Goal: Information Seeking & Learning: Learn about a topic

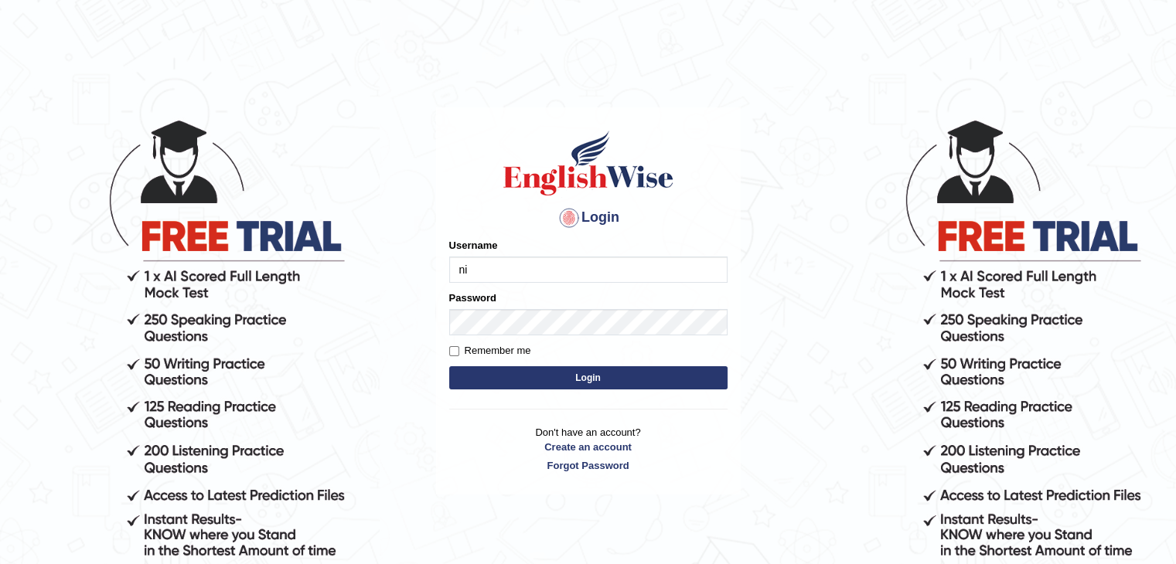
type input "NIELE"
click at [449, 366] on button "Login" at bounding box center [588, 377] width 278 height 23
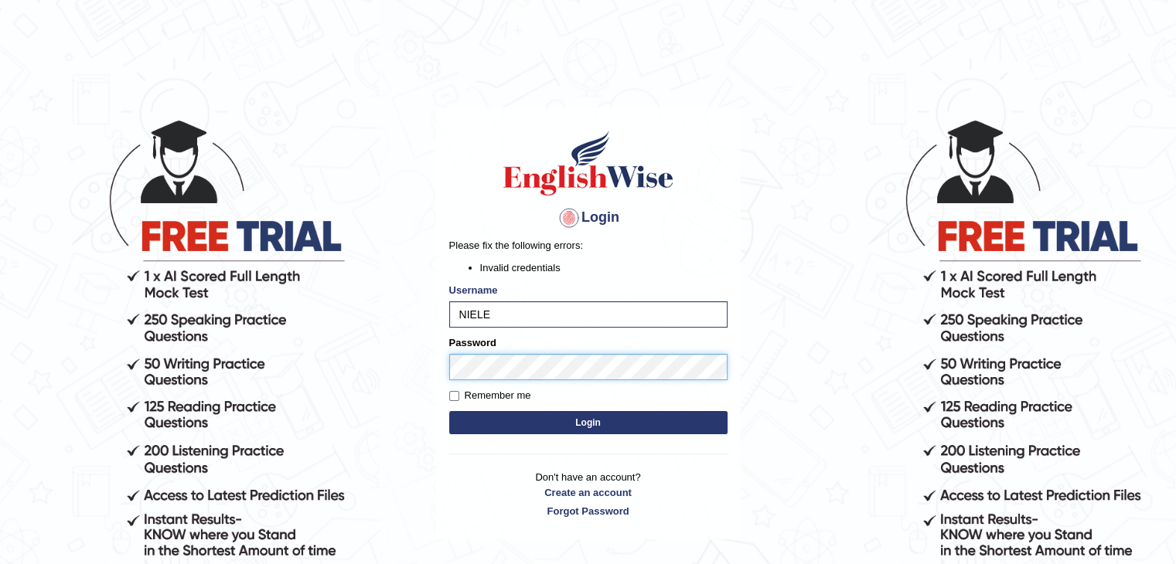
click at [446, 359] on div "Login Please fix the following errors: Invalid credentials Username NIELE Passw…" at bounding box center [588, 323] width 305 height 432
click at [449, 411] on button "Login" at bounding box center [588, 422] width 278 height 23
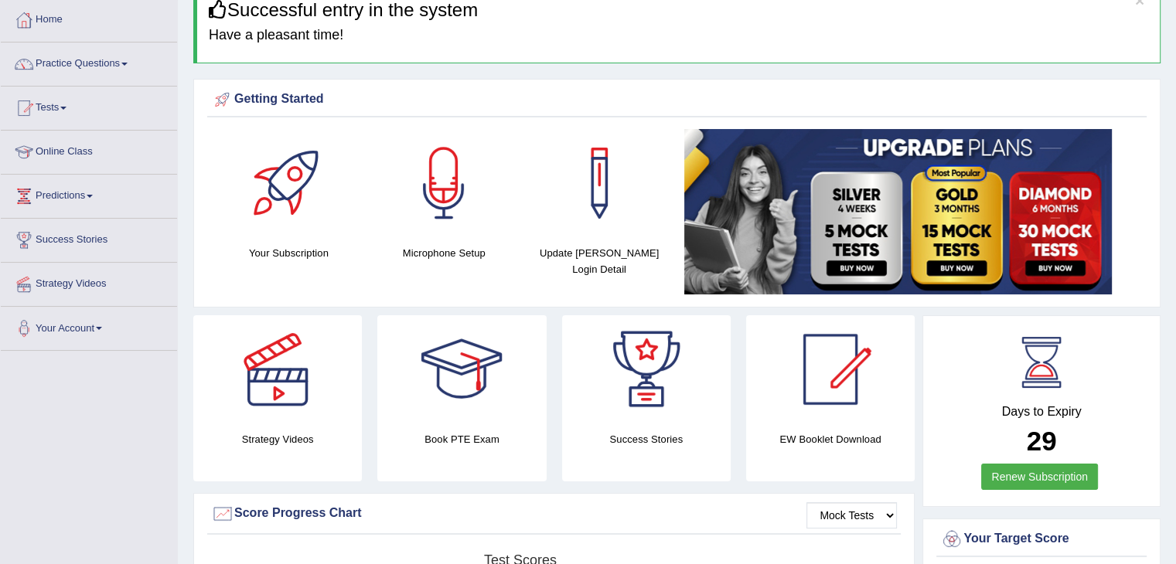
scroll to position [77, 0]
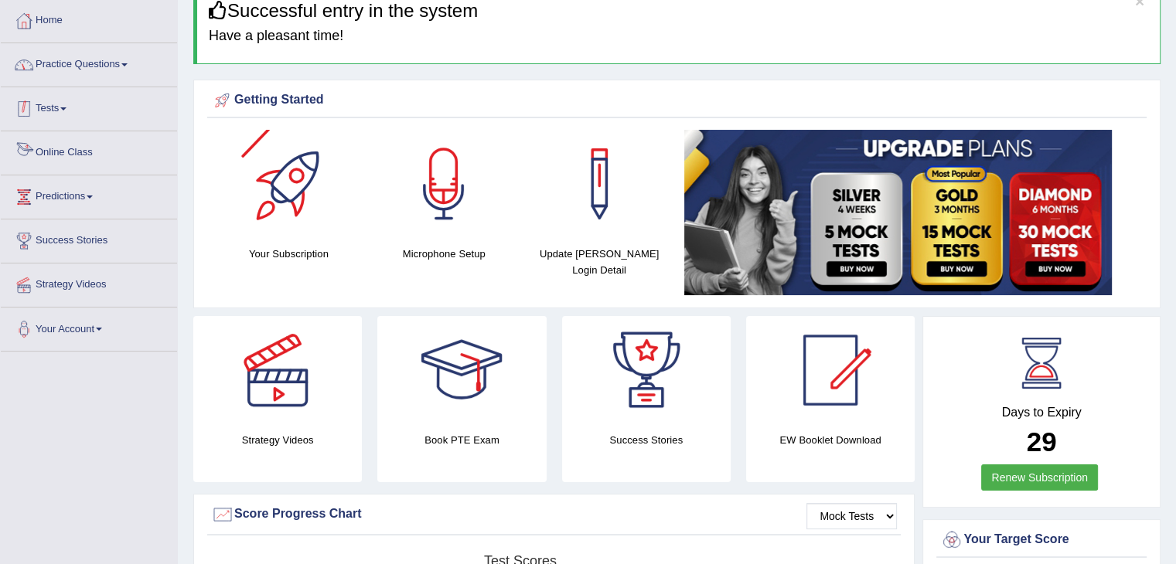
click at [121, 67] on link "Practice Questions" at bounding box center [89, 62] width 176 height 39
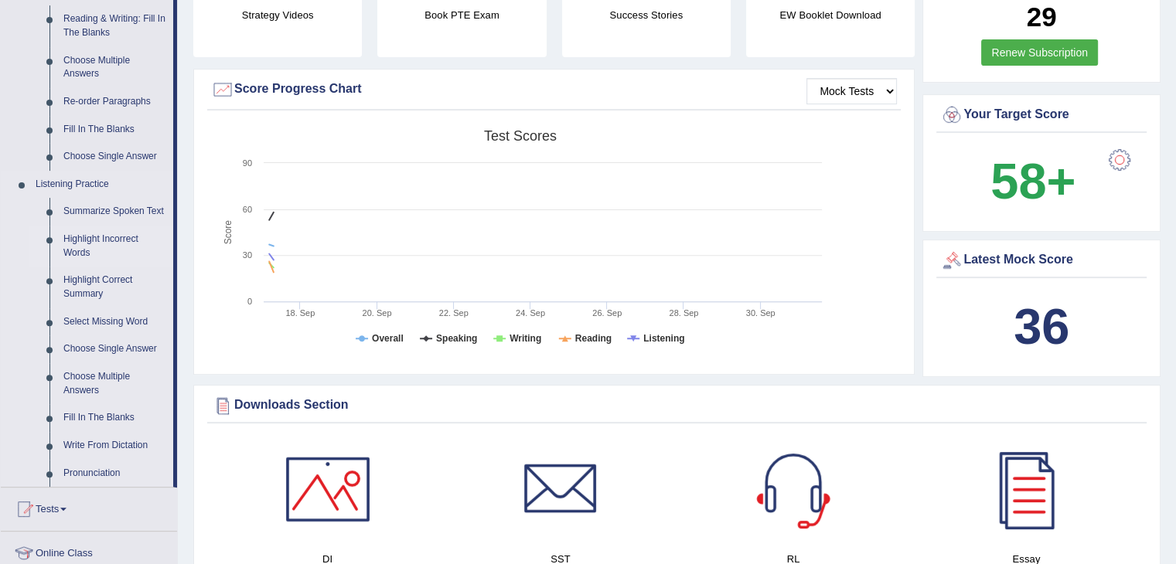
scroll to position [541, 0]
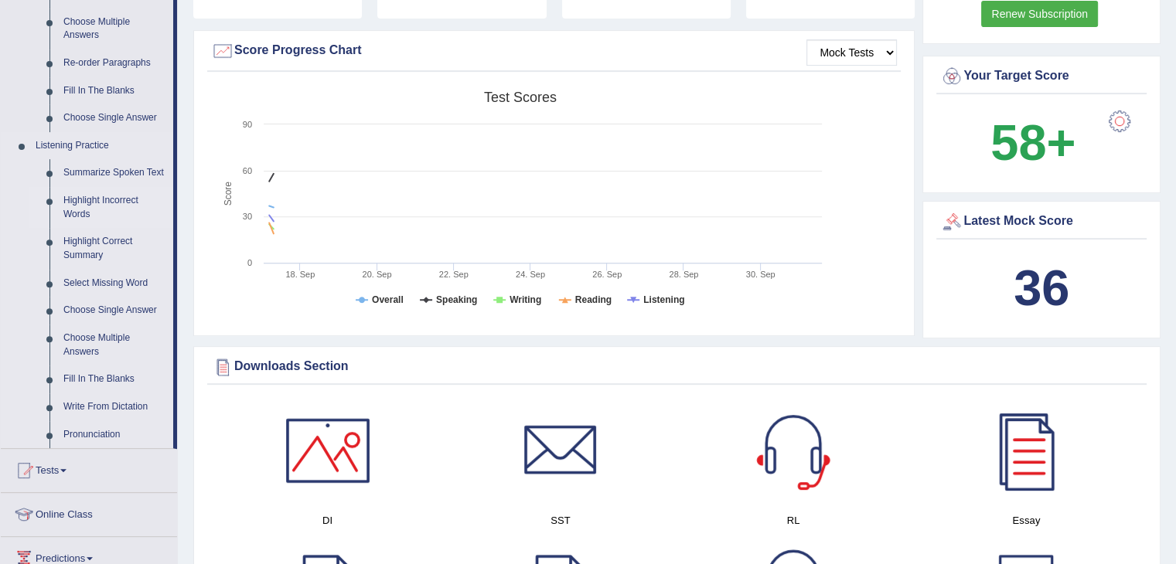
click at [113, 212] on link "Highlight Incorrect Words" at bounding box center [114, 207] width 117 height 41
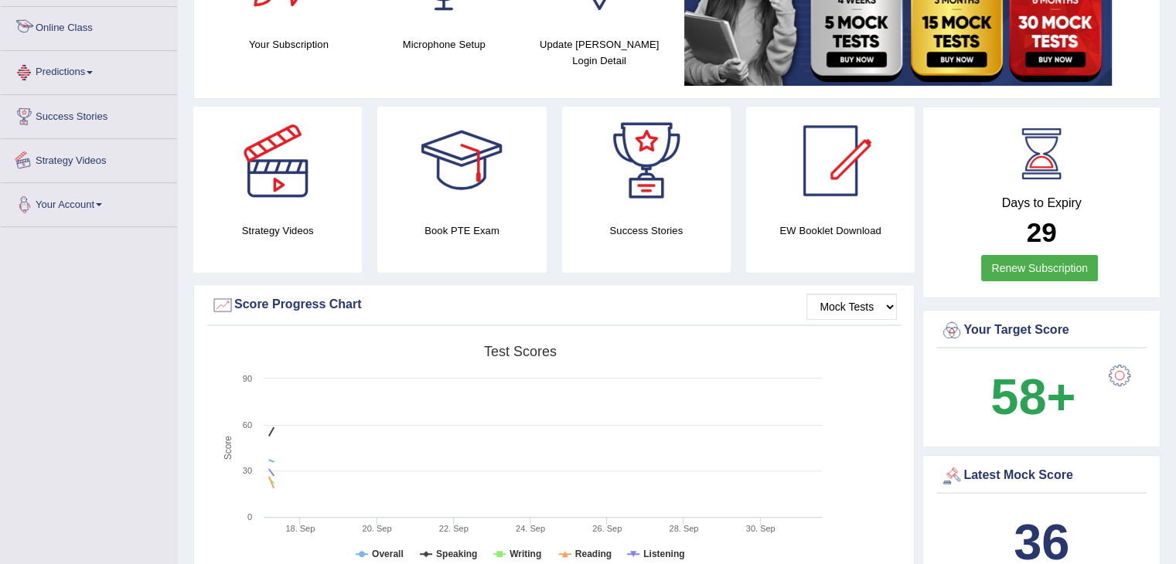
scroll to position [504, 0]
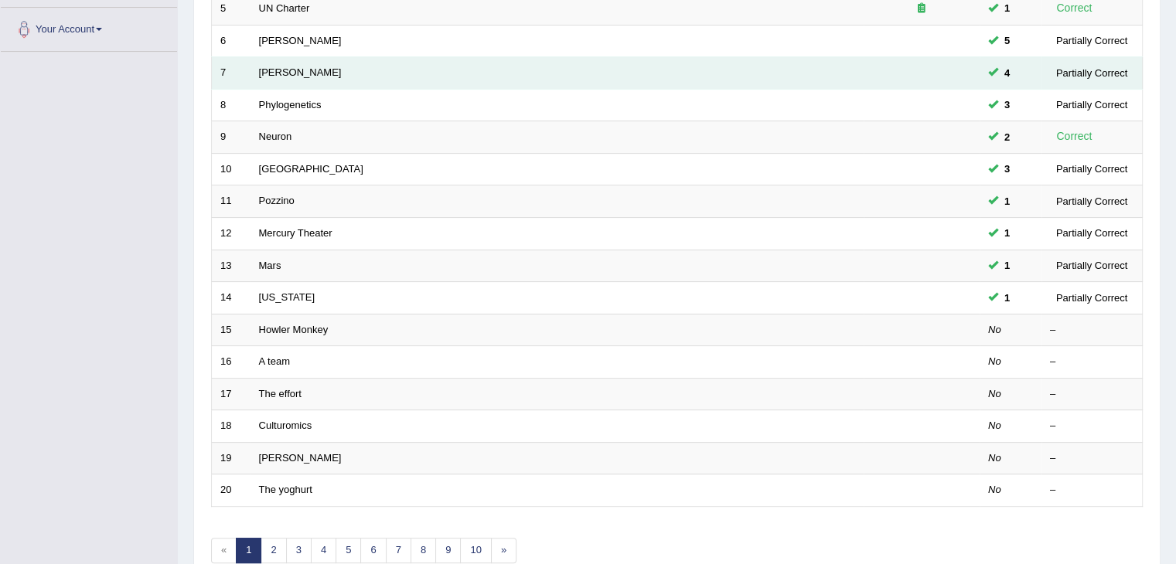
scroll to position [386, 0]
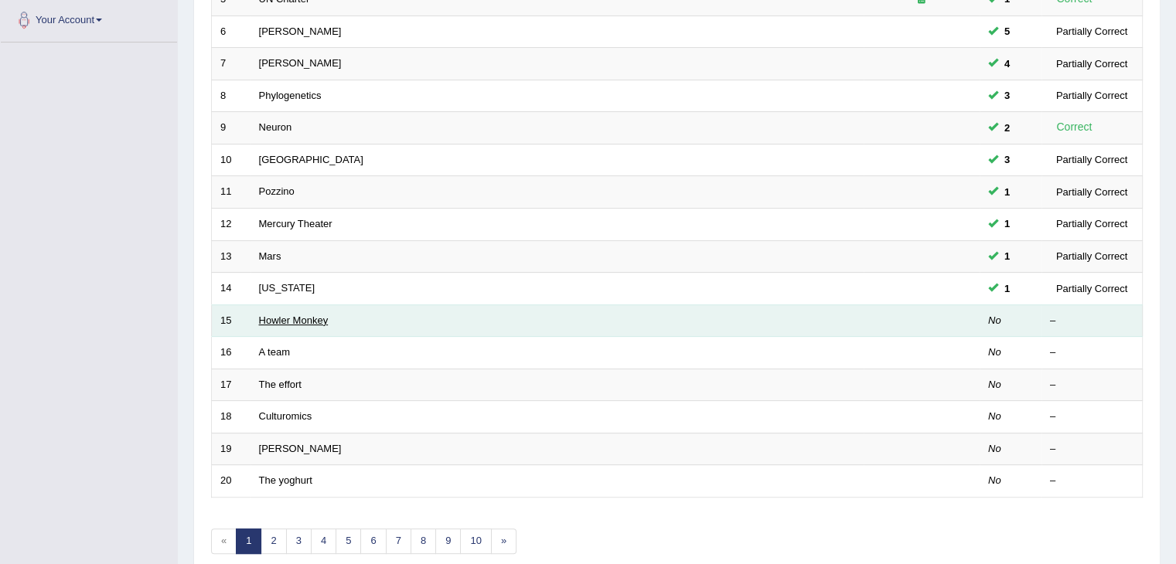
click at [313, 322] on link "Howler Monkey" at bounding box center [294, 321] width 70 height 12
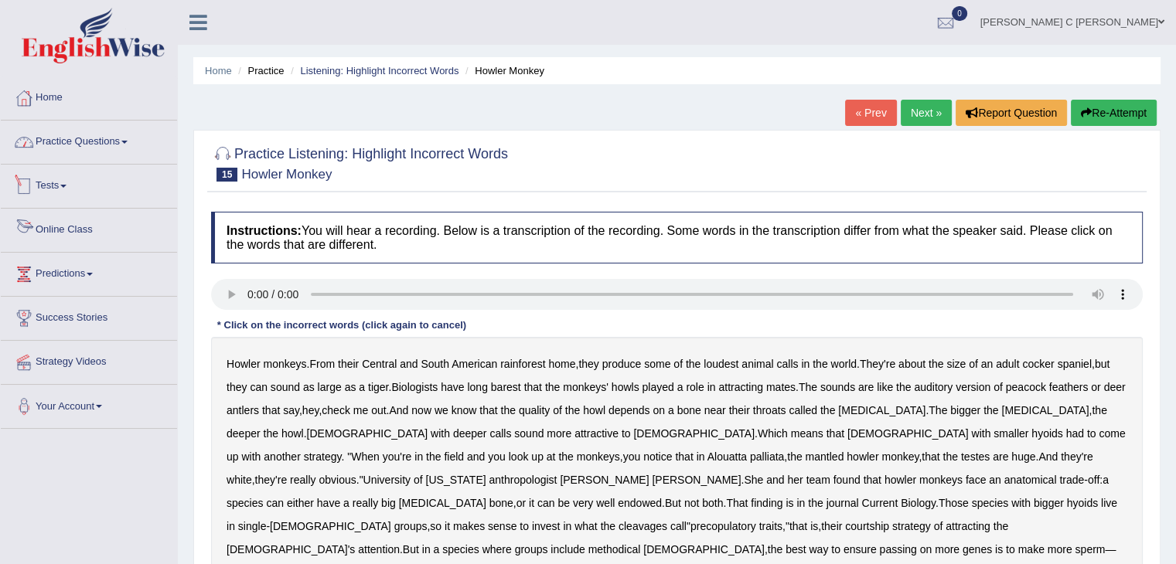
click at [115, 150] on link "Practice Questions" at bounding box center [89, 140] width 176 height 39
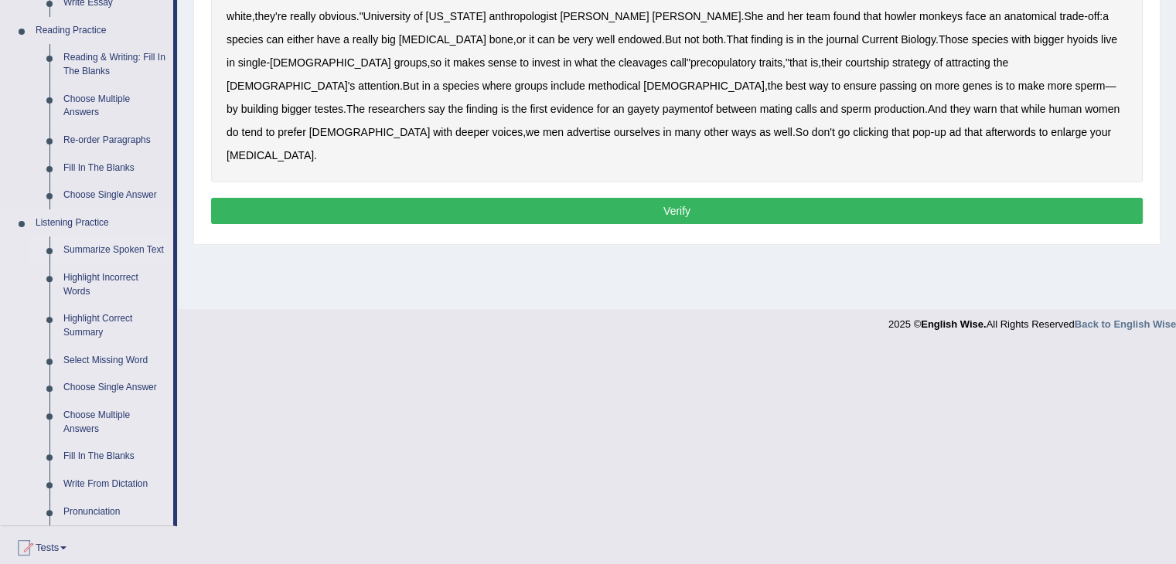
click at [124, 246] on link "Summarize Spoken Text" at bounding box center [114, 251] width 117 height 28
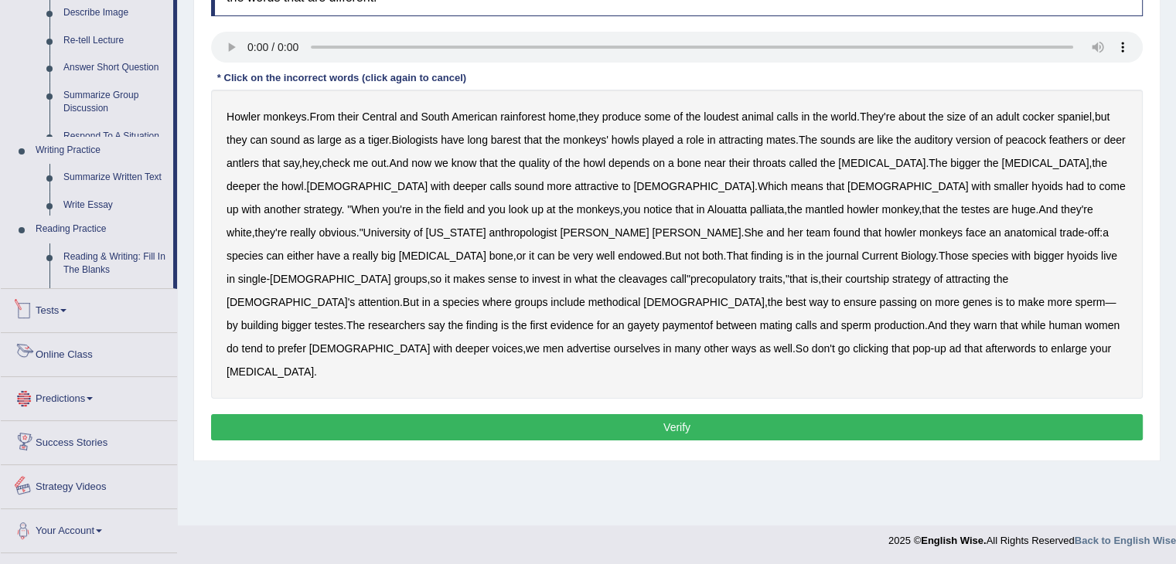
scroll to position [687, 0]
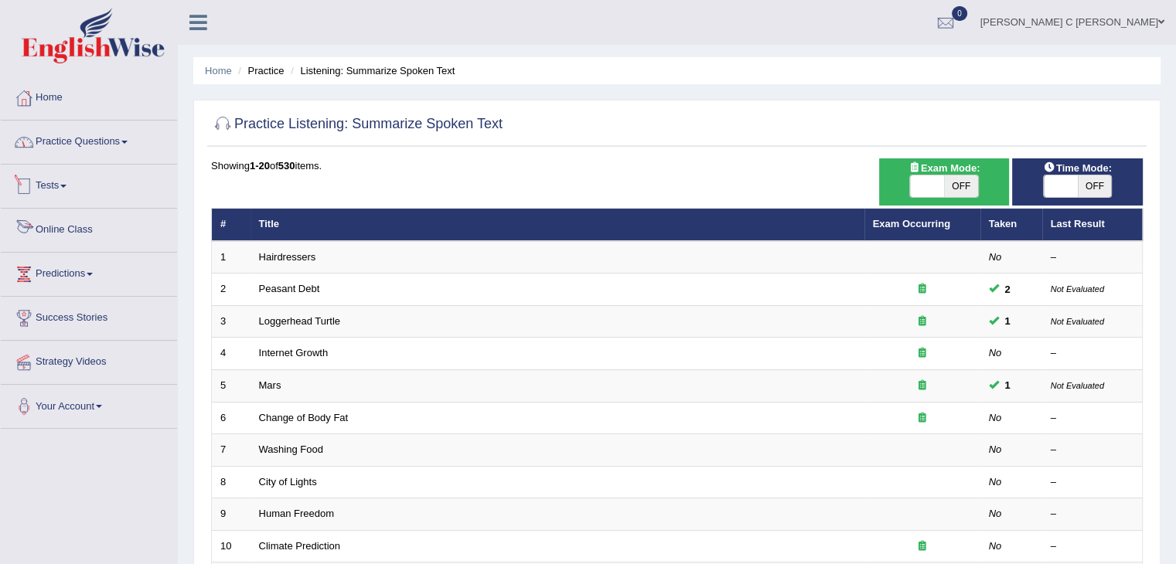
click at [102, 158] on link "Practice Questions" at bounding box center [89, 140] width 176 height 39
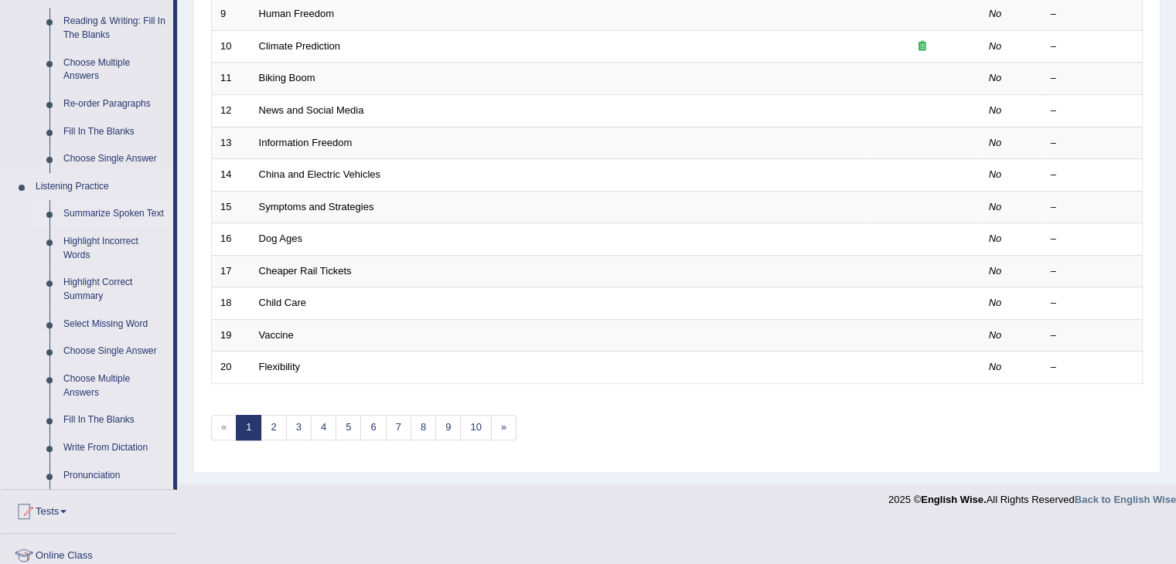
scroll to position [458, 0]
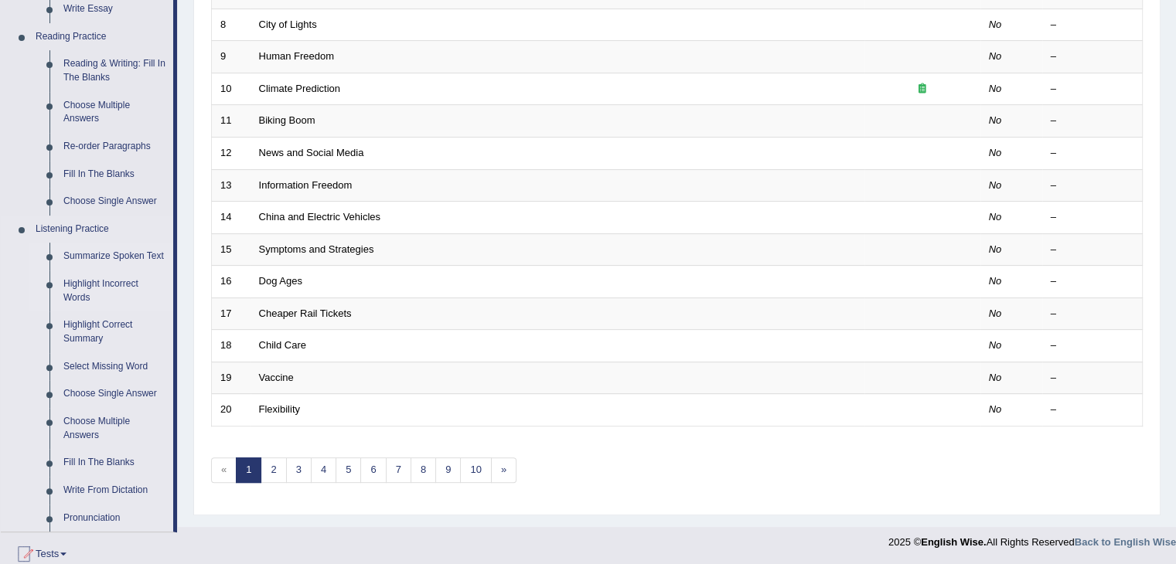
click at [107, 285] on link "Highlight Incorrect Words" at bounding box center [114, 291] width 117 height 41
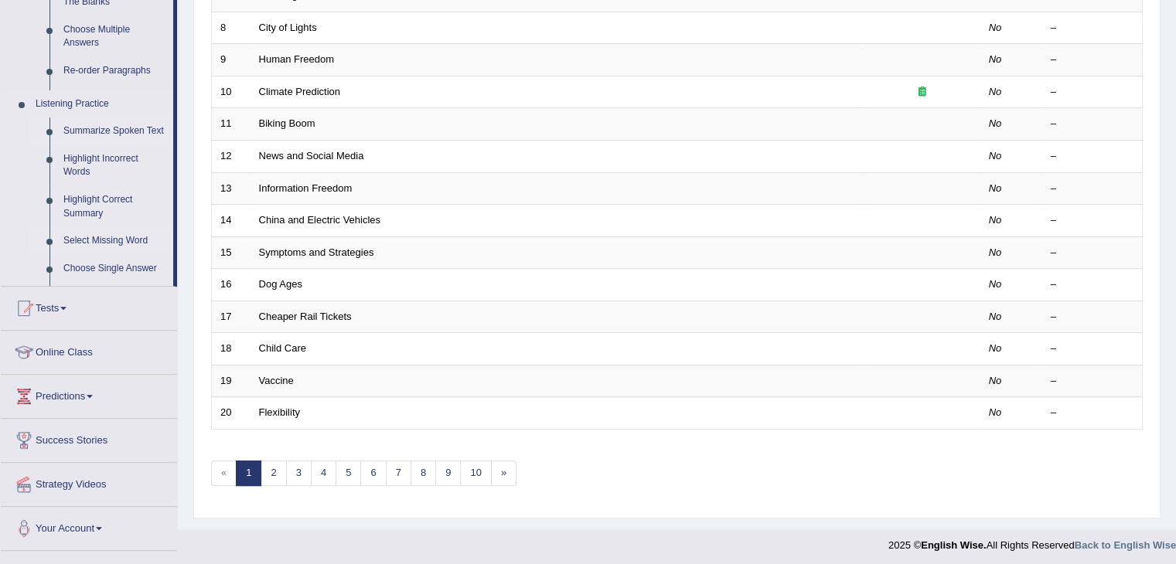
scroll to position [239, 0]
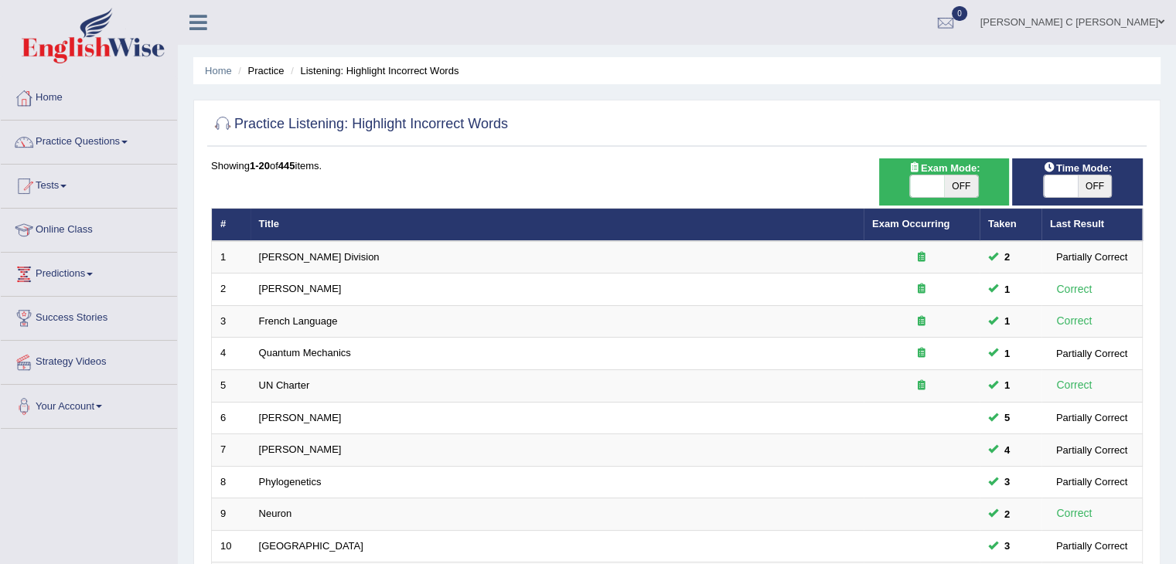
click at [1101, 186] on span "OFF" at bounding box center [1094, 186] width 34 height 22
checkbox input "true"
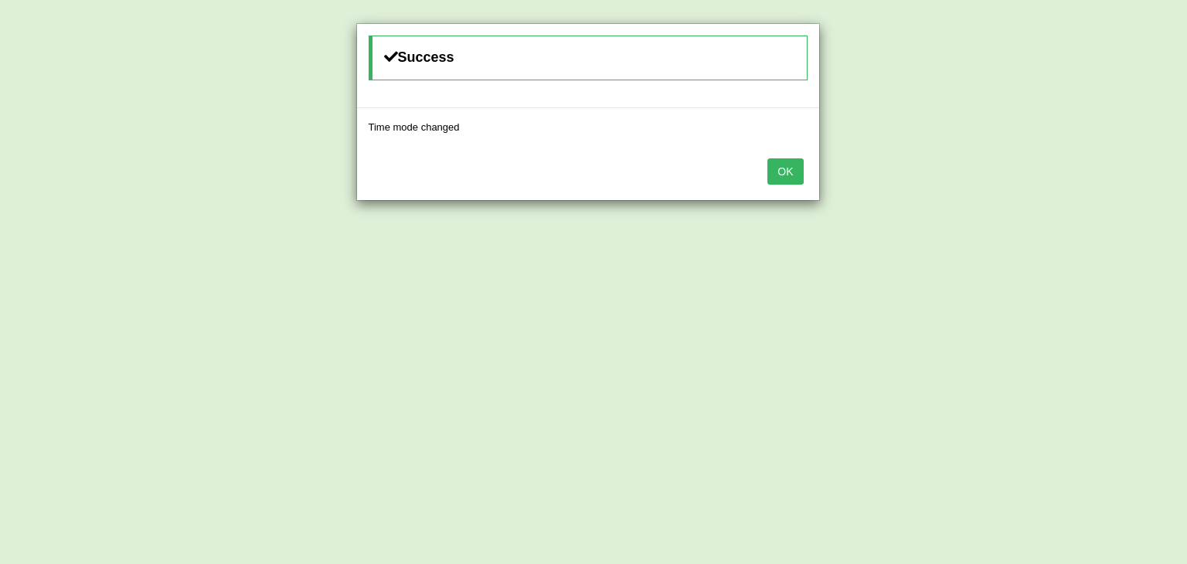
click at [788, 176] on button "OK" at bounding box center [785, 171] width 36 height 26
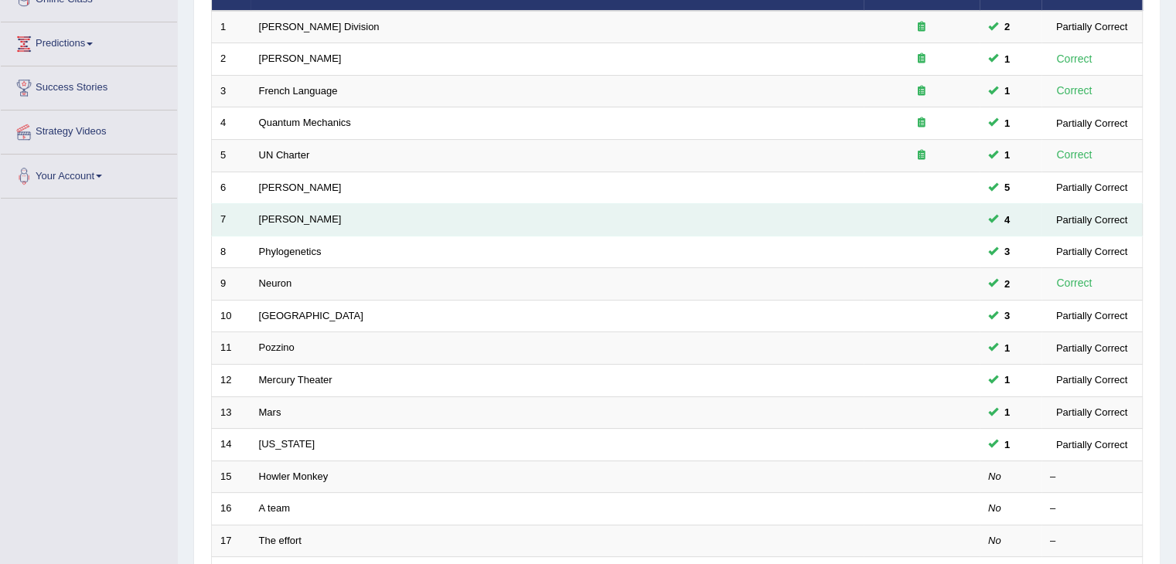
scroll to position [309, 0]
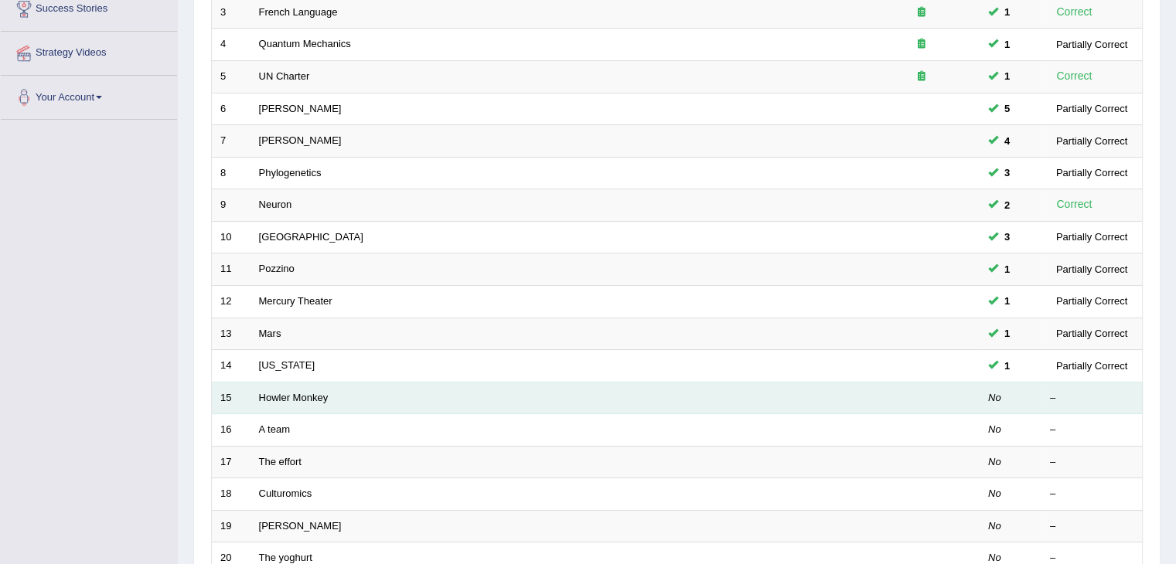
click at [376, 396] on td "Howler Monkey" at bounding box center [556, 398] width 613 height 32
click at [320, 398] on link "Howler Monkey" at bounding box center [294, 398] width 70 height 12
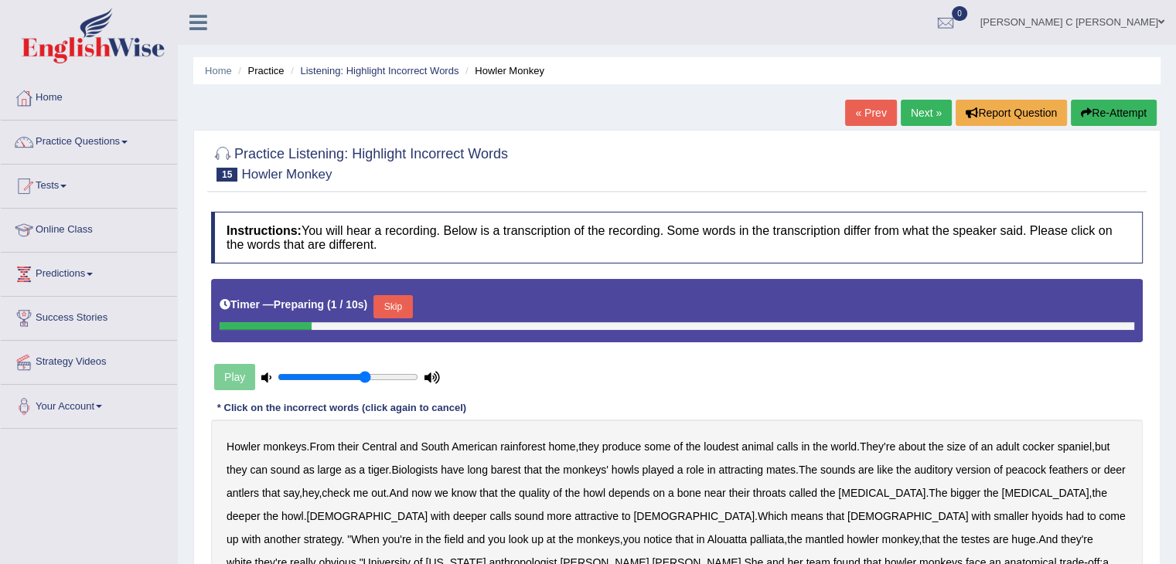
click at [411, 311] on button "Skip" at bounding box center [392, 306] width 39 height 23
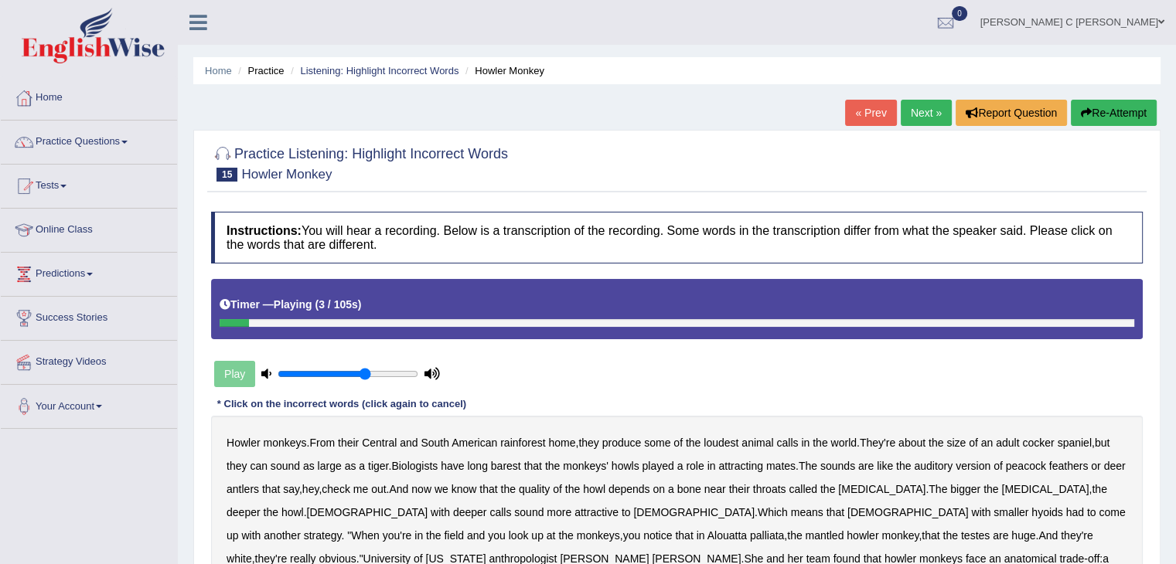
click at [1111, 100] on button "Re-Attempt" at bounding box center [1113, 113] width 86 height 26
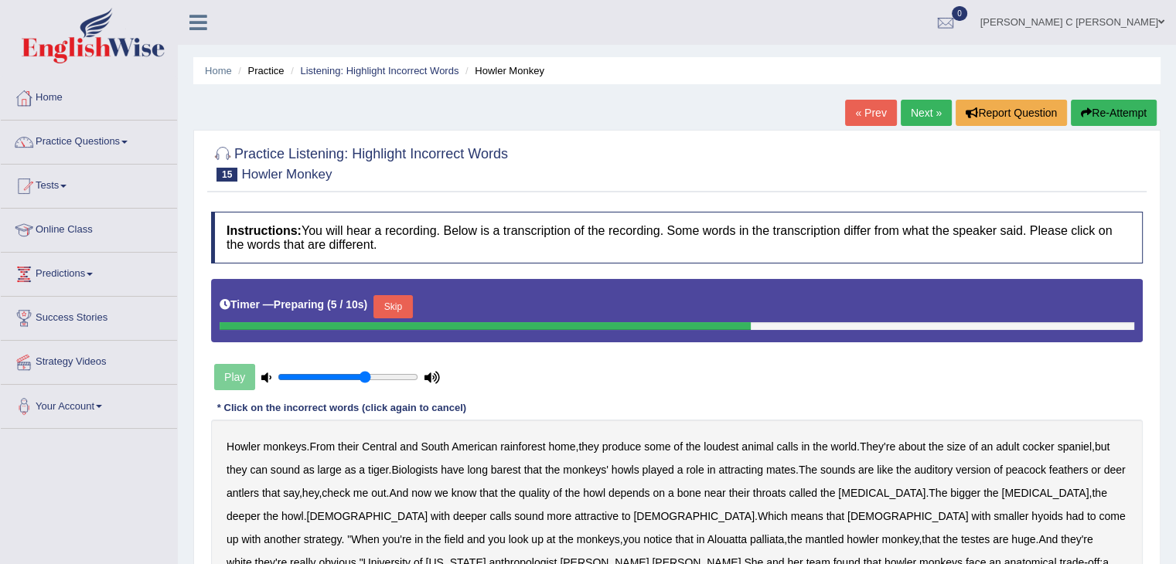
click at [391, 306] on button "Skip" at bounding box center [392, 306] width 39 height 23
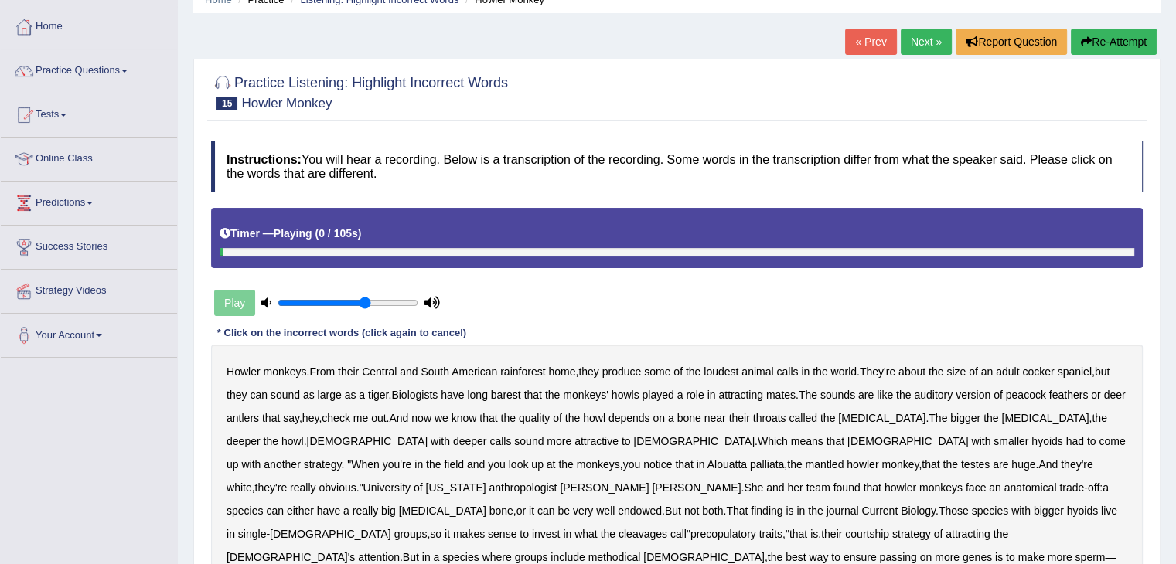
scroll to position [77, 0]
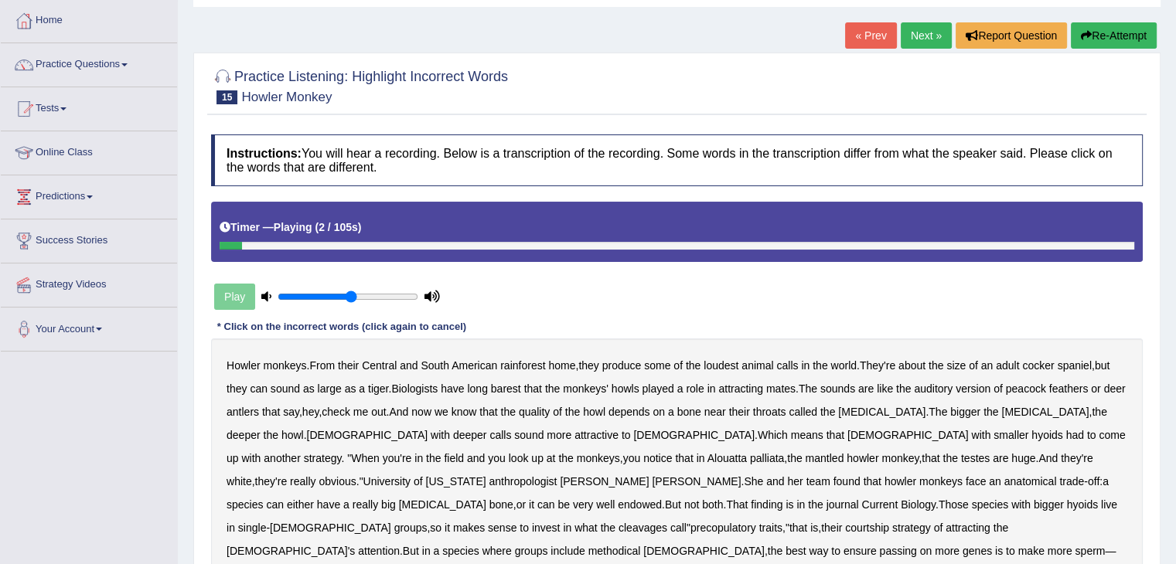
drag, startPoint x: 360, startPoint y: 298, endPoint x: 350, endPoint y: 300, distance: 10.2
type input "0.55"
click at [350, 300] on input "range" at bounding box center [347, 297] width 141 height 12
click at [507, 389] on b "barest" at bounding box center [506, 389] width 30 height 12
click at [259, 408] on b "antlers" at bounding box center [242, 412] width 32 height 12
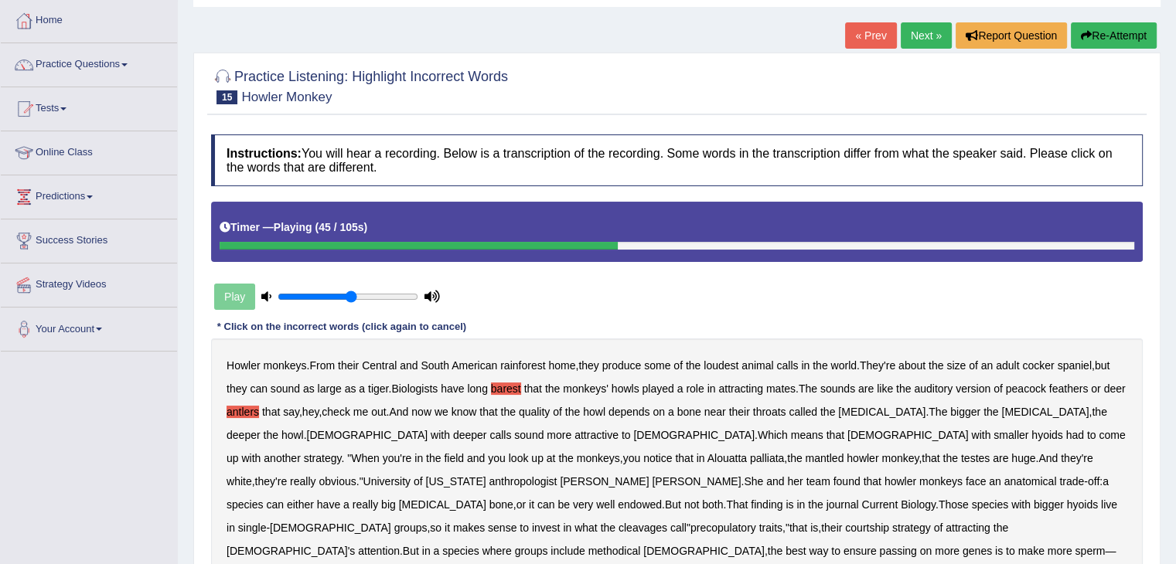
click at [805, 461] on b "mantled" at bounding box center [824, 458] width 39 height 12
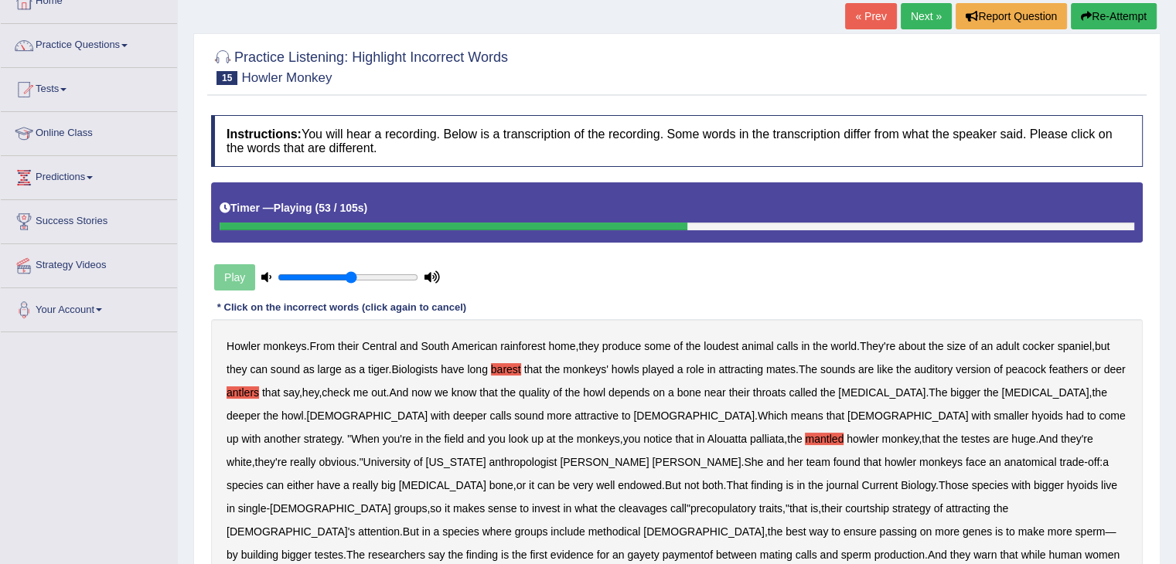
scroll to position [155, 0]
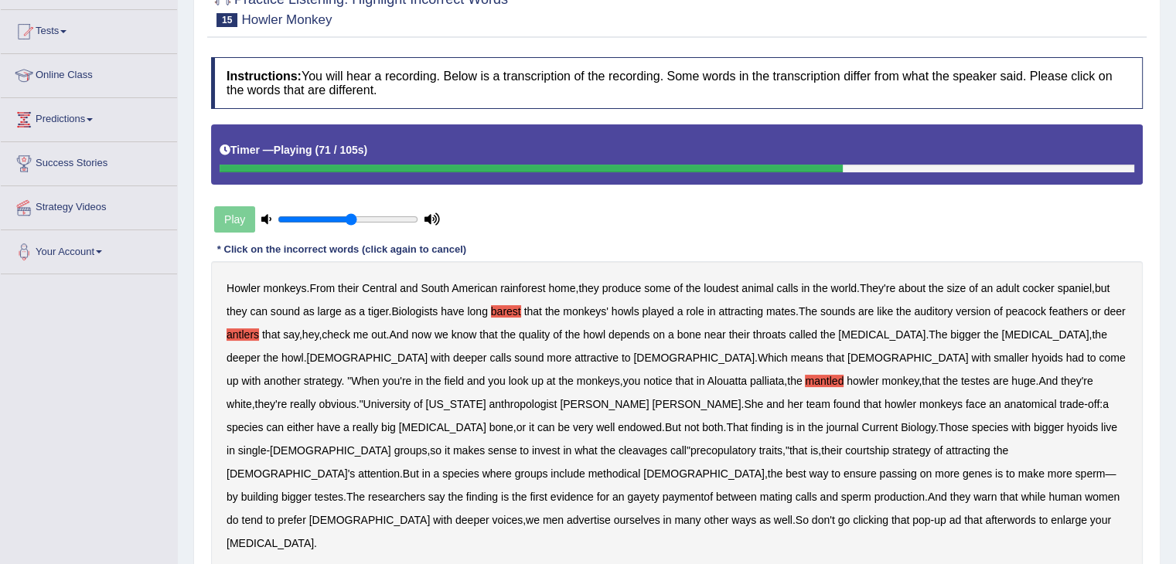
click at [667, 444] on b "cleavages" at bounding box center [642, 450] width 49 height 12
drag, startPoint x: 729, startPoint y: 451, endPoint x: 786, endPoint y: 451, distance: 57.2
click at [641, 468] on b "methodical" at bounding box center [614, 474] width 53 height 12
click at [845, 452] on b "courtship" at bounding box center [867, 450] width 44 height 12
drag, startPoint x: 281, startPoint y: 449, endPoint x: 289, endPoint y: 460, distance: 13.3
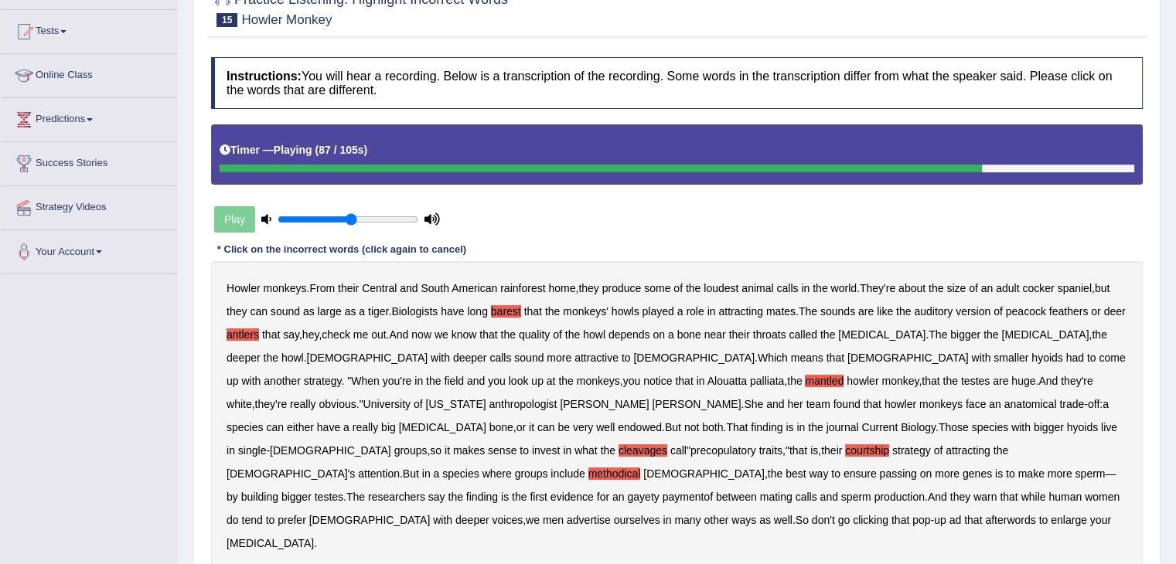
click at [845, 449] on b "courtship" at bounding box center [867, 450] width 44 height 12
click at [985, 514] on b "afterwords" at bounding box center [1010, 520] width 50 height 12
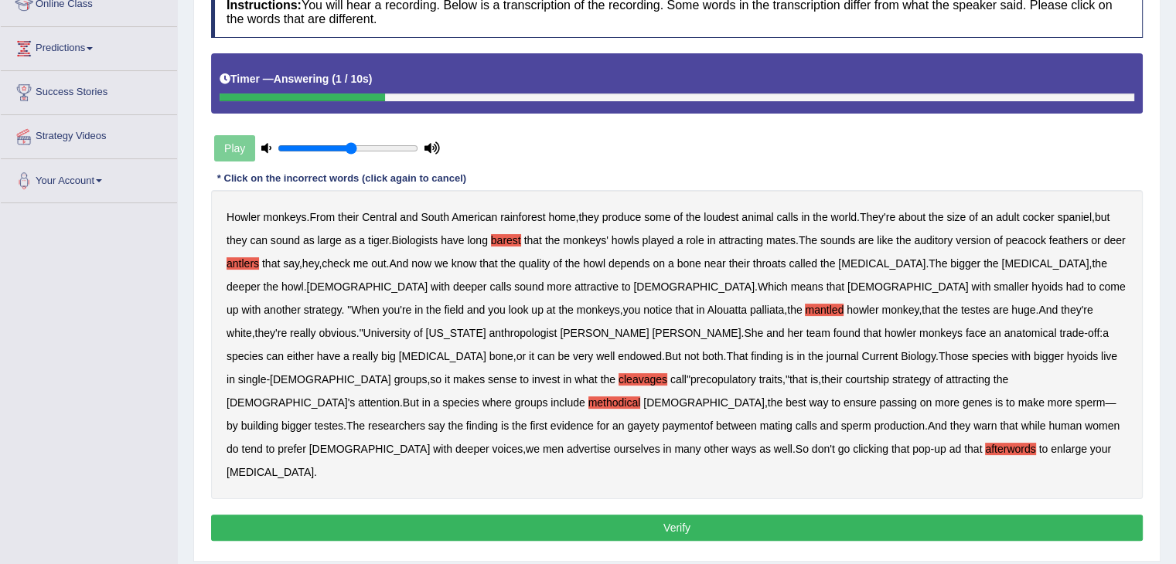
scroll to position [232, 0]
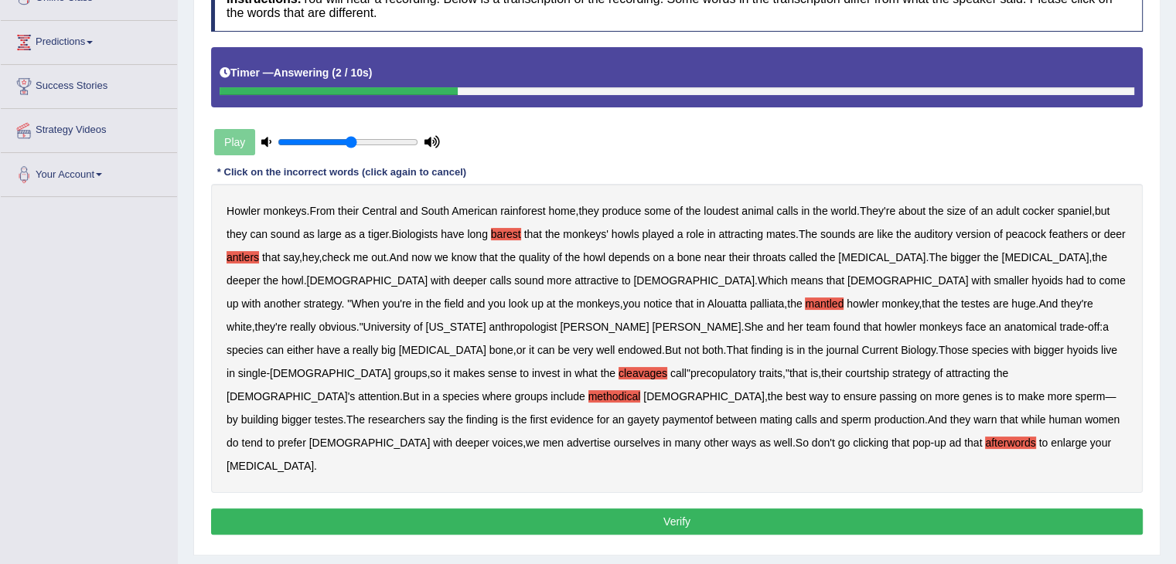
click at [535, 509] on button "Verify" at bounding box center [676, 522] width 931 height 26
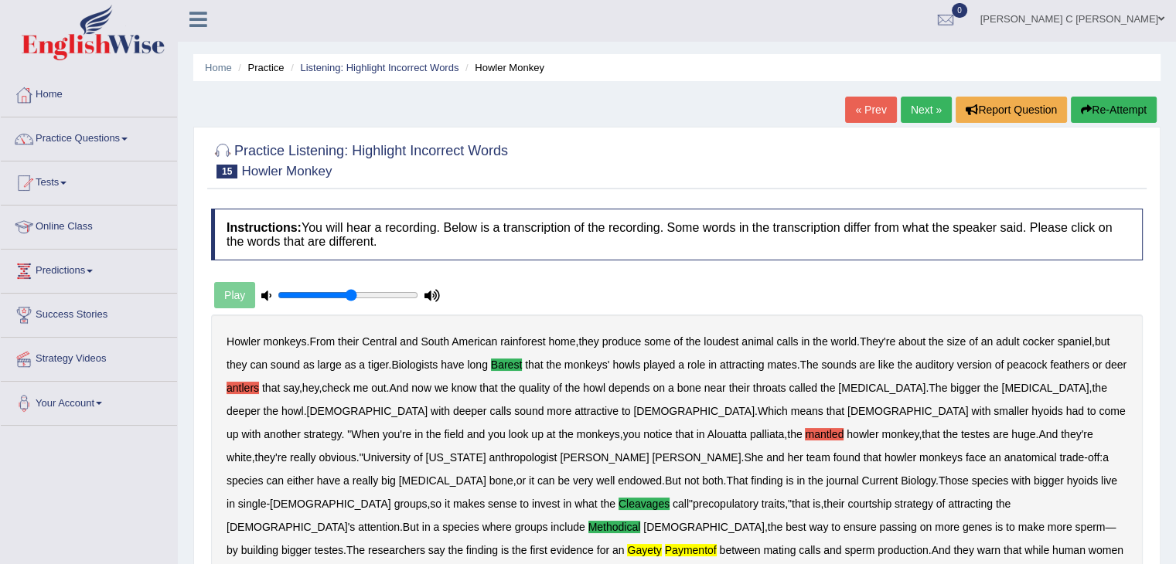
scroll to position [0, 0]
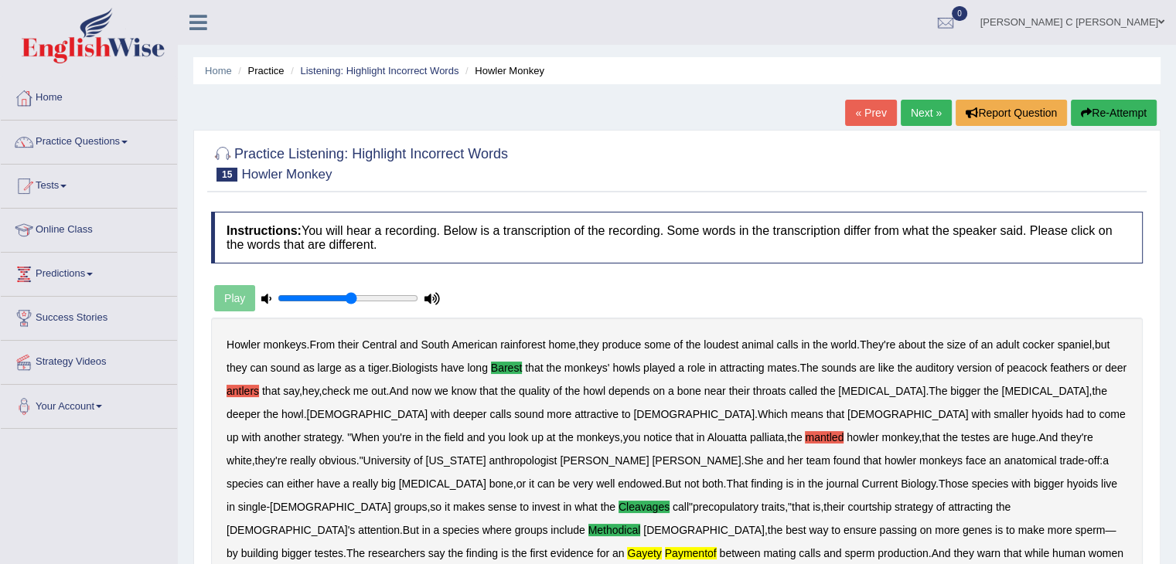
drag, startPoint x: 921, startPoint y: 116, endPoint x: 916, endPoint y: 129, distance: 14.2
click at [921, 117] on link "Next »" at bounding box center [925, 113] width 51 height 26
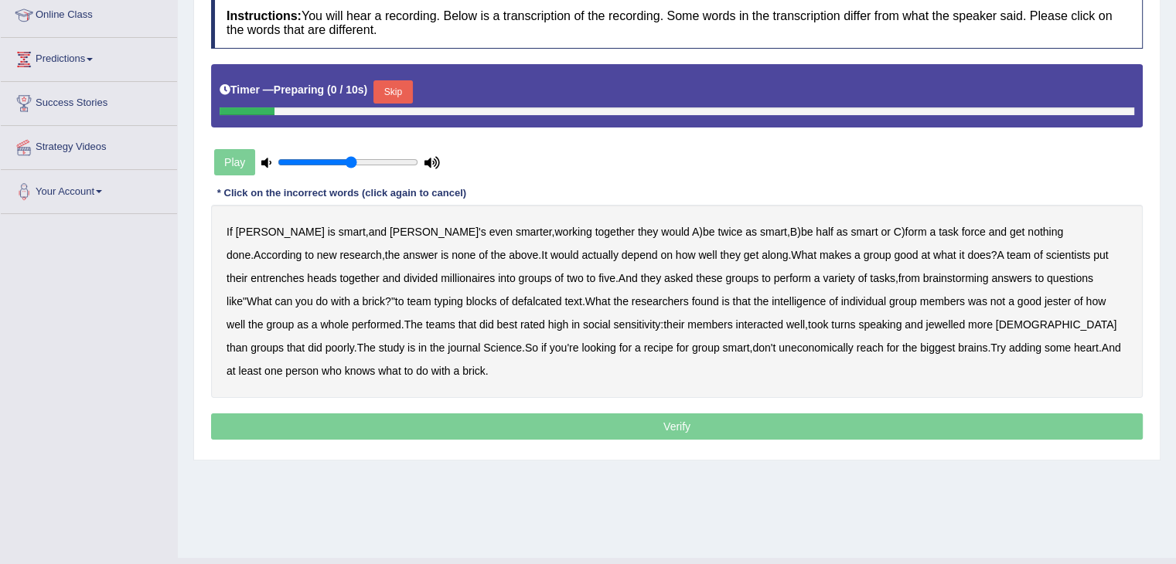
scroll to position [232, 0]
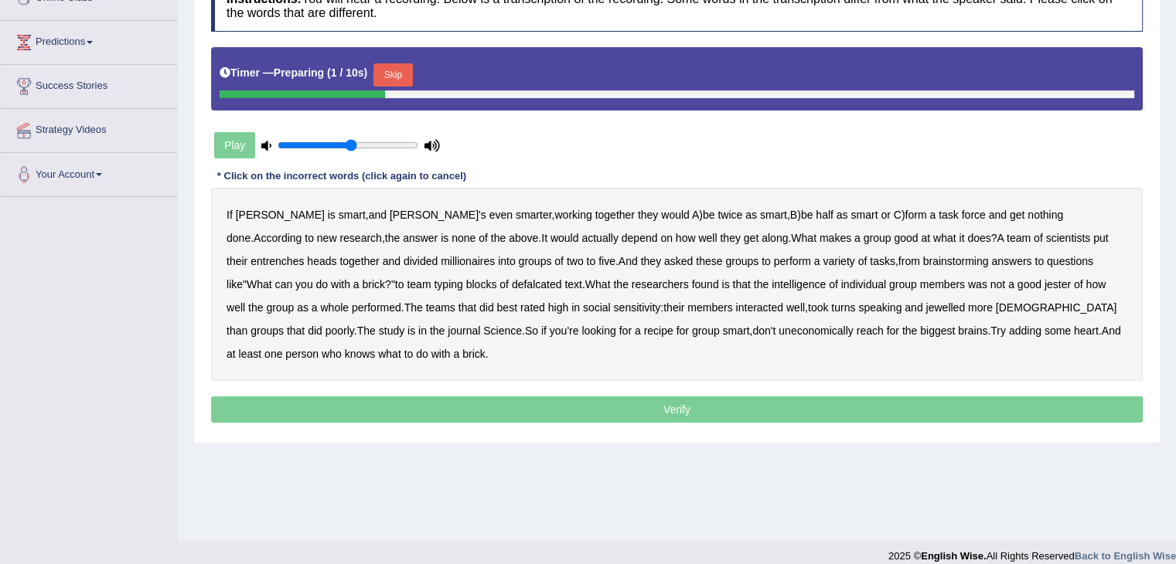
click at [394, 77] on button "Skip" at bounding box center [392, 74] width 39 height 23
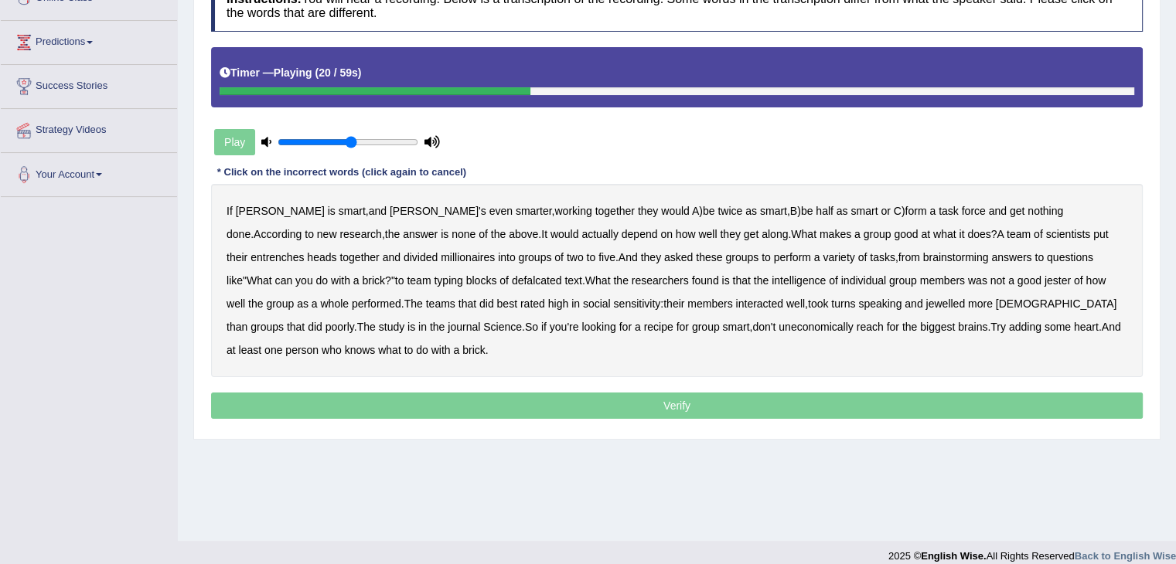
click at [304, 251] on b "entrenches" at bounding box center [276, 257] width 53 height 12
click at [441, 255] on b "millionaires" at bounding box center [468, 257] width 54 height 12
drag, startPoint x: 363, startPoint y: 281, endPoint x: 386, endPoint y: 281, distance: 23.2
click at [512, 281] on b "defalcated" at bounding box center [537, 280] width 50 height 12
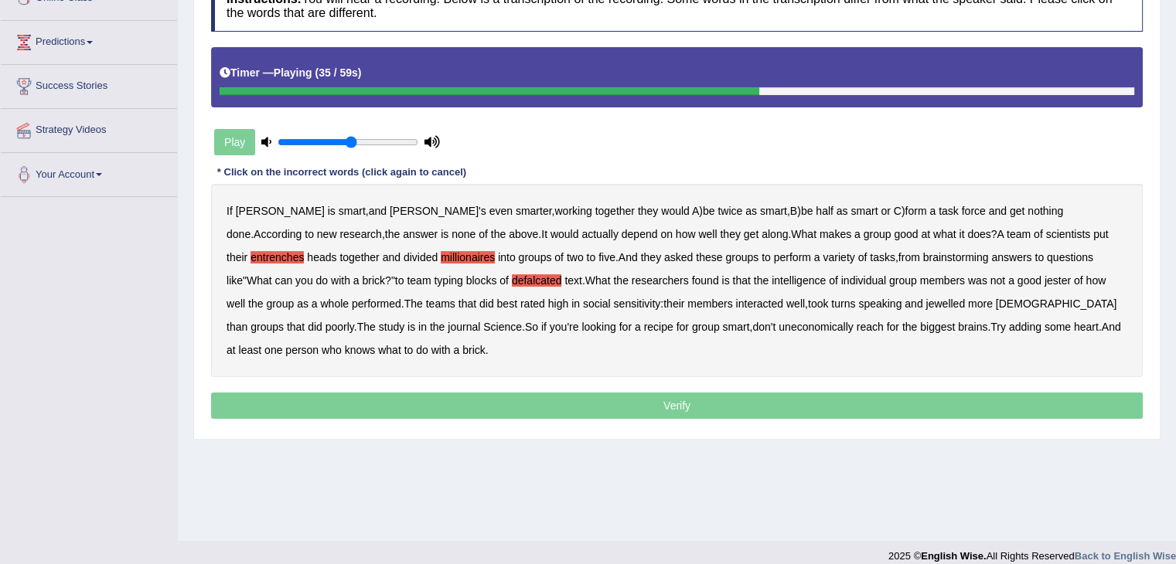
drag, startPoint x: 365, startPoint y: 276, endPoint x: 374, endPoint y: 274, distance: 9.6
click at [512, 274] on b "defalcated" at bounding box center [537, 280] width 50 height 12
click at [1044, 281] on b "jester" at bounding box center [1057, 280] width 26 height 12
drag, startPoint x: 772, startPoint y: 304, endPoint x: 781, endPoint y: 303, distance: 9.3
click at [925, 304] on b "jewelled" at bounding box center [944, 304] width 39 height 12
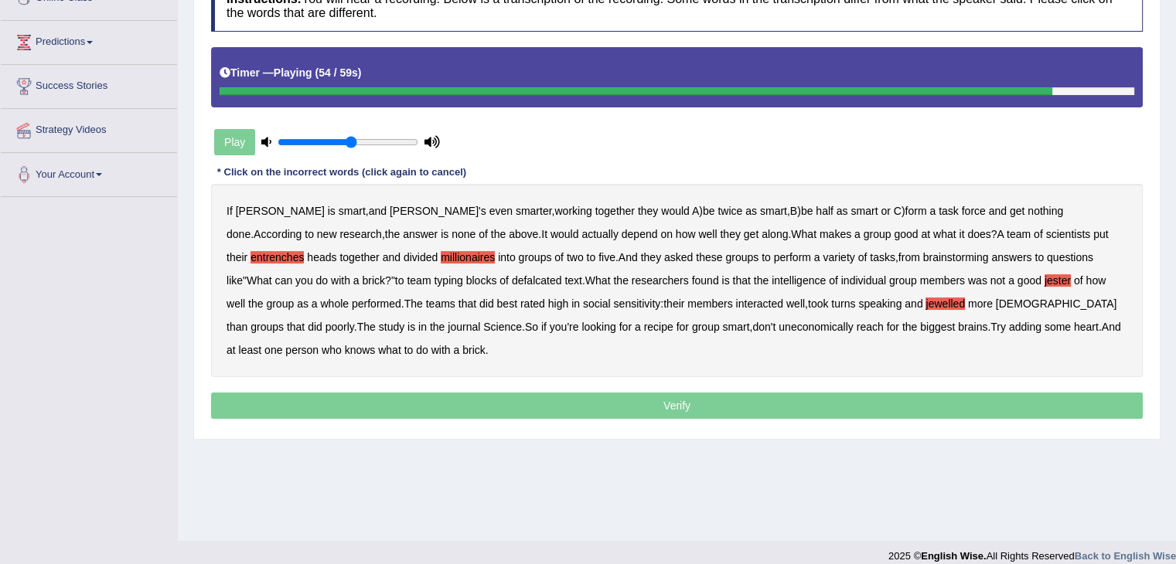
drag, startPoint x: 556, startPoint y: 326, endPoint x: 566, endPoint y: 325, distance: 9.3
click at [778, 325] on b "uneconomically" at bounding box center [815, 327] width 75 height 12
click at [778, 323] on b "uneconomically" at bounding box center [815, 327] width 75 height 12
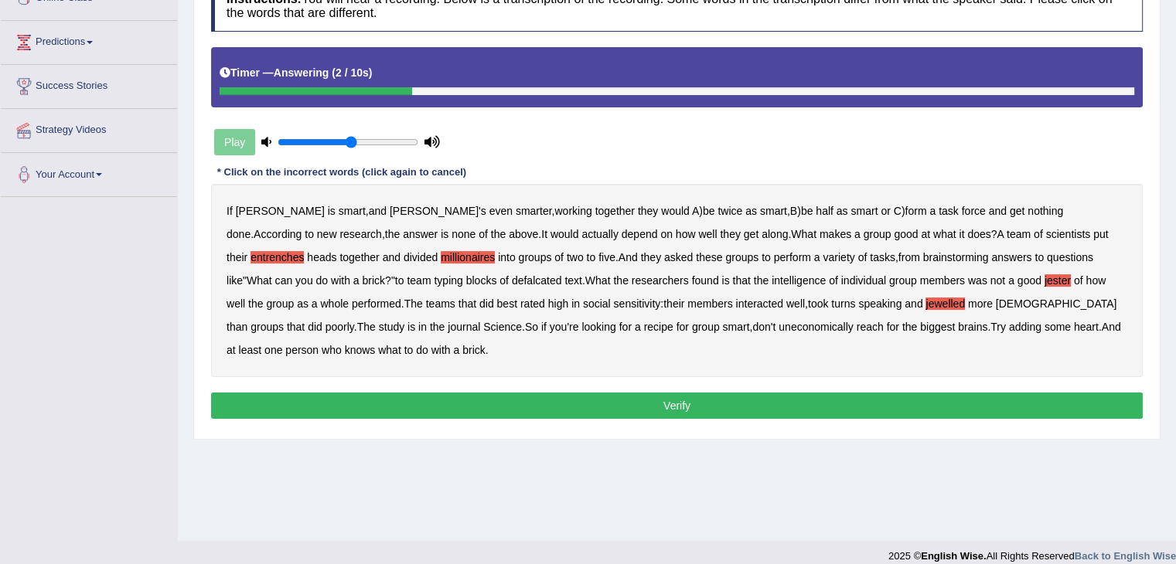
click at [634, 400] on button "Verify" at bounding box center [676, 406] width 931 height 26
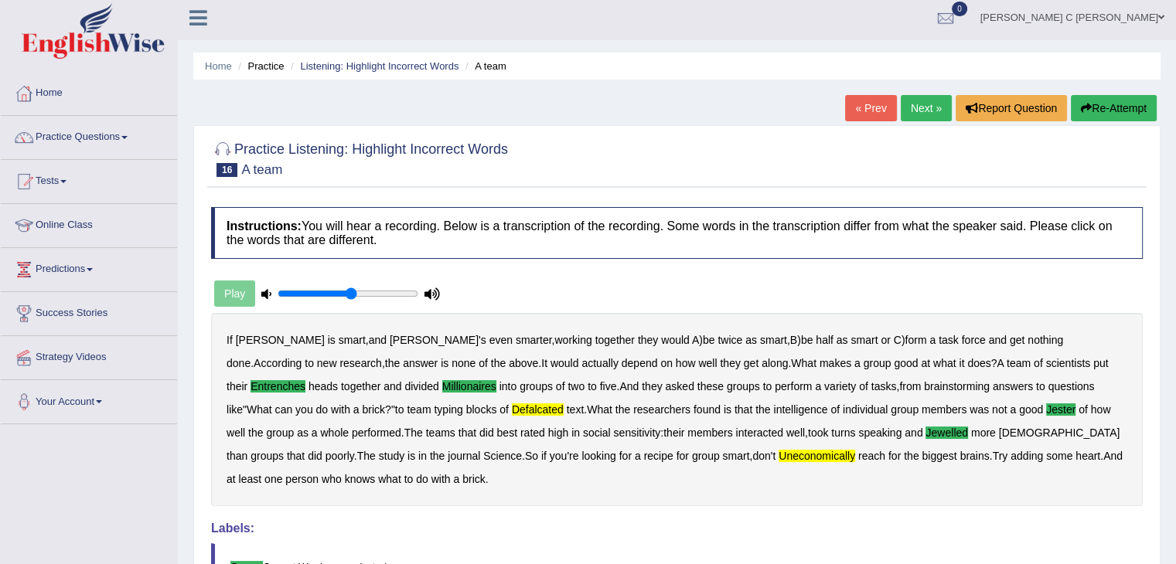
scroll to position [0, 0]
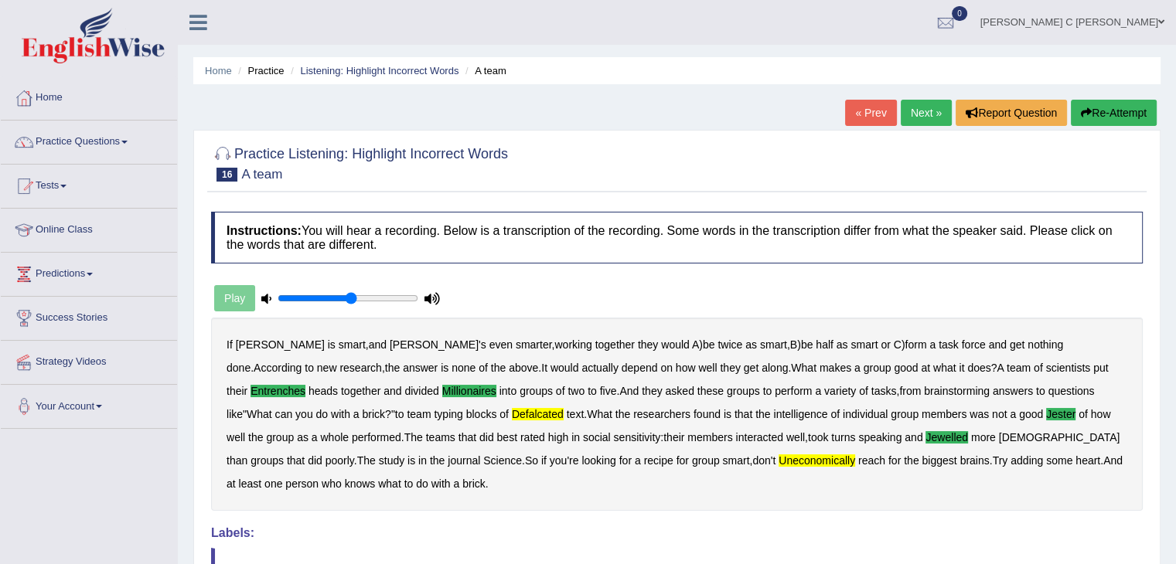
click at [928, 120] on link "Next »" at bounding box center [925, 113] width 51 height 26
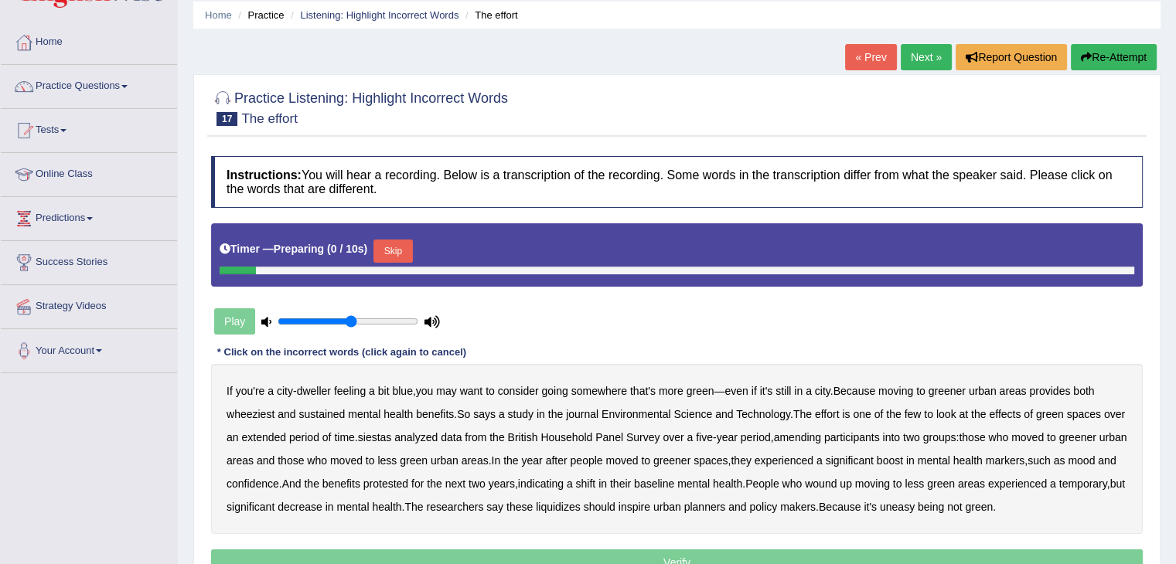
scroll to position [77, 0]
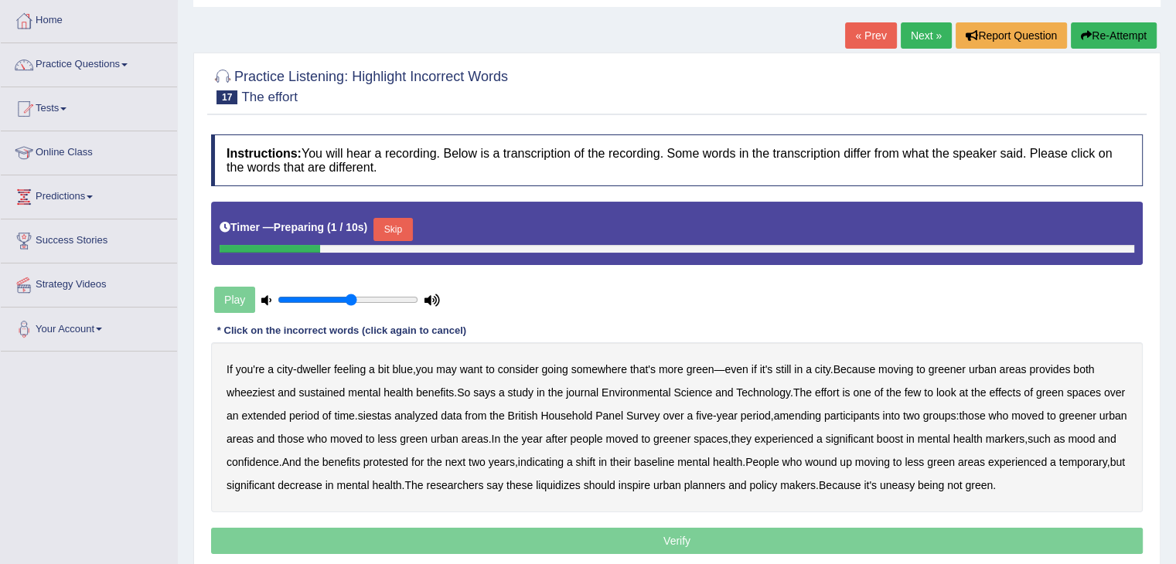
click at [395, 233] on button "Skip" at bounding box center [392, 229] width 39 height 23
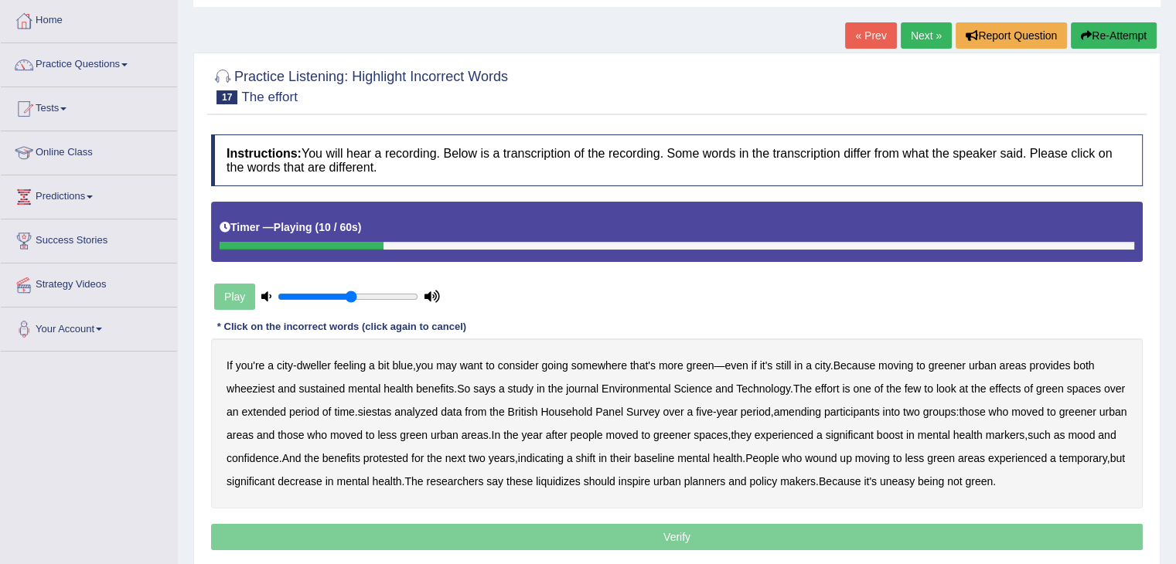
drag, startPoint x: 255, startPoint y: 389, endPoint x: 274, endPoint y: 389, distance: 18.5
click at [257, 389] on b "wheeziest" at bounding box center [250, 389] width 48 height 12
click at [392, 415] on b "siestas" at bounding box center [375, 412] width 34 height 12
drag, startPoint x: 829, startPoint y: 411, endPoint x: 853, endPoint y: 410, distance: 24.7
click at [822, 410] on b "amending" at bounding box center [798, 412] width 48 height 12
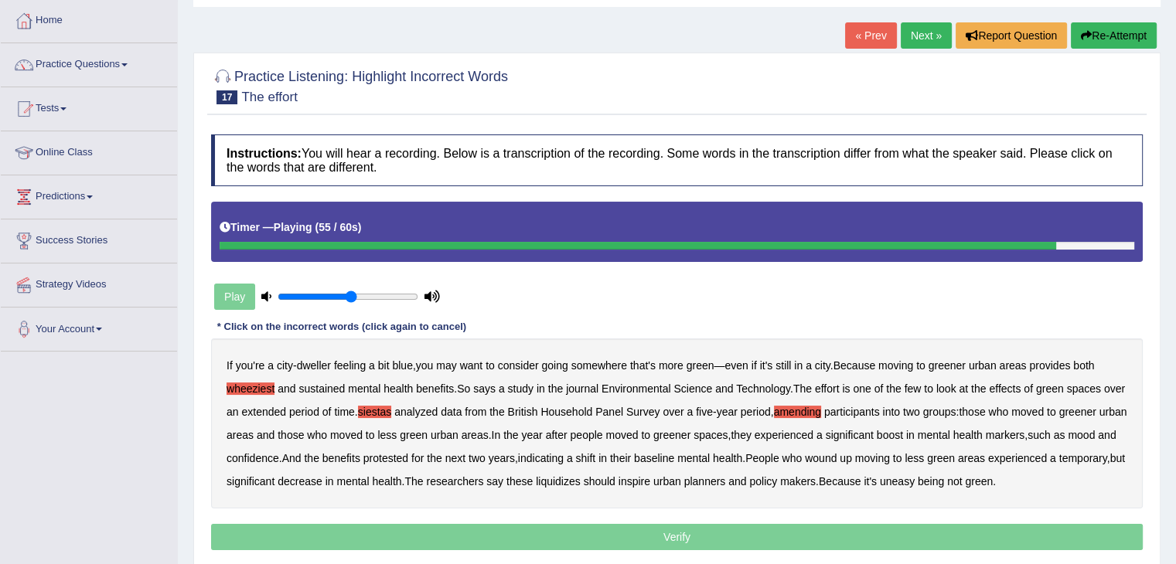
click at [580, 480] on b "liquidizes" at bounding box center [558, 481] width 45 height 12
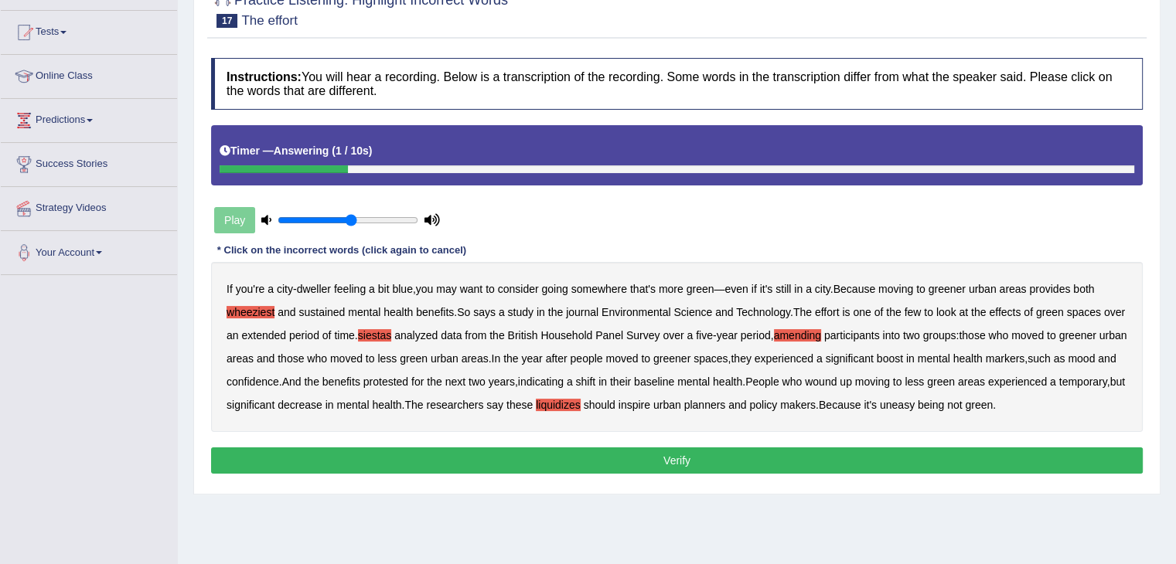
scroll to position [155, 0]
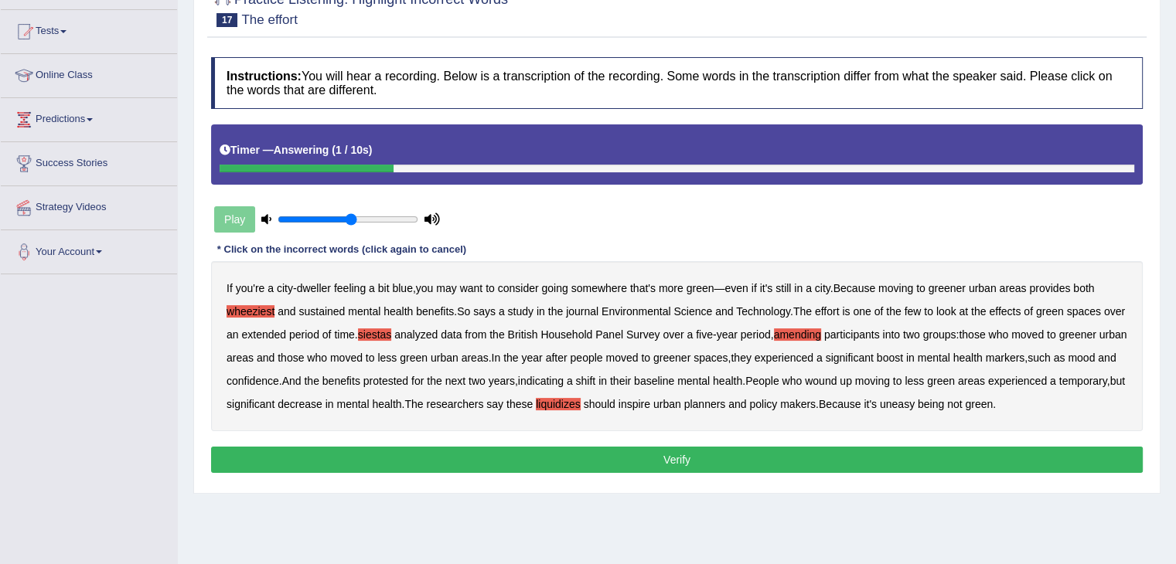
click at [801, 473] on button "Verify" at bounding box center [676, 460] width 931 height 26
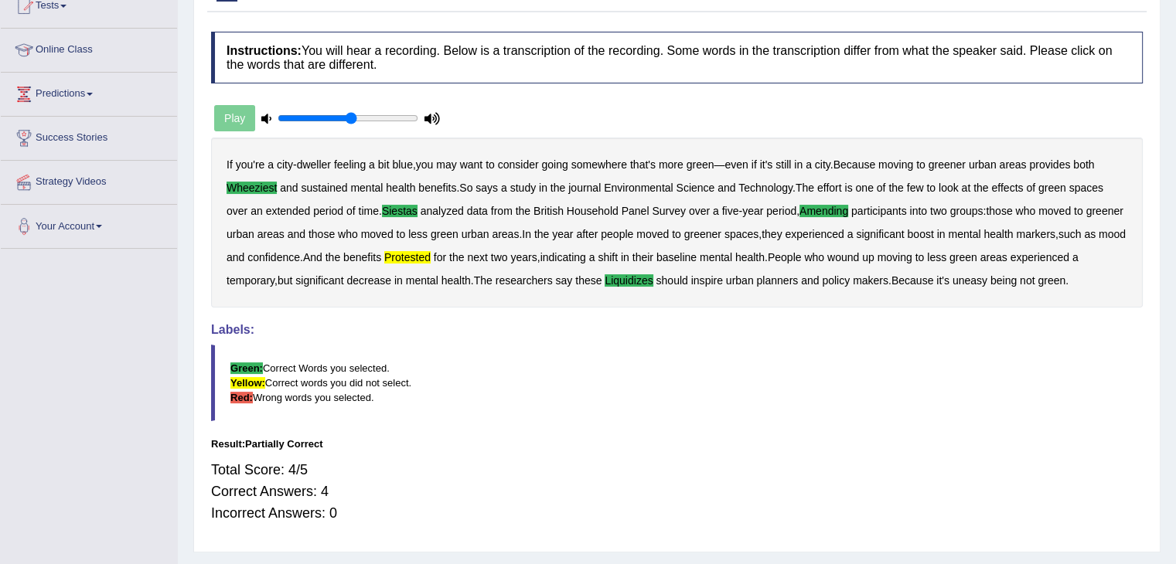
scroll to position [0, 0]
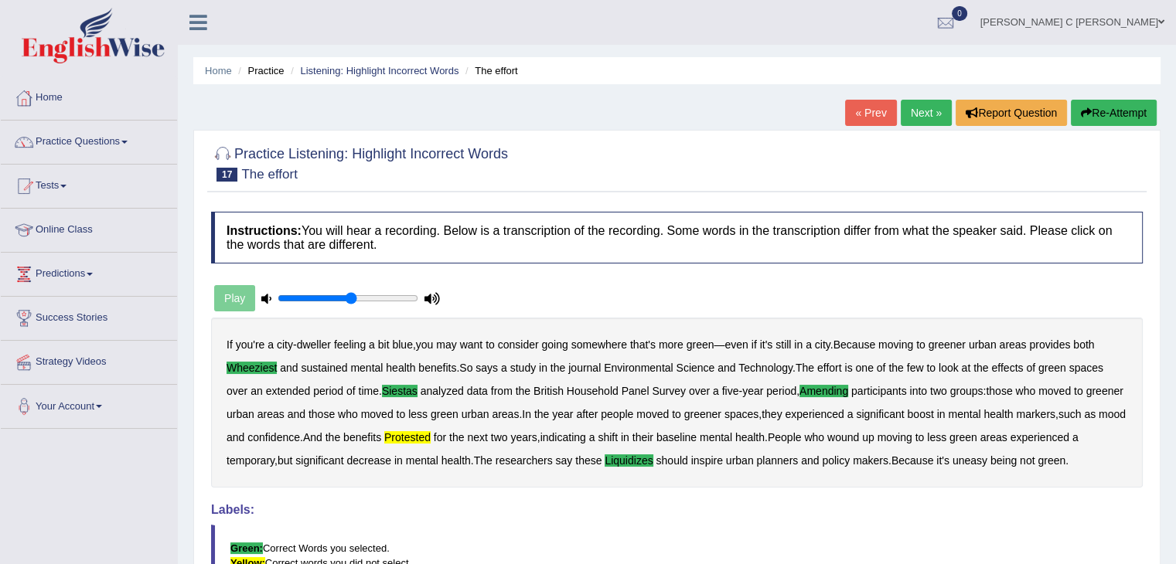
click at [924, 121] on link "Next »" at bounding box center [925, 113] width 51 height 26
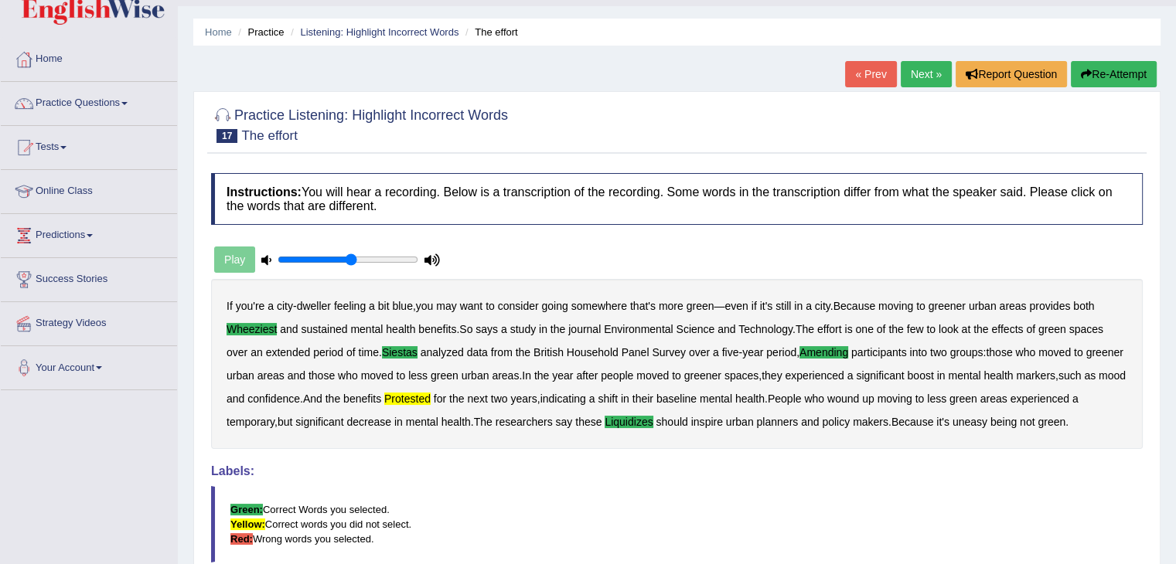
scroll to position [85, 0]
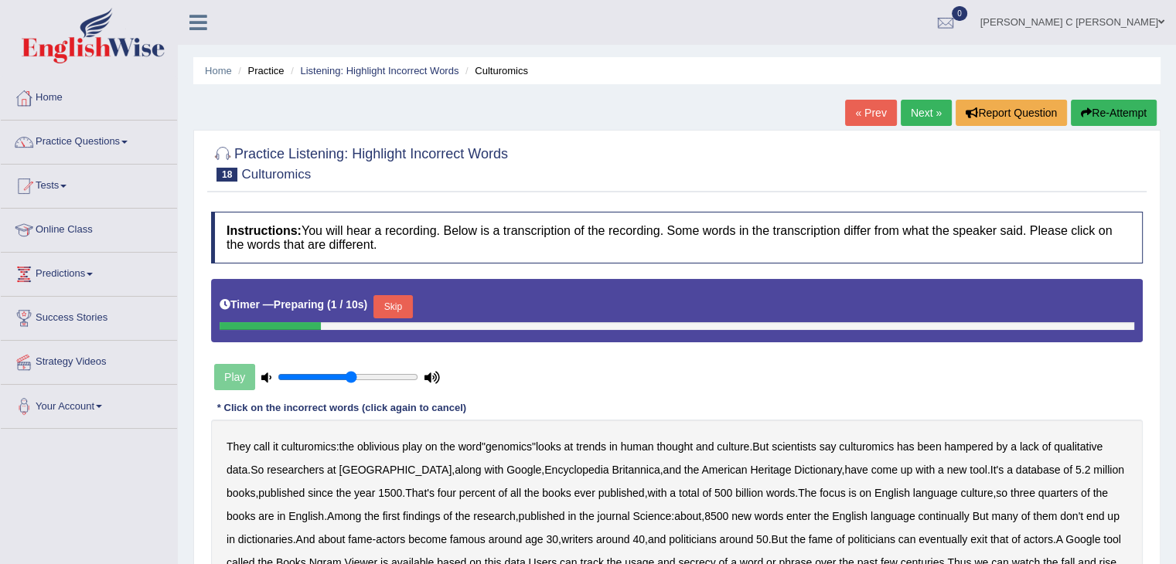
click at [396, 298] on button "Skip" at bounding box center [392, 306] width 39 height 23
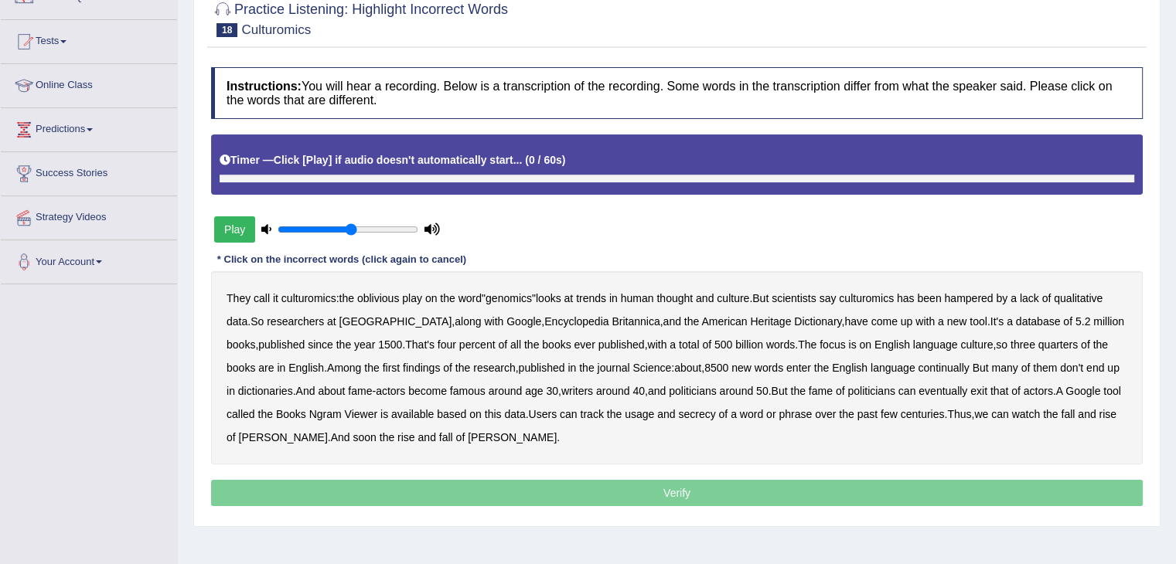
scroll to position [155, 0]
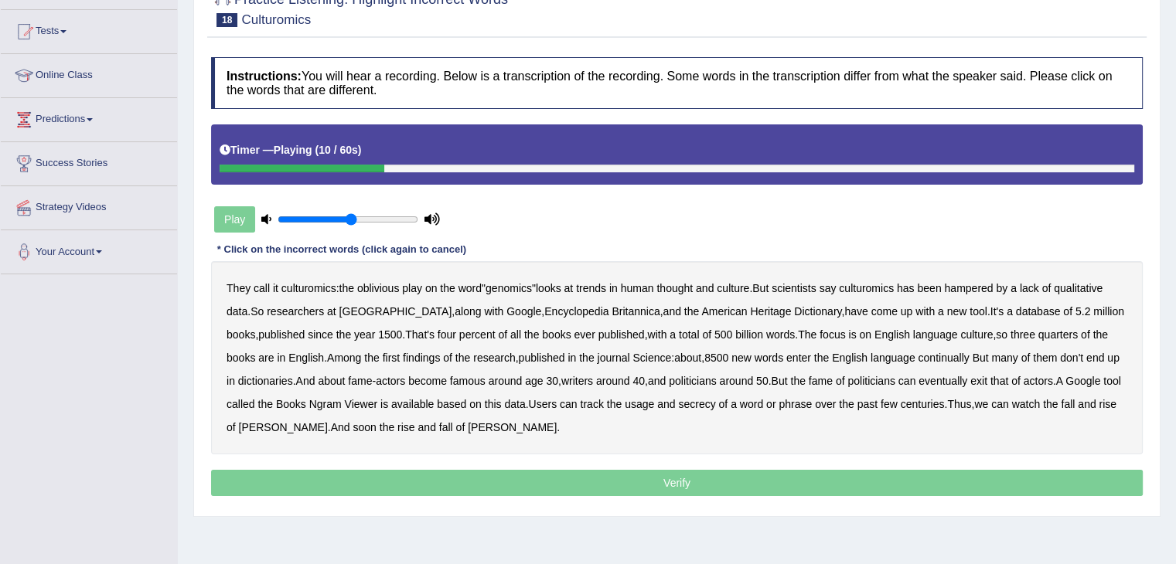
drag, startPoint x: 1101, startPoint y: 285, endPoint x: 1066, endPoint y: 288, distance: 35.7
click at [1100, 284] on b "qualitative" at bounding box center [1077, 288] width 49 height 12
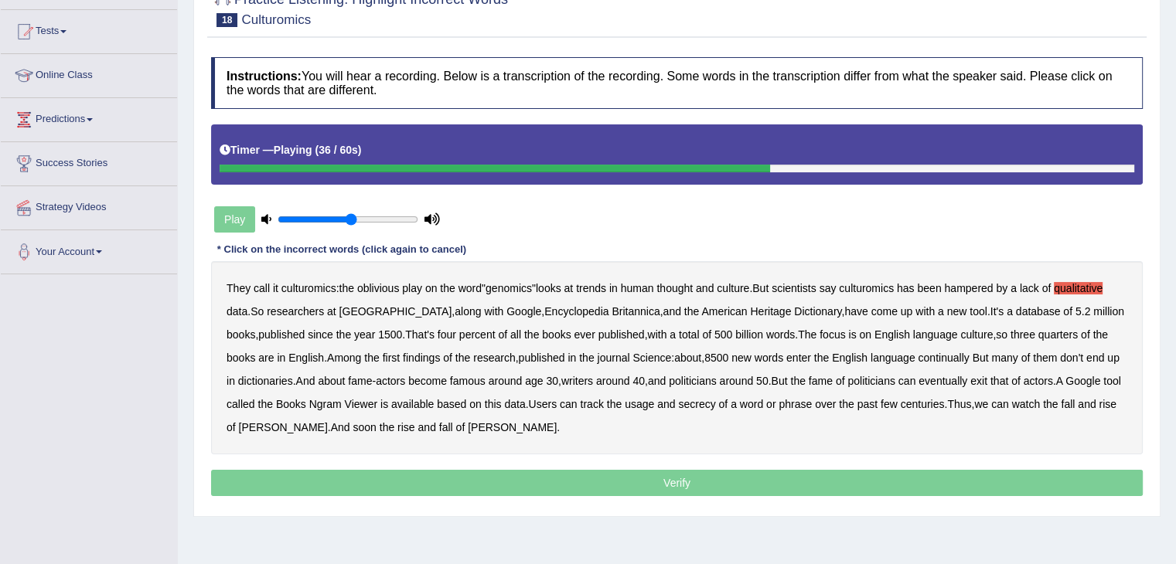
drag, startPoint x: 923, startPoint y: 356, endPoint x: 931, endPoint y: 355, distance: 7.8
click at [924, 355] on b "continually" at bounding box center [942, 358] width 51 height 12
drag, startPoint x: 1022, startPoint y: 366, endPoint x: 569, endPoint y: 399, distance: 454.1
drag, startPoint x: 708, startPoint y: 403, endPoint x: 739, endPoint y: 403, distance: 30.9
click at [710, 403] on b "secrecy" at bounding box center [696, 404] width 37 height 12
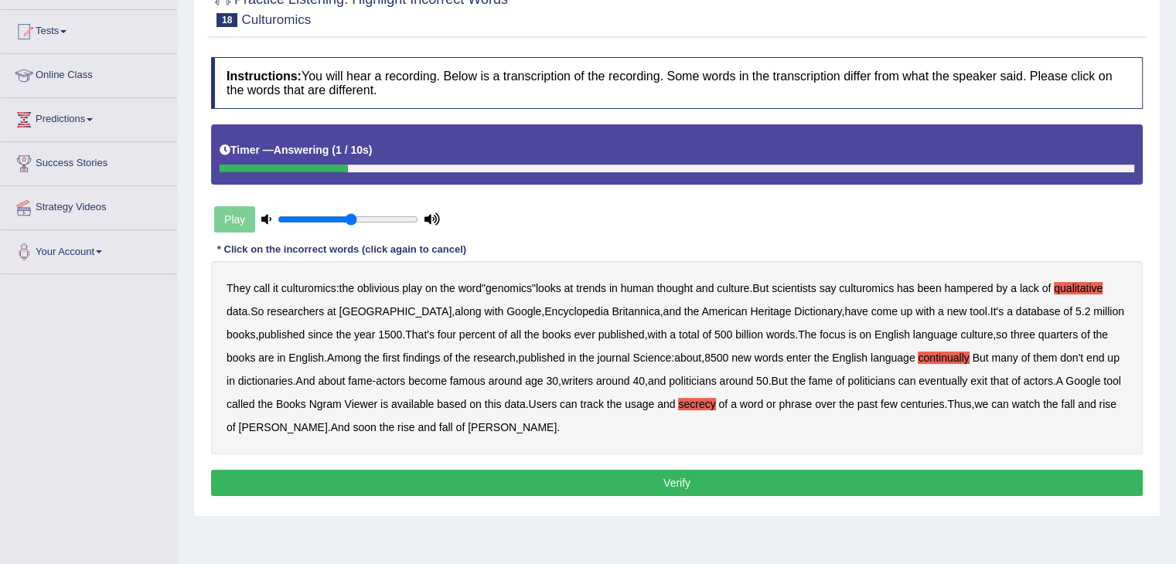
click at [572, 483] on button "Verify" at bounding box center [676, 483] width 931 height 26
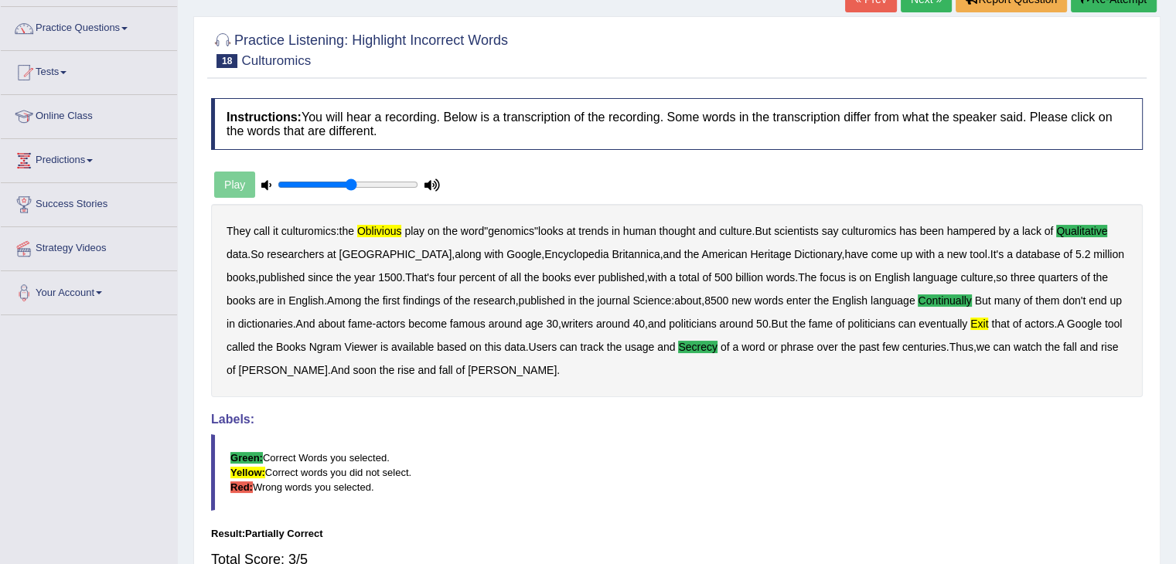
scroll to position [0, 0]
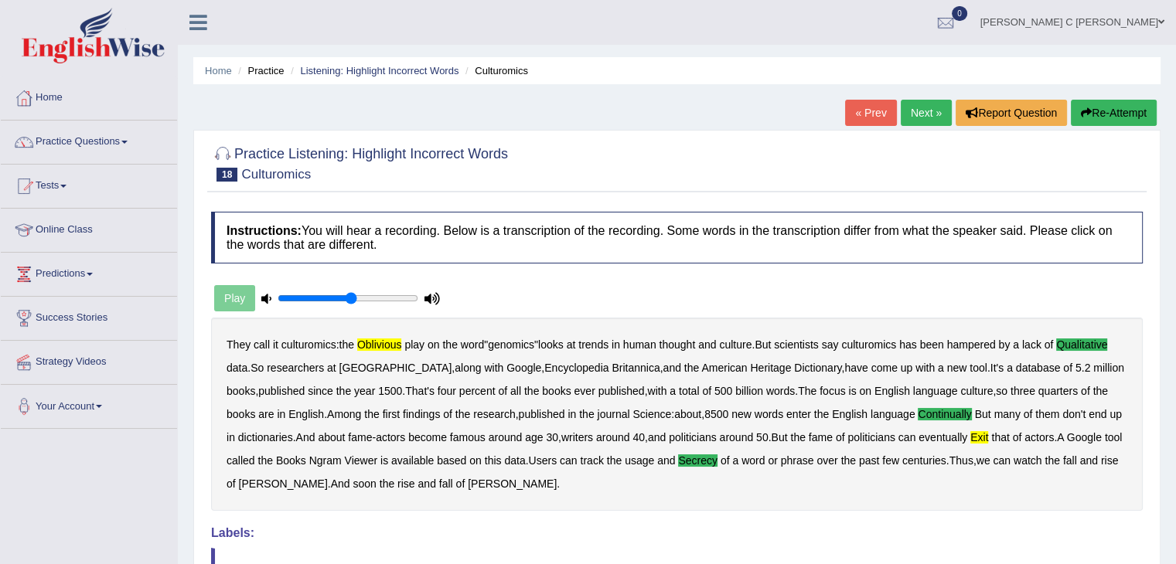
drag, startPoint x: 904, startPoint y: 107, endPoint x: 894, endPoint y: 118, distance: 14.8
click at [904, 108] on link "Next »" at bounding box center [925, 113] width 51 height 26
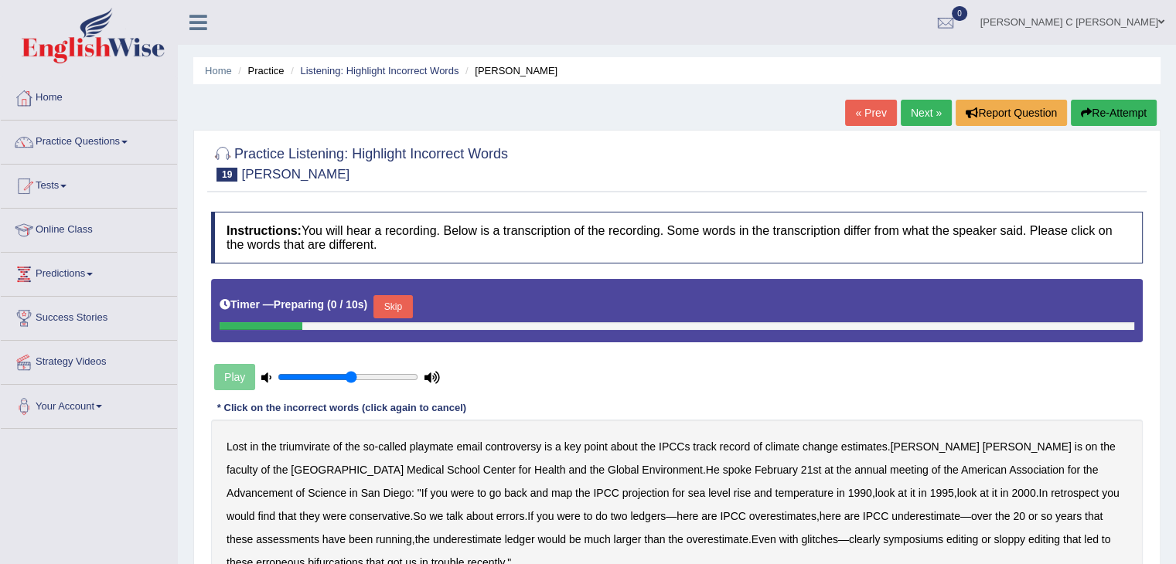
click at [402, 314] on button "Skip" at bounding box center [392, 306] width 39 height 23
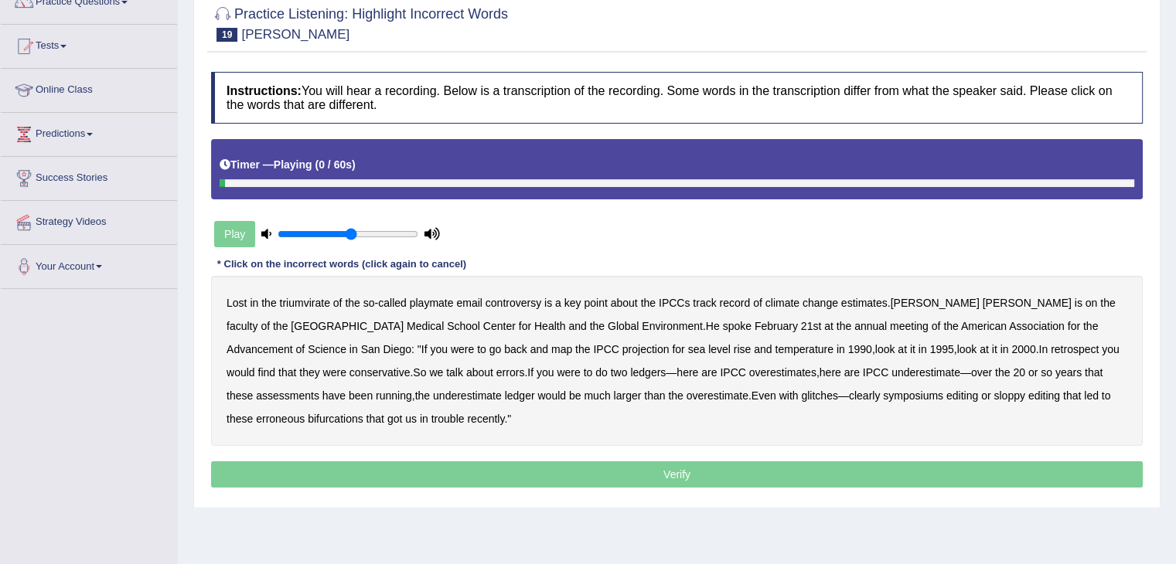
scroll to position [155, 0]
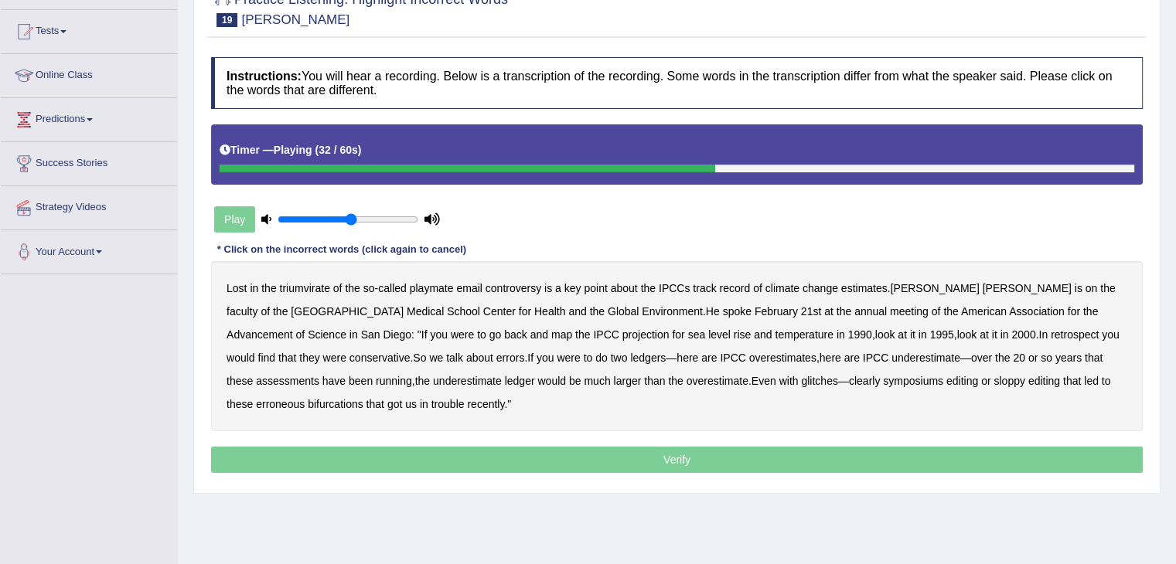
click at [410, 352] on b "conservative" at bounding box center [379, 358] width 61 height 12
drag, startPoint x: 742, startPoint y: 356, endPoint x: 655, endPoint y: 359, distance: 87.4
click at [891, 356] on b "underestimate" at bounding box center [925, 358] width 69 height 12
click at [749, 355] on b "overestimates" at bounding box center [782, 358] width 67 height 12
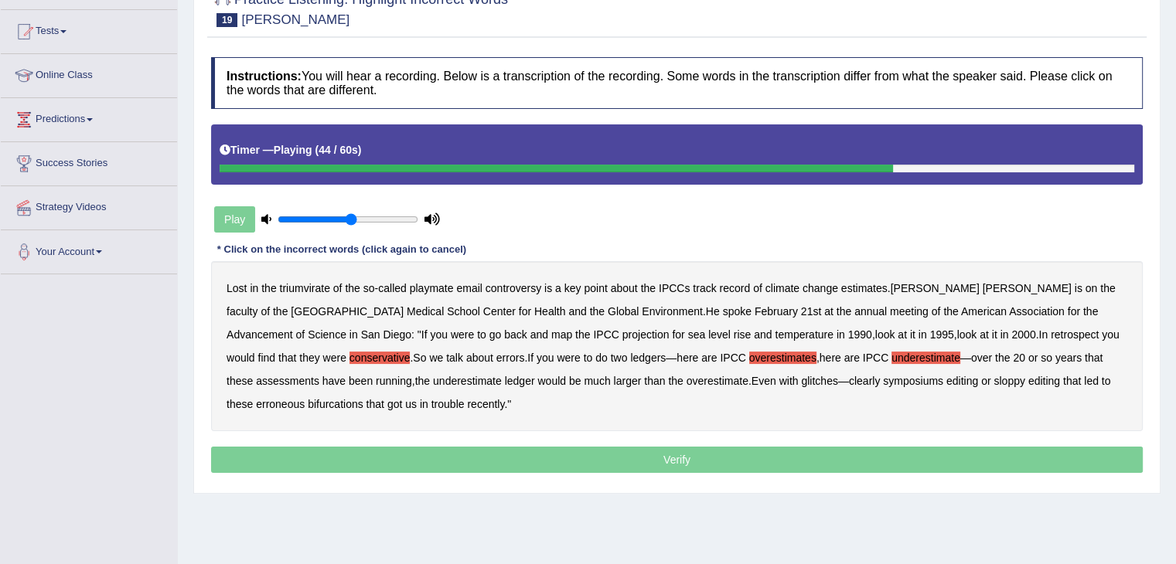
drag, startPoint x: 600, startPoint y: 353, endPoint x: 609, endPoint y: 353, distance: 9.3
click at [749, 353] on b "overestimates" at bounding box center [782, 358] width 67 height 12
click at [883, 382] on b "symposiums" at bounding box center [913, 381] width 60 height 12
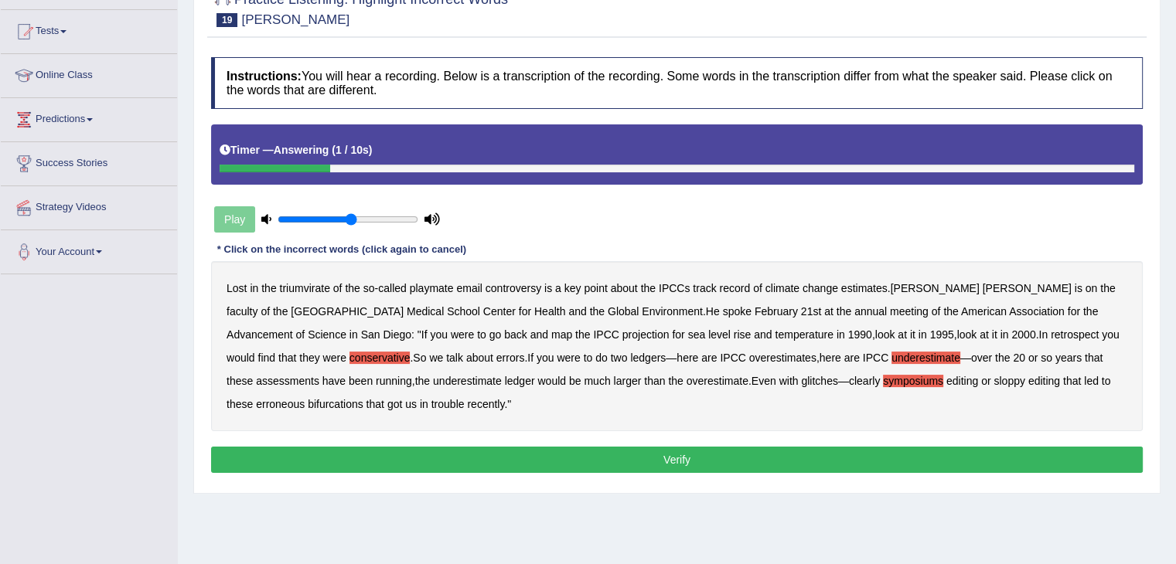
click at [925, 448] on button "Verify" at bounding box center [676, 460] width 931 height 26
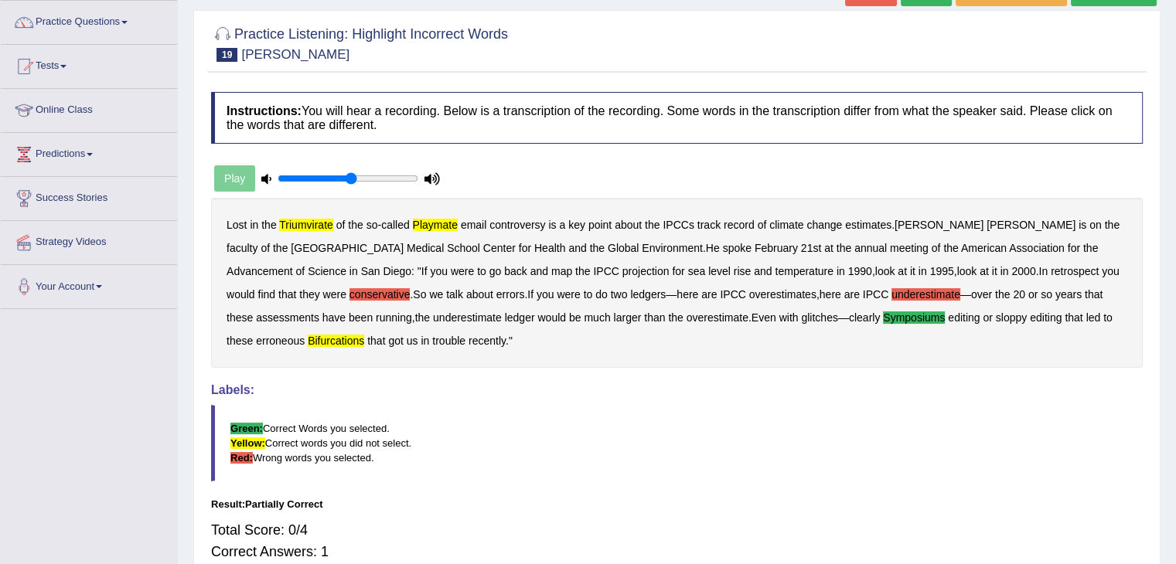
scroll to position [0, 0]
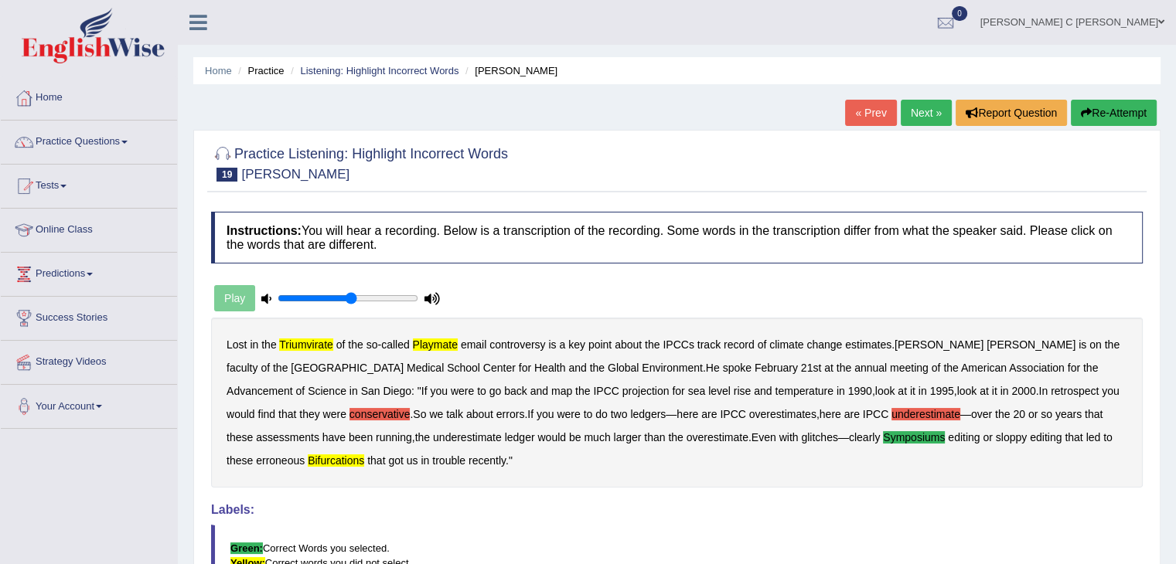
click at [924, 109] on link "Next »" at bounding box center [925, 113] width 51 height 26
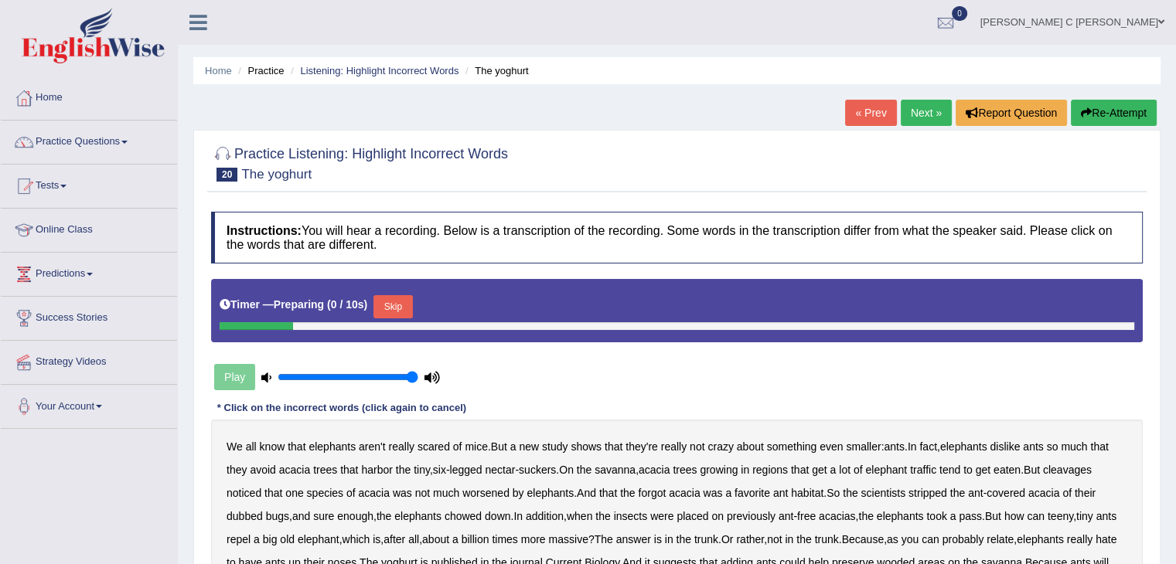
drag, startPoint x: 350, startPoint y: 372, endPoint x: 420, endPoint y: 378, distance: 70.6
type input "1"
click at [418, 378] on input "range" at bounding box center [347, 377] width 141 height 12
click at [402, 308] on button "Skip" at bounding box center [392, 306] width 39 height 23
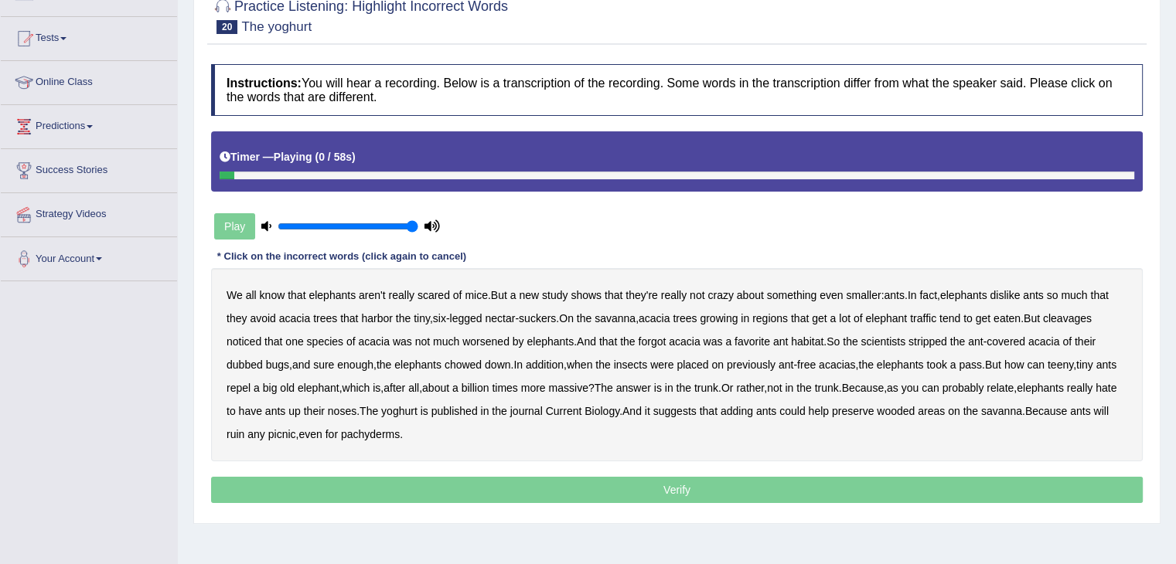
scroll to position [155, 0]
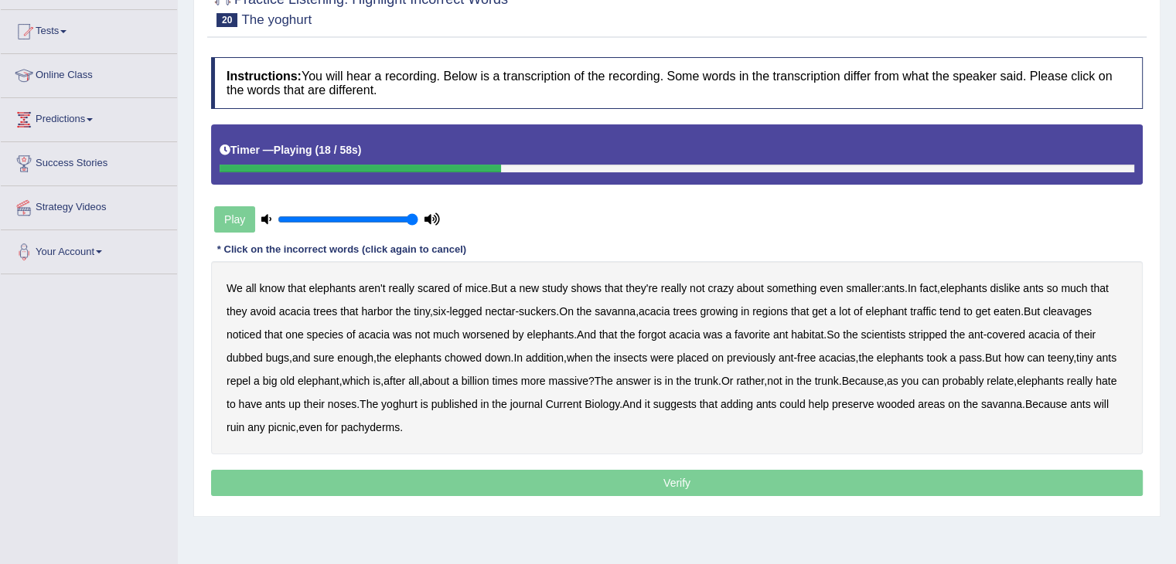
drag, startPoint x: 900, startPoint y: 306, endPoint x: 919, endPoint y: 310, distance: 19.7
click at [900, 306] on b "elephant" at bounding box center [886, 311] width 42 height 12
drag, startPoint x: 489, startPoint y: 332, endPoint x: 513, endPoint y: 332, distance: 24.0
click at [492, 332] on b "worsened" at bounding box center [485, 334] width 47 height 12
click at [662, 330] on b "forgot" at bounding box center [652, 334] width 28 height 12
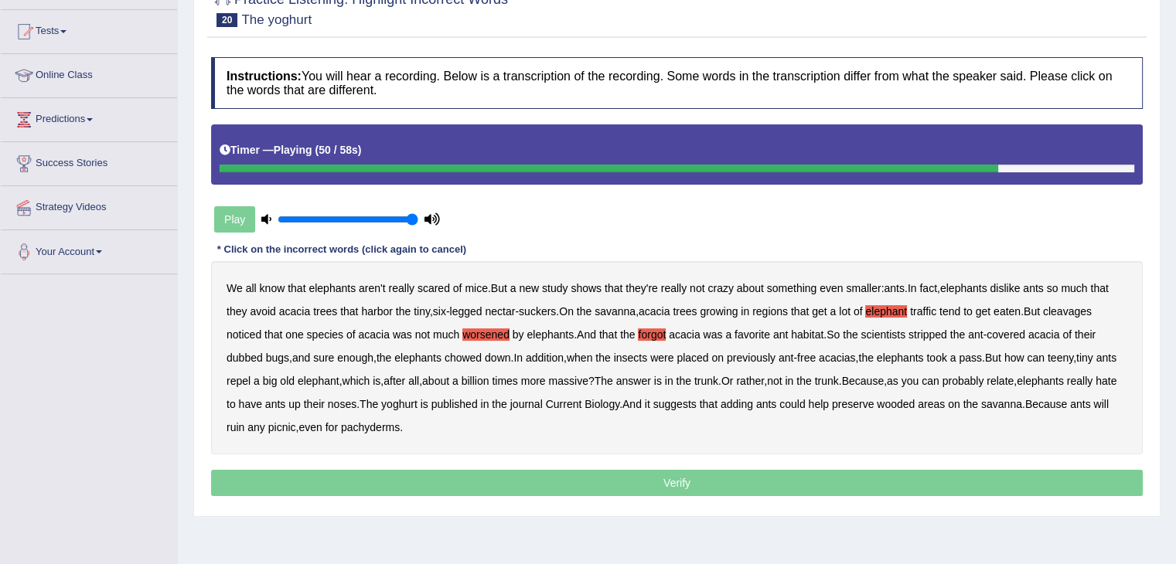
drag, startPoint x: 461, startPoint y: 401, endPoint x: 478, endPoint y: 403, distance: 17.8
click at [417, 401] on b "yoghurt" at bounding box center [399, 404] width 36 height 12
click at [914, 400] on b "wooded" at bounding box center [895, 404] width 38 height 12
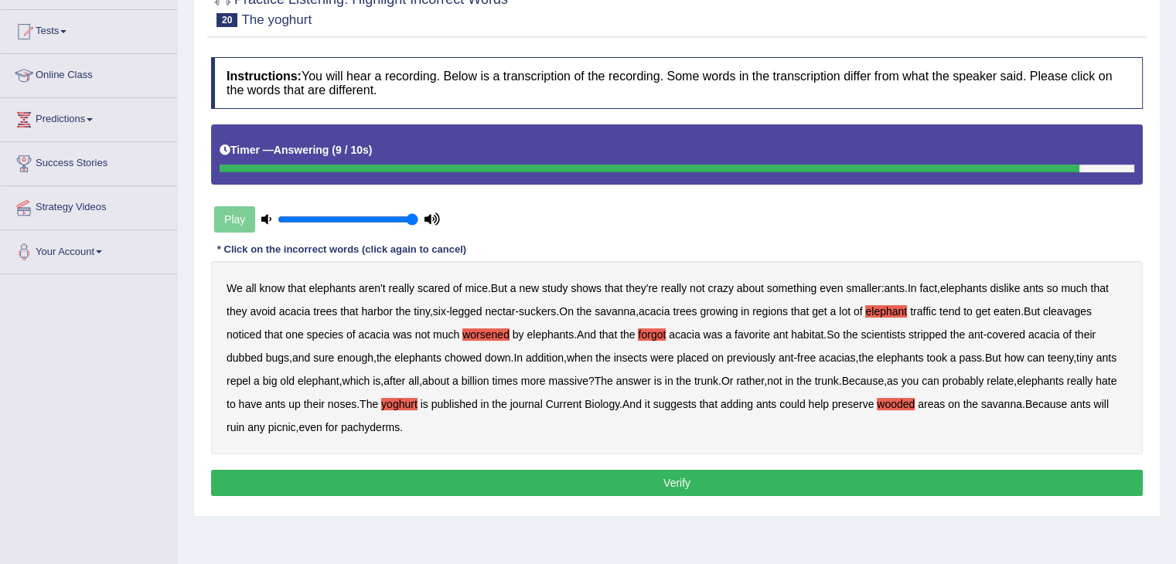
click at [944, 475] on button "Verify" at bounding box center [676, 483] width 931 height 26
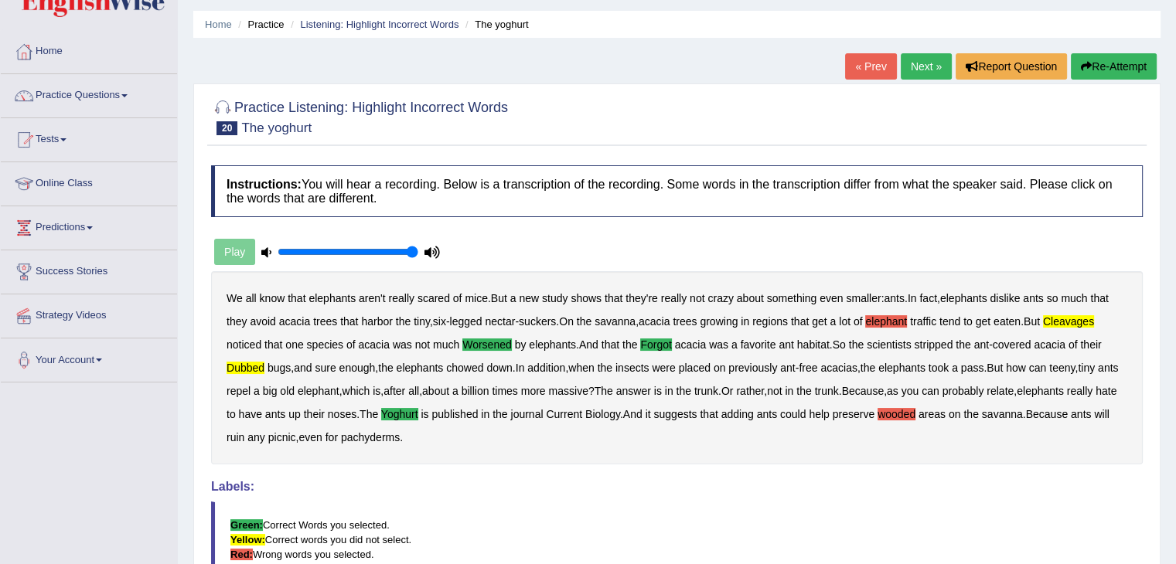
scroll to position [0, 0]
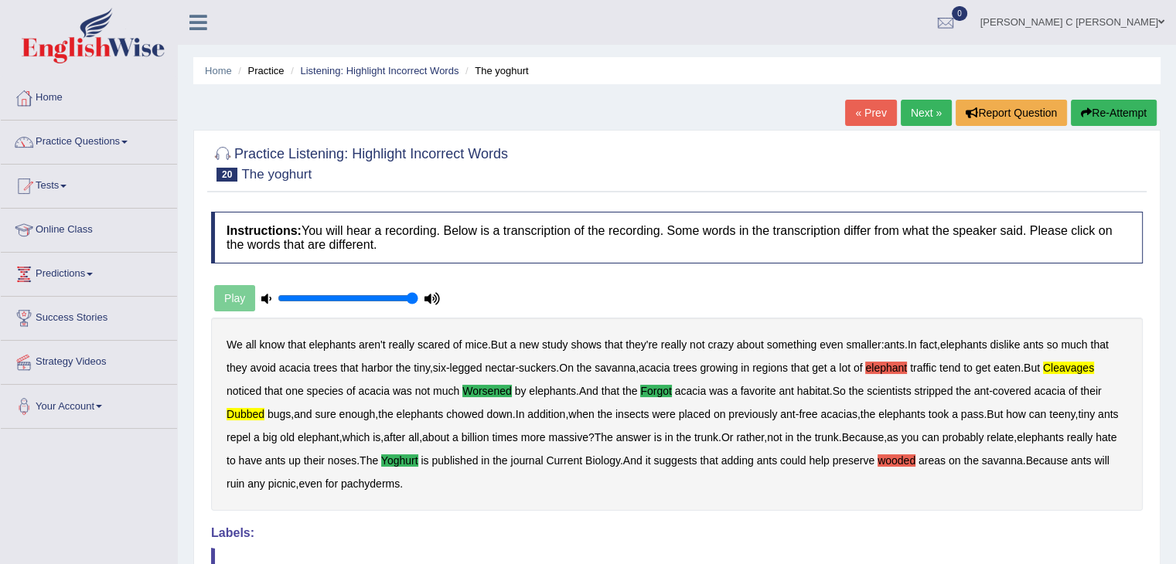
click at [925, 117] on link "Next »" at bounding box center [925, 113] width 51 height 26
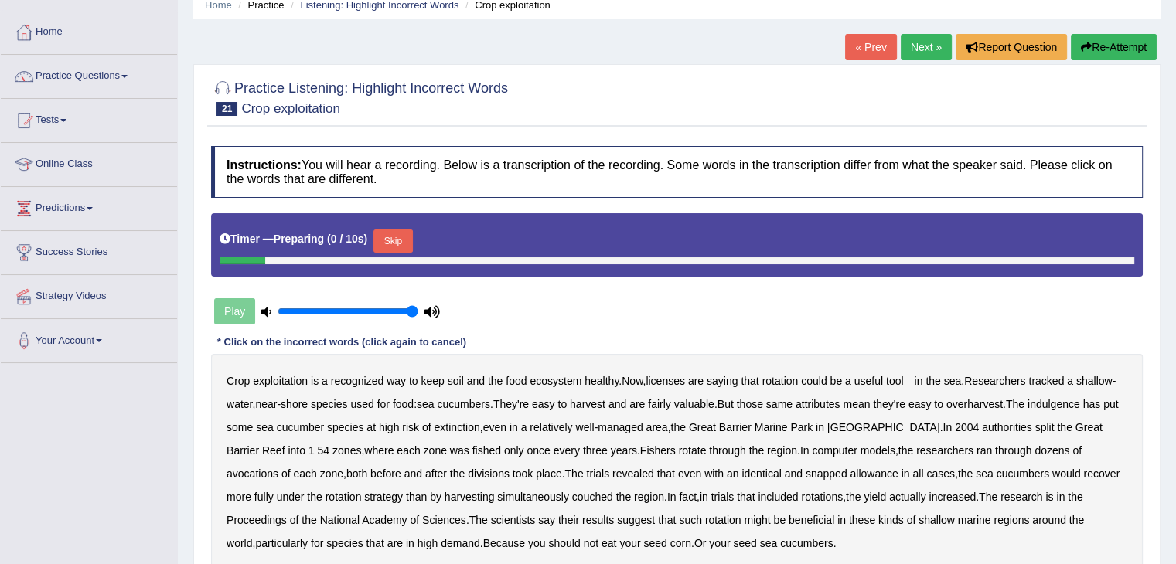
scroll to position [77, 0]
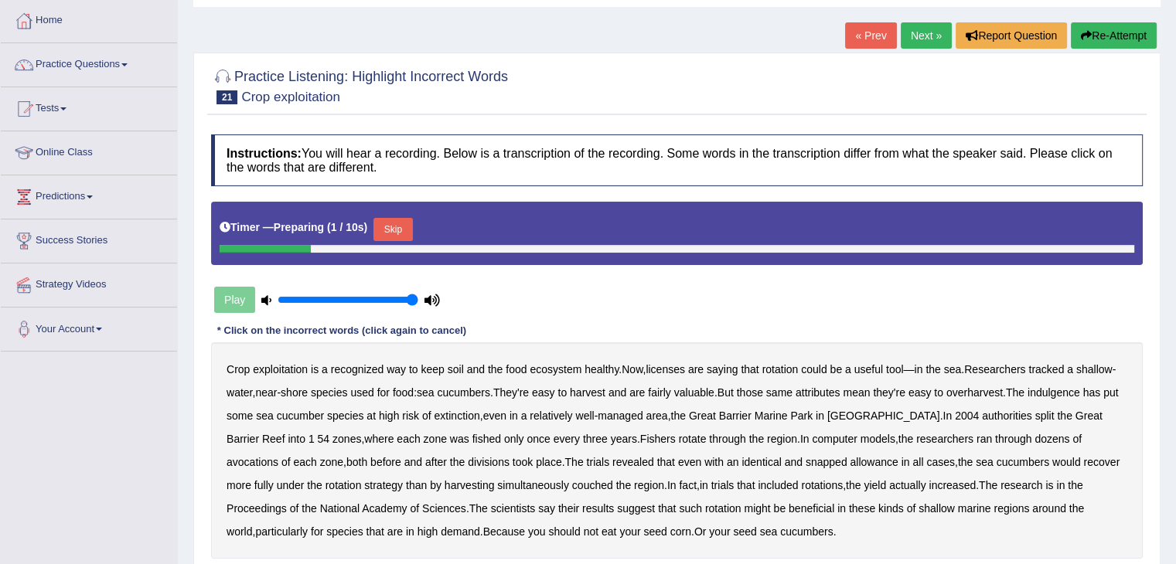
drag, startPoint x: 399, startPoint y: 220, endPoint x: 318, endPoint y: 308, distance: 119.3
click at [399, 220] on button "Skip" at bounding box center [392, 229] width 39 height 23
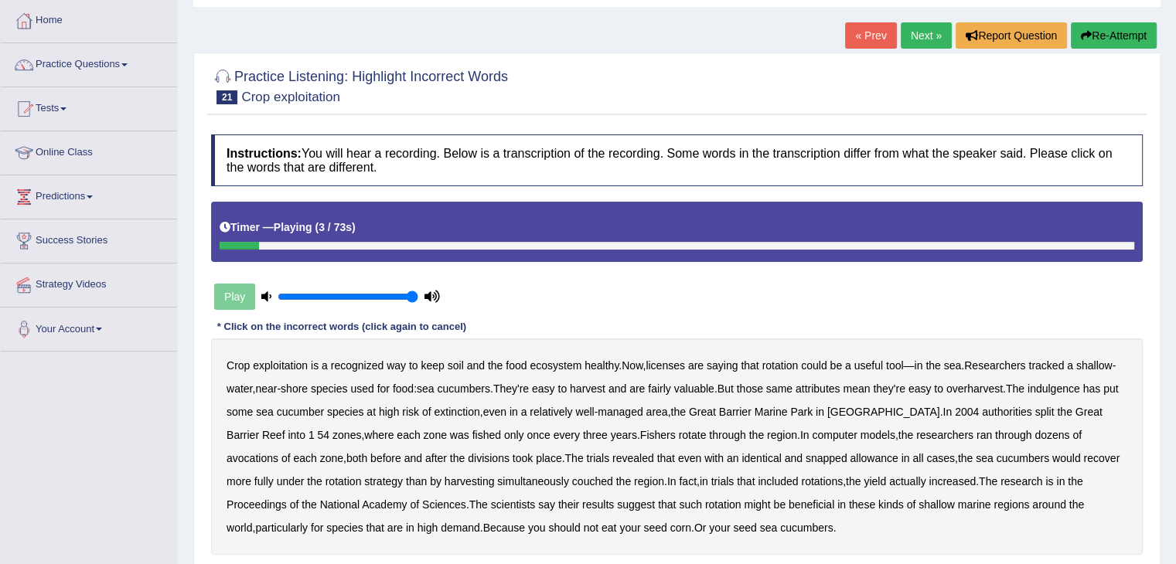
drag, startPoint x: 1116, startPoint y: 29, endPoint x: 1117, endPoint y: 36, distance: 7.8
click at [1117, 29] on button "Re-Attempt" at bounding box center [1113, 35] width 86 height 26
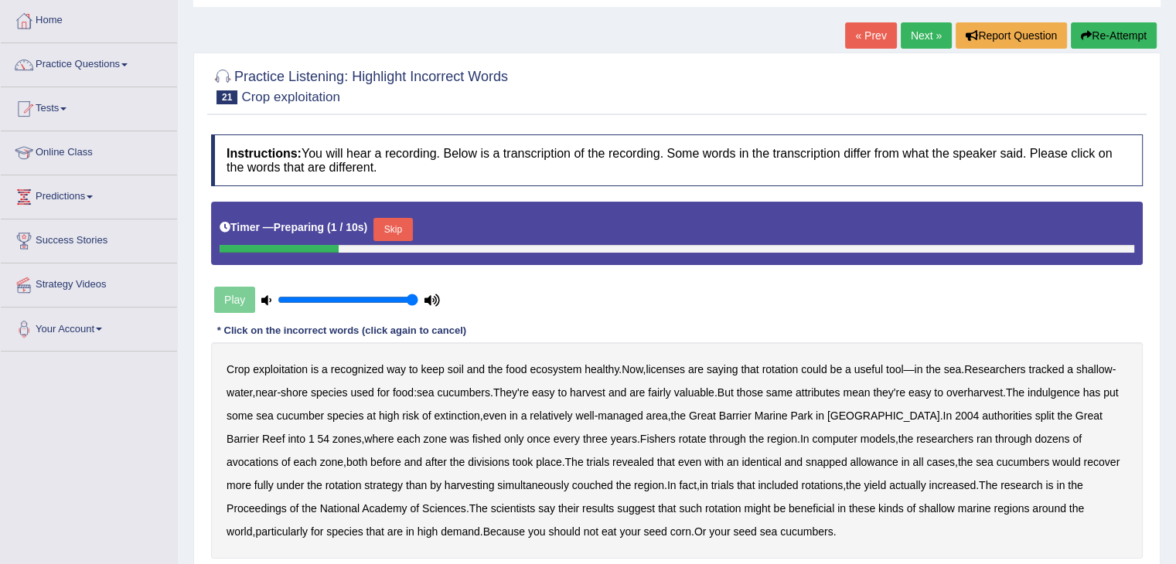
click at [397, 230] on button "Skip" at bounding box center [392, 229] width 39 height 23
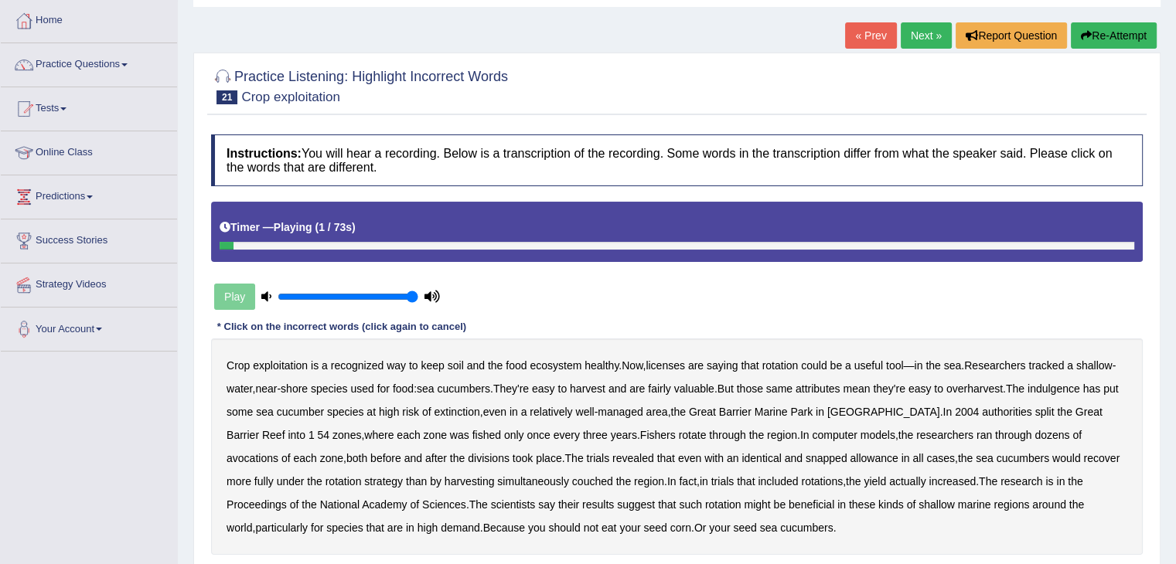
drag, startPoint x: 289, startPoint y: 365, endPoint x: 298, endPoint y: 365, distance: 8.5
click at [290, 364] on b "exploitation" at bounding box center [280, 365] width 55 height 12
drag, startPoint x: 764, startPoint y: 387, endPoint x: 817, endPoint y: 387, distance: 52.6
click at [763, 387] on b "those" at bounding box center [750, 389] width 26 height 12
click at [1054, 389] on b "indulgence" at bounding box center [1053, 389] width 53 height 12
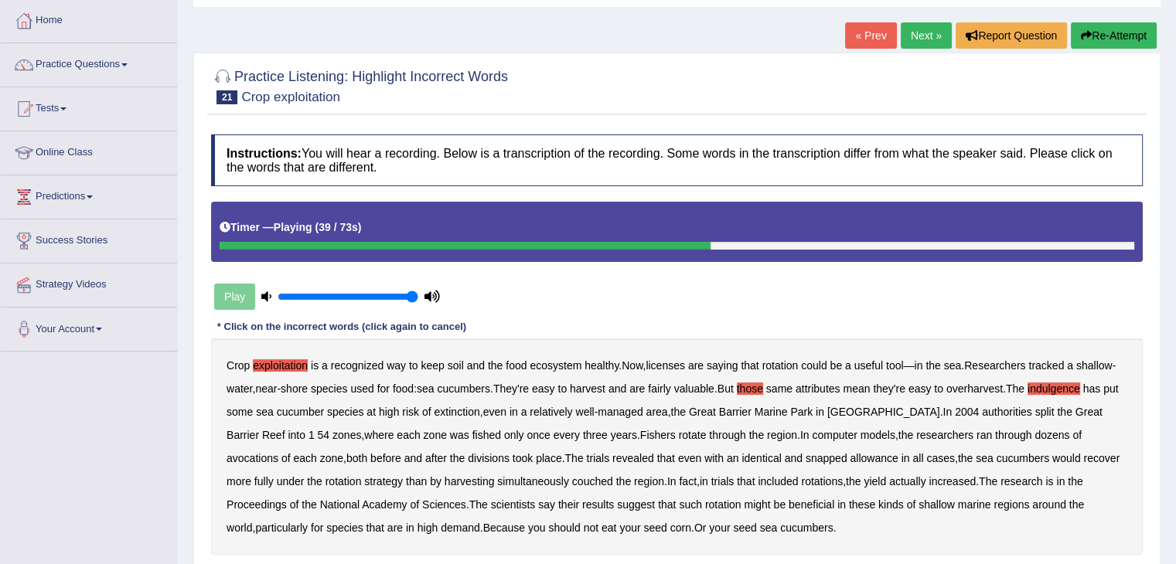
click at [278, 452] on b "avocations" at bounding box center [252, 458] width 52 height 12
drag, startPoint x: 739, startPoint y: 458, endPoint x: 776, endPoint y: 457, distance: 37.1
click at [805, 457] on b "snapped" at bounding box center [826, 458] width 42 height 12
drag, startPoint x: 514, startPoint y: 482, endPoint x: 563, endPoint y: 481, distance: 48.7
click at [572, 481] on b "couched" at bounding box center [592, 481] width 41 height 12
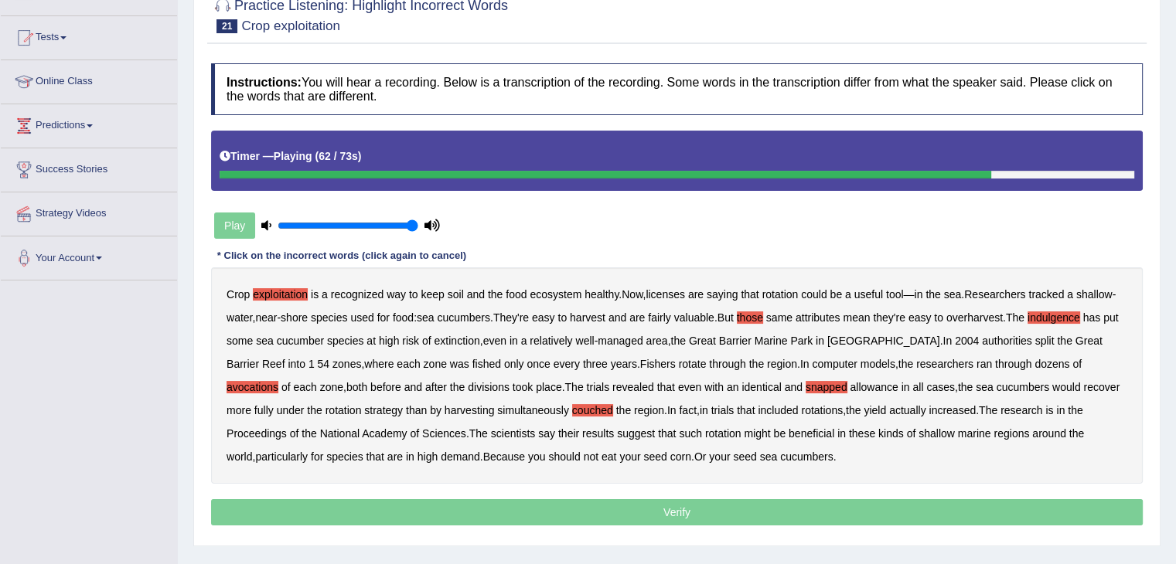
scroll to position [155, 0]
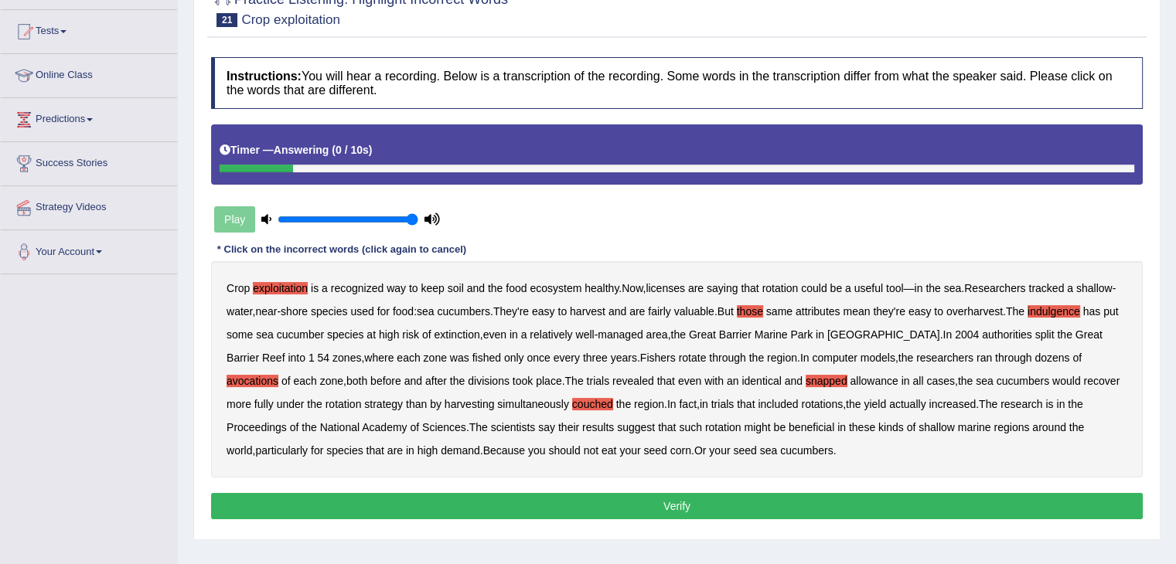
click at [682, 502] on button "Verify" at bounding box center [676, 506] width 931 height 26
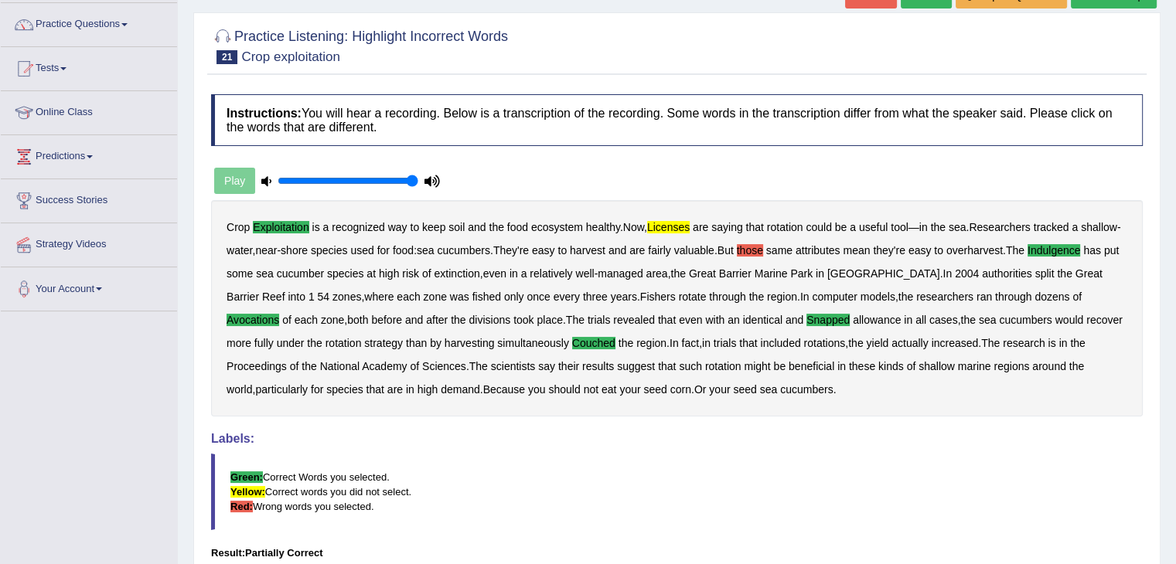
scroll to position [77, 0]
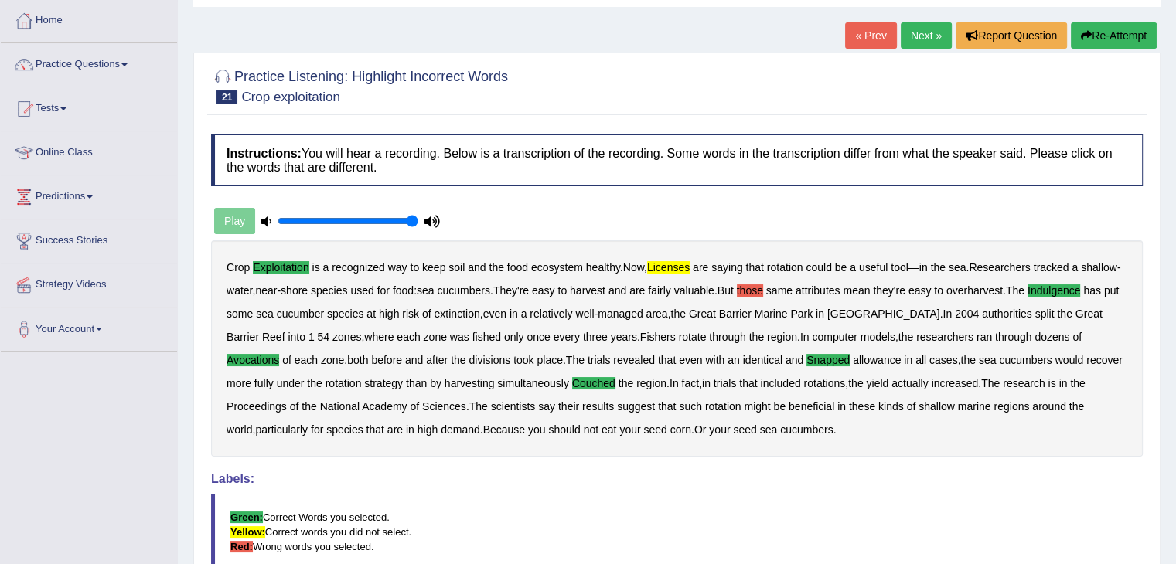
click at [1081, 33] on icon "button" at bounding box center [1086, 35] width 11 height 11
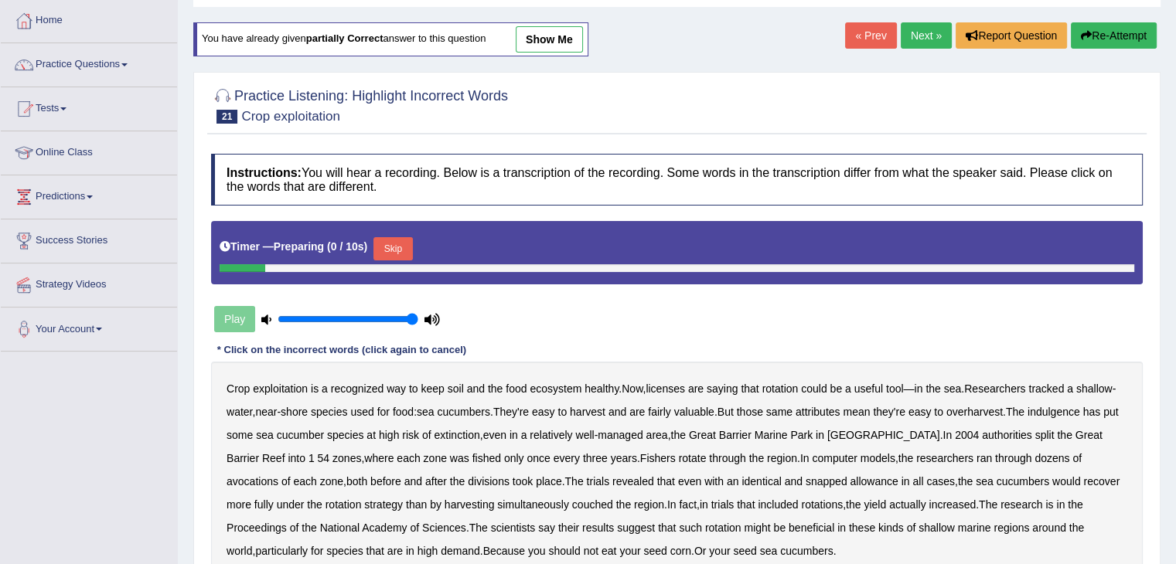
click at [398, 253] on button "Skip" at bounding box center [392, 248] width 39 height 23
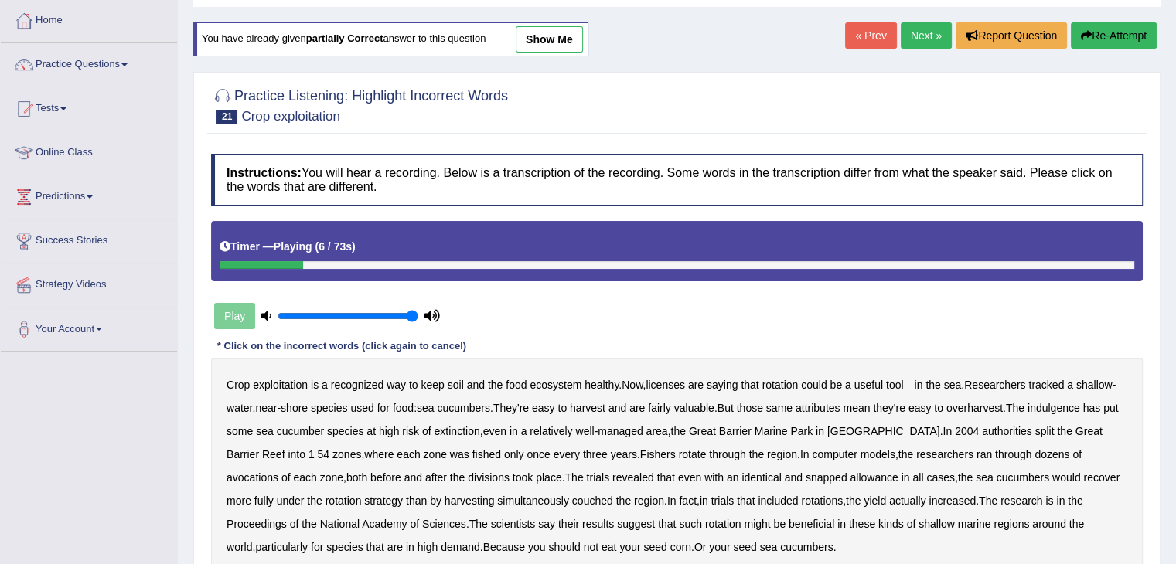
drag, startPoint x: 283, startPoint y: 380, endPoint x: 320, endPoint y: 379, distance: 37.1
click at [283, 379] on b "exploitation" at bounding box center [280, 385] width 55 height 12
click at [659, 381] on b "licenses" at bounding box center [664, 385] width 39 height 12
click at [1067, 409] on b "indulgence" at bounding box center [1053, 408] width 53 height 12
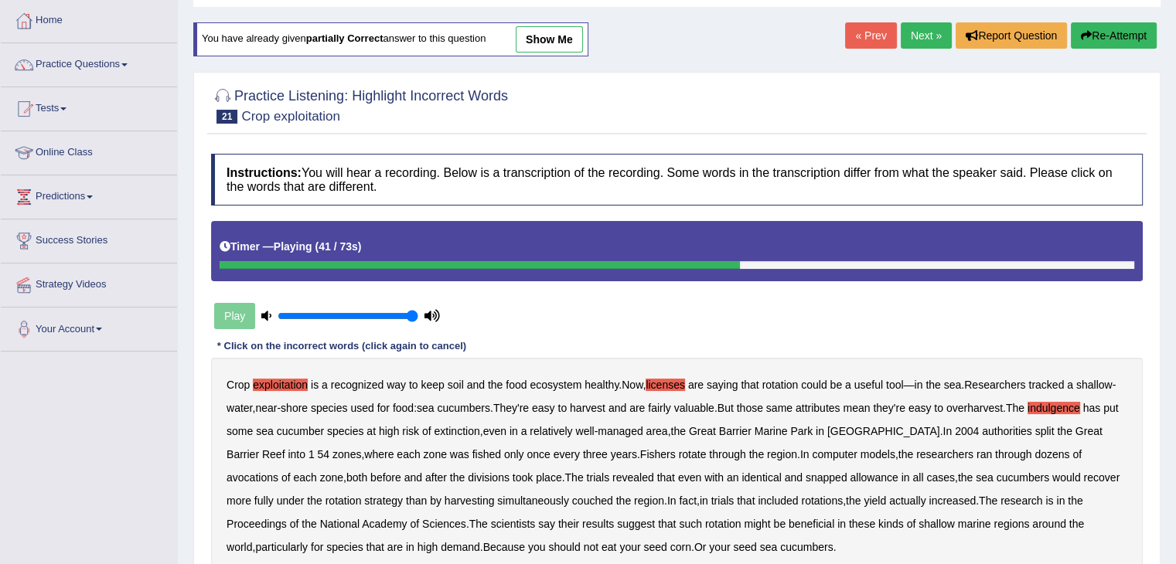
click at [278, 471] on b "avocations" at bounding box center [252, 477] width 52 height 12
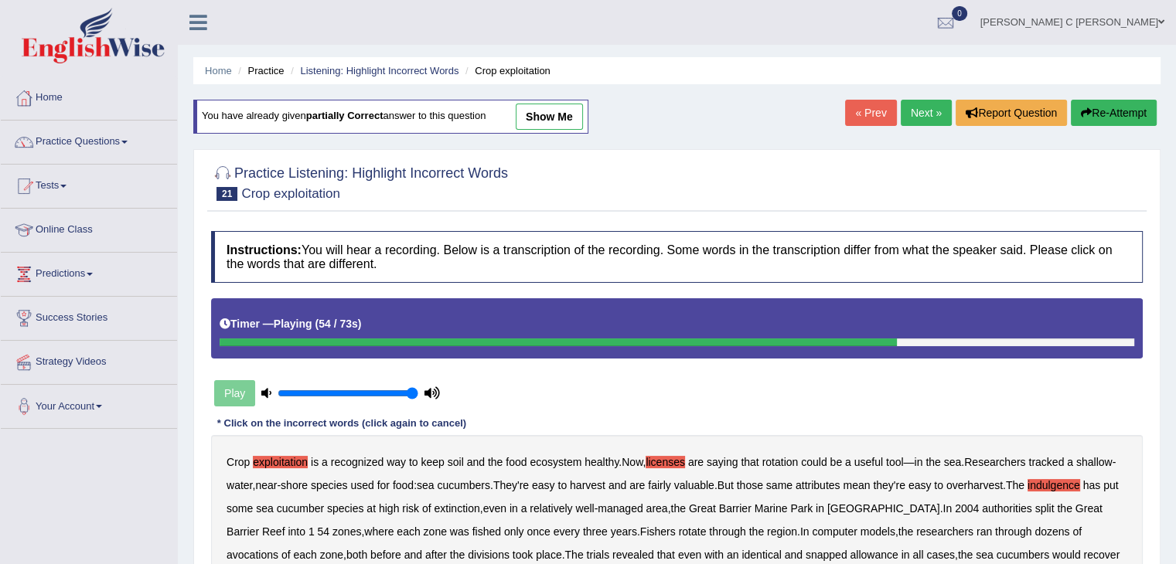
click at [1092, 106] on button "Re-Attempt" at bounding box center [1113, 113] width 86 height 26
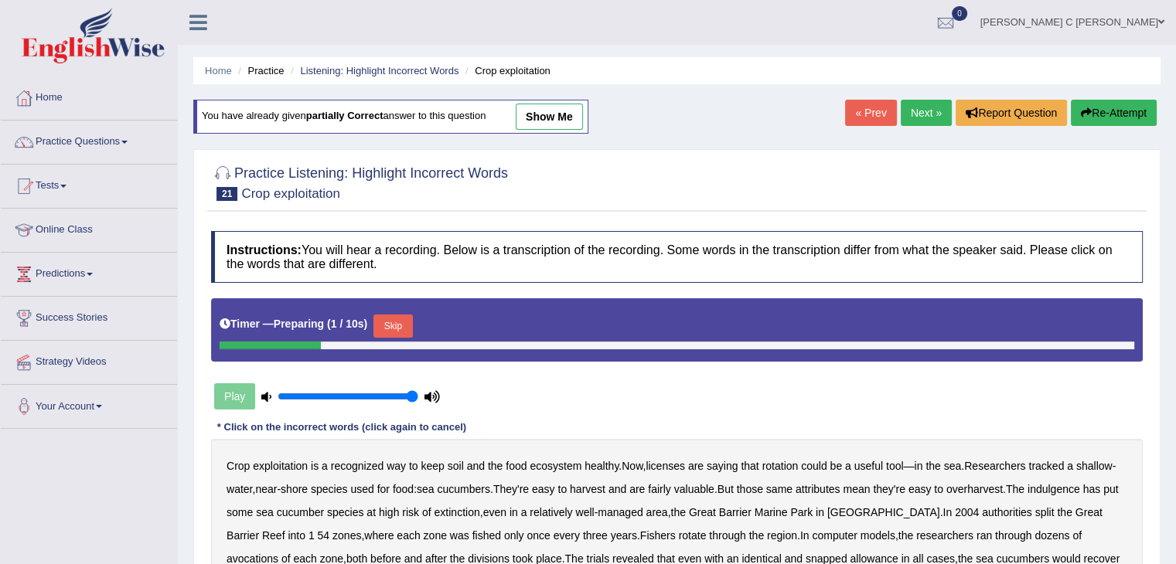
click at [383, 322] on button "Skip" at bounding box center [392, 326] width 39 height 23
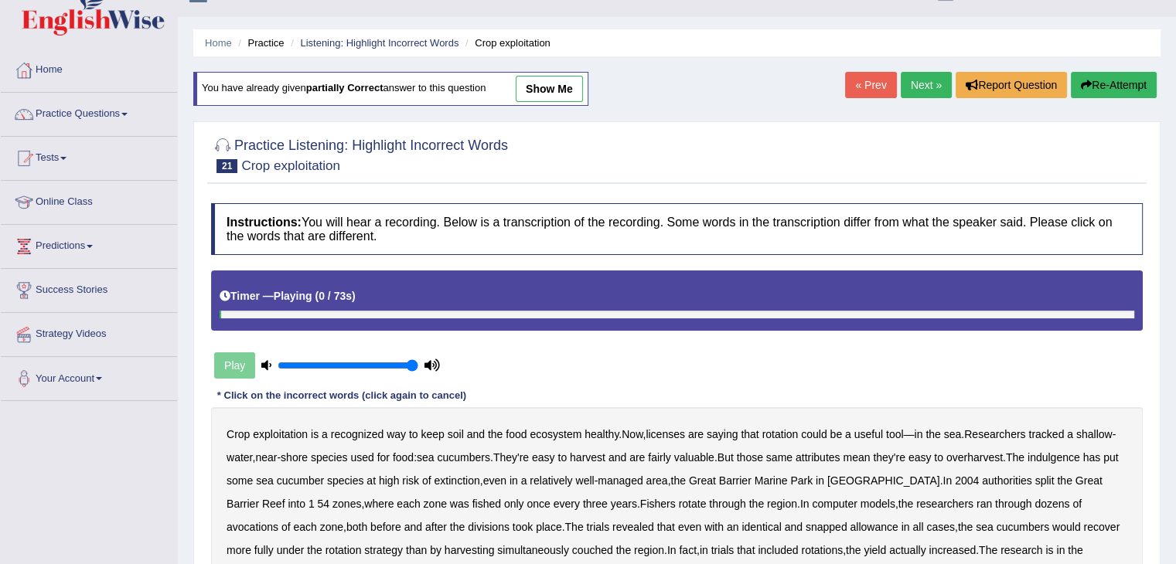
scroll to position [77, 0]
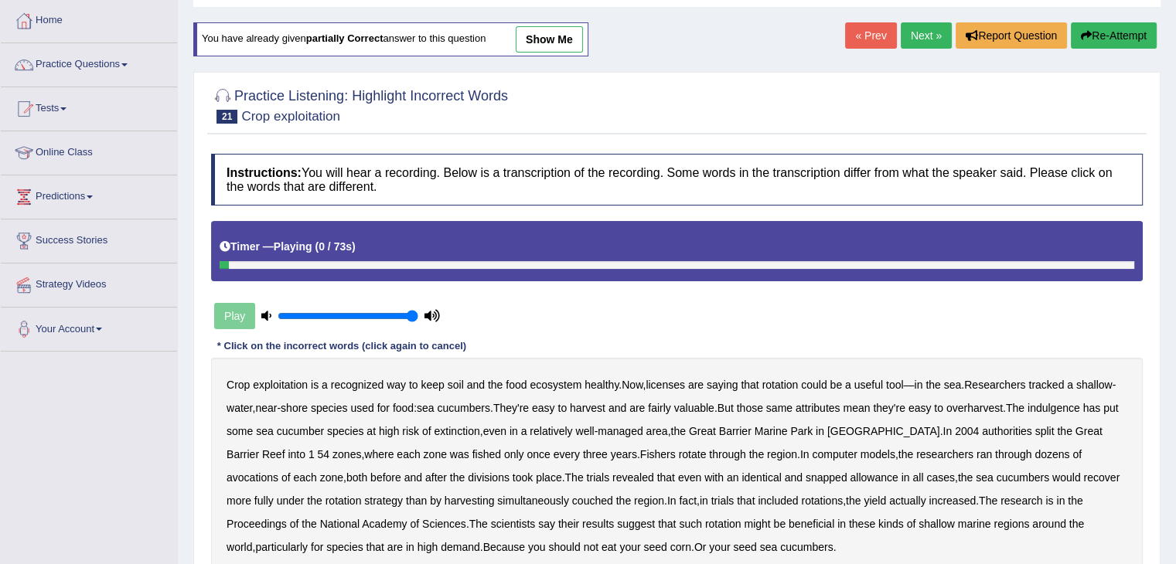
click at [281, 380] on b "exploitation" at bounding box center [280, 385] width 55 height 12
drag, startPoint x: 672, startPoint y: 383, endPoint x: 717, endPoint y: 386, distance: 45.7
click at [672, 383] on b "licenses" at bounding box center [664, 385] width 39 height 12
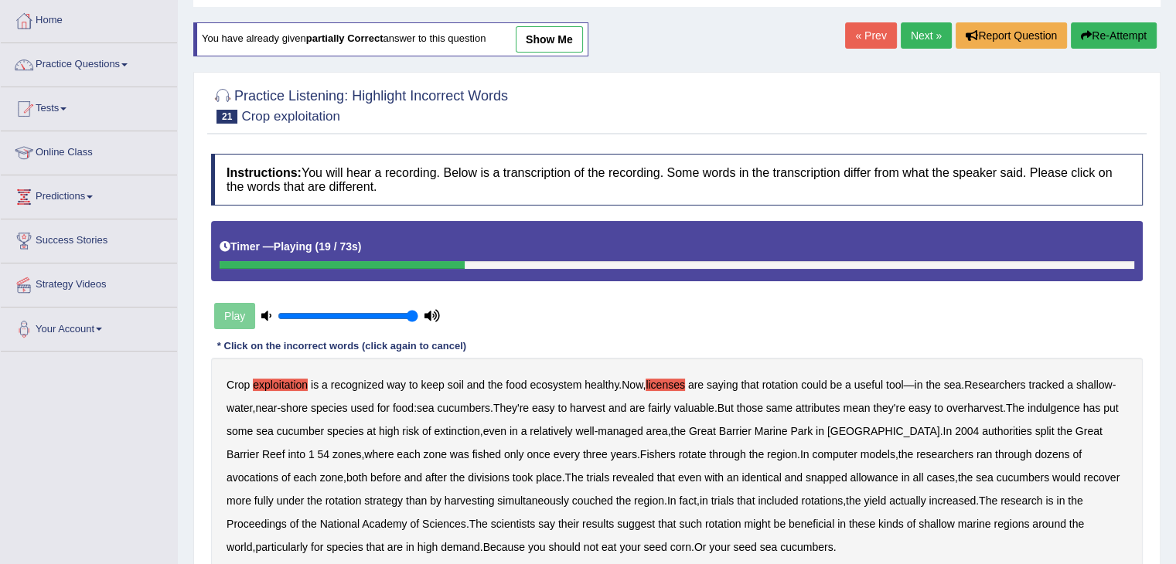
click at [1069, 408] on b "indulgence" at bounding box center [1053, 408] width 53 height 12
click at [278, 471] on b "avocations" at bounding box center [252, 477] width 52 height 12
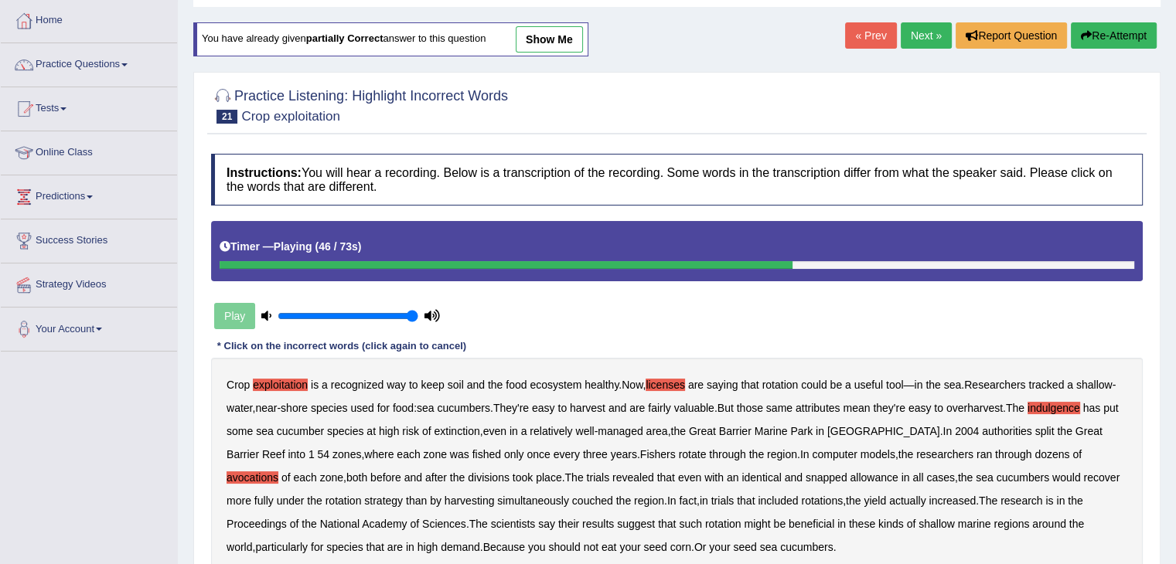
click at [805, 475] on b "snapped" at bounding box center [826, 477] width 42 height 12
drag, startPoint x: 516, startPoint y: 499, endPoint x: 531, endPoint y: 498, distance: 14.8
click at [572, 499] on b "couched" at bounding box center [592, 501] width 41 height 12
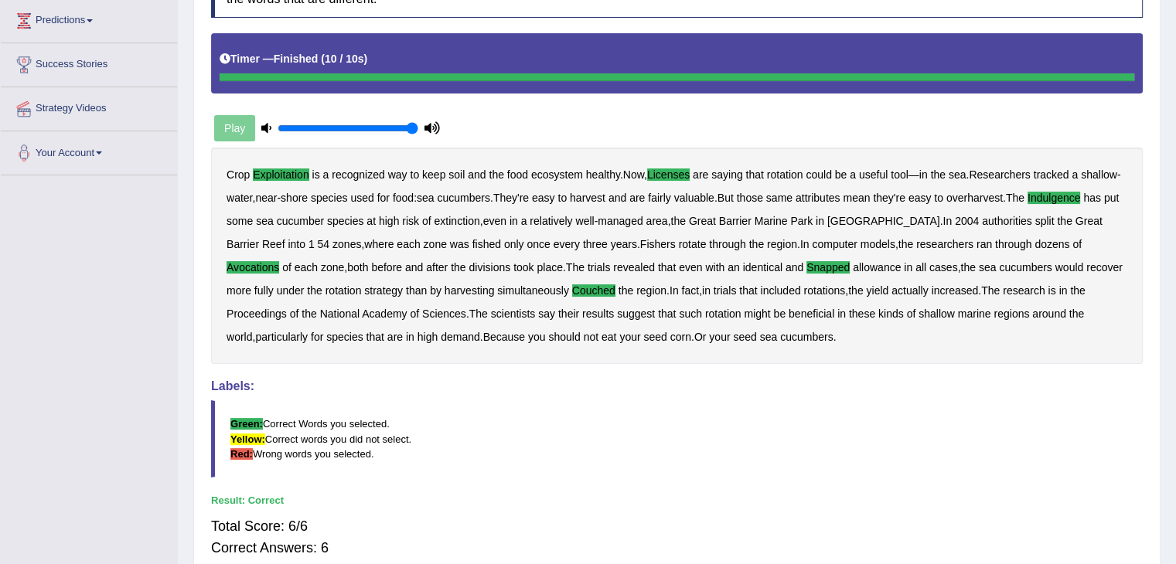
scroll to position [37, 0]
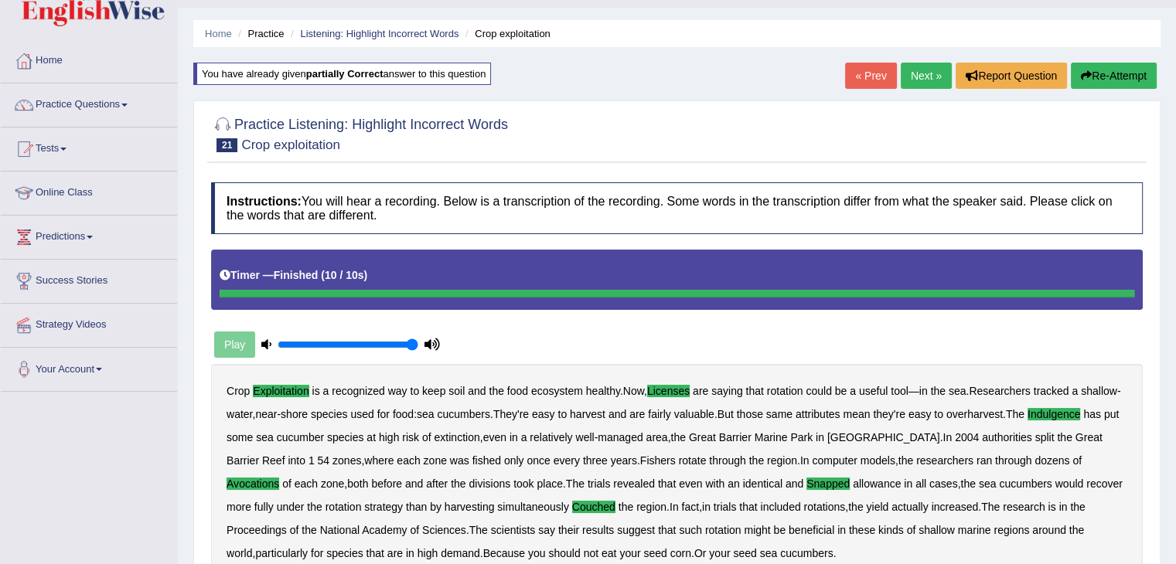
click at [933, 72] on link "Next »" at bounding box center [925, 76] width 51 height 26
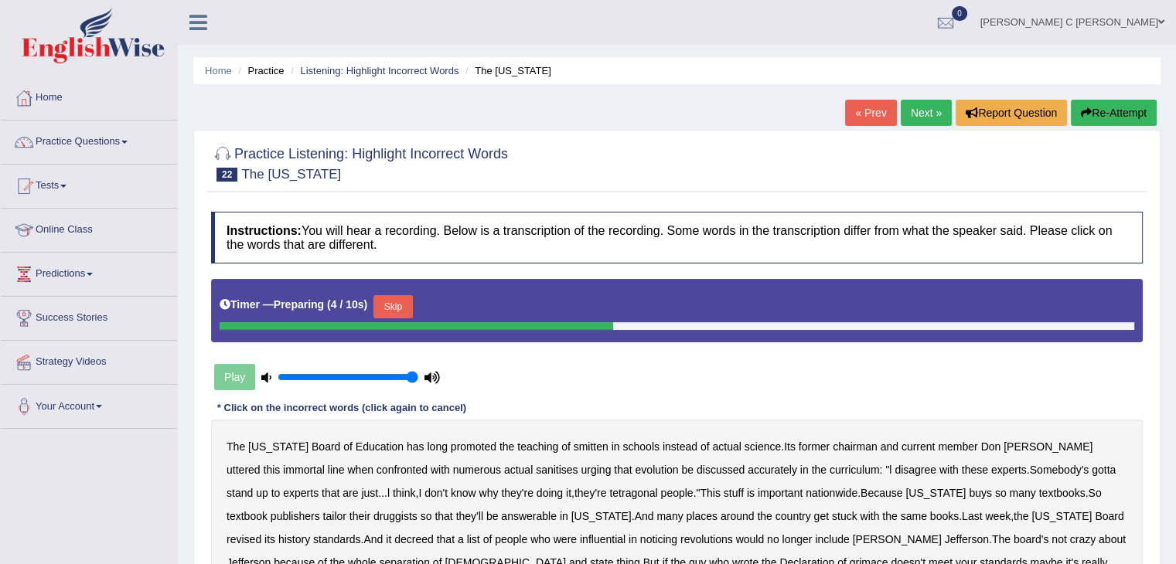
click at [398, 312] on button "Skip" at bounding box center [392, 306] width 39 height 23
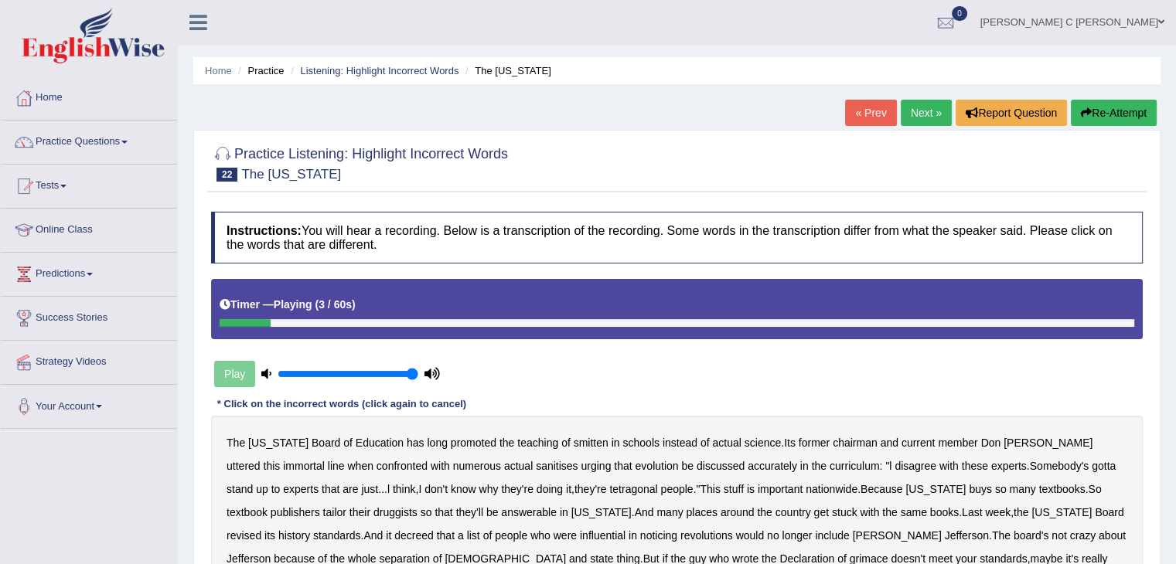
click at [573, 443] on b "smitten" at bounding box center [590, 443] width 35 height 12
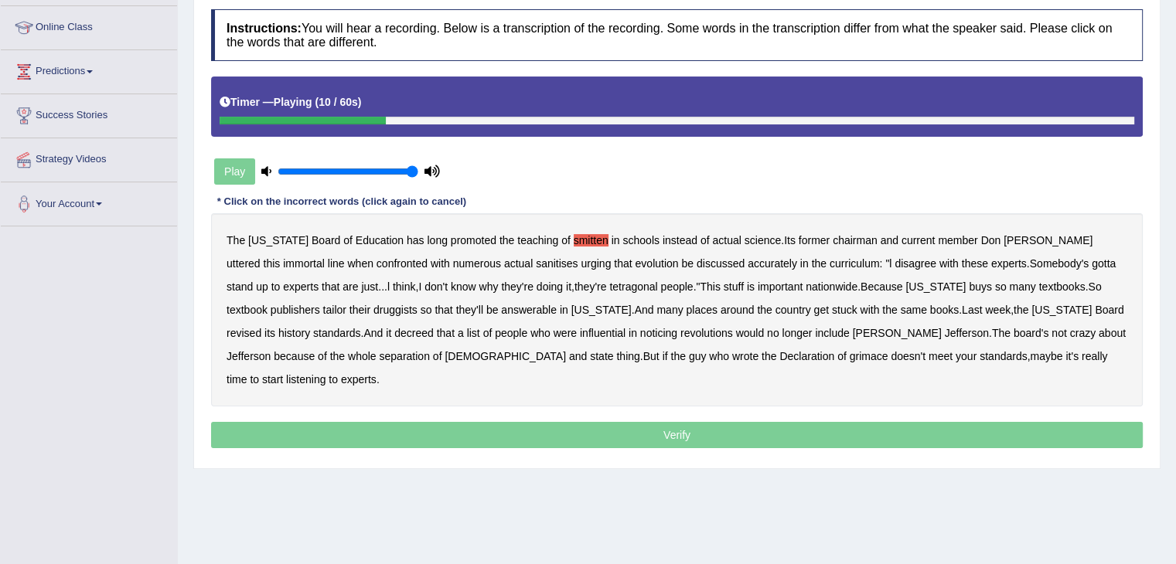
scroll to position [155, 0]
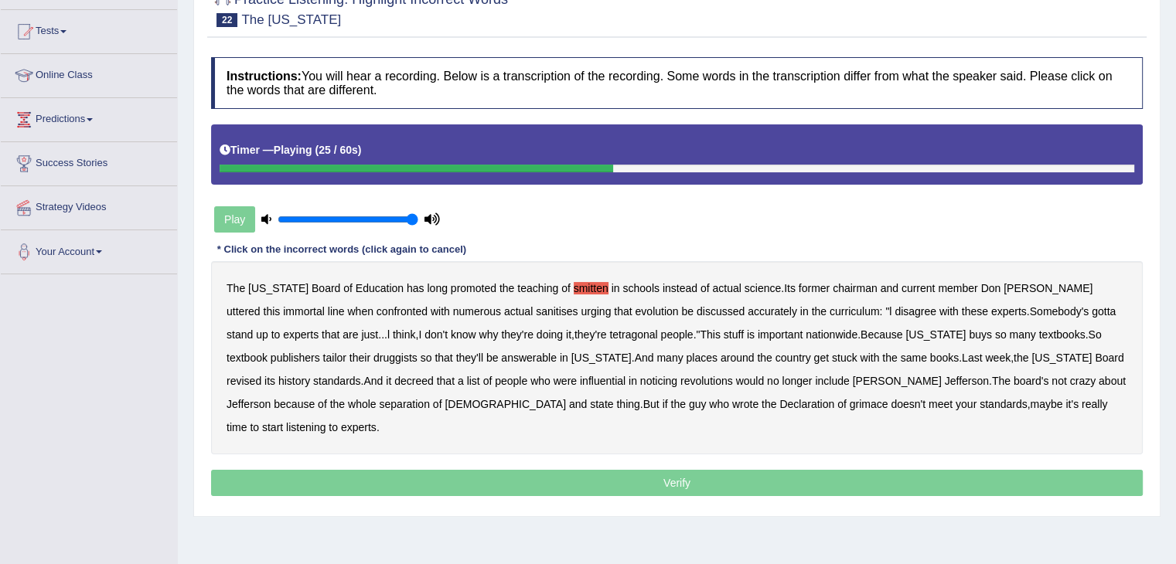
click at [609, 335] on b "tetragonal" at bounding box center [633, 334] width 48 height 12
click at [373, 355] on b "druggists" at bounding box center [395, 358] width 44 height 12
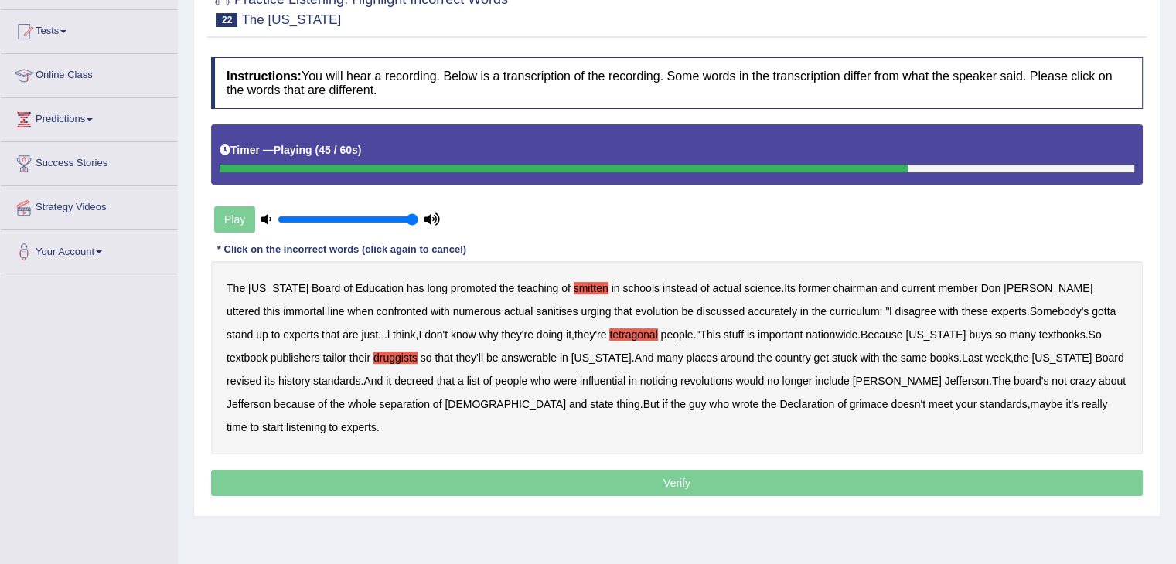
drag, startPoint x: 492, startPoint y: 377, endPoint x: 558, endPoint y: 375, distance: 66.5
click at [640, 377] on b "noticing" at bounding box center [658, 381] width 37 height 12
drag, startPoint x: 577, startPoint y: 403, endPoint x: 590, endPoint y: 403, distance: 12.4
click at [849, 403] on b "grimace" at bounding box center [868, 404] width 39 height 12
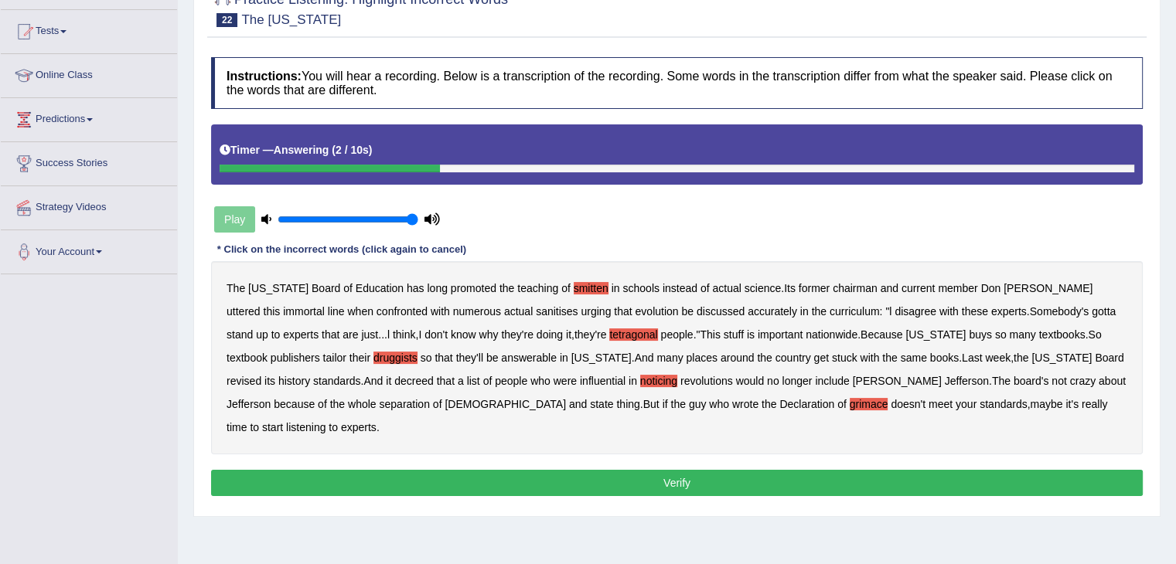
click at [654, 470] on button "Verify" at bounding box center [676, 483] width 931 height 26
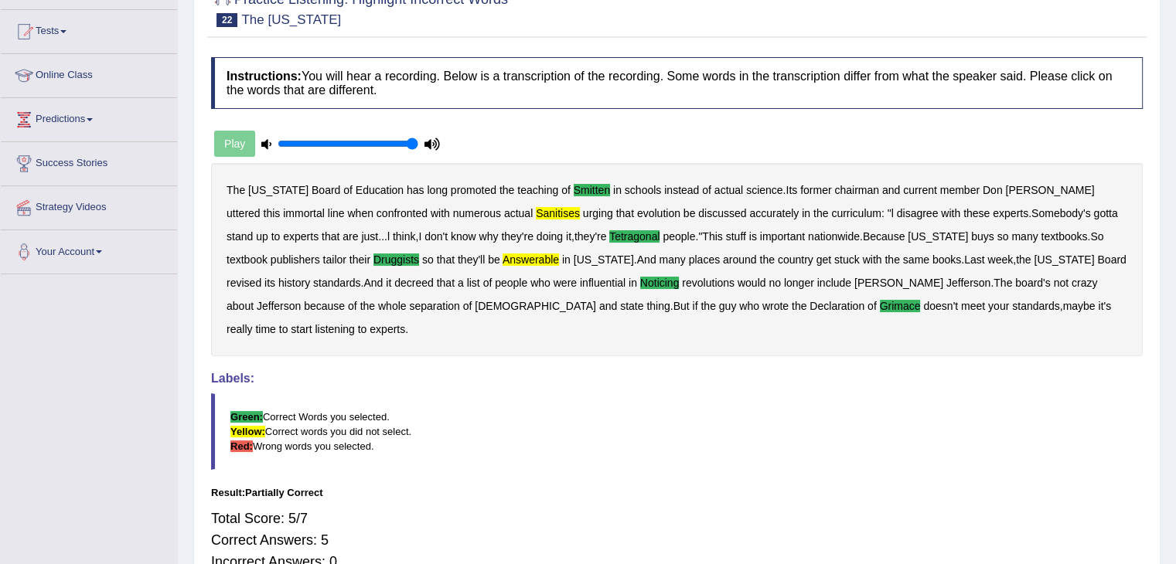
click at [502, 260] on b "answerable" at bounding box center [530, 260] width 56 height 12
click at [502, 259] on b "answerable" at bounding box center [530, 260] width 56 height 12
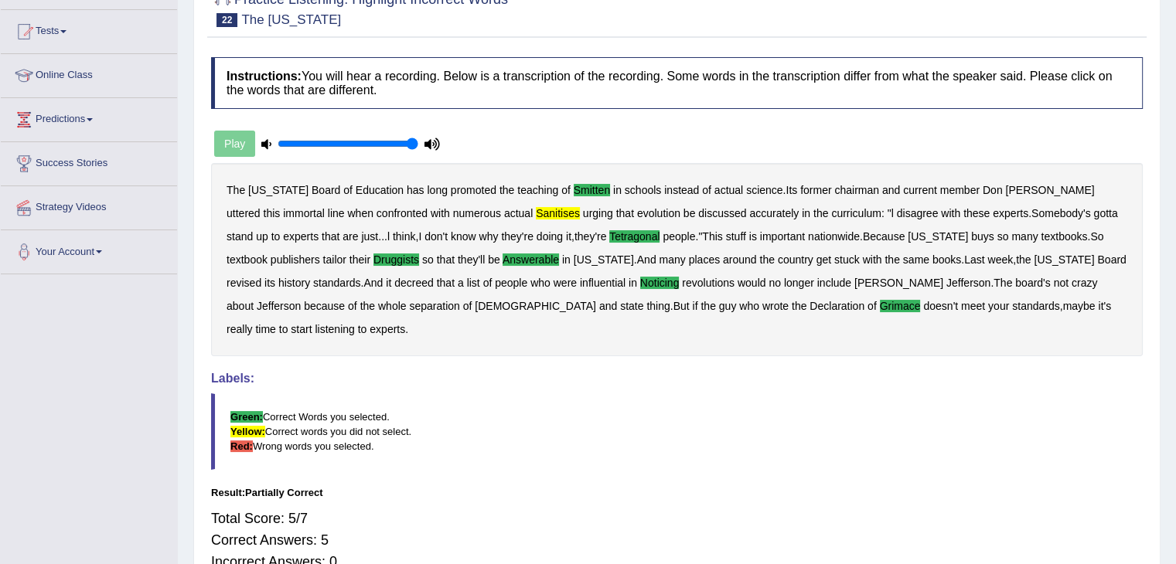
click at [502, 257] on b "answerable" at bounding box center [530, 260] width 56 height 12
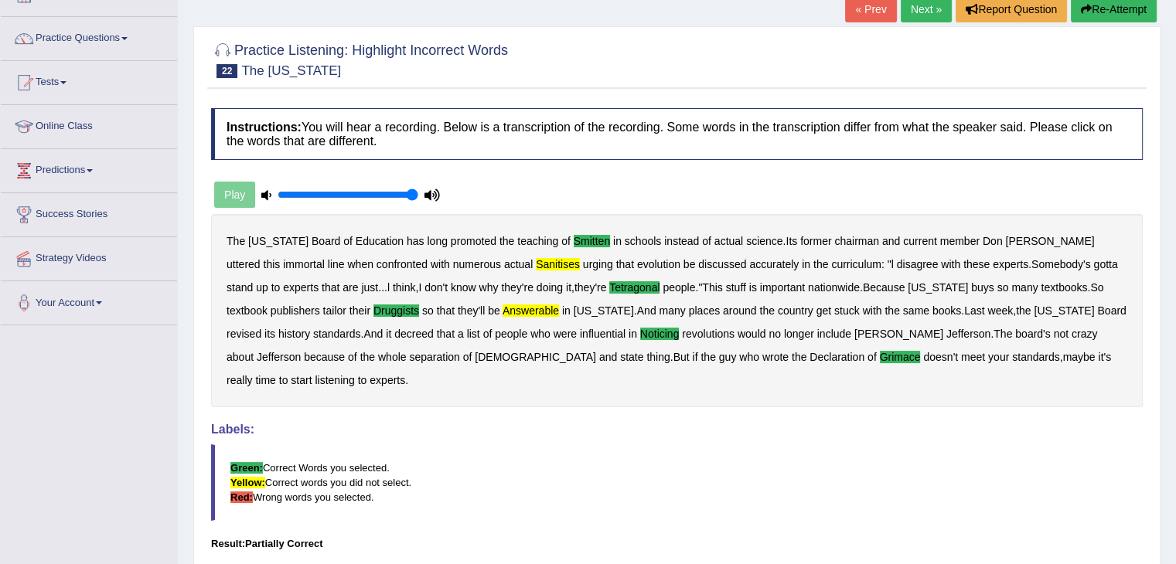
scroll to position [77, 0]
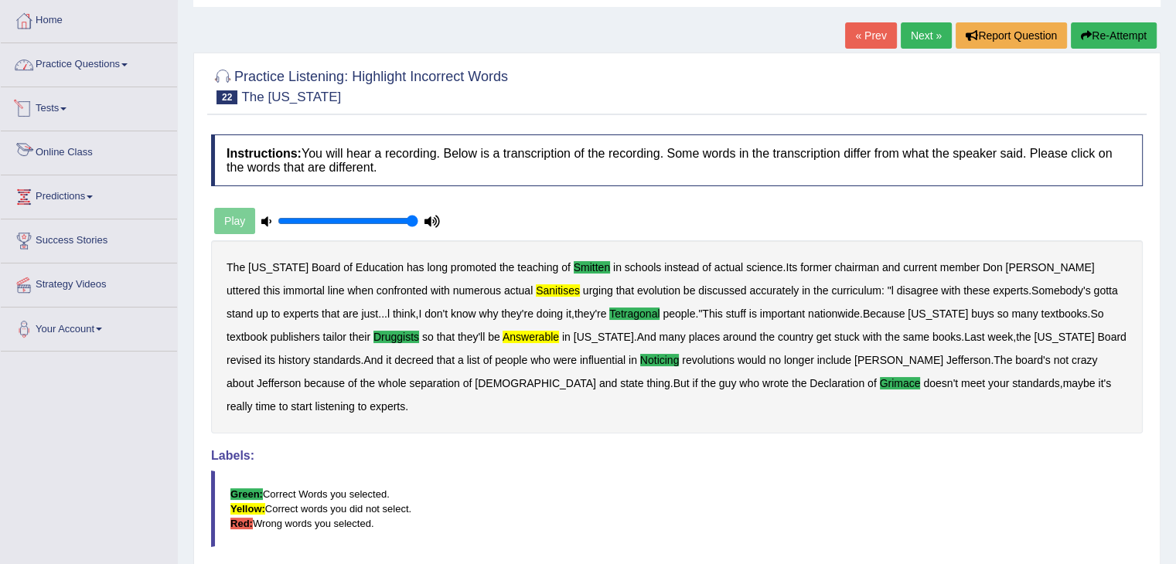
click at [105, 64] on link "Practice Questions" at bounding box center [89, 62] width 176 height 39
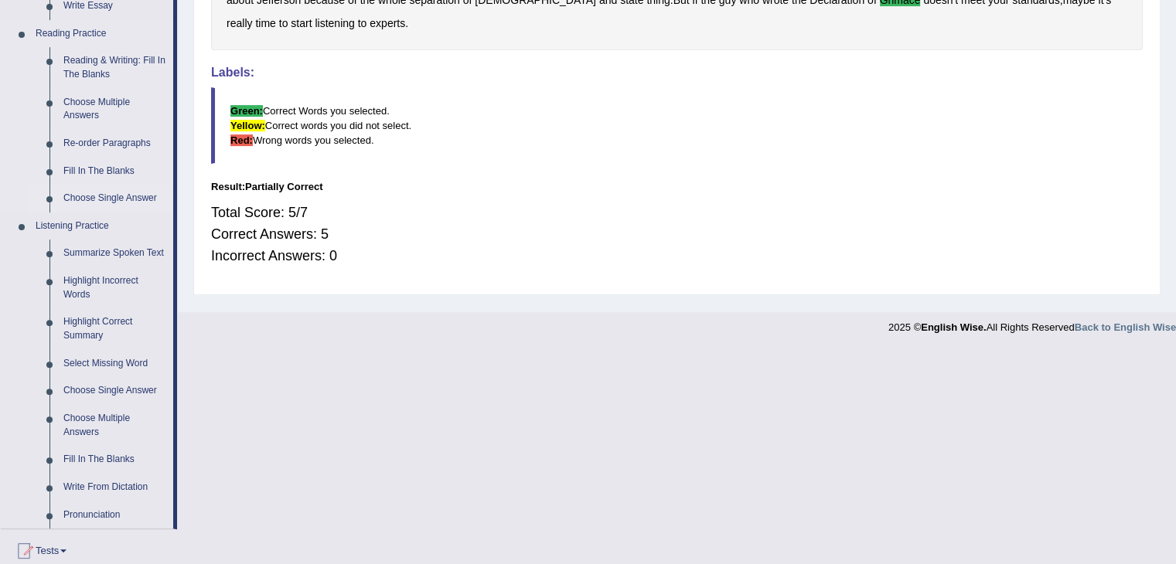
scroll to position [464, 0]
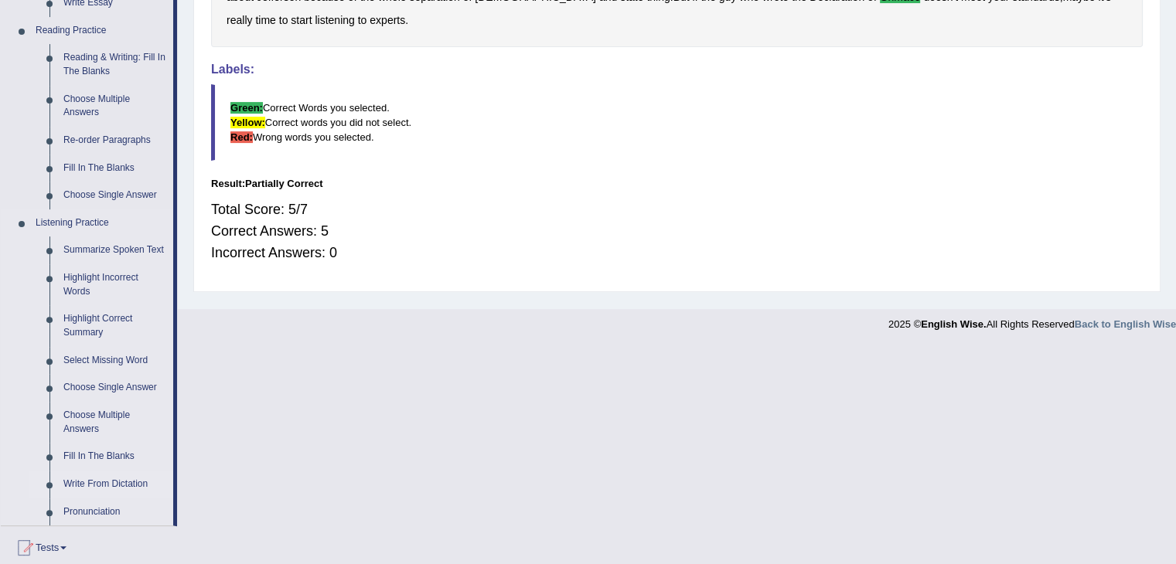
click at [113, 488] on link "Write From Dictation" at bounding box center [114, 485] width 117 height 28
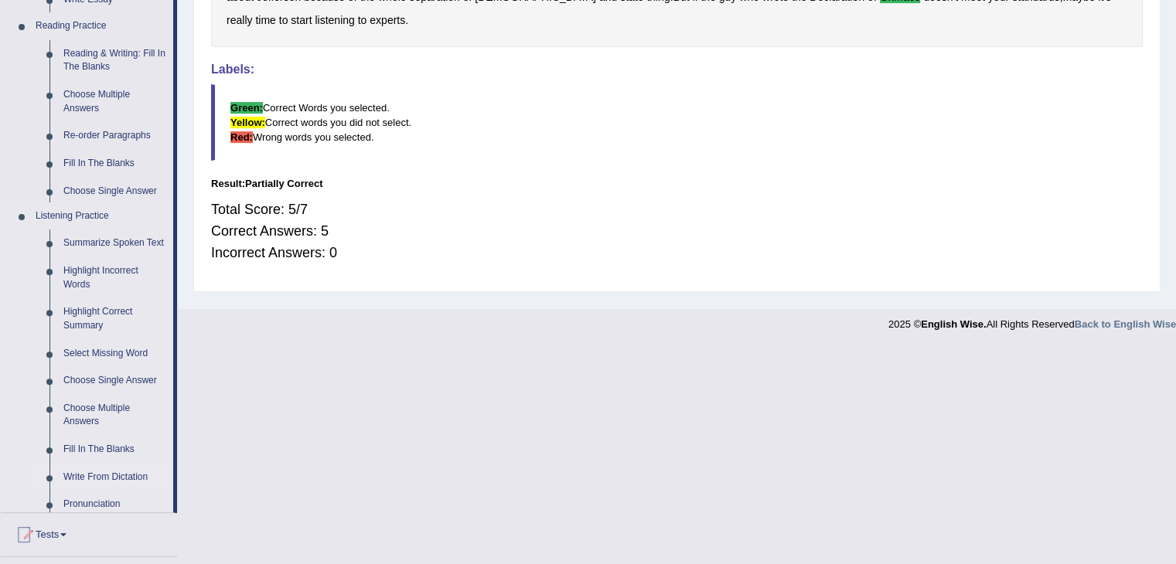
scroll to position [247, 0]
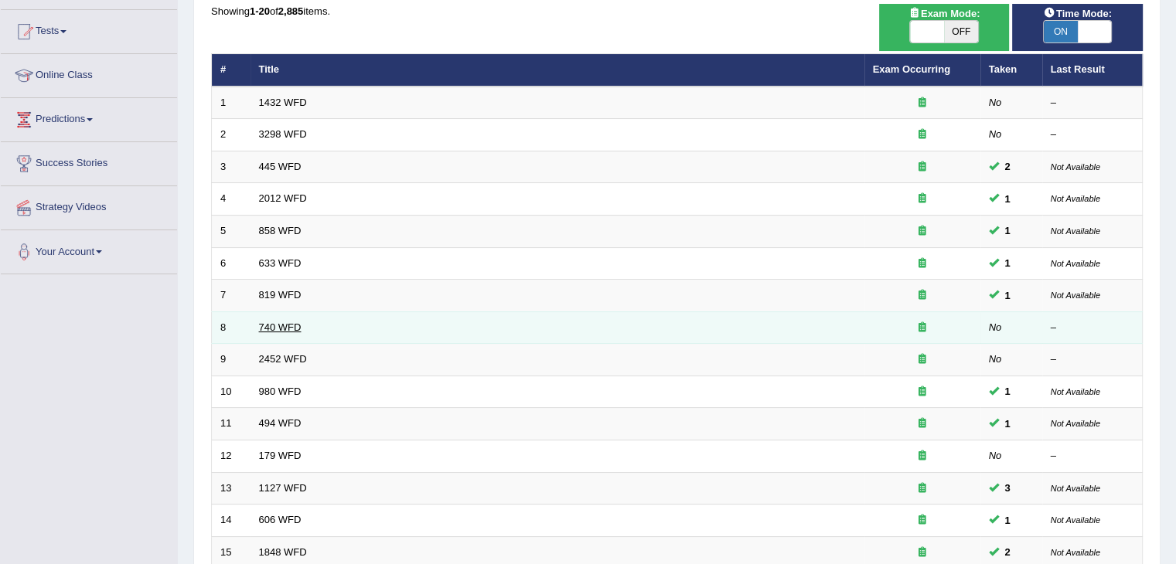
click at [295, 326] on link "740 WFD" at bounding box center [280, 328] width 43 height 12
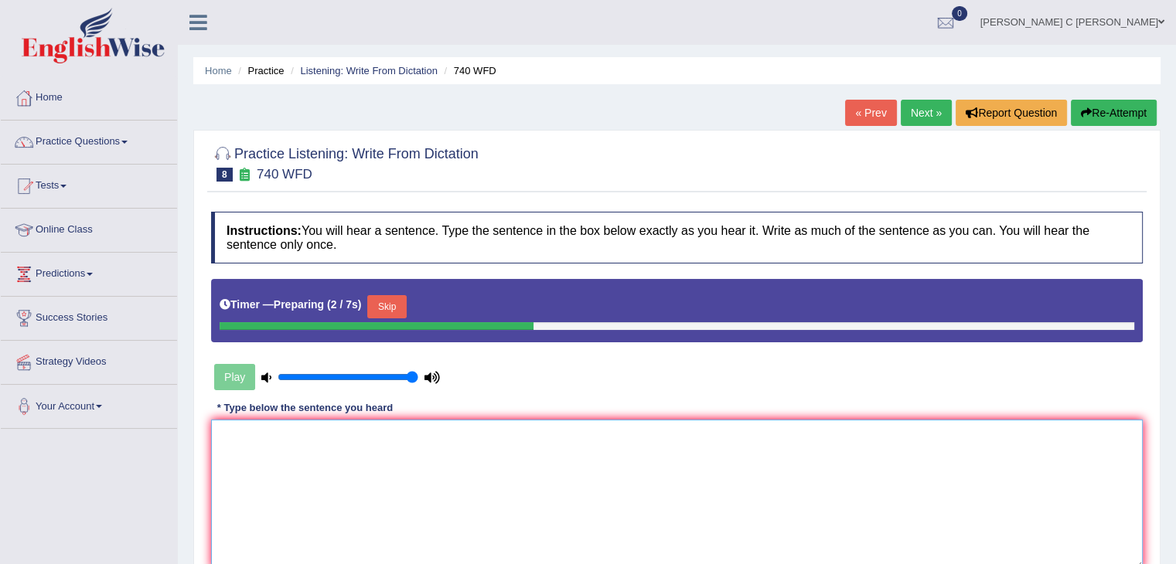
click at [334, 445] on textarea at bounding box center [676, 495] width 931 height 150
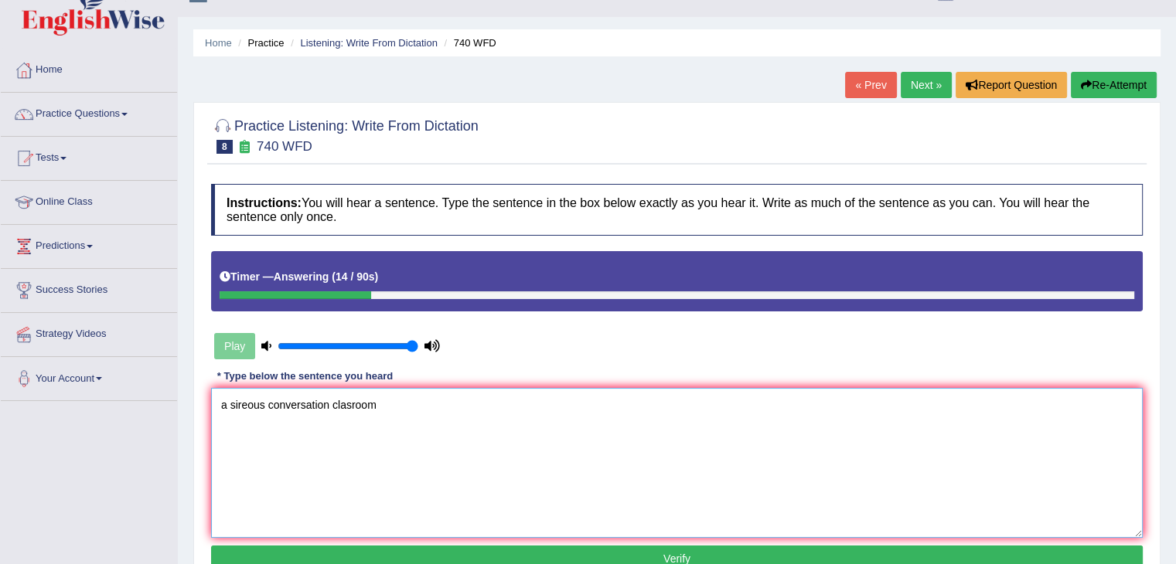
scroll to position [77, 0]
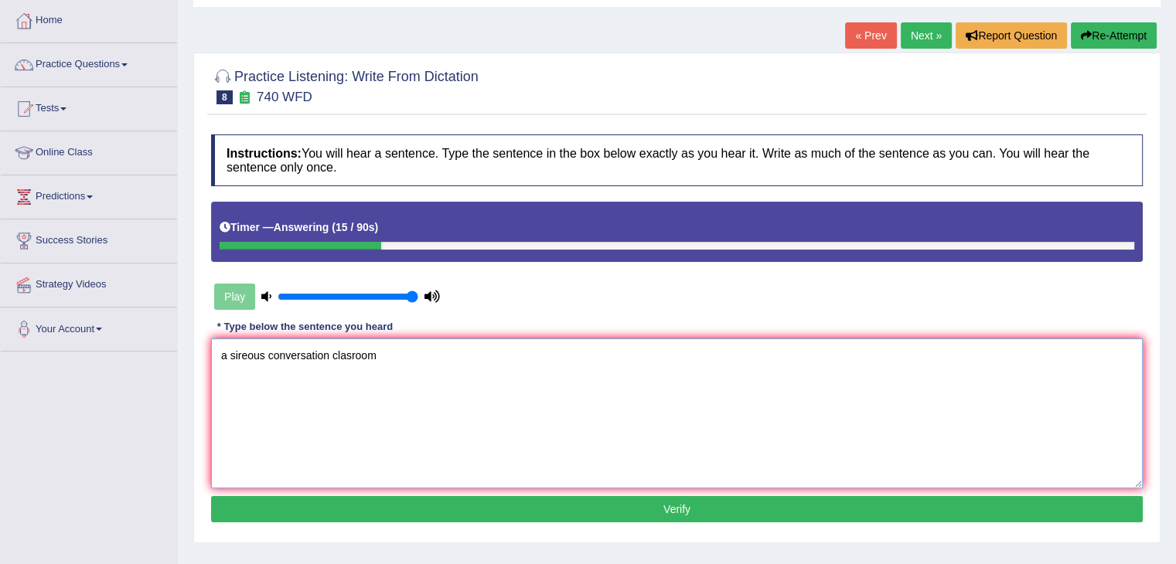
type textarea "a sireous conversation clasroom"
click at [553, 512] on button "Verify" at bounding box center [676, 509] width 931 height 26
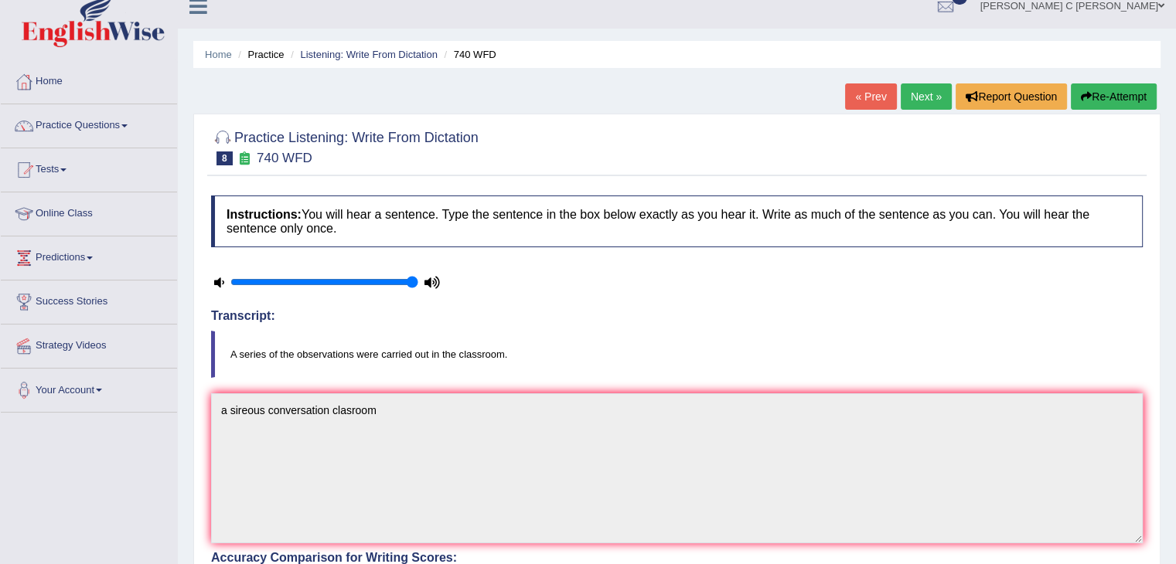
scroll to position [0, 0]
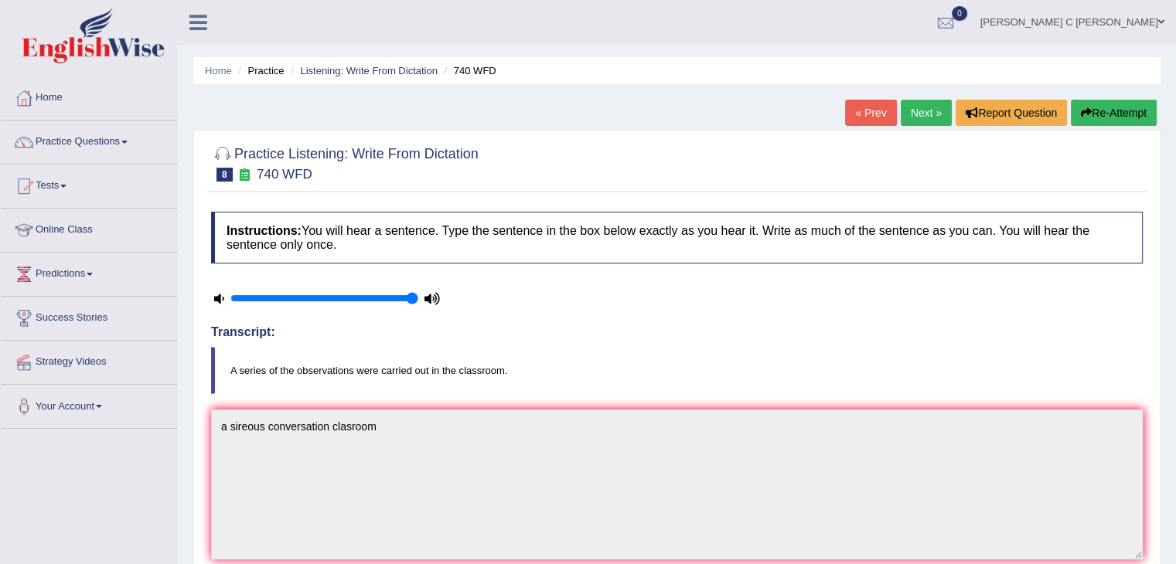
click at [921, 111] on link "Next »" at bounding box center [925, 113] width 51 height 26
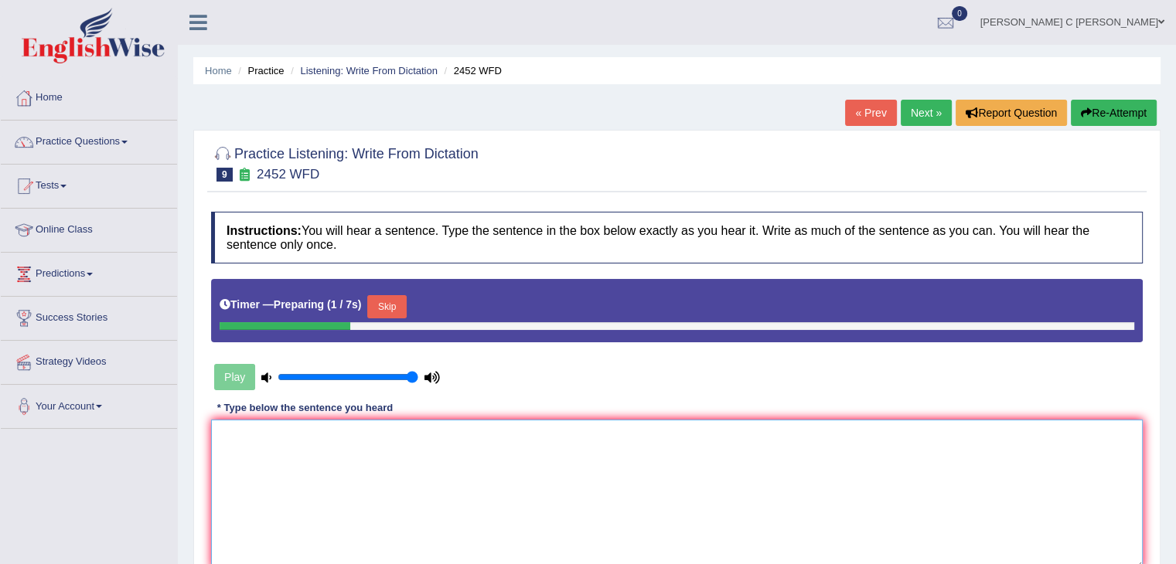
drag, startPoint x: 391, startPoint y: 458, endPoint x: 398, endPoint y: 454, distance: 8.0
click at [392, 458] on textarea at bounding box center [676, 495] width 931 height 150
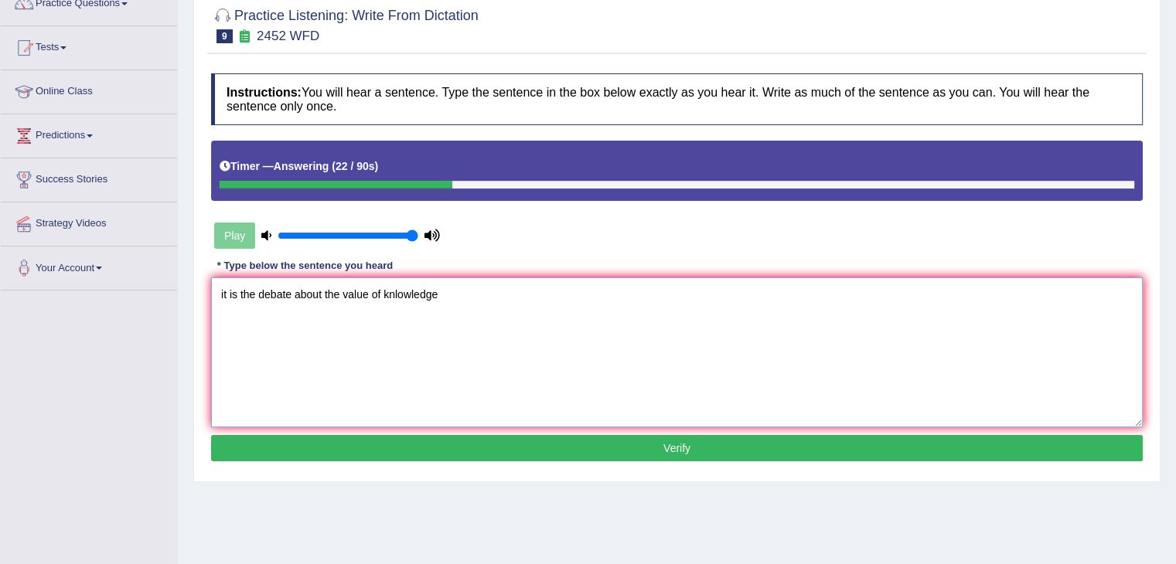
scroll to position [155, 0]
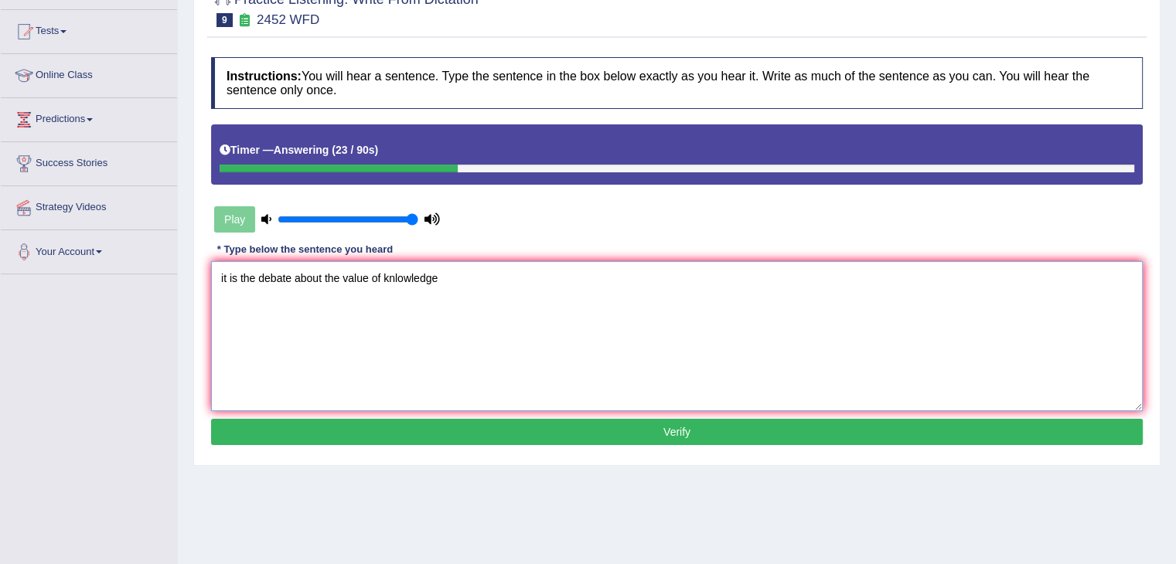
type textarea "it is the debate about the value of knlowledge"
click at [410, 431] on button "Verify" at bounding box center [676, 432] width 931 height 26
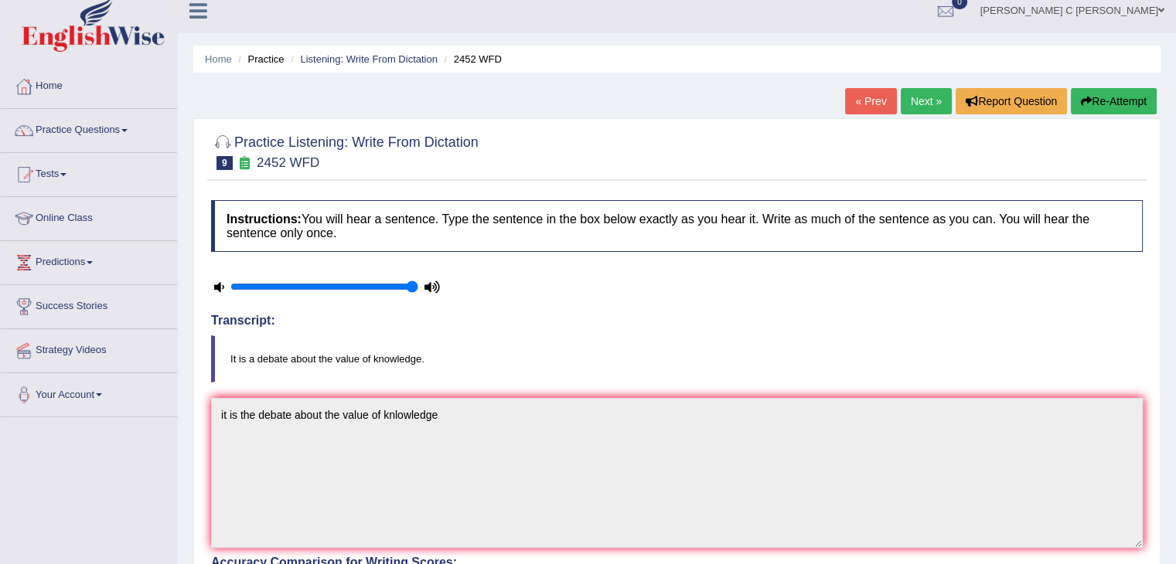
scroll to position [0, 0]
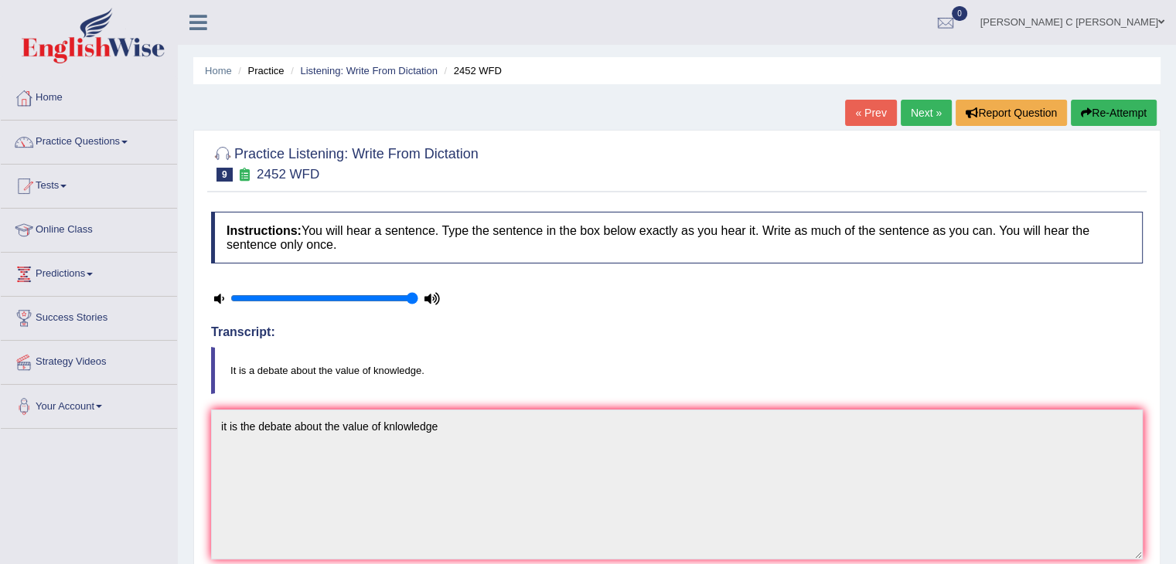
click at [1098, 111] on button "Re-Attempt" at bounding box center [1113, 113] width 86 height 26
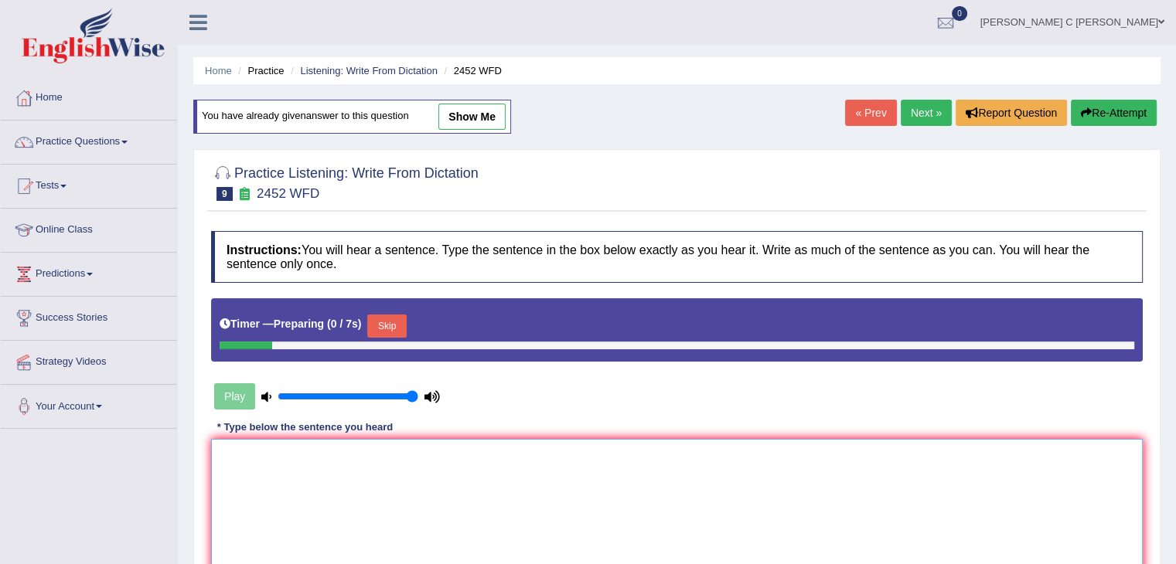
click at [371, 479] on textarea at bounding box center [676, 514] width 931 height 150
type textarea "i"
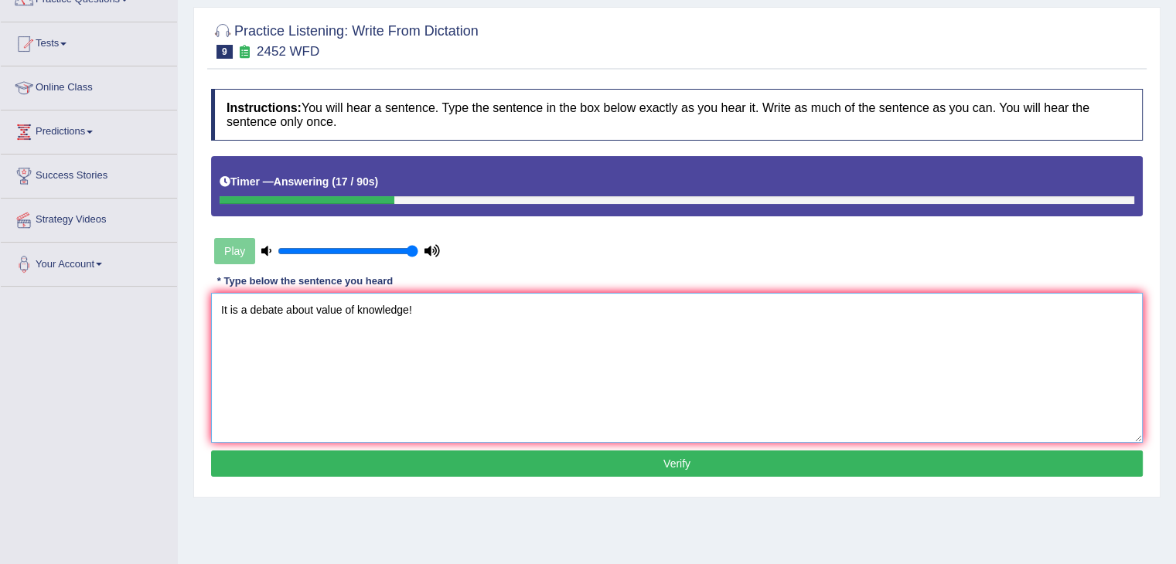
scroll to position [155, 0]
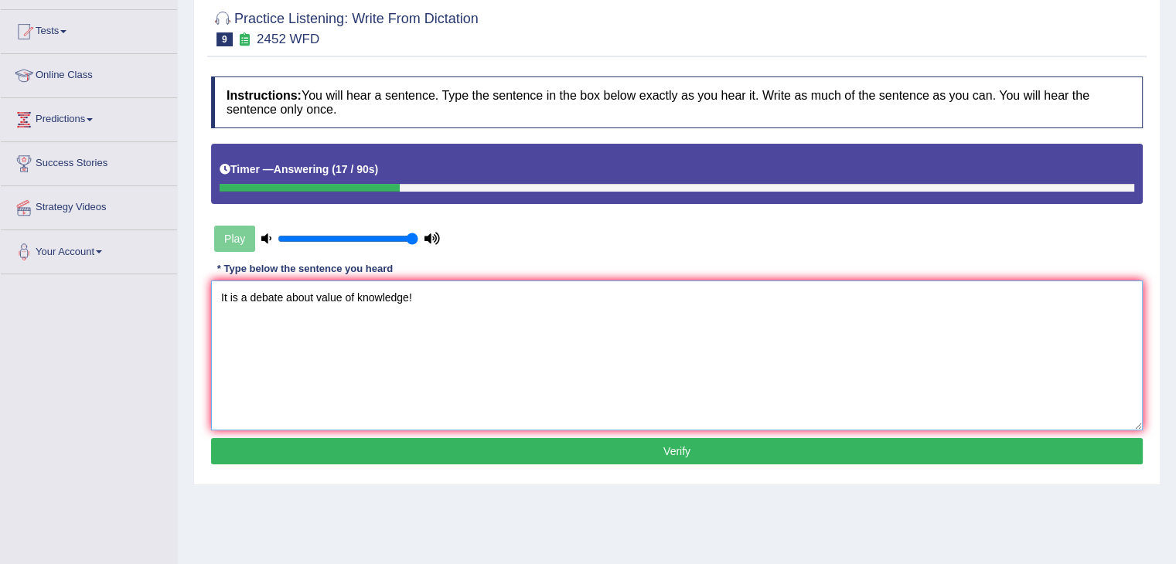
type textarea "It is a debate about value of knowledge!"
click at [535, 447] on button "Verify" at bounding box center [676, 451] width 931 height 26
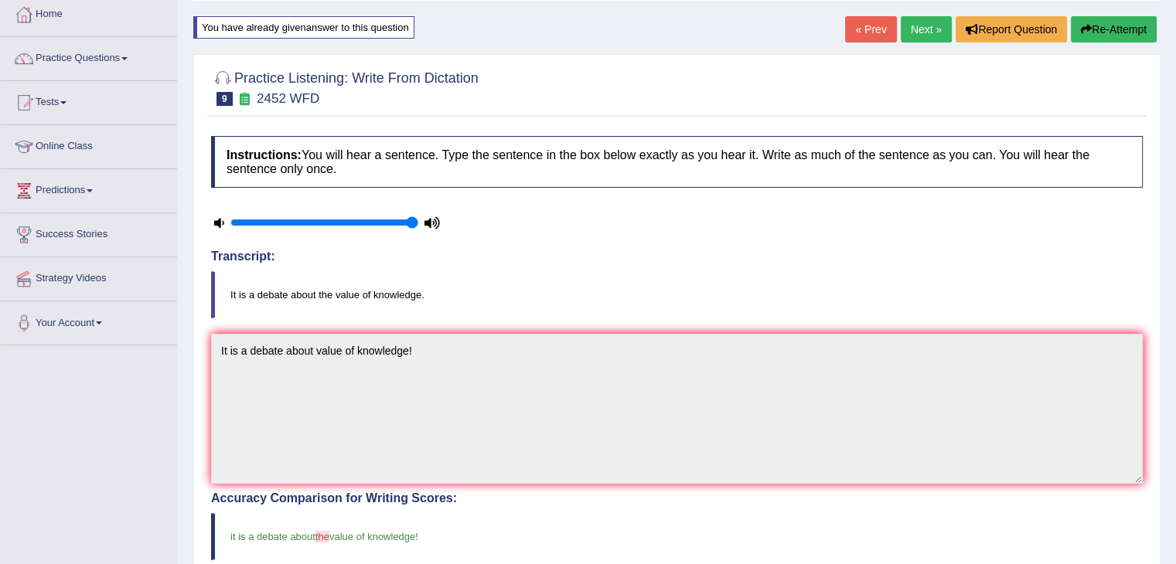
scroll to position [77, 0]
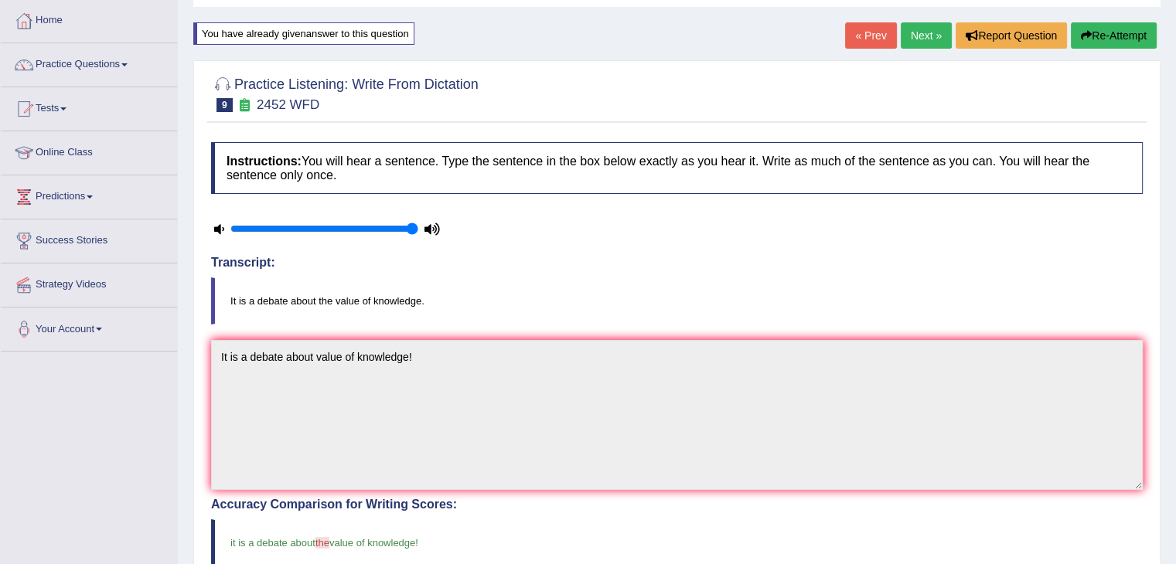
click at [1098, 38] on button "Re-Attempt" at bounding box center [1113, 35] width 86 height 26
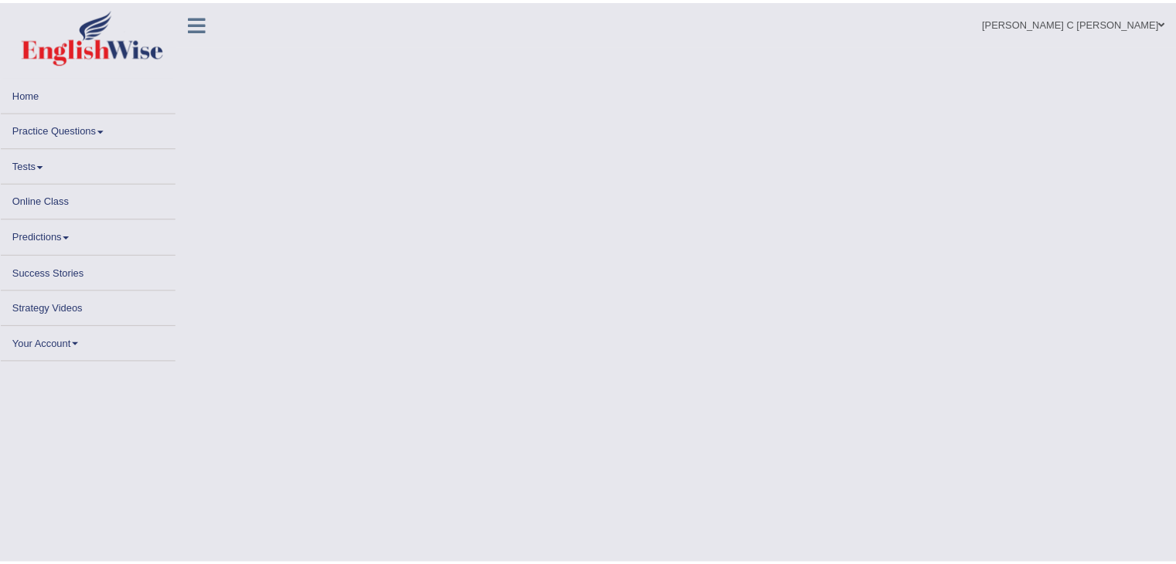
scroll to position [77, 0]
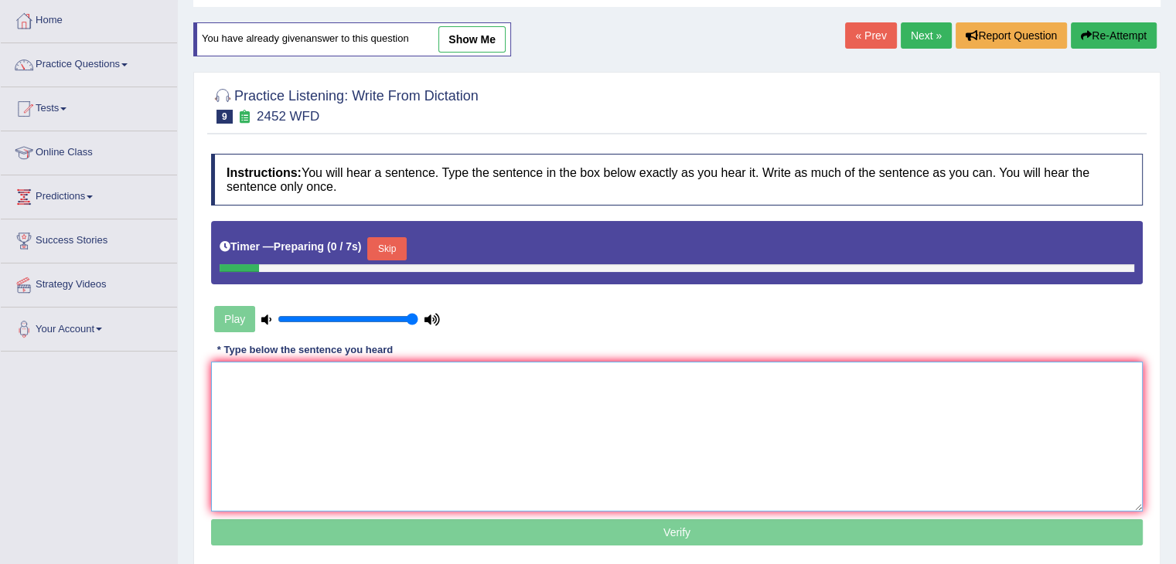
click at [317, 404] on textarea at bounding box center [676, 437] width 931 height 150
paste textarea "It is a debate about value of knowledge!"
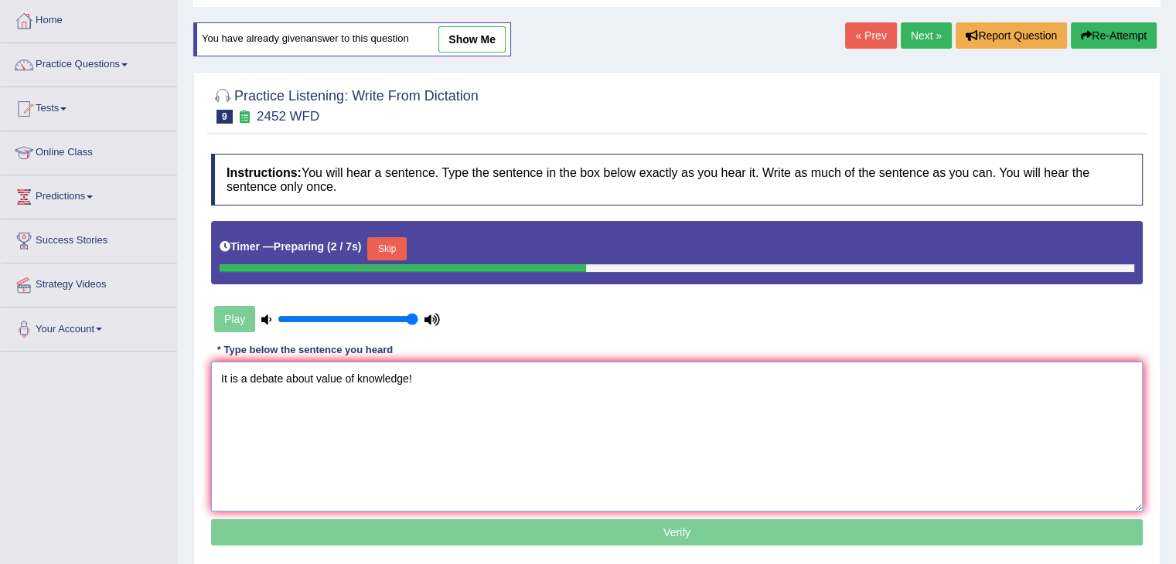
drag, startPoint x: 339, startPoint y: 376, endPoint x: 352, endPoint y: 376, distance: 13.9
click at [339, 375] on textarea "It is a debate about value of knowledge!" at bounding box center [676, 437] width 931 height 150
click at [355, 378] on textarea "It is a debate about value of knowledge!" at bounding box center [676, 437] width 931 height 150
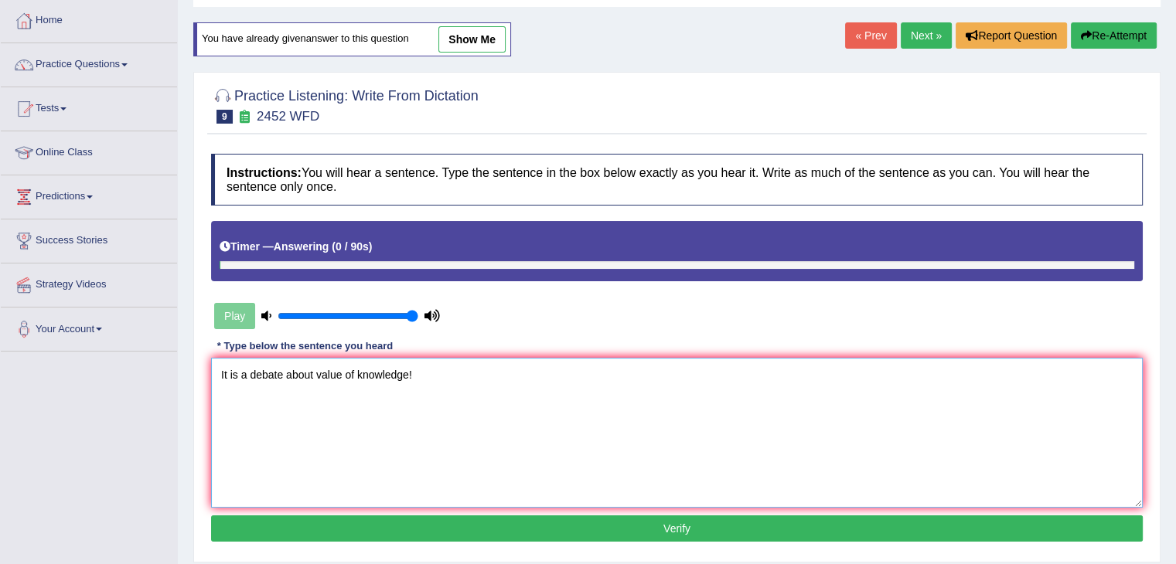
click at [314, 375] on textarea "It is a debate about value of knowledge!" at bounding box center [676, 433] width 931 height 150
click at [443, 373] on textarea "It is a debate about the value of knowledge!" at bounding box center [676, 433] width 931 height 150
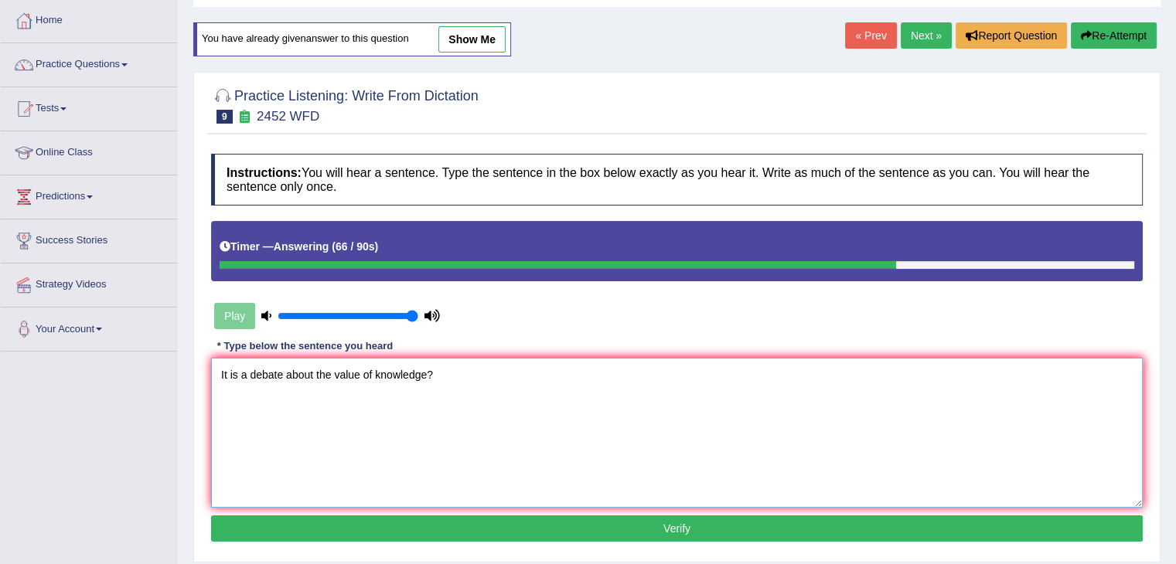
type textarea "It is a debate about the value of knowledge?"
click at [674, 540] on div "Instructions: You will hear a sentence. Type the sentence in the box below exac…" at bounding box center [676, 350] width 939 height 408
click at [672, 533] on button "Verify" at bounding box center [676, 529] width 931 height 26
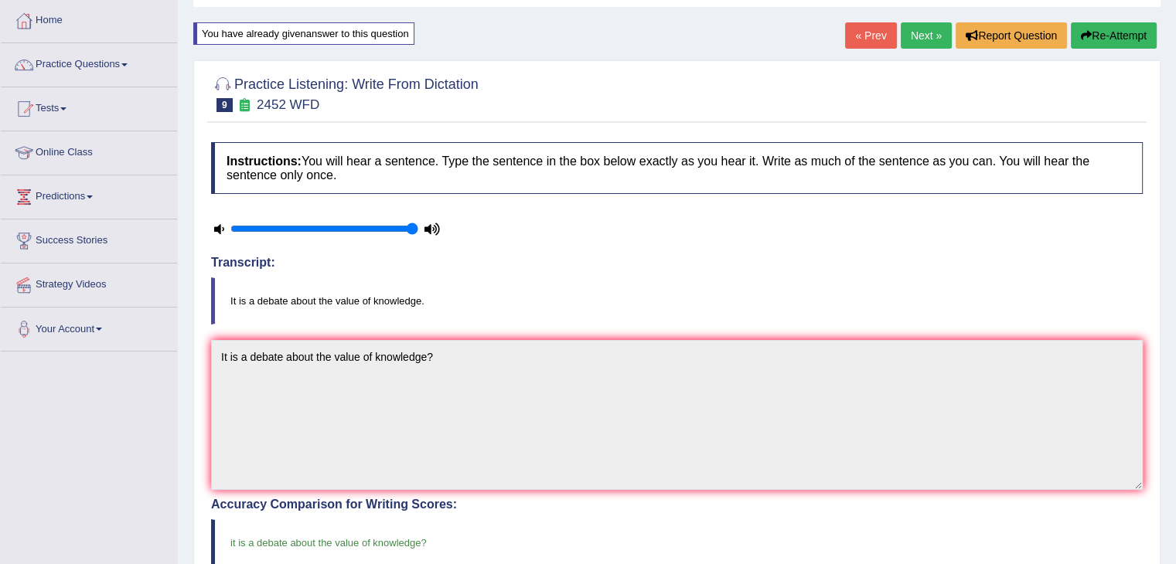
drag, startPoint x: 1105, startPoint y: 35, endPoint x: 1003, endPoint y: 117, distance: 130.8
click at [1104, 35] on button "Re-Attempt" at bounding box center [1113, 35] width 86 height 26
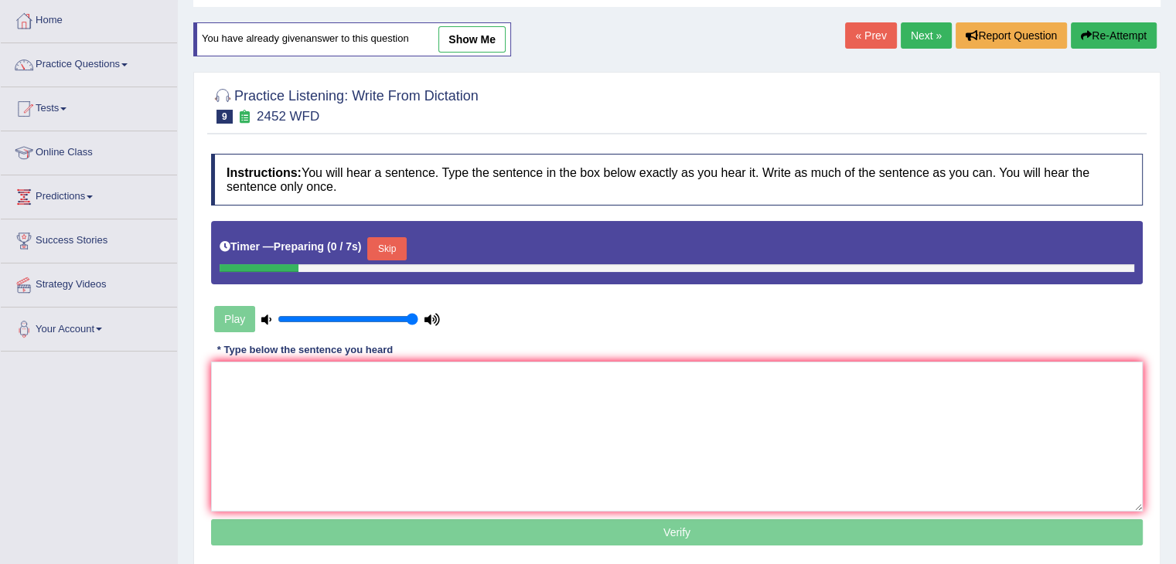
click at [380, 248] on button "Skip" at bounding box center [386, 248] width 39 height 23
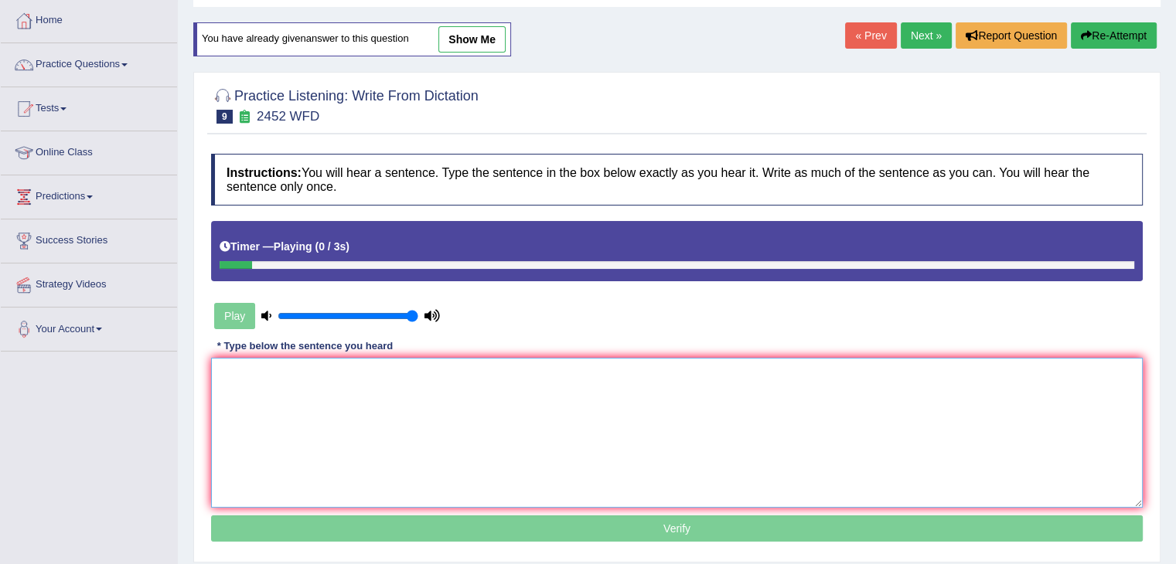
click at [380, 389] on textarea at bounding box center [676, 433] width 931 height 150
paste textarea "It is a debate about the value of knowledge?"
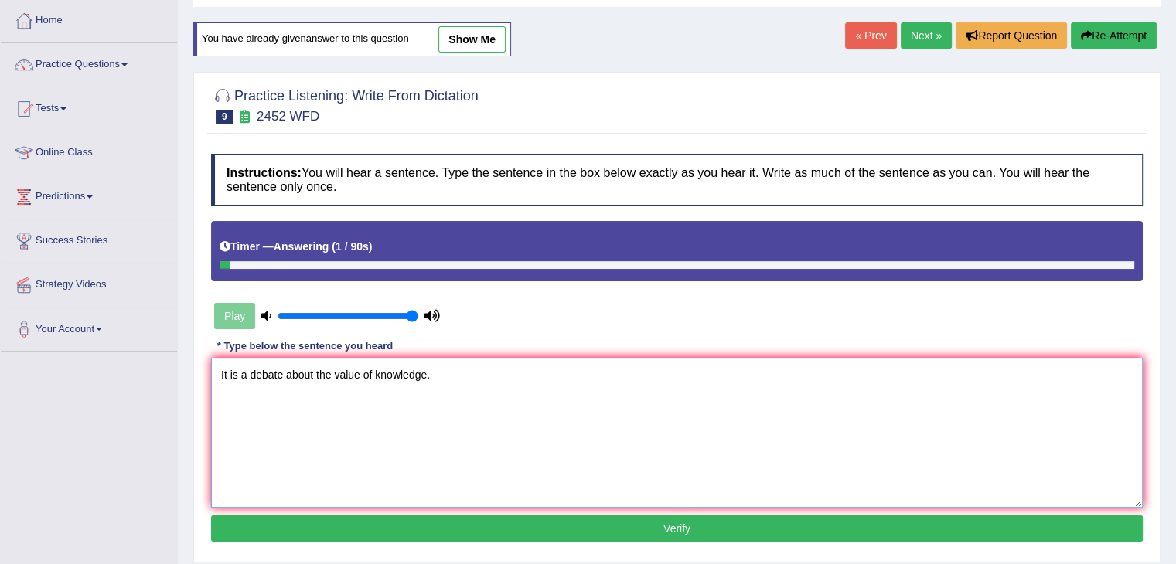
type textarea "It is a debate about the value of knowledge."
click at [608, 523] on button "Verify" at bounding box center [676, 529] width 931 height 26
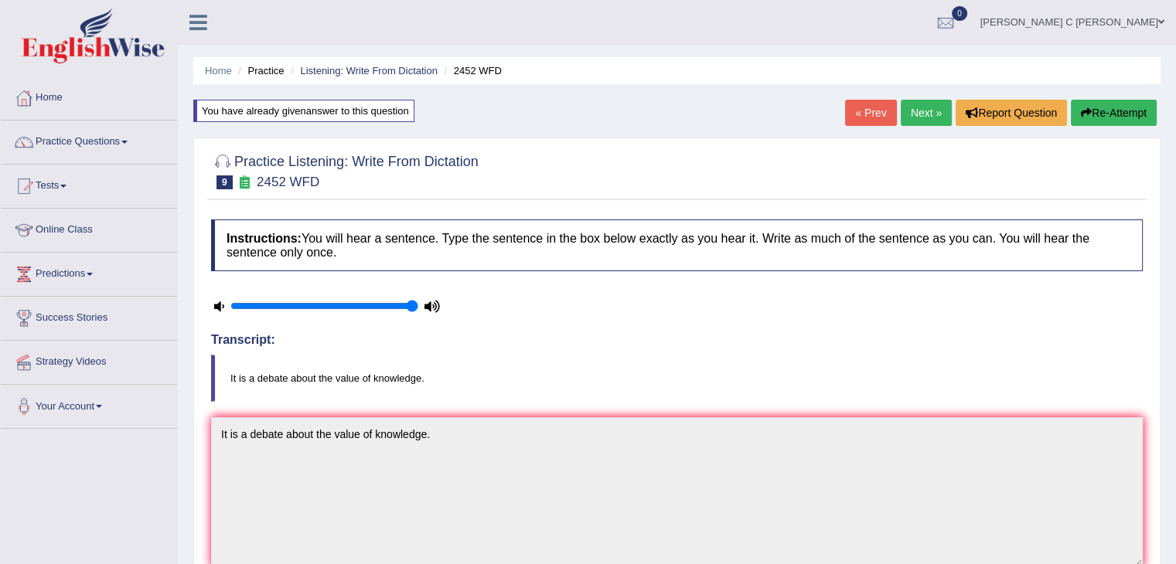
click at [910, 116] on link "Next »" at bounding box center [925, 113] width 51 height 26
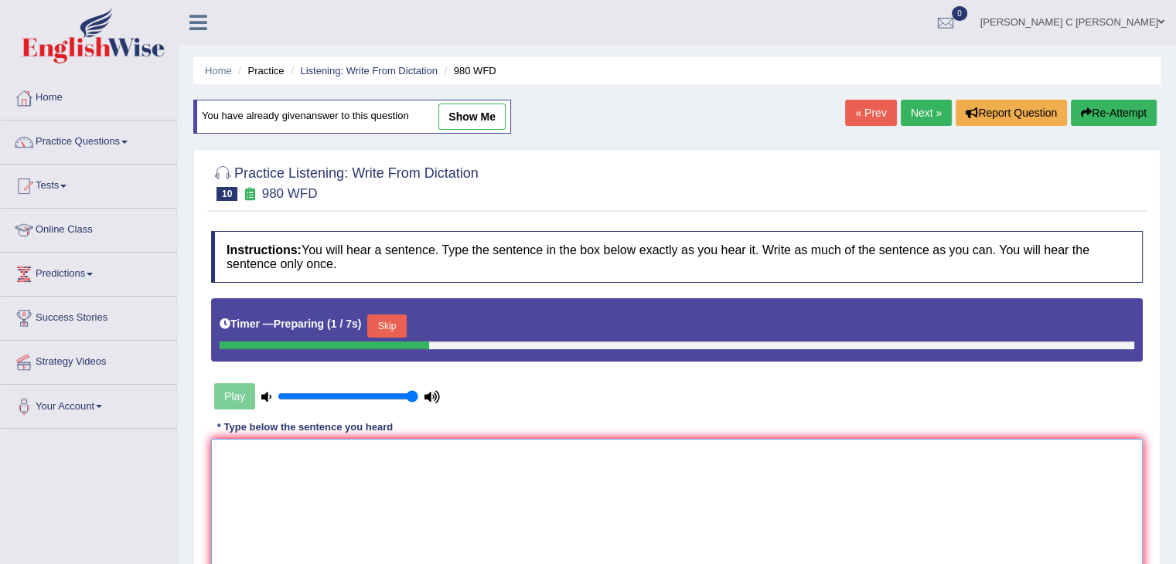
click at [376, 514] on textarea at bounding box center [676, 514] width 931 height 150
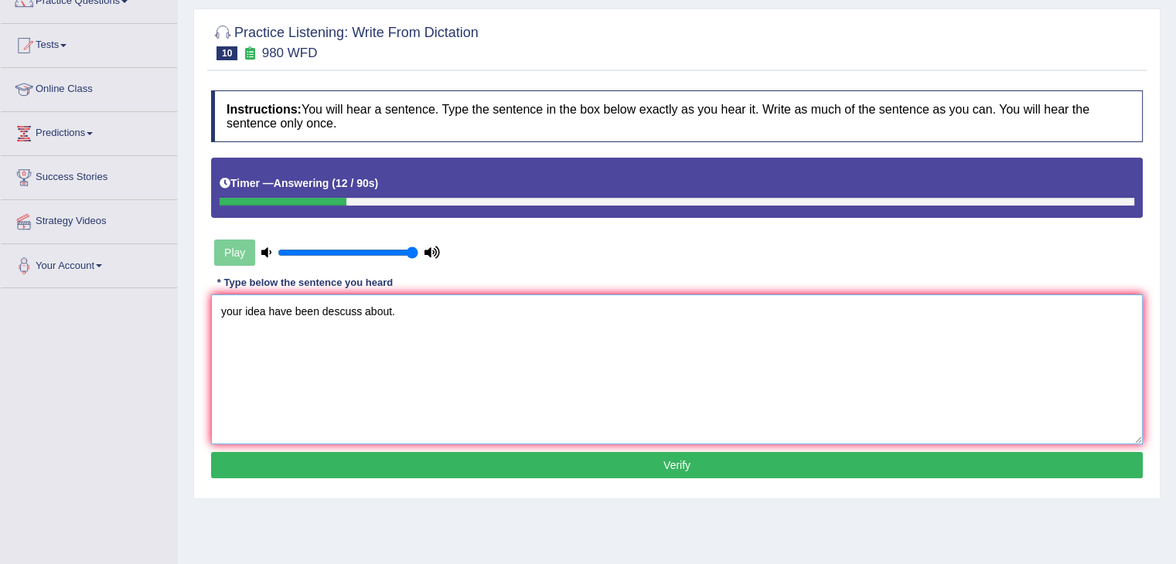
scroll to position [155, 0]
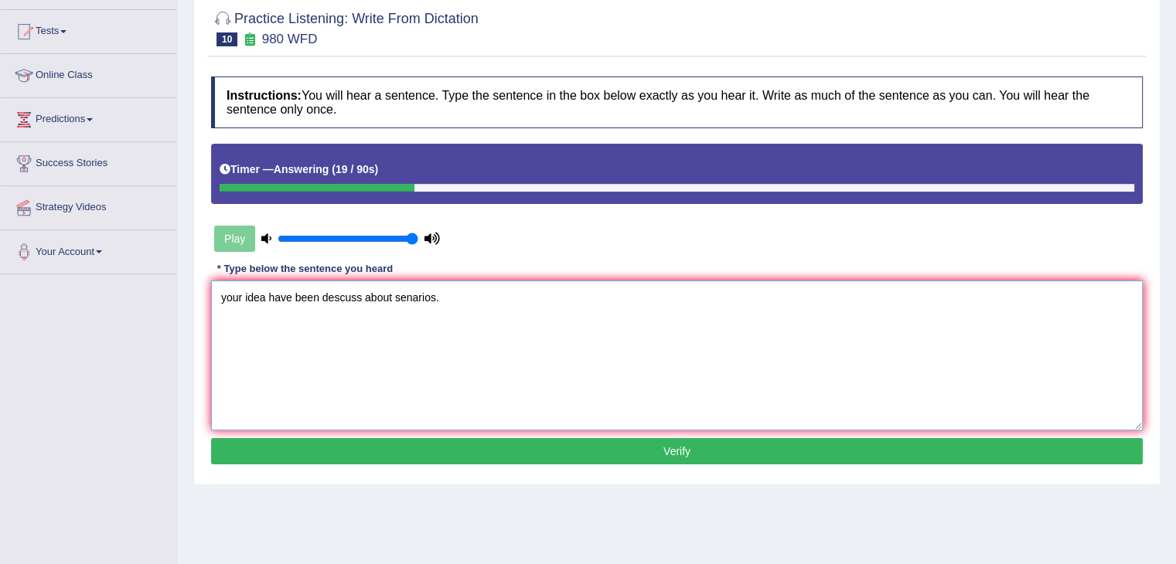
click at [227, 298] on textarea "your idea have been descuss about senarios." at bounding box center [676, 356] width 931 height 150
type textarea "Your idea have been descuss about senarios."
click at [407, 452] on button "Verify" at bounding box center [676, 451] width 931 height 26
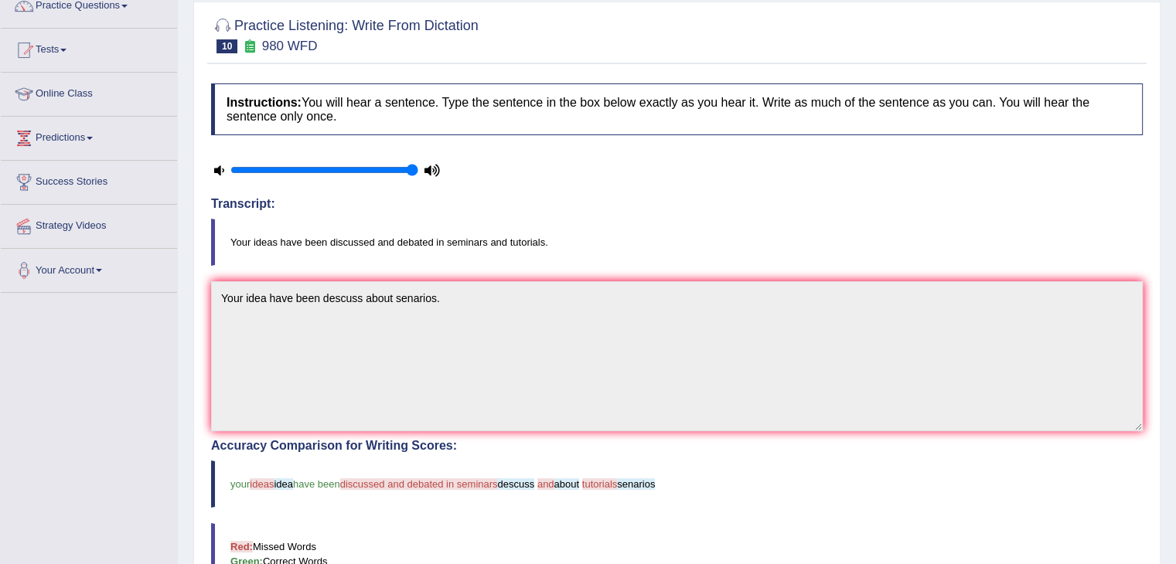
scroll to position [0, 0]
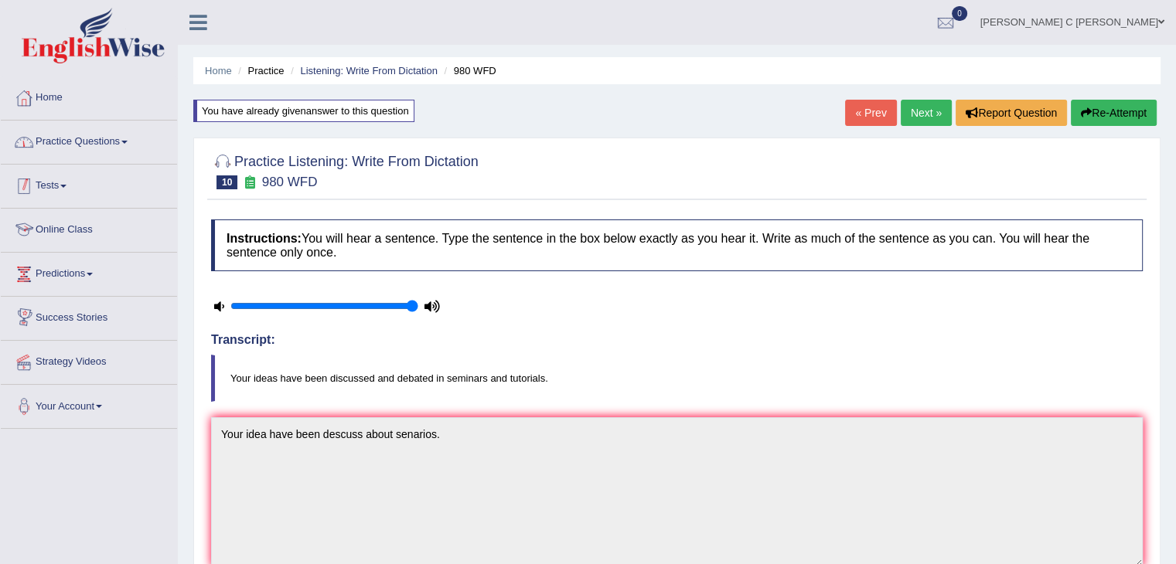
drag, startPoint x: 121, startPoint y: 138, endPoint x: 128, endPoint y: 152, distance: 15.6
click at [121, 138] on link "Practice Questions" at bounding box center [89, 140] width 176 height 39
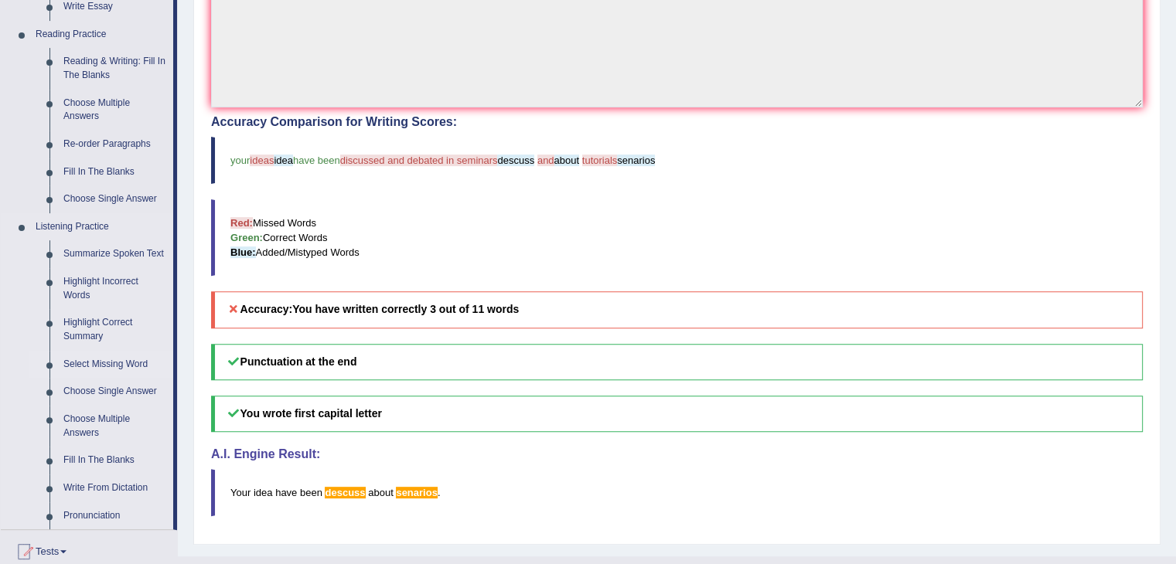
scroll to position [464, 0]
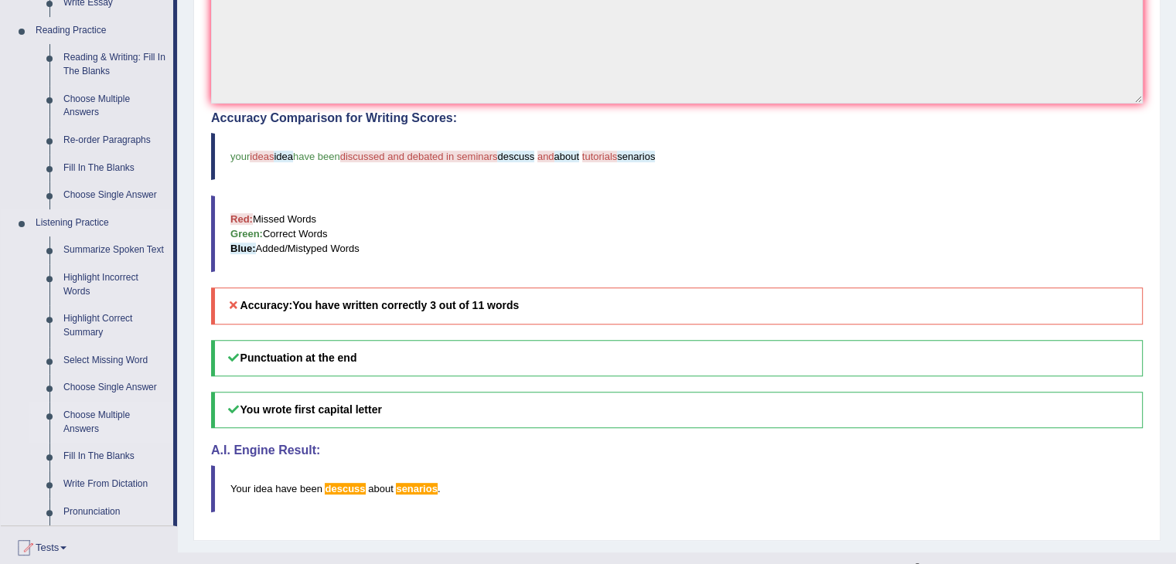
click at [107, 413] on link "Choose Multiple Answers" at bounding box center [114, 422] width 117 height 41
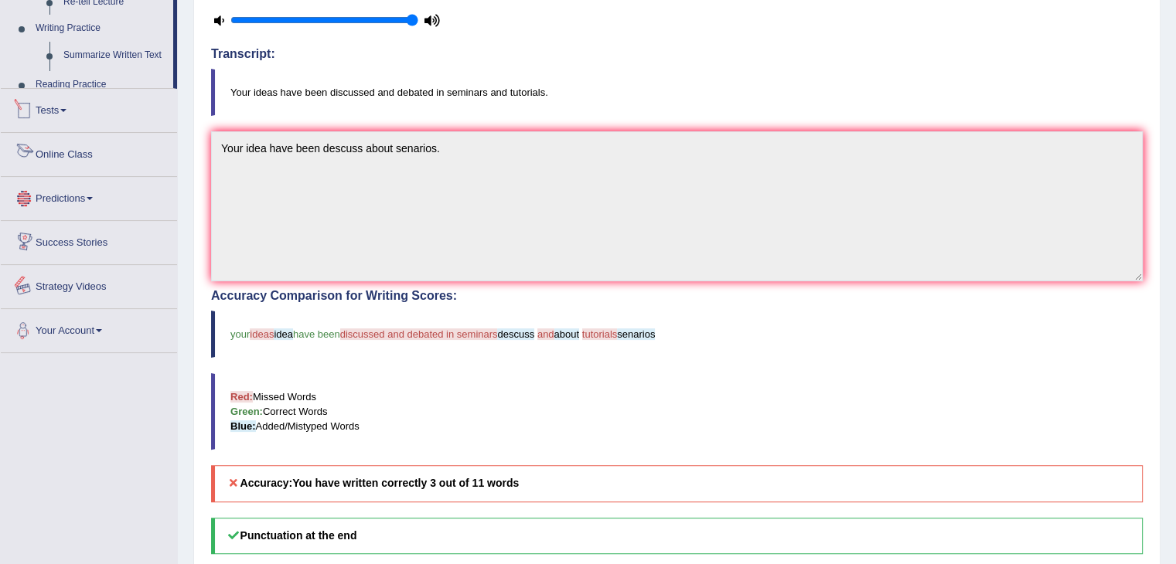
scroll to position [488, 0]
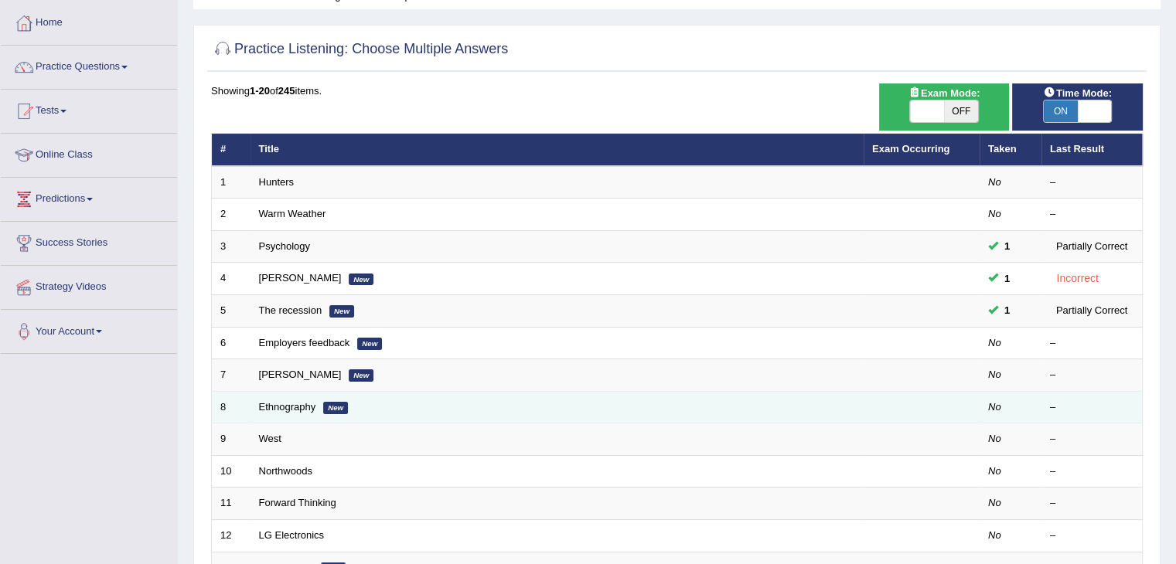
scroll to position [77, 0]
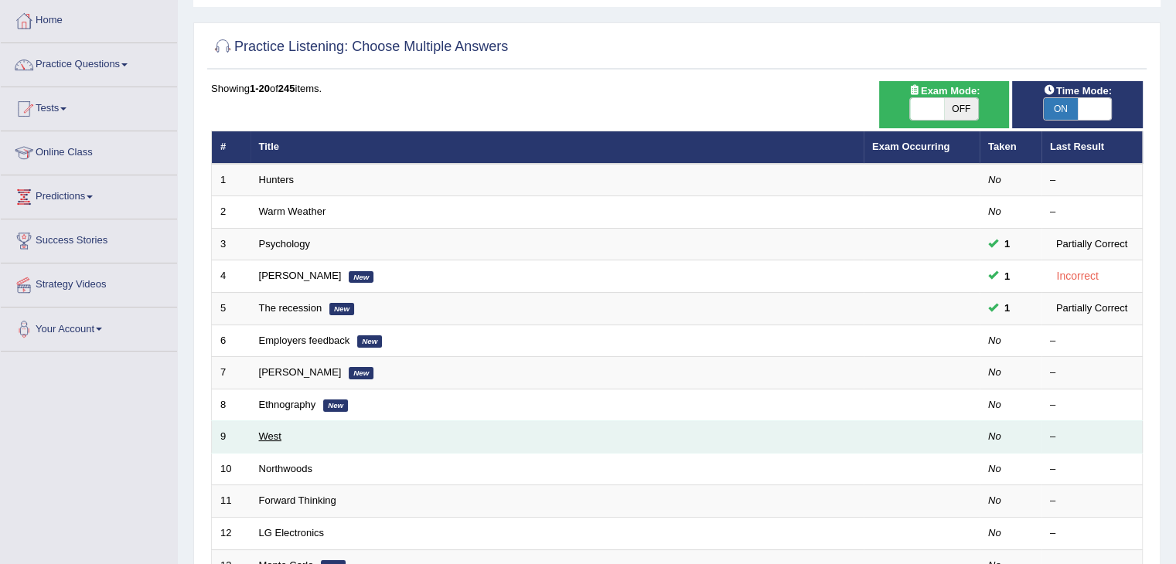
click at [271, 437] on link "West" at bounding box center [270, 437] width 22 height 12
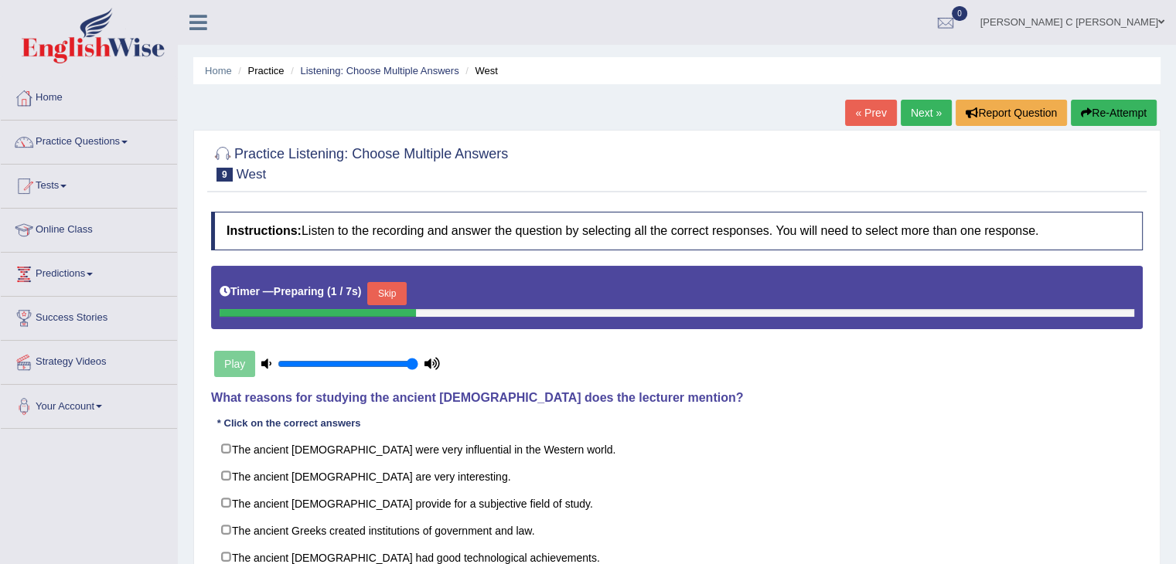
click at [392, 285] on button "Skip" at bounding box center [386, 293] width 39 height 23
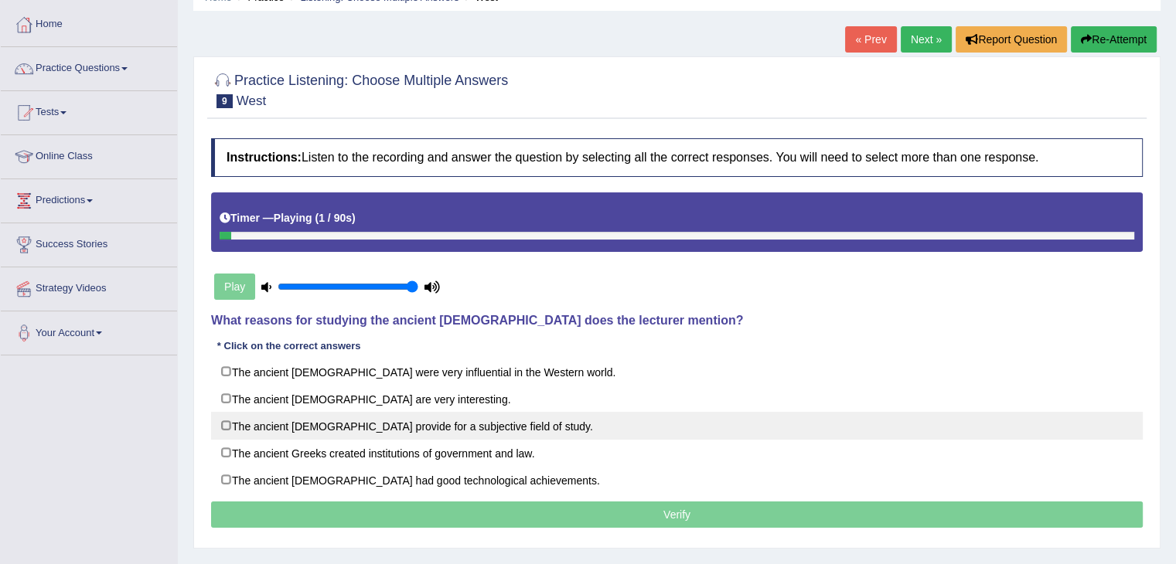
scroll to position [77, 0]
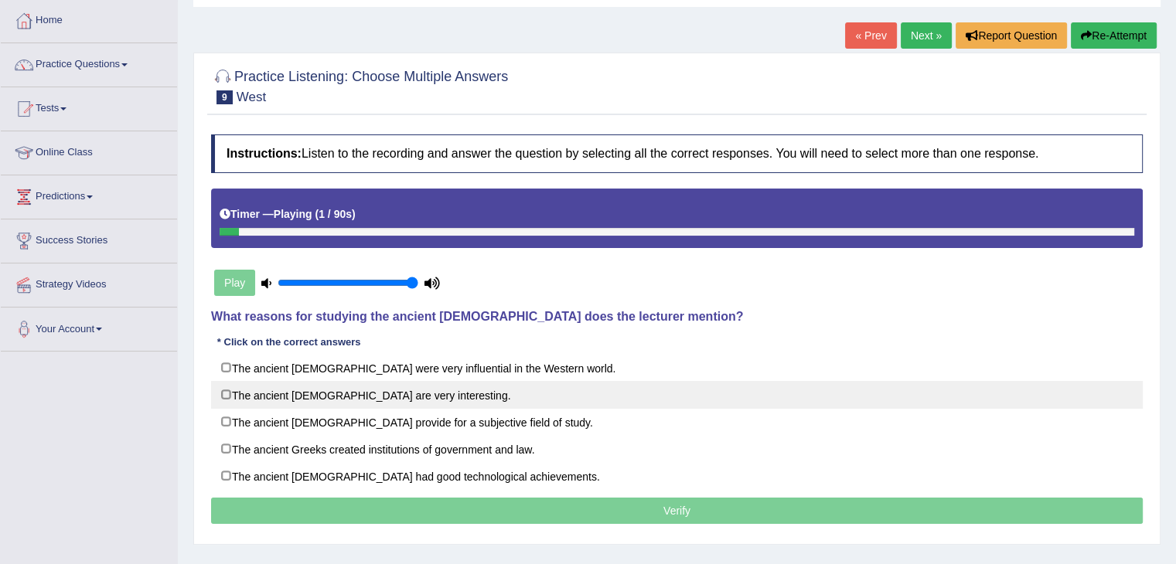
click at [297, 385] on label "The ancient [DEMOGRAPHIC_DATA] are very interesting." at bounding box center [676, 395] width 931 height 28
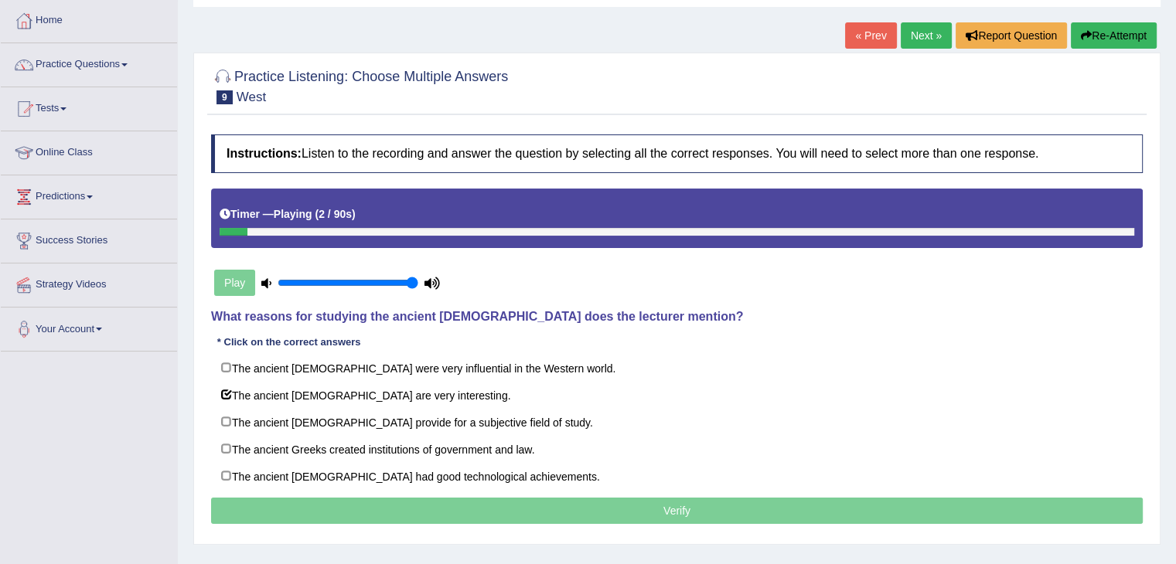
click at [512, 509] on p "Verify" at bounding box center [676, 511] width 931 height 26
click at [226, 276] on div "Play" at bounding box center [327, 283] width 232 height 39
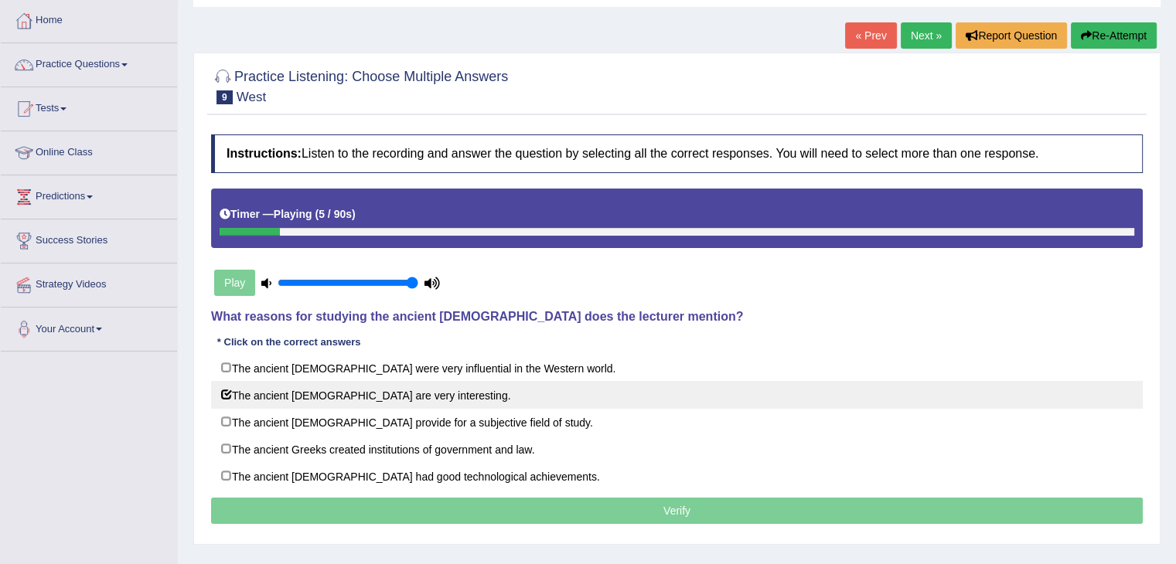
click at [231, 390] on label "The ancient Greeks are very interesting." at bounding box center [676, 395] width 931 height 28
checkbox input "false"
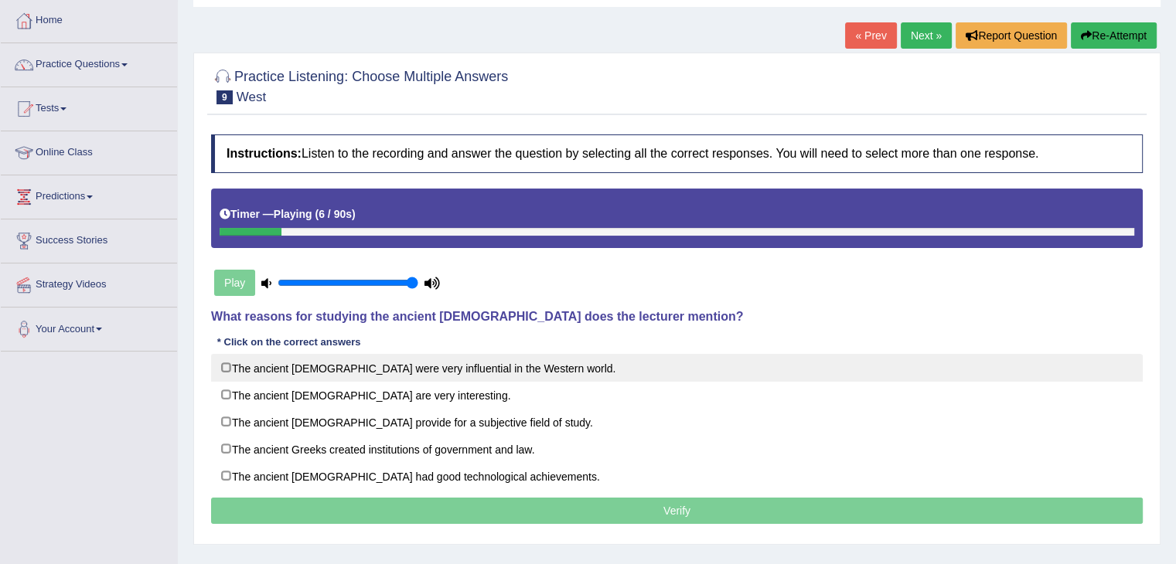
click at [241, 370] on label "The ancient Greeks were very influential in the Western world." at bounding box center [676, 368] width 931 height 28
checkbox input "true"
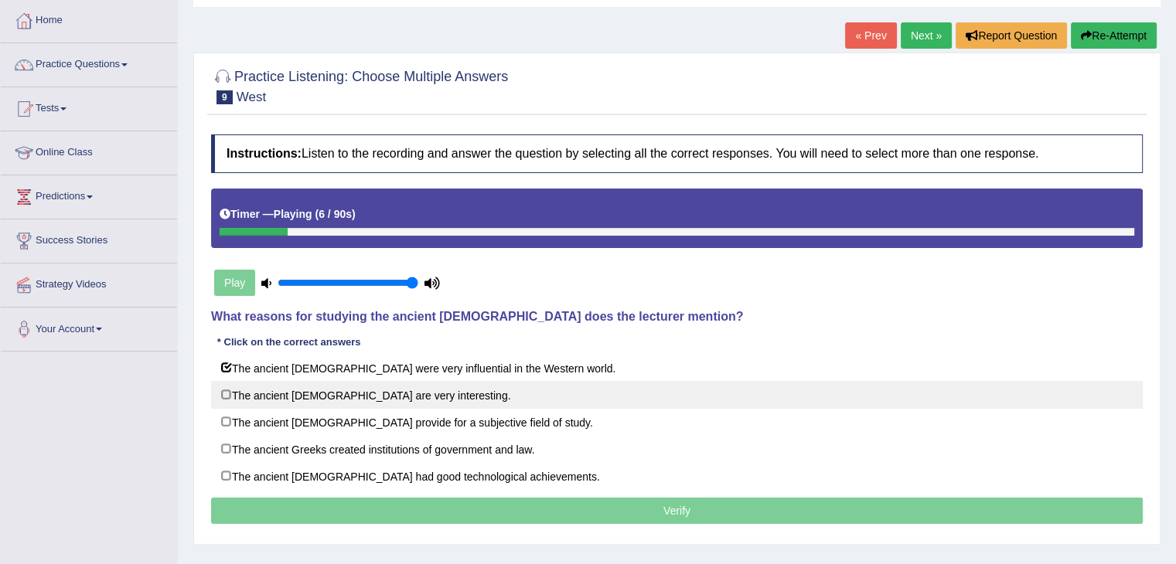
click at [257, 393] on label "The ancient Greeks are very interesting." at bounding box center [676, 395] width 931 height 28
checkbox input "true"
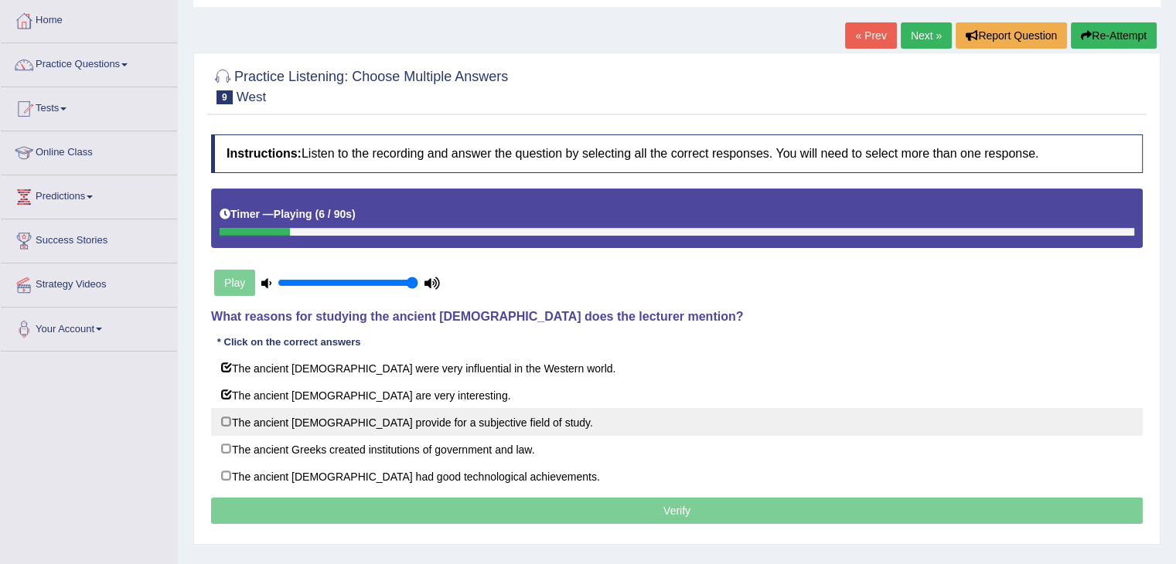
click at [260, 409] on label "The ancient Greeks provide for a subjective field of study." at bounding box center [676, 422] width 931 height 28
checkbox input "true"
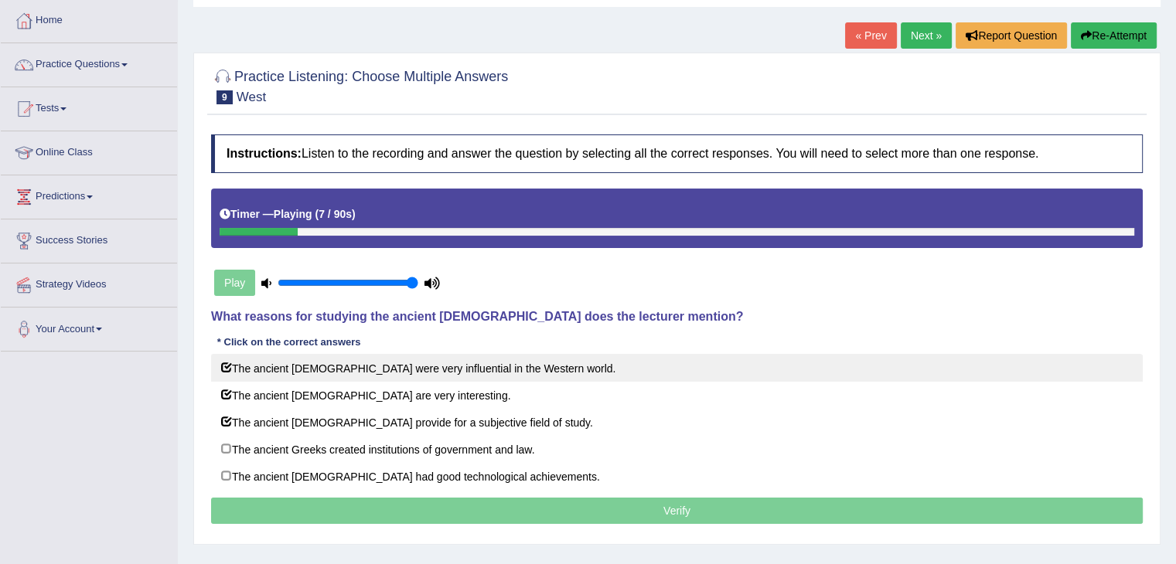
click at [263, 369] on label "The ancient Greeks were very influential in the Western world." at bounding box center [676, 368] width 931 height 28
checkbox input "false"
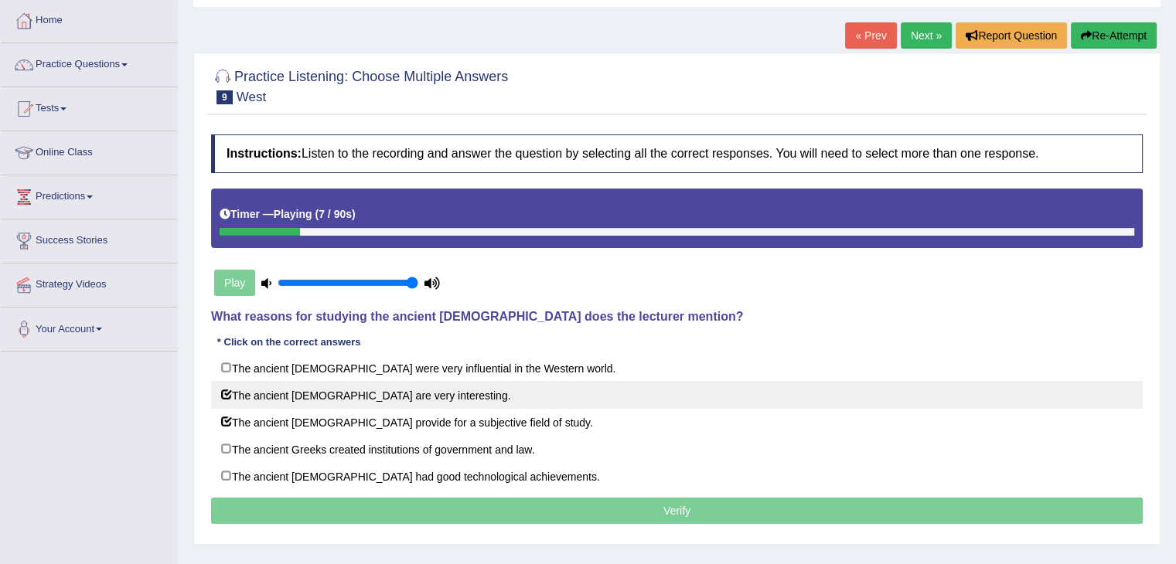
click at [269, 393] on label "The ancient Greeks are very interesting." at bounding box center [676, 395] width 931 height 28
checkbox input "false"
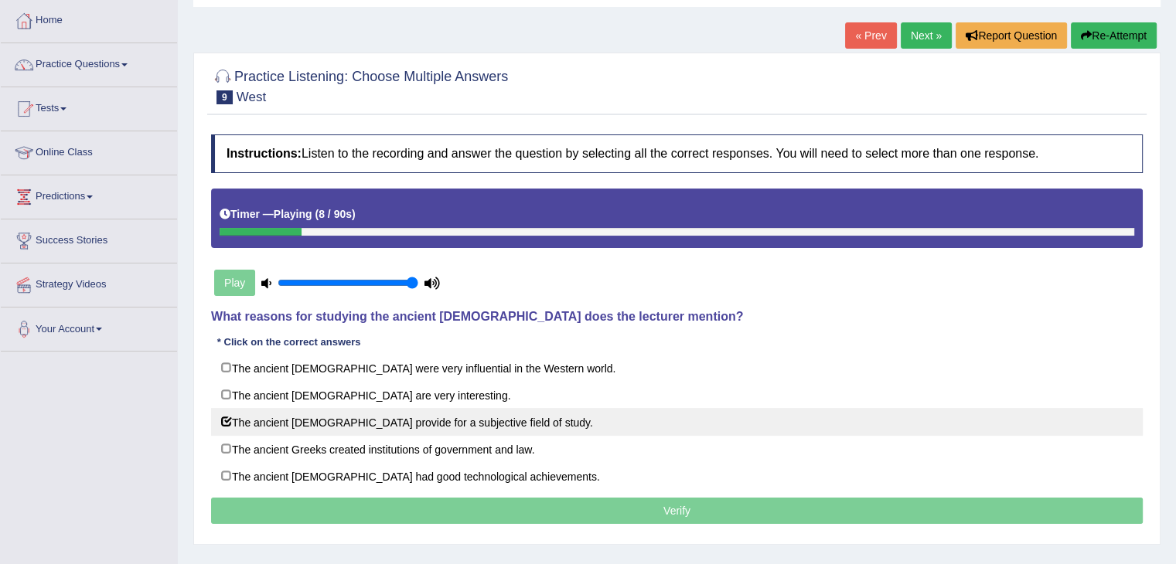
click at [274, 415] on label "The ancient Greeks provide for a subjective field of study." at bounding box center [676, 422] width 931 height 28
checkbox input "false"
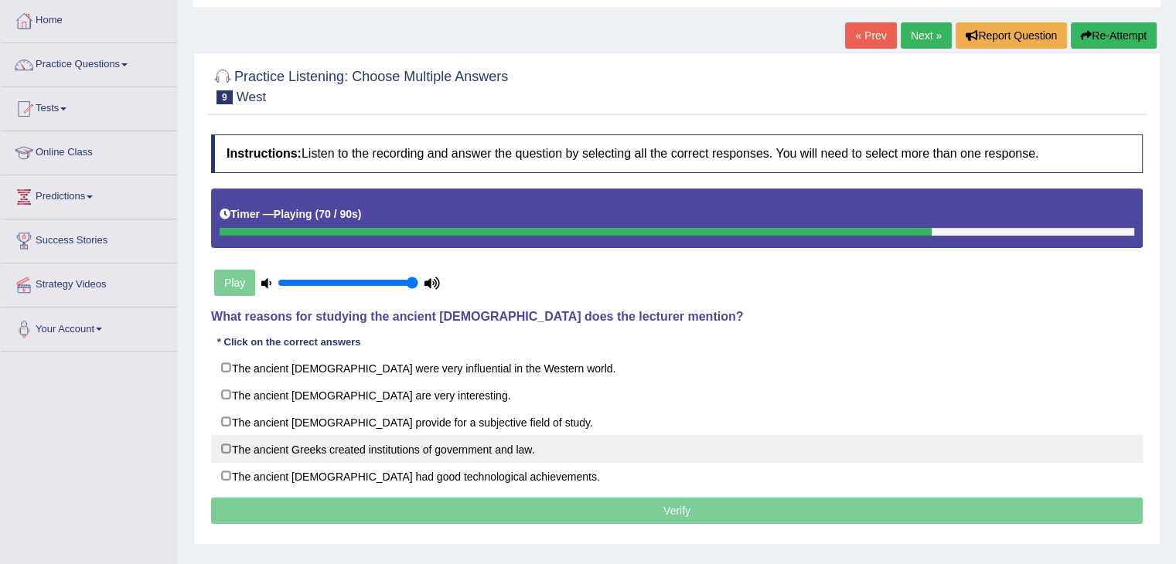
click at [486, 441] on label "The ancient Greeks created institutions of government and law." at bounding box center [676, 449] width 931 height 28
checkbox input "true"
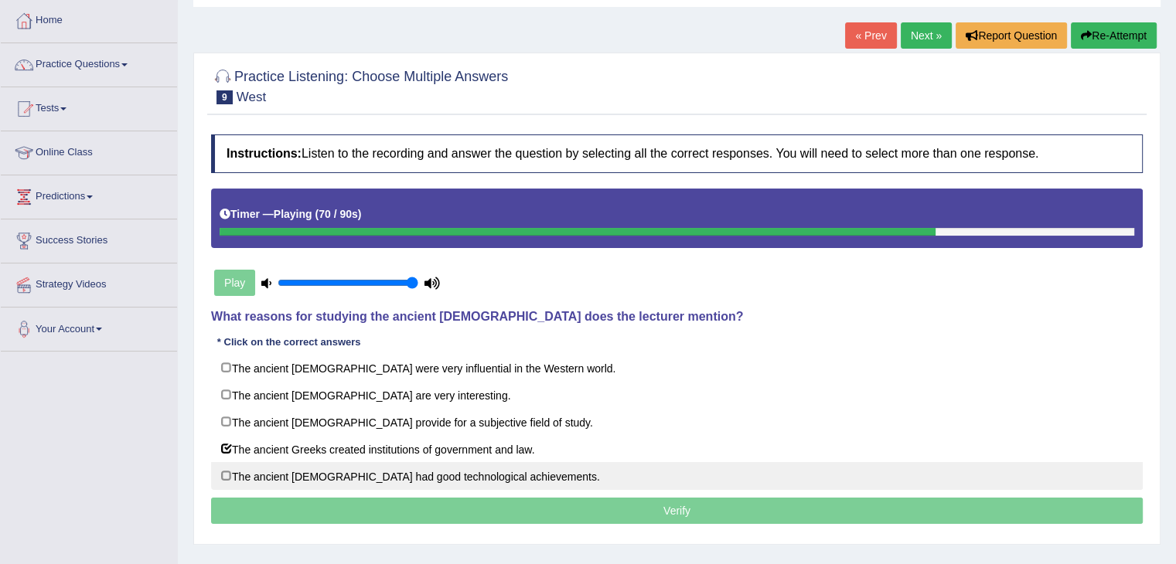
drag, startPoint x: 485, startPoint y: 477, endPoint x: 475, endPoint y: 470, distance: 12.2
click at [485, 477] on label "The ancient Greeks had good technological achievements." at bounding box center [676, 476] width 931 height 28
checkbox input "true"
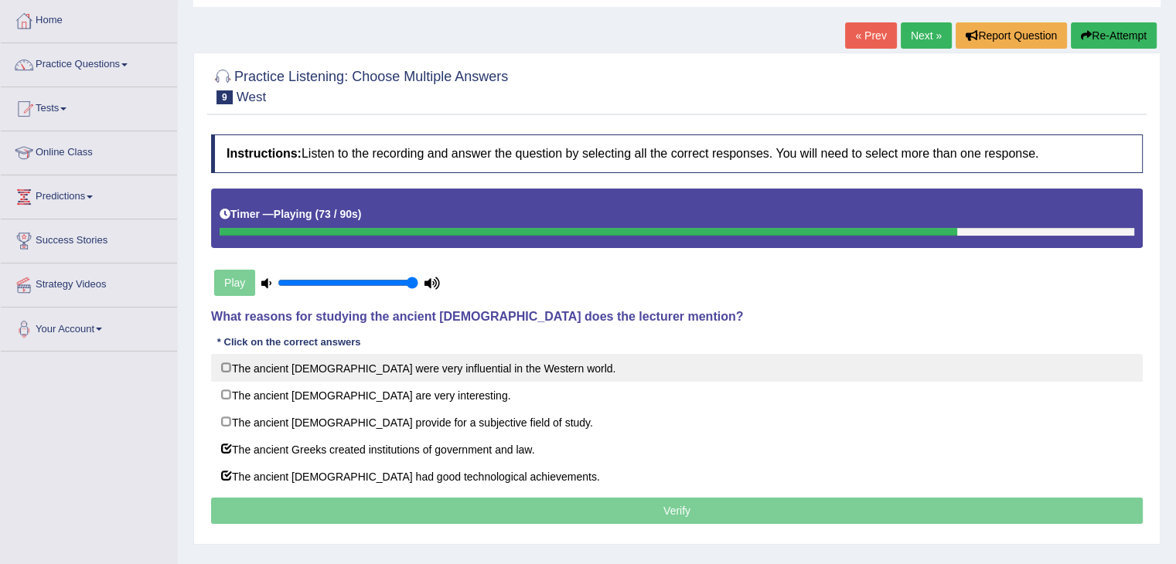
click at [472, 370] on label "The ancient Greeks were very influential in the Western world." at bounding box center [676, 368] width 931 height 28
checkbox input "true"
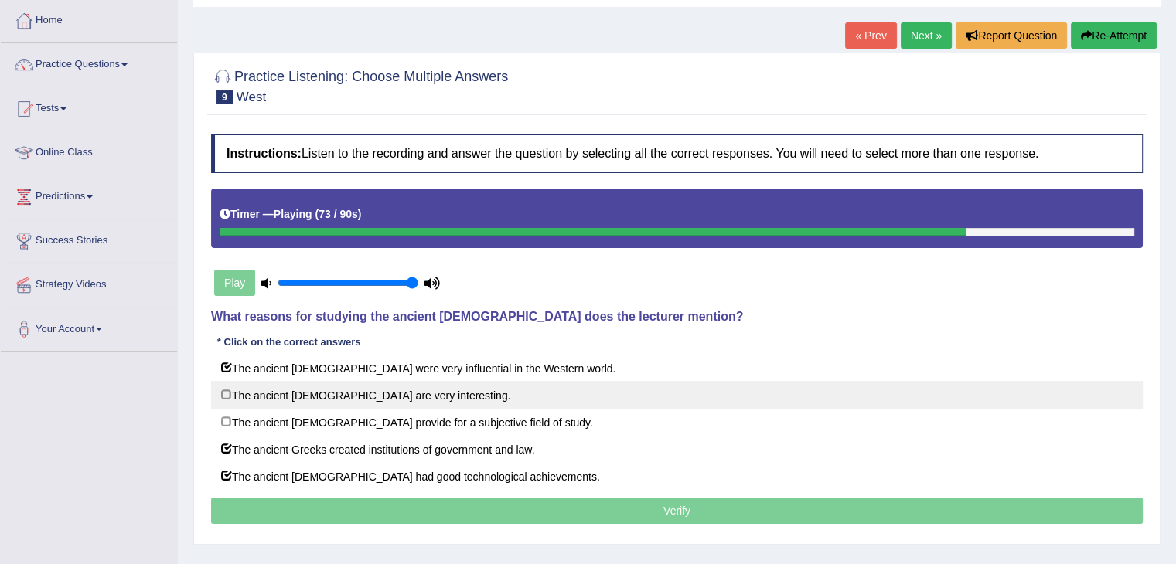
click at [444, 393] on label "The ancient Greeks are very interesting." at bounding box center [676, 395] width 931 height 28
checkbox input "true"
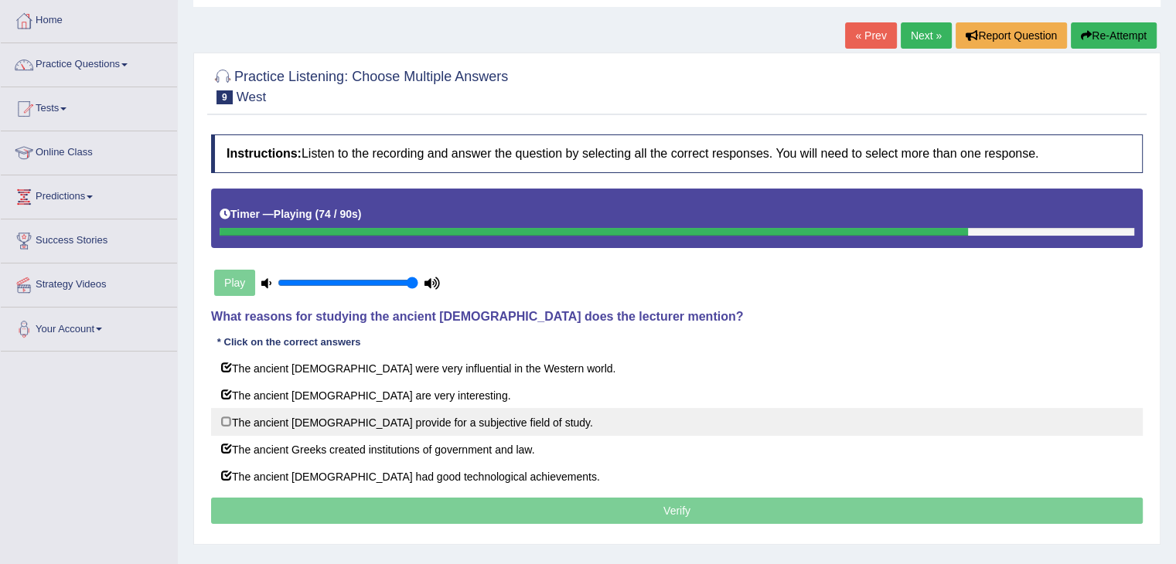
click at [440, 410] on label "The ancient Greeks provide for a subjective field of study." at bounding box center [676, 422] width 931 height 28
checkbox input "true"
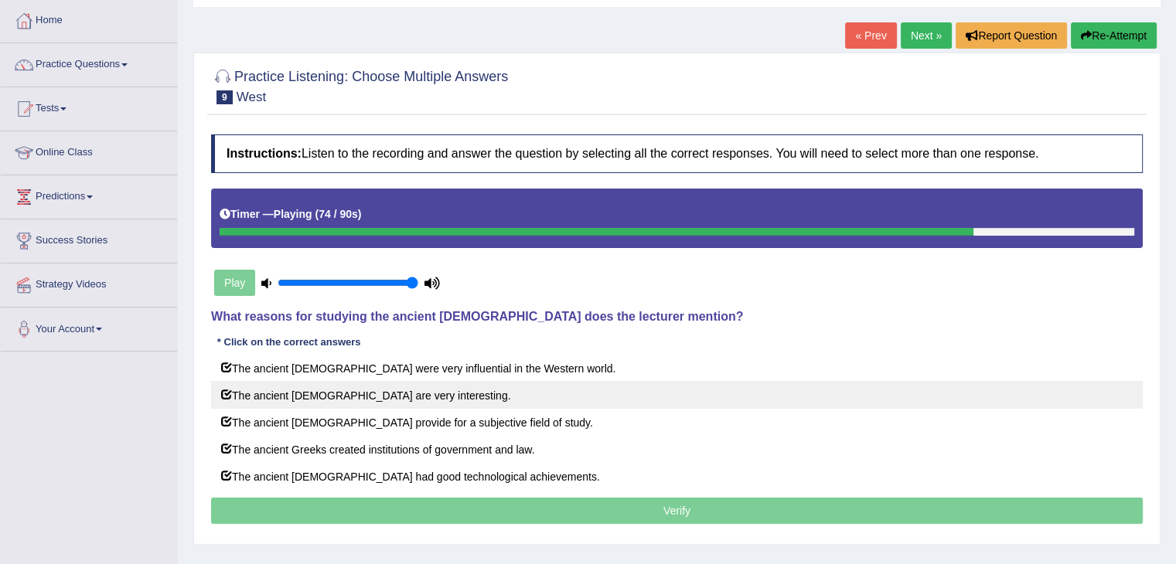
click at [431, 393] on label "The ancient Greeks are very interesting." at bounding box center [676, 395] width 931 height 28
checkbox input "false"
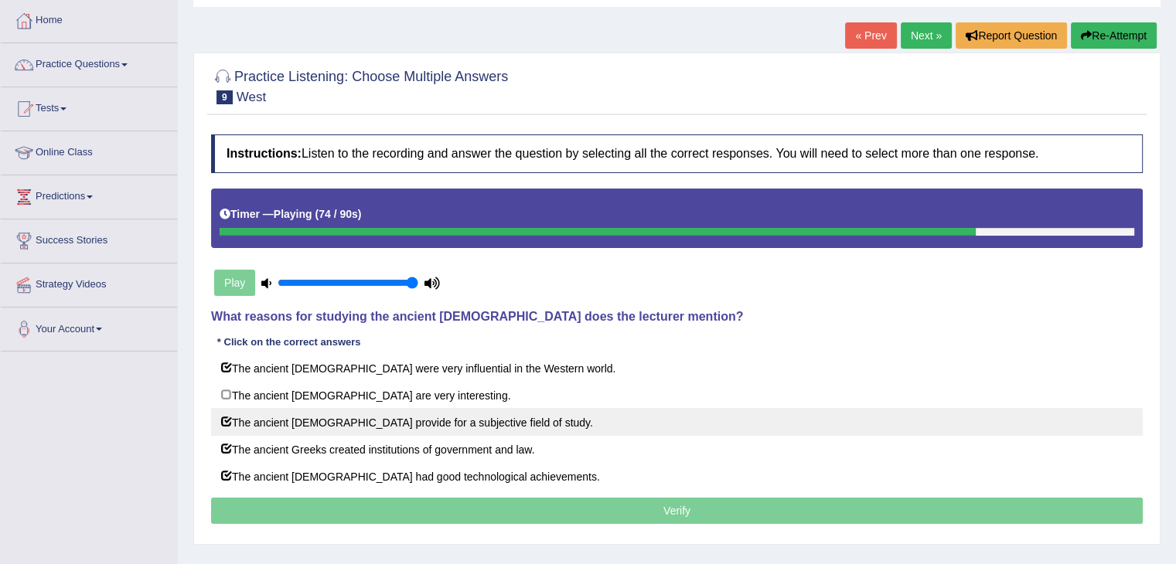
click at [428, 413] on label "The ancient Greeks provide for a subjective field of study." at bounding box center [676, 422] width 931 height 28
checkbox input "false"
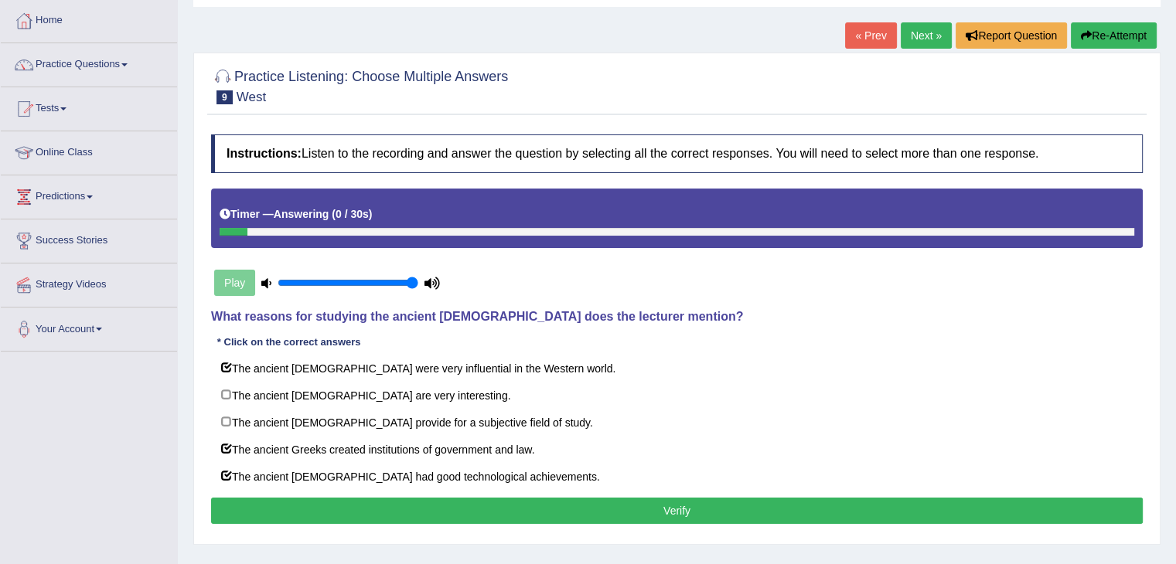
click at [620, 509] on button "Verify" at bounding box center [676, 511] width 931 height 26
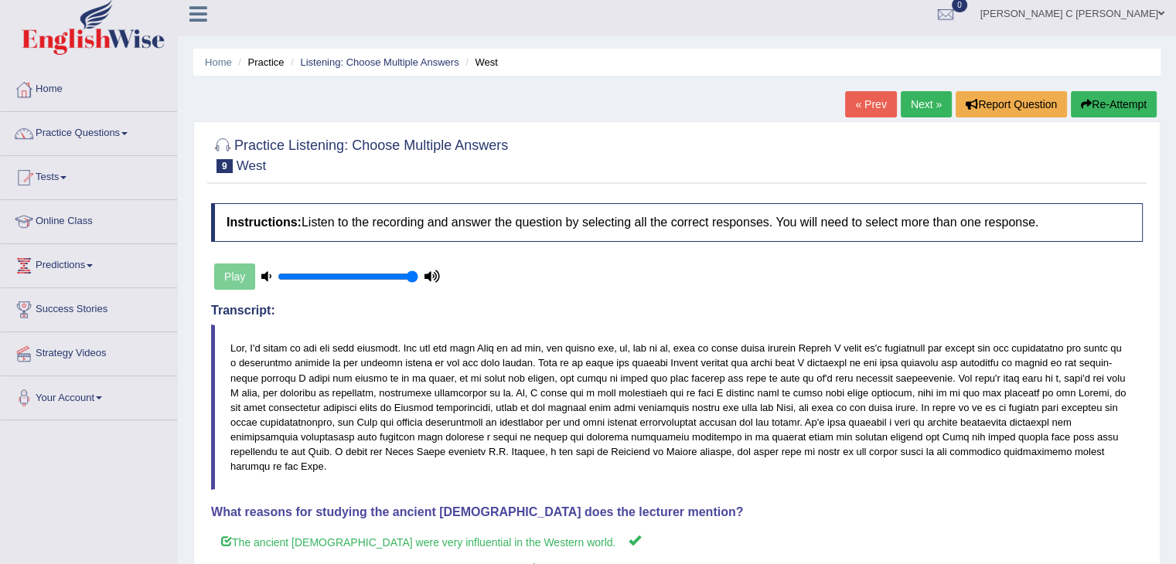
scroll to position [0, 0]
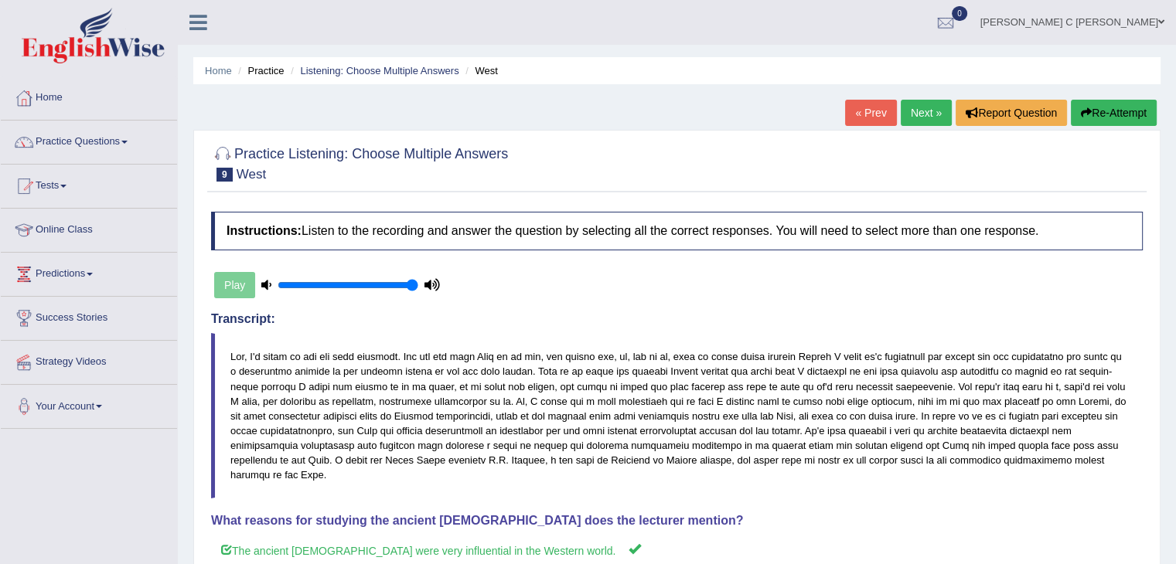
click at [924, 114] on link "Next »" at bounding box center [925, 113] width 51 height 26
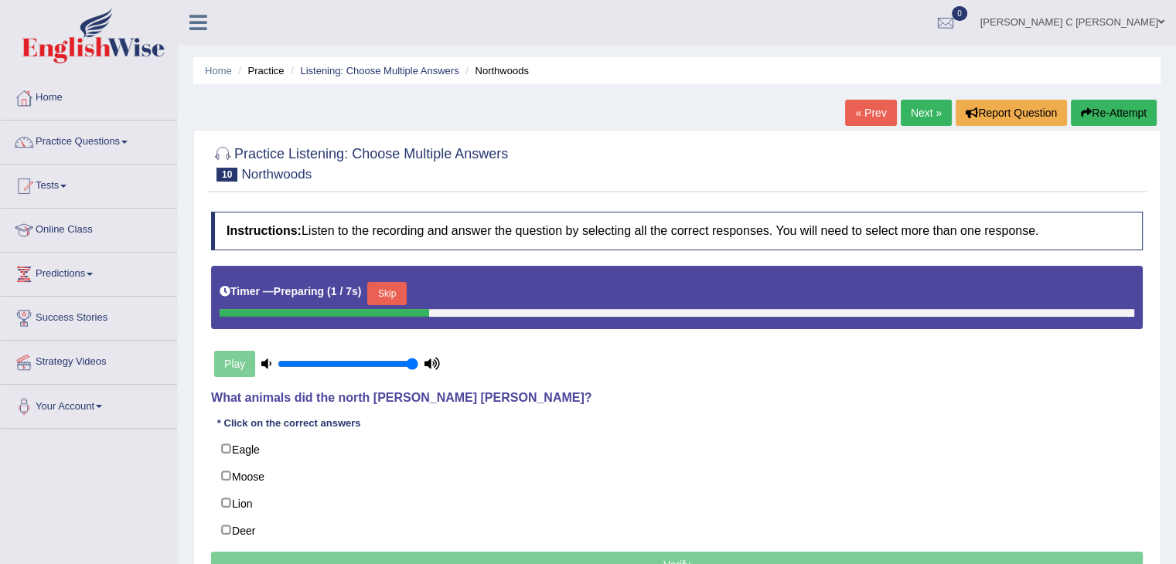
click at [387, 292] on button "Skip" at bounding box center [386, 293] width 39 height 23
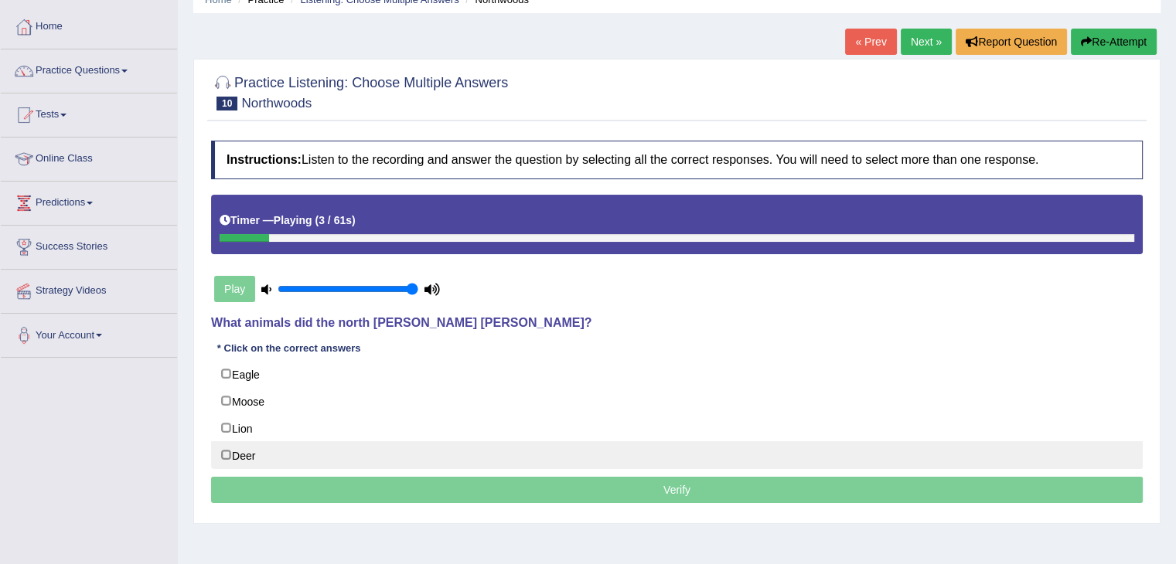
scroll to position [77, 0]
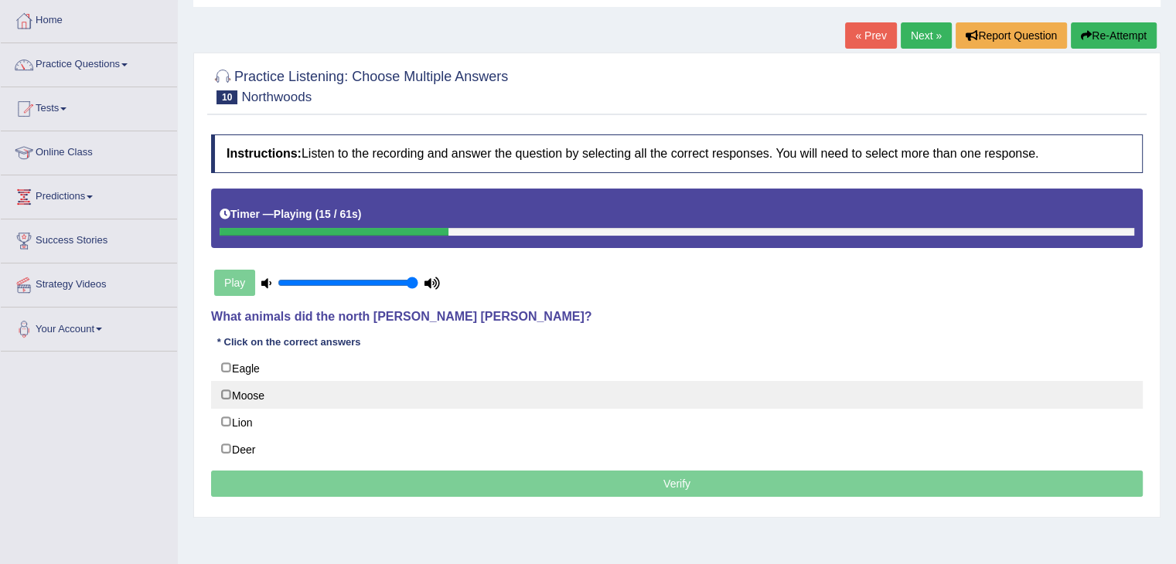
click at [275, 394] on label "Moose" at bounding box center [676, 395] width 931 height 28
checkbox input "true"
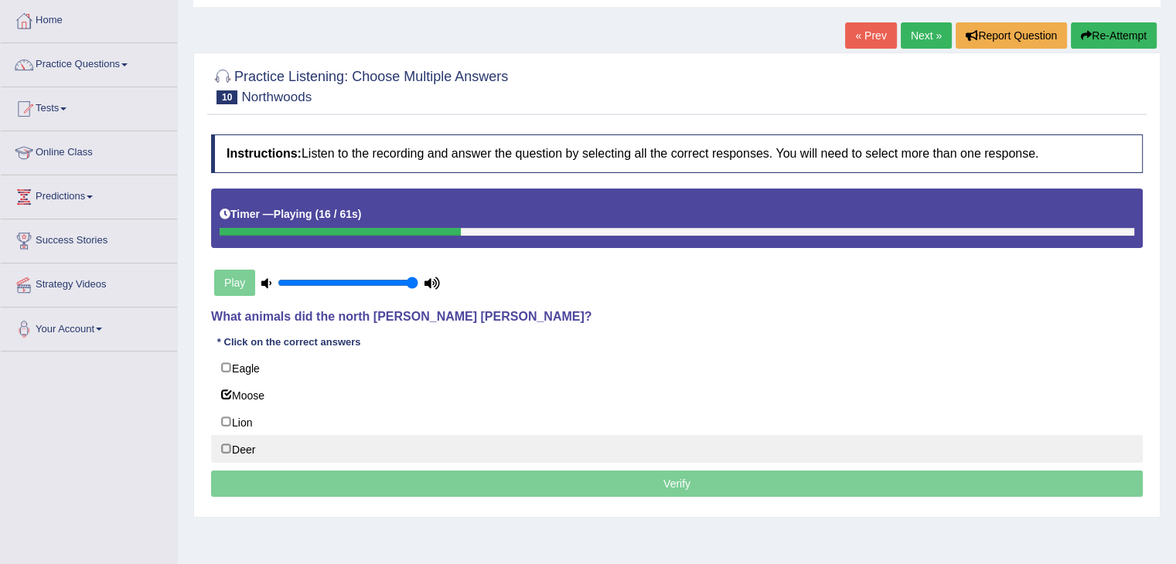
click at [273, 443] on label "Deer" at bounding box center [676, 449] width 931 height 28
checkbox input "true"
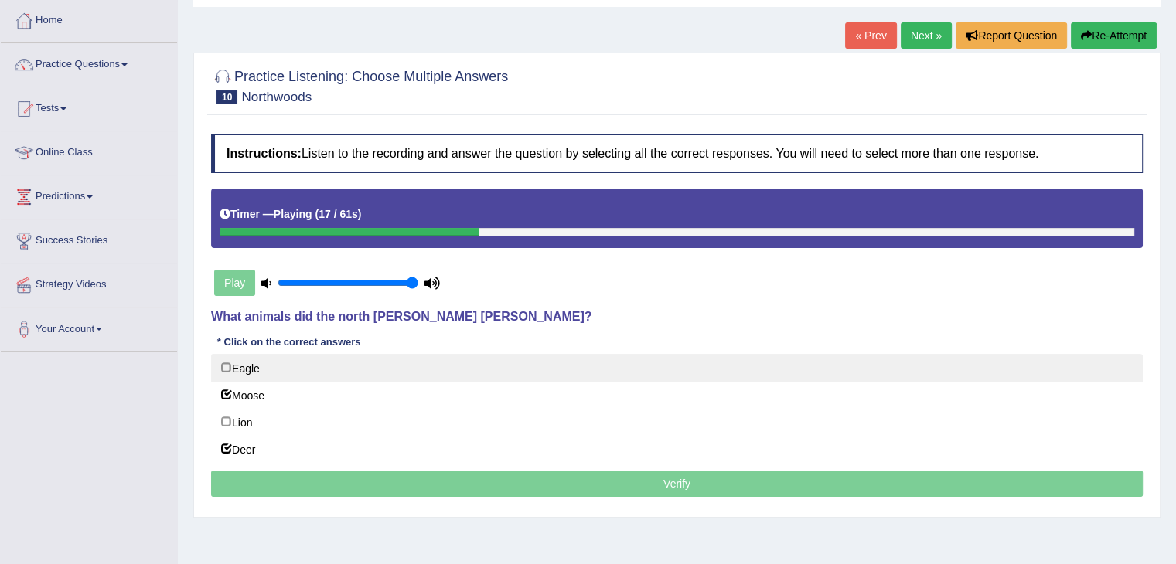
click at [266, 372] on label "Eagle" at bounding box center [676, 368] width 931 height 28
checkbox input "true"
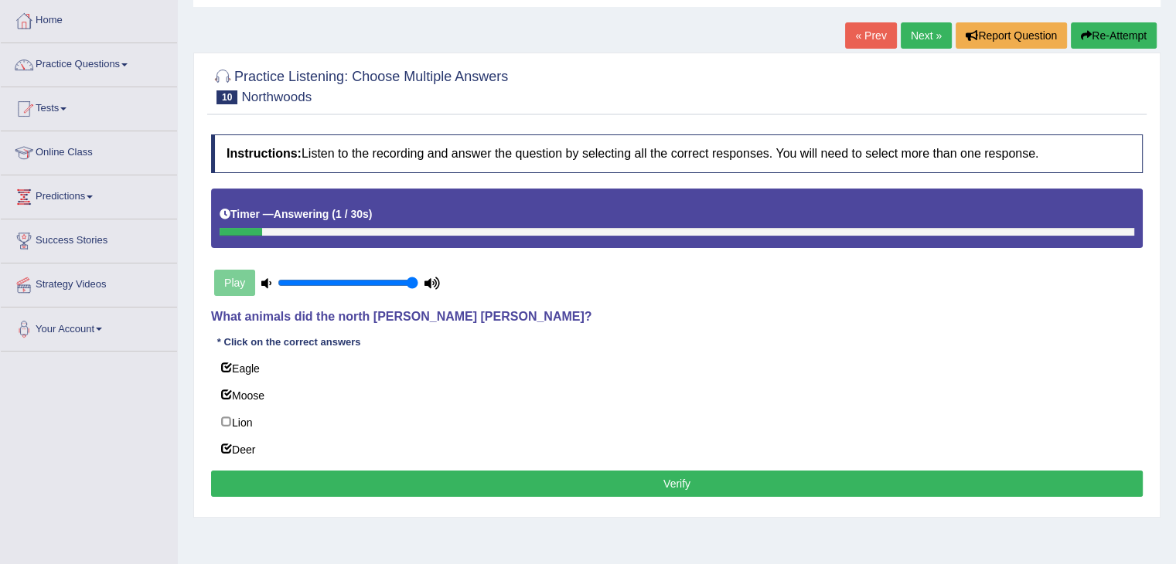
click at [402, 480] on button "Verify" at bounding box center [676, 484] width 931 height 26
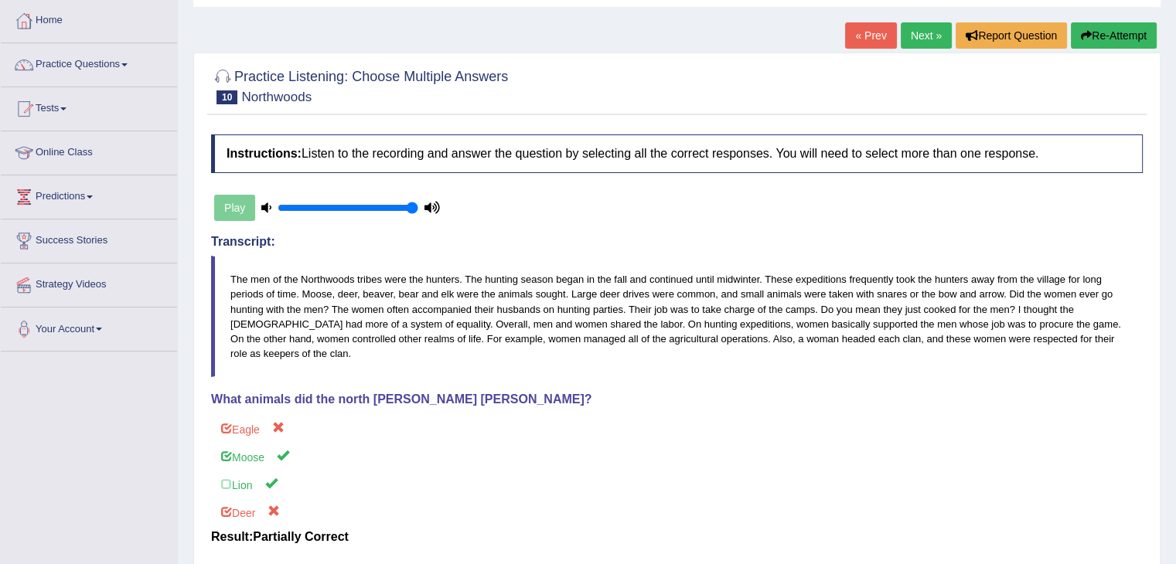
click at [1111, 41] on button "Re-Attempt" at bounding box center [1113, 35] width 86 height 26
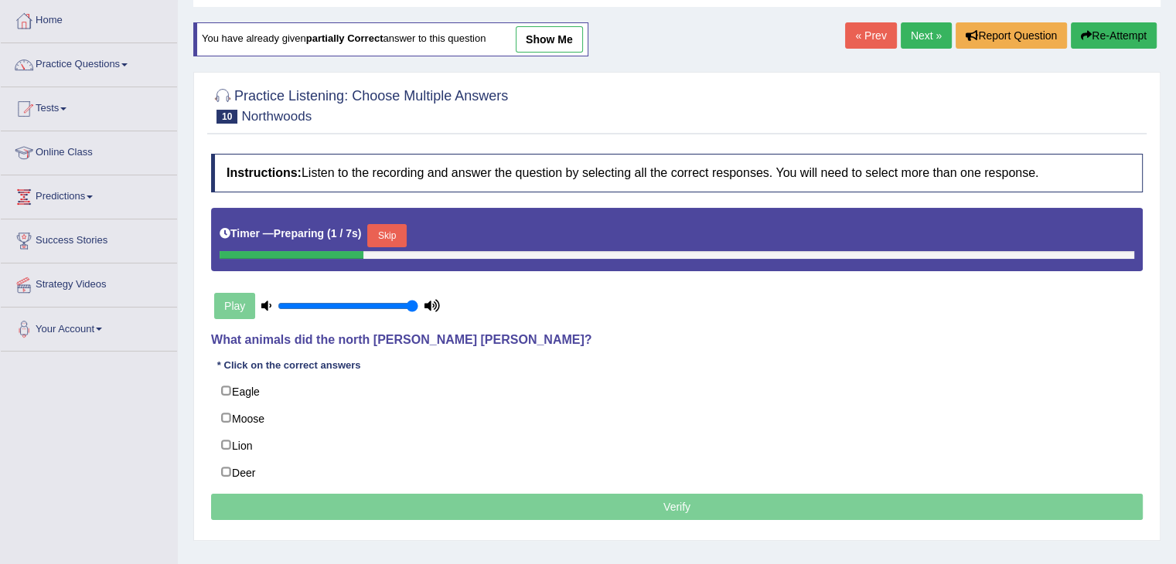
click at [392, 239] on button "Skip" at bounding box center [386, 235] width 39 height 23
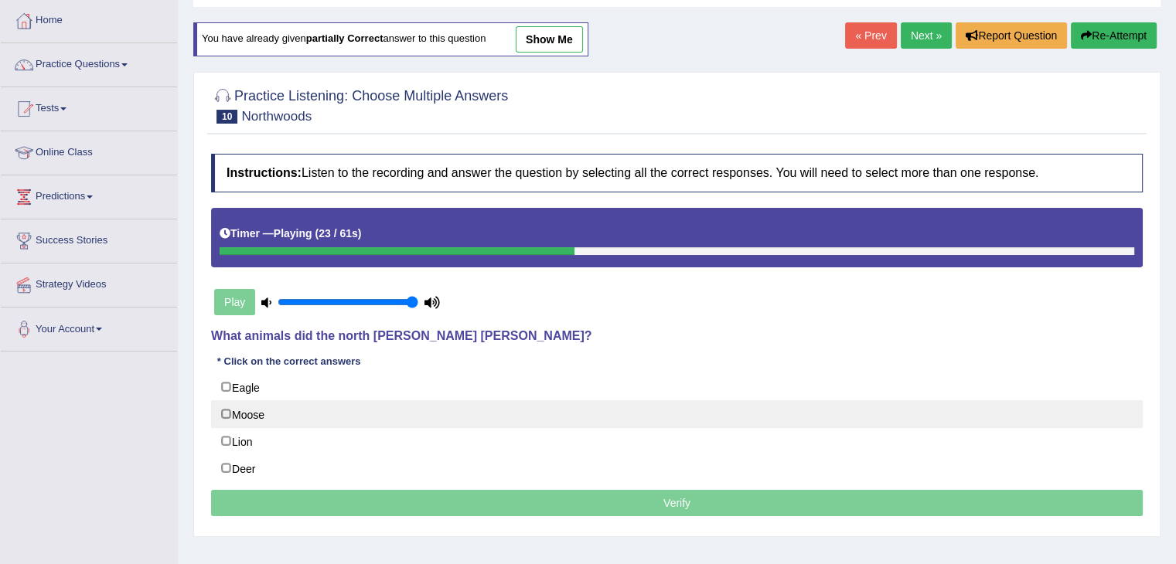
click at [321, 424] on label "Moose" at bounding box center [676, 414] width 931 height 28
checkbox input "true"
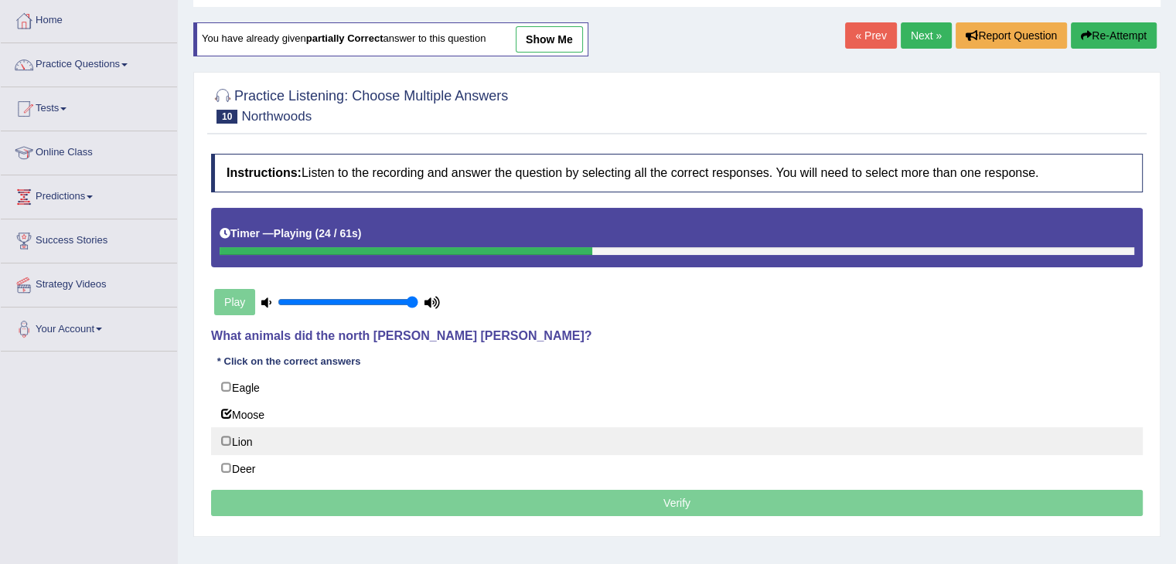
click at [288, 435] on label "Lion" at bounding box center [676, 441] width 931 height 28
checkbox input "true"
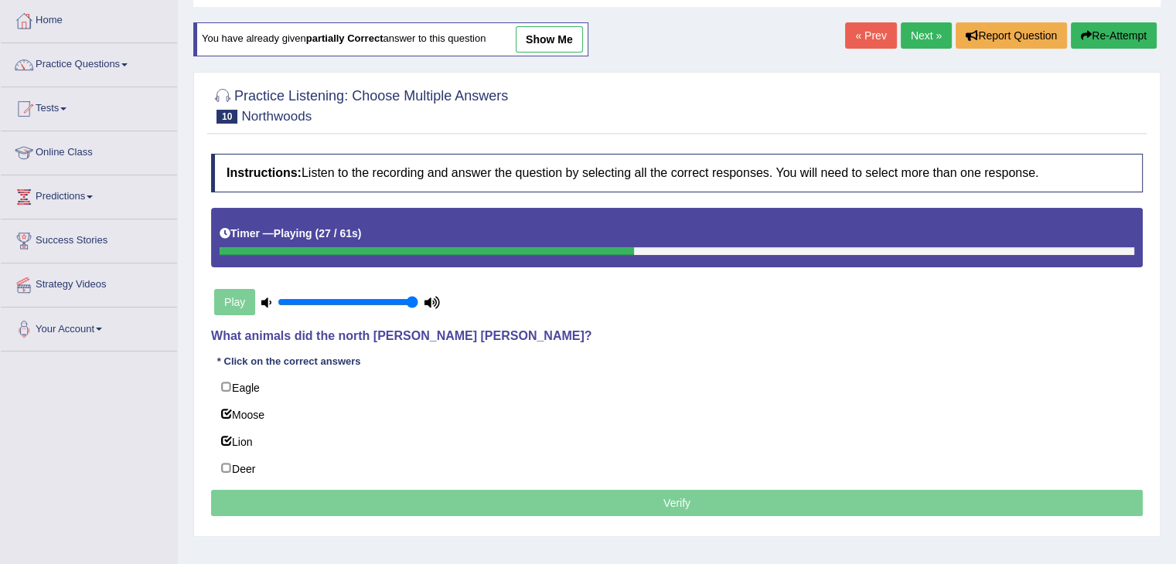
click at [546, 44] on link "show me" at bounding box center [549, 39] width 67 height 26
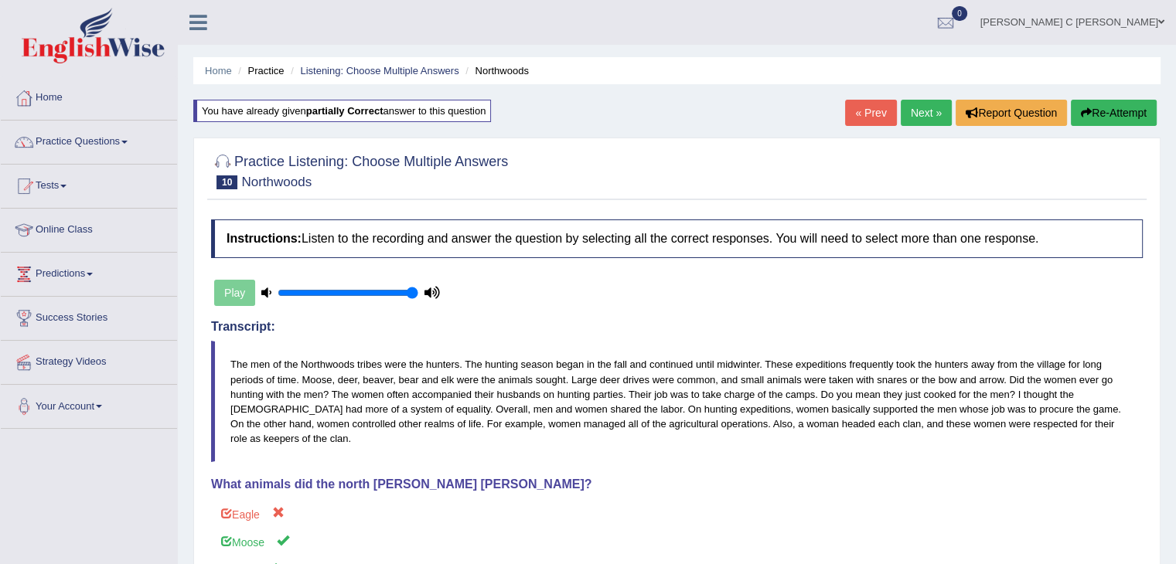
click at [875, 114] on link "« Prev" at bounding box center [870, 113] width 51 height 26
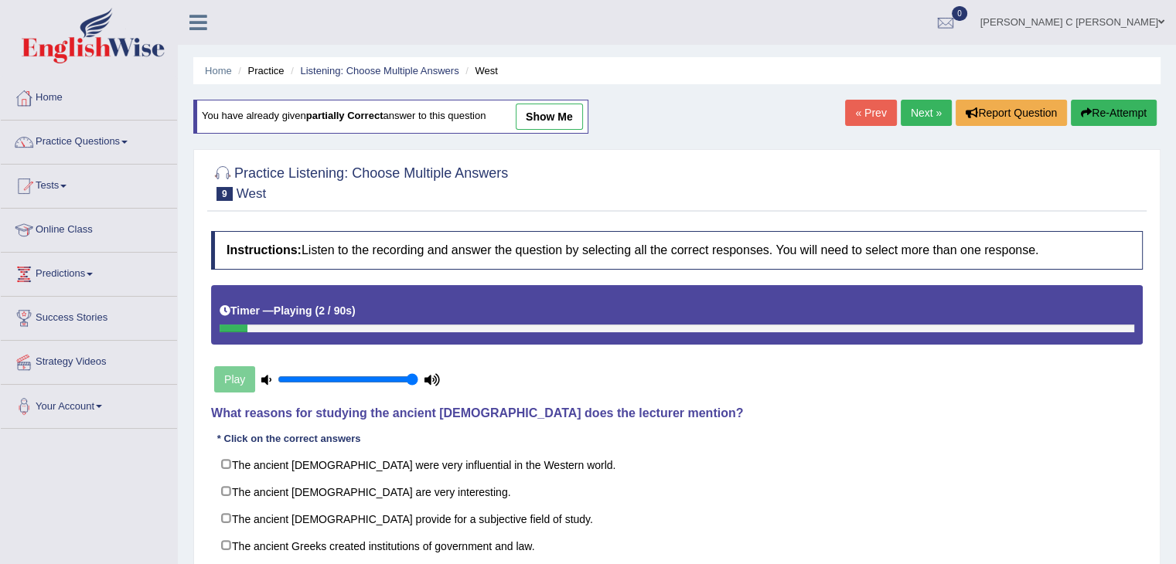
click at [921, 109] on link "Next »" at bounding box center [925, 113] width 51 height 26
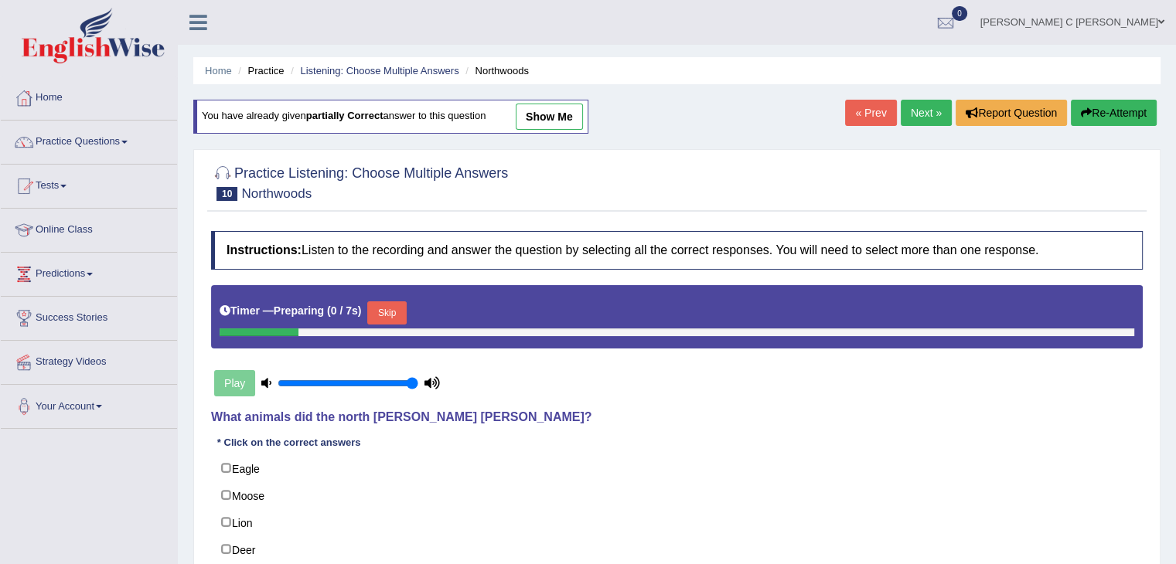
click at [918, 109] on link "Next »" at bounding box center [925, 113] width 51 height 26
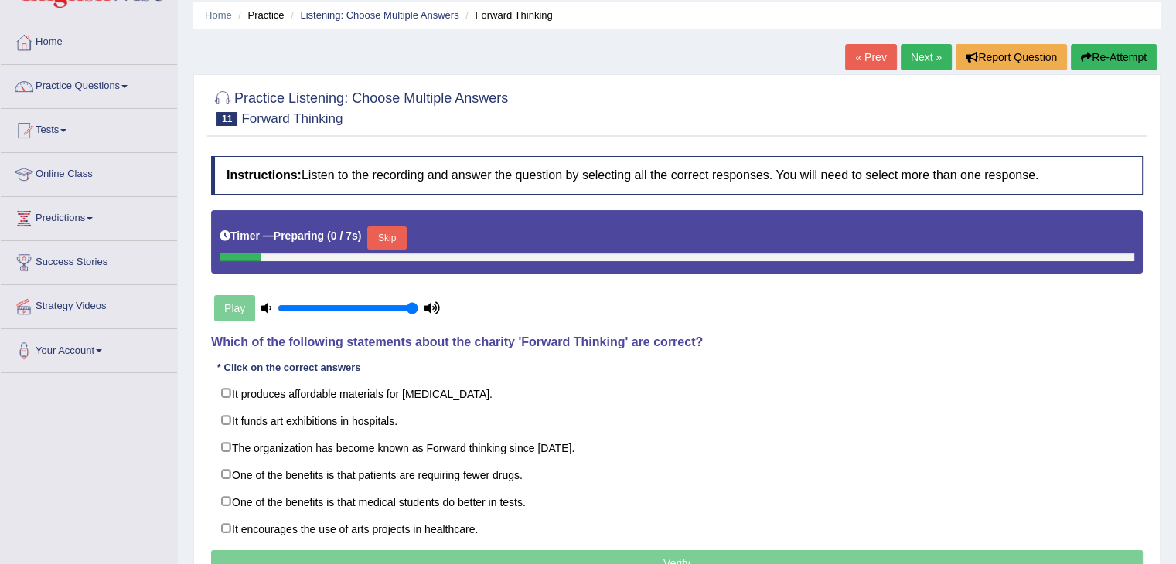
scroll to position [77, 0]
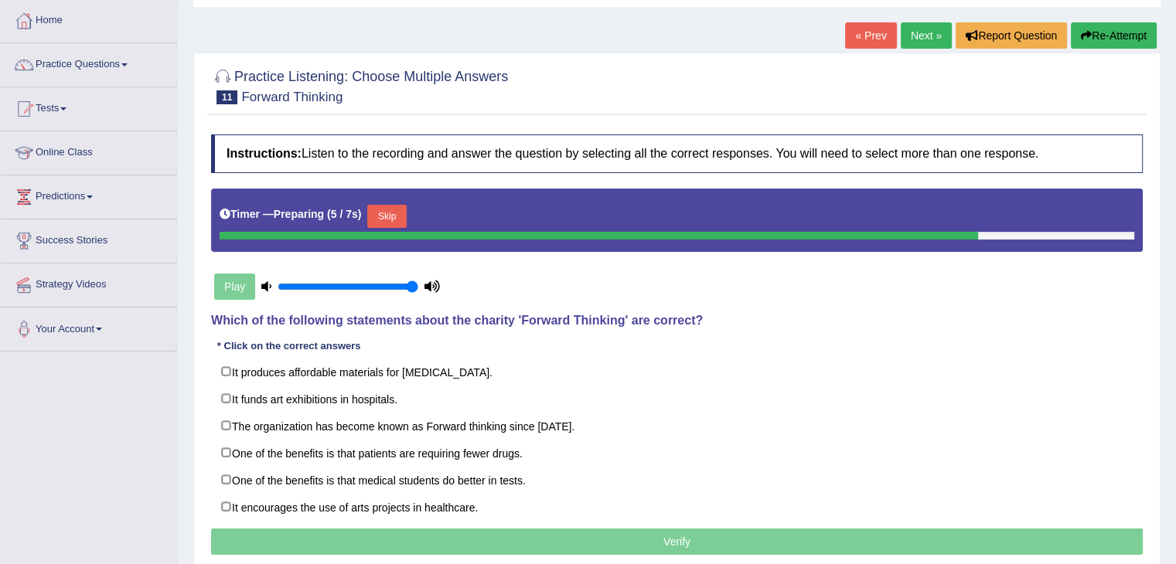
click at [398, 224] on button "Skip" at bounding box center [386, 216] width 39 height 23
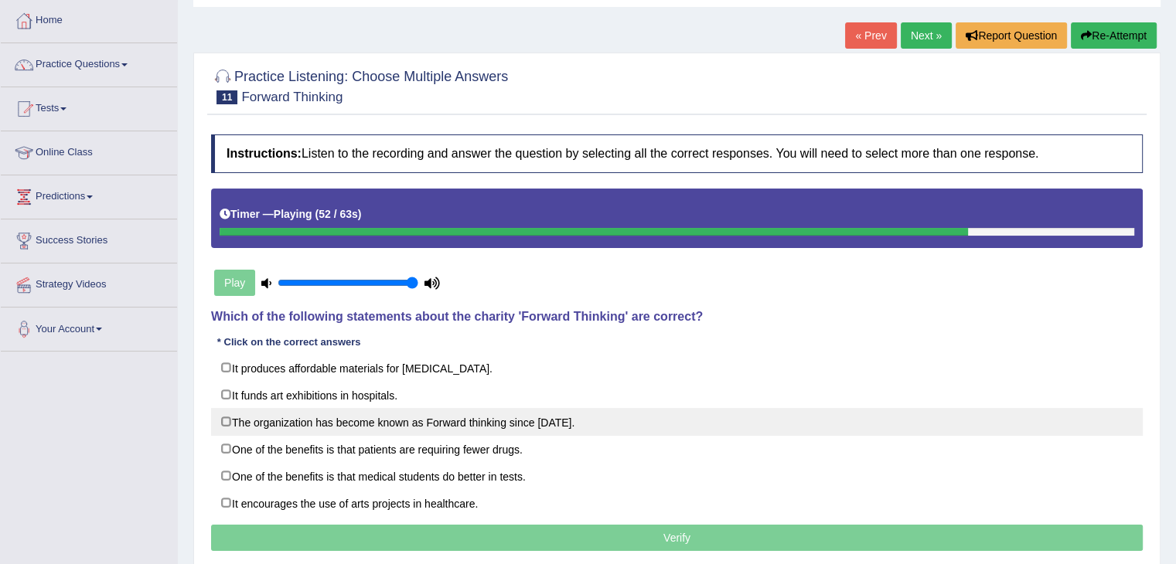
click at [296, 420] on label "The organization has become known as Forward thinking since [DATE]." at bounding box center [676, 422] width 931 height 28
checkbox input "true"
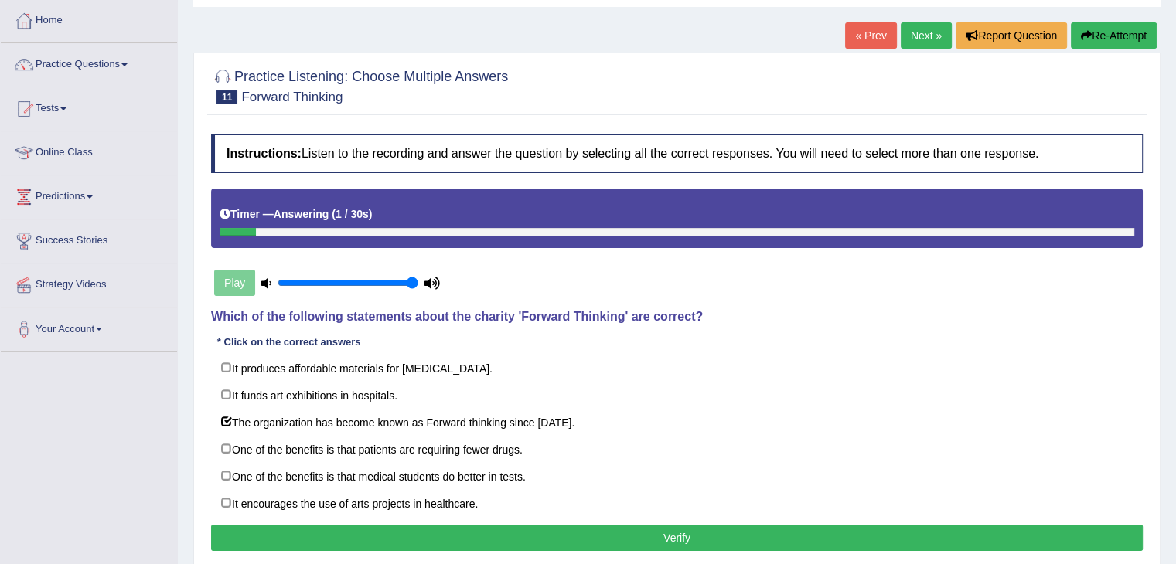
click at [549, 536] on button "Verify" at bounding box center [676, 538] width 931 height 26
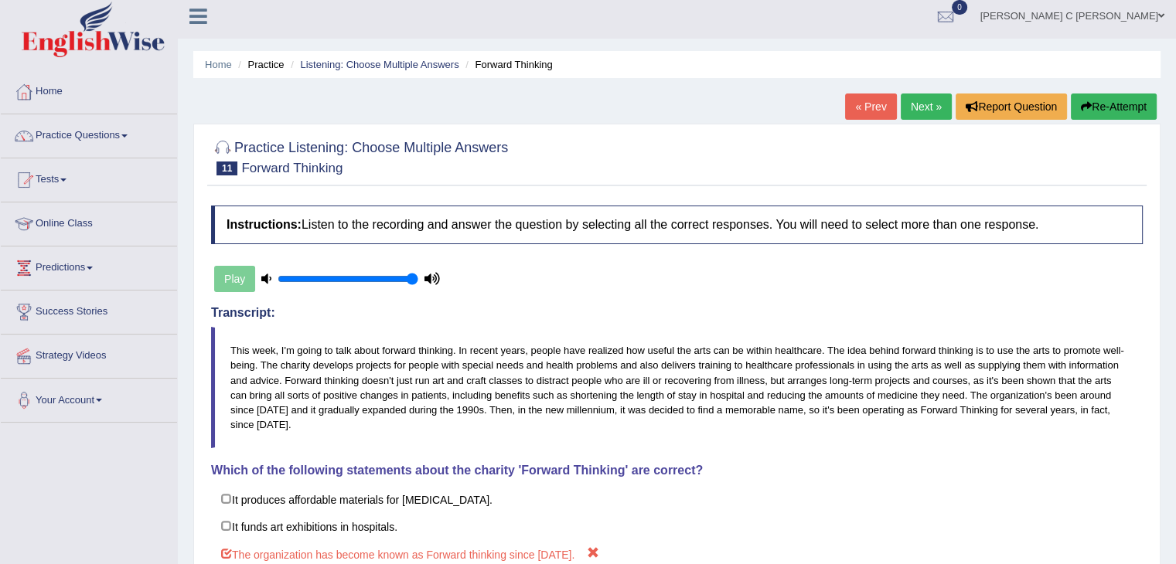
scroll to position [0, 0]
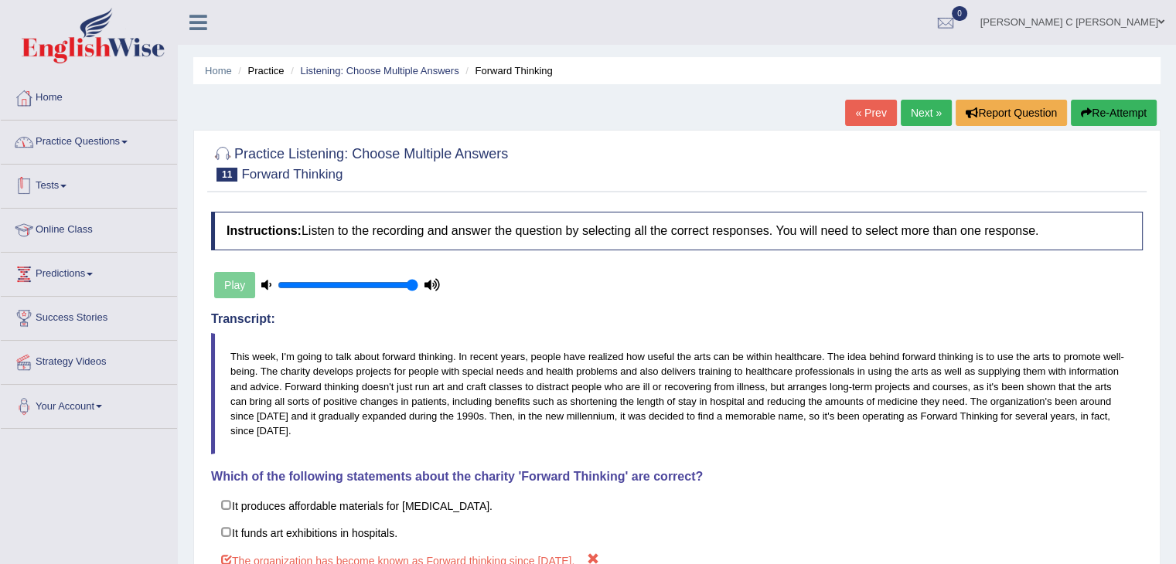
click at [131, 139] on link "Practice Questions" at bounding box center [89, 140] width 176 height 39
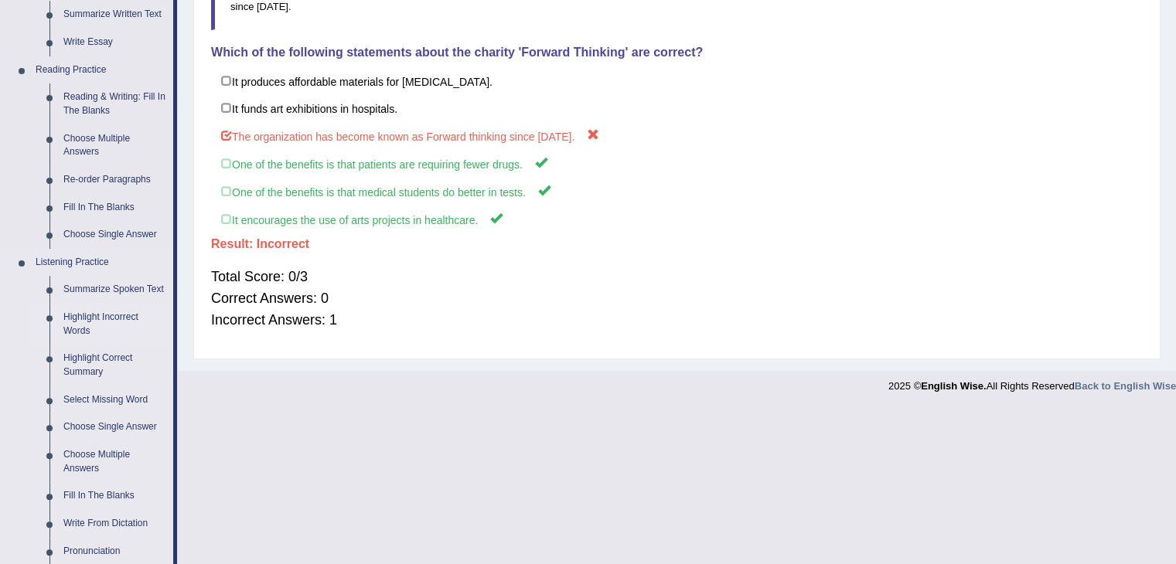
scroll to position [541, 0]
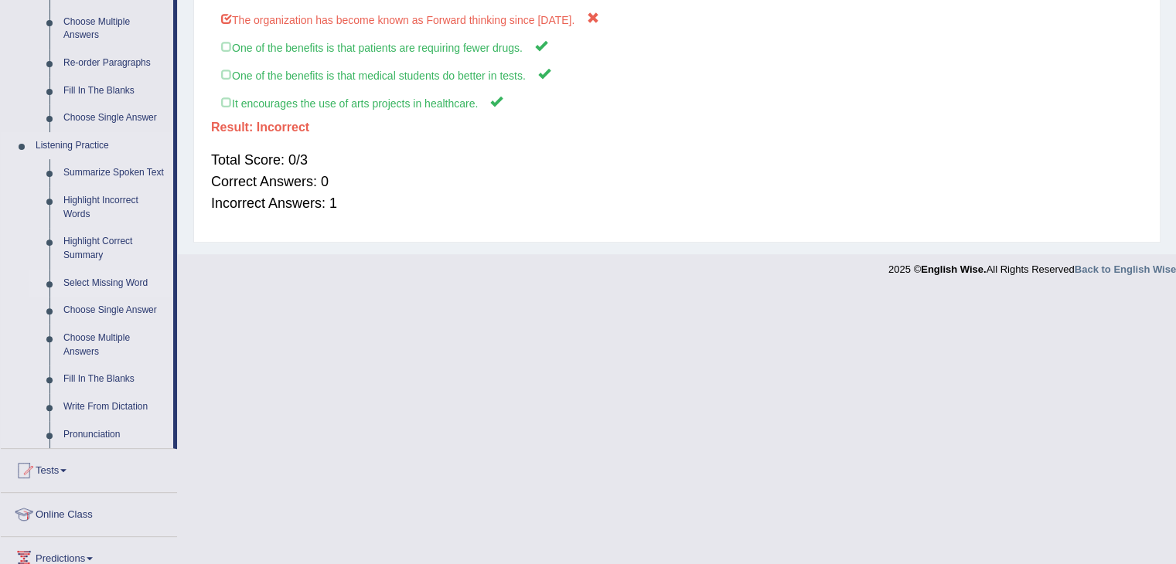
click at [118, 284] on link "Select Missing Word" at bounding box center [114, 284] width 117 height 28
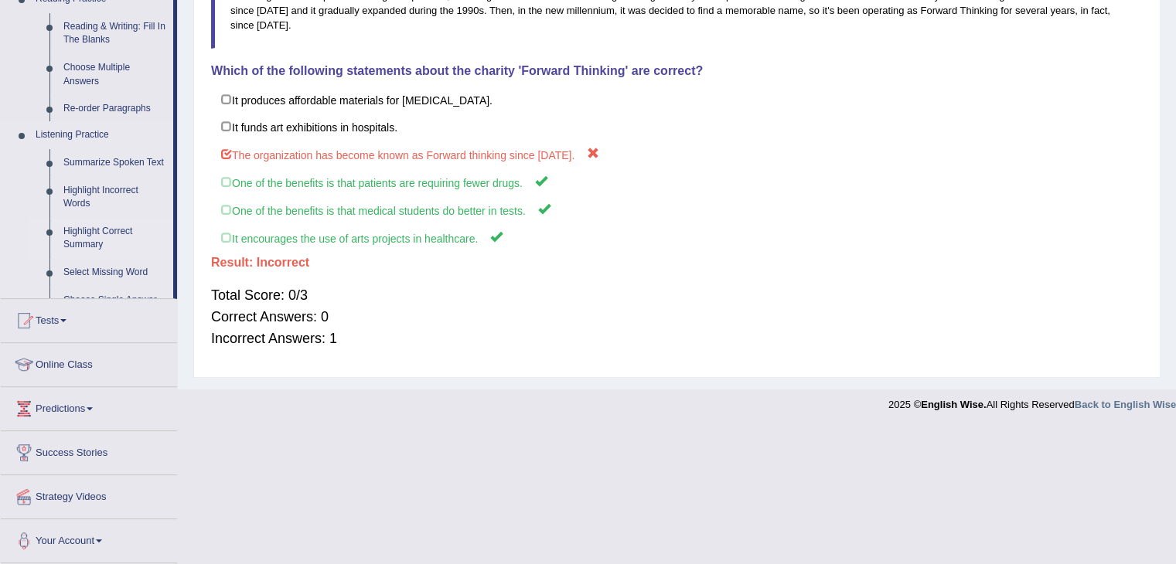
scroll to position [273, 0]
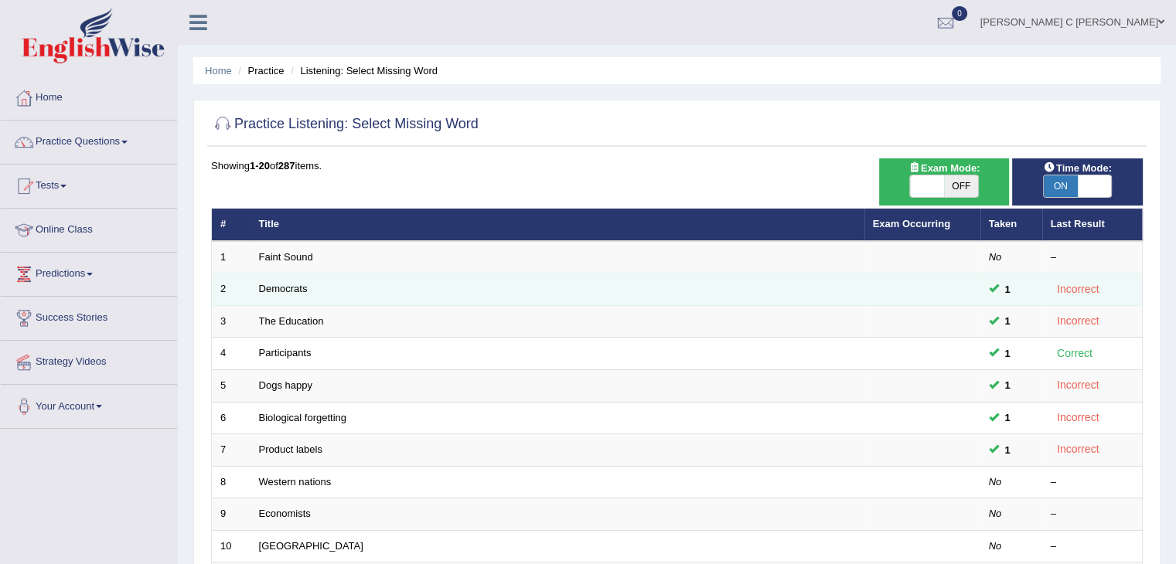
click at [303, 294] on td "Democrats" at bounding box center [557, 290] width 614 height 32
click at [275, 291] on link "Democrats" at bounding box center [283, 289] width 49 height 12
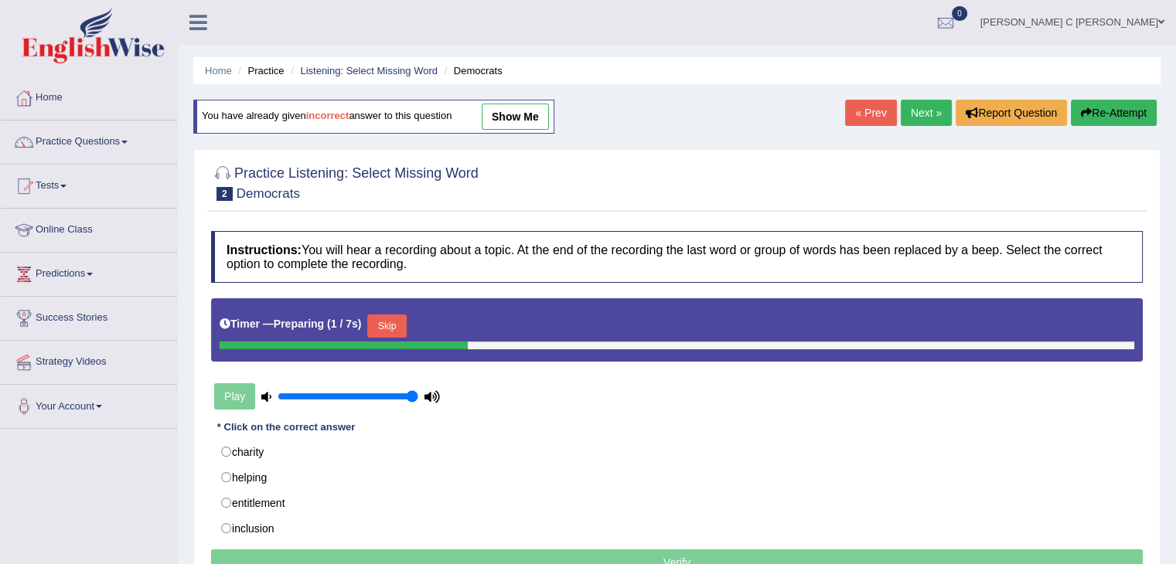
click at [393, 319] on button "Skip" at bounding box center [386, 326] width 39 height 23
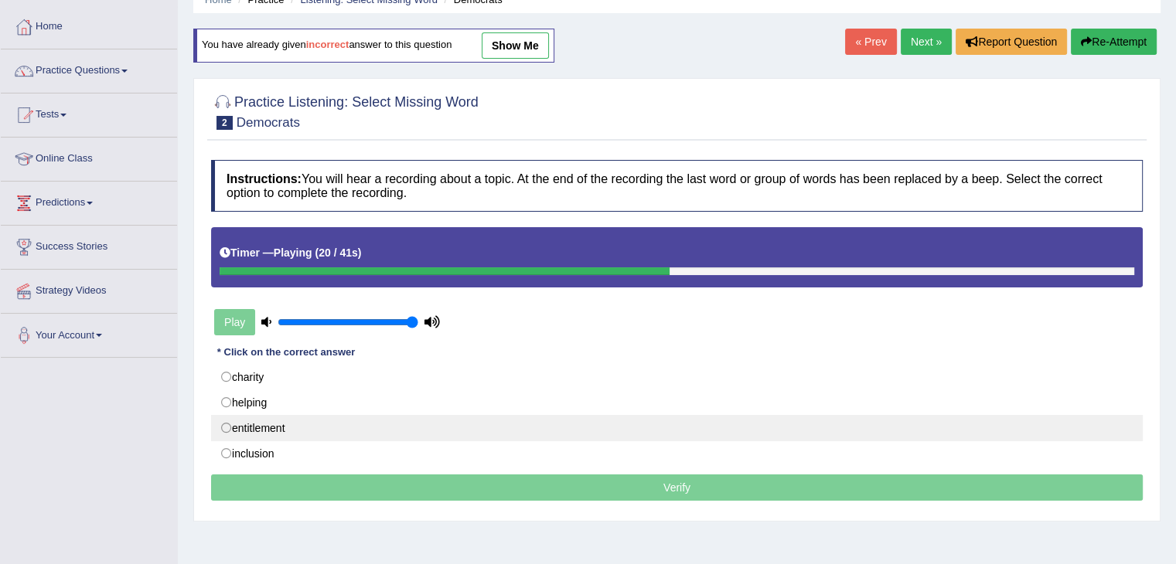
scroll to position [77, 0]
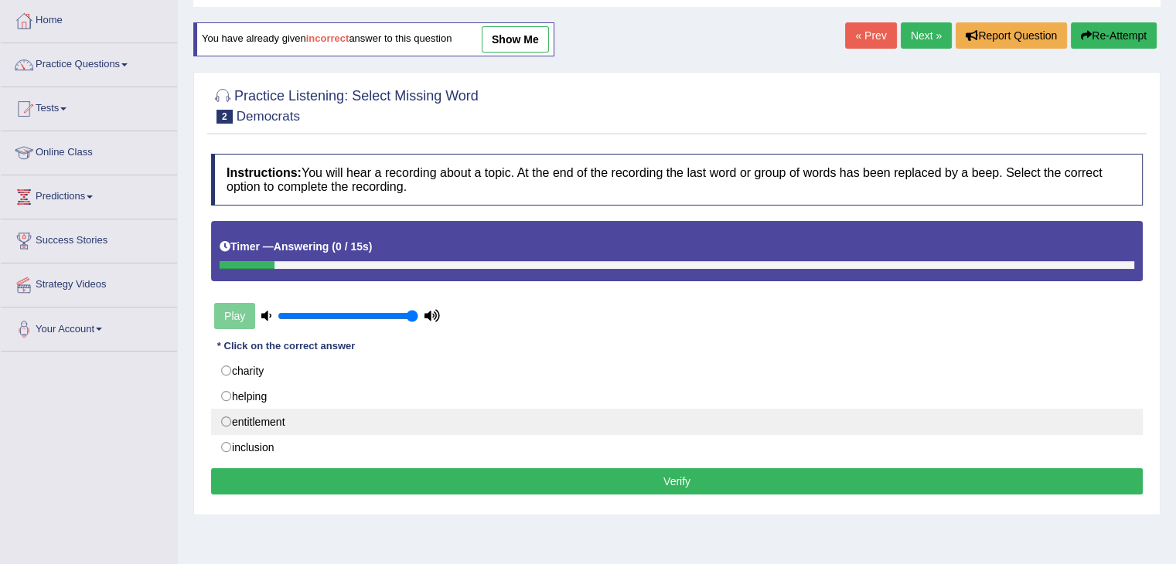
click at [275, 415] on label "entitlement" at bounding box center [676, 422] width 931 height 26
radio input "true"
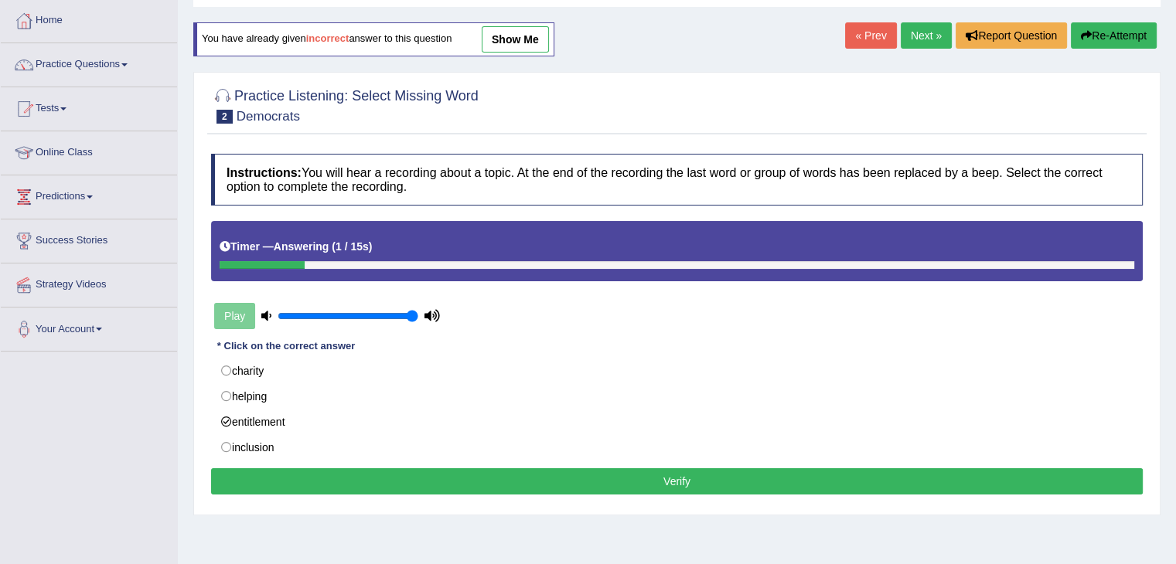
click at [372, 474] on button "Verify" at bounding box center [676, 481] width 931 height 26
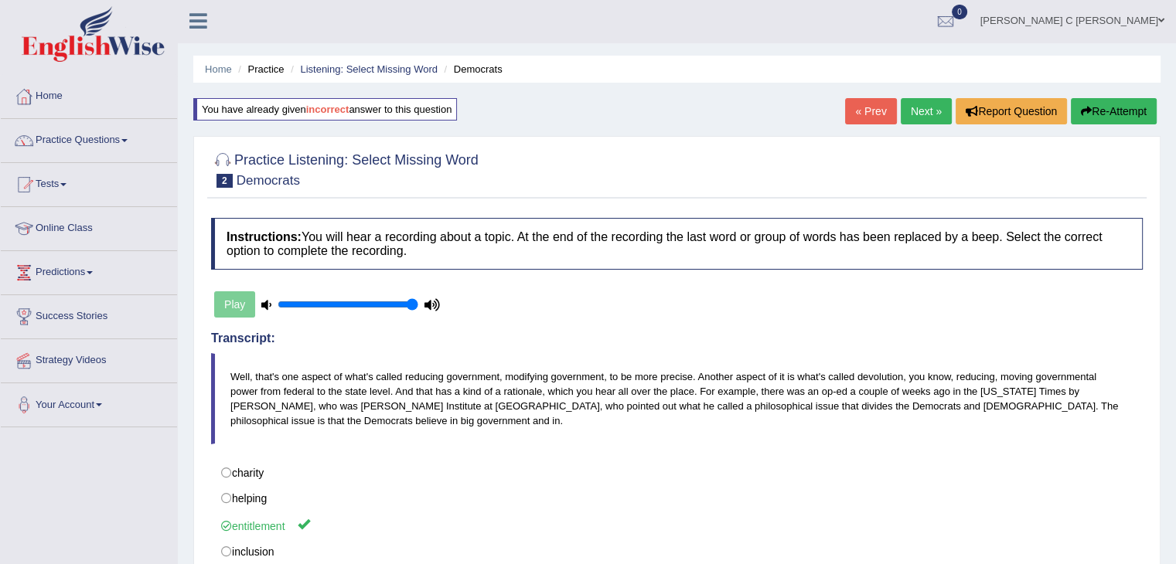
scroll to position [0, 0]
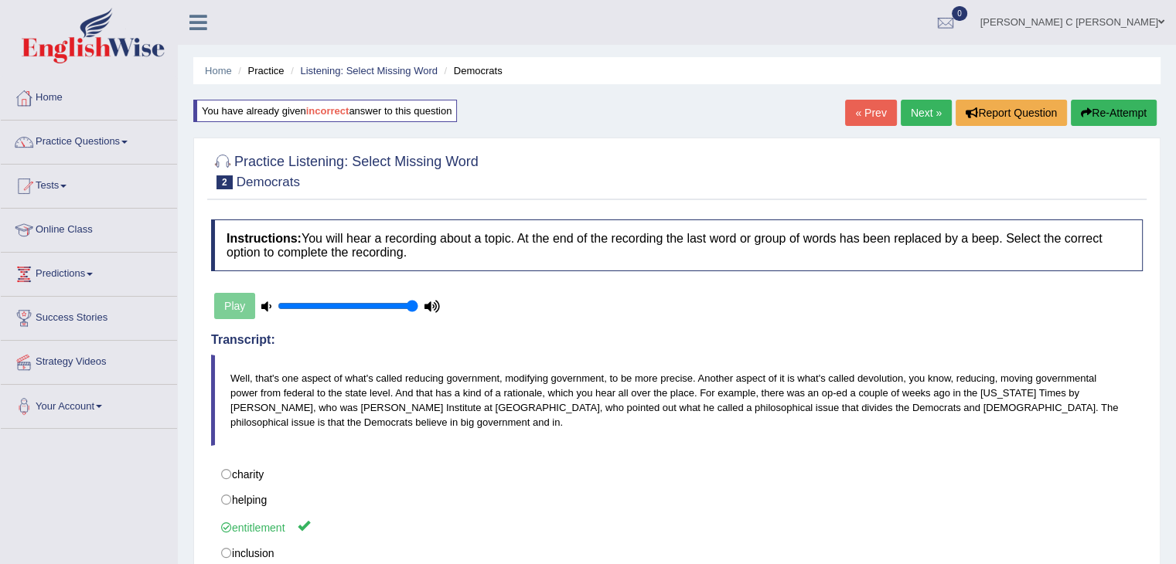
click at [917, 118] on link "Next »" at bounding box center [925, 113] width 51 height 26
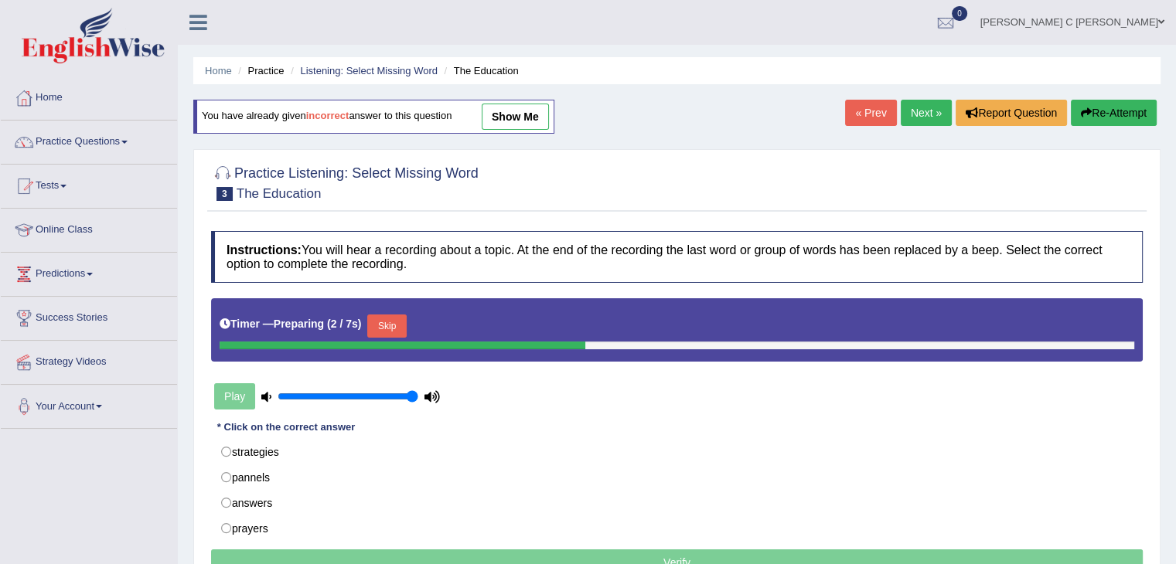
click at [396, 322] on button "Skip" at bounding box center [386, 326] width 39 height 23
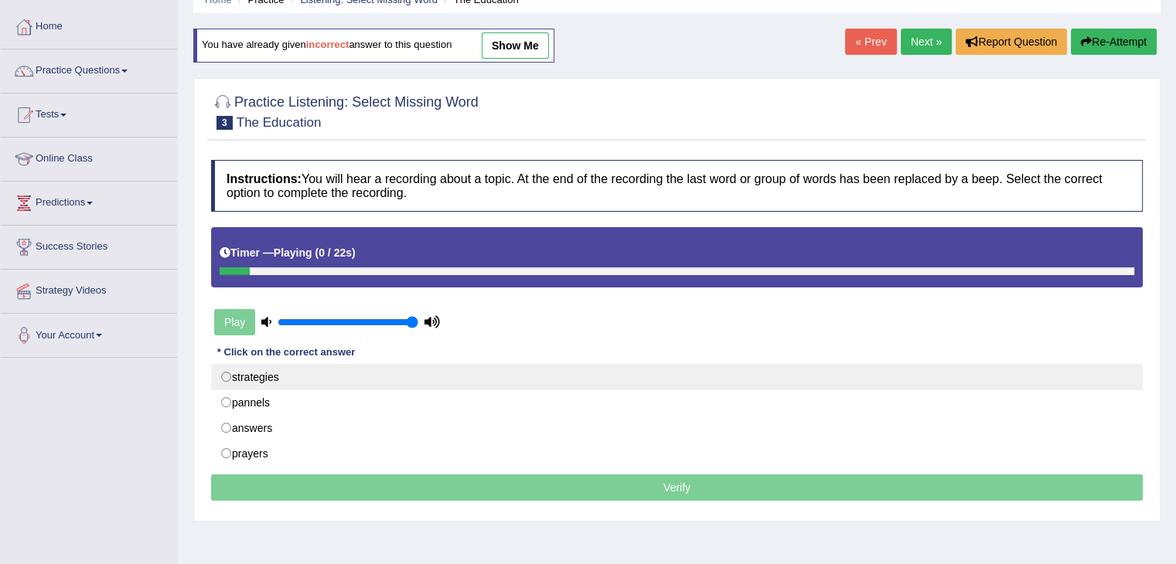
scroll to position [77, 0]
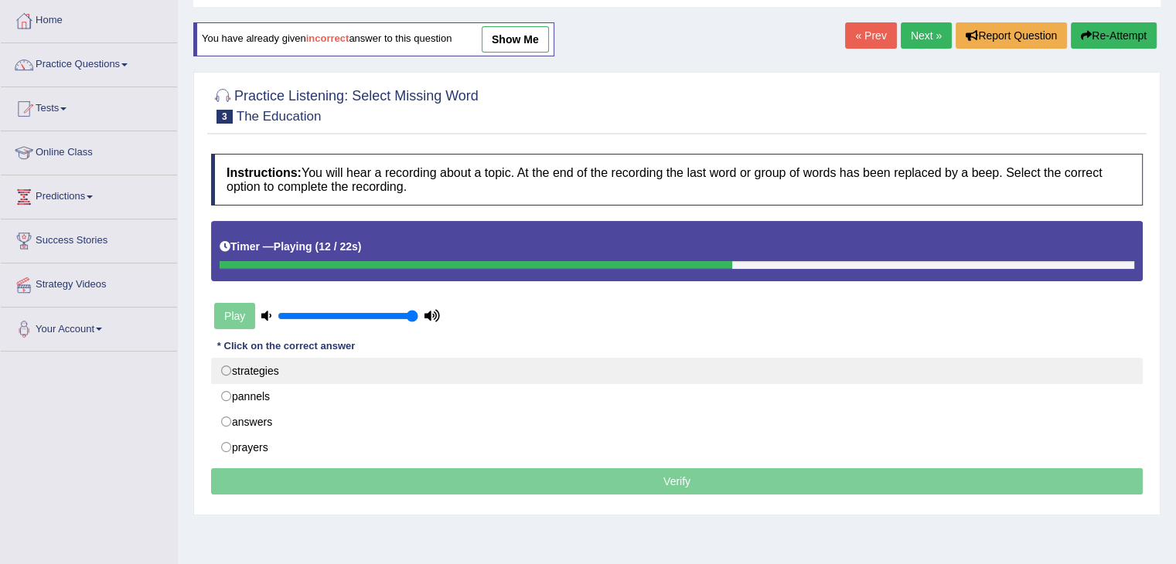
click at [294, 373] on label "strategies" at bounding box center [676, 371] width 931 height 26
radio input "true"
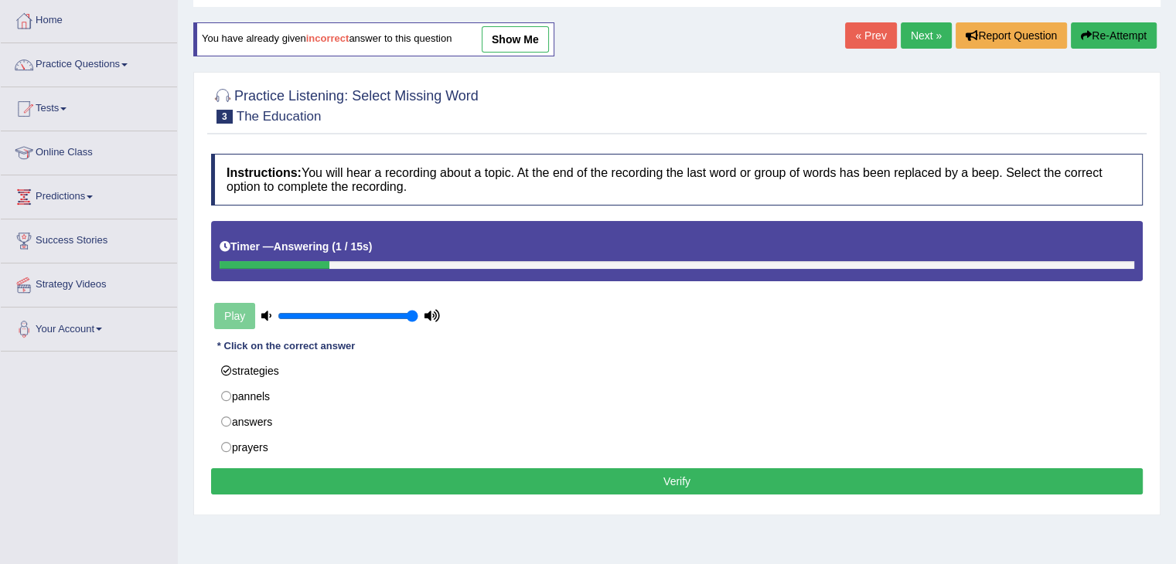
click at [393, 493] on button "Verify" at bounding box center [676, 481] width 931 height 26
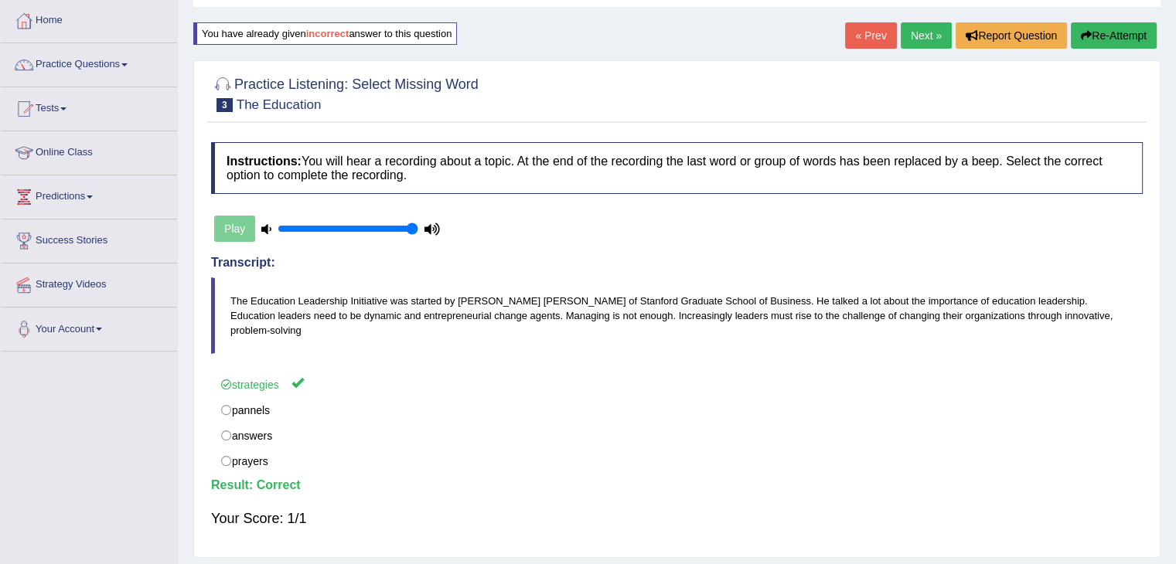
click at [915, 42] on link "Next »" at bounding box center [925, 35] width 51 height 26
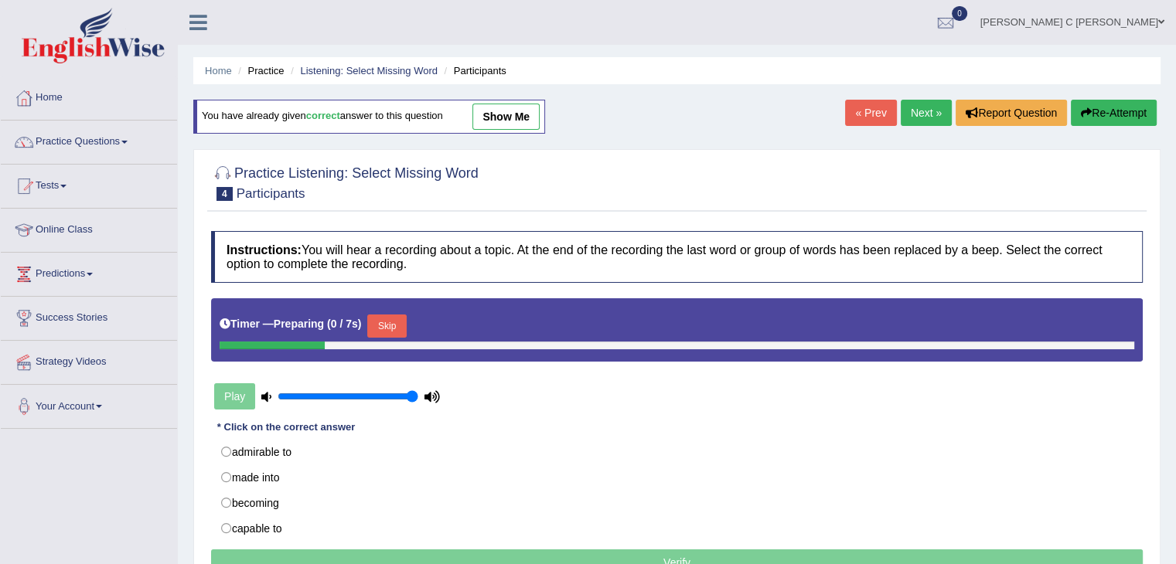
click at [384, 319] on button "Skip" at bounding box center [386, 326] width 39 height 23
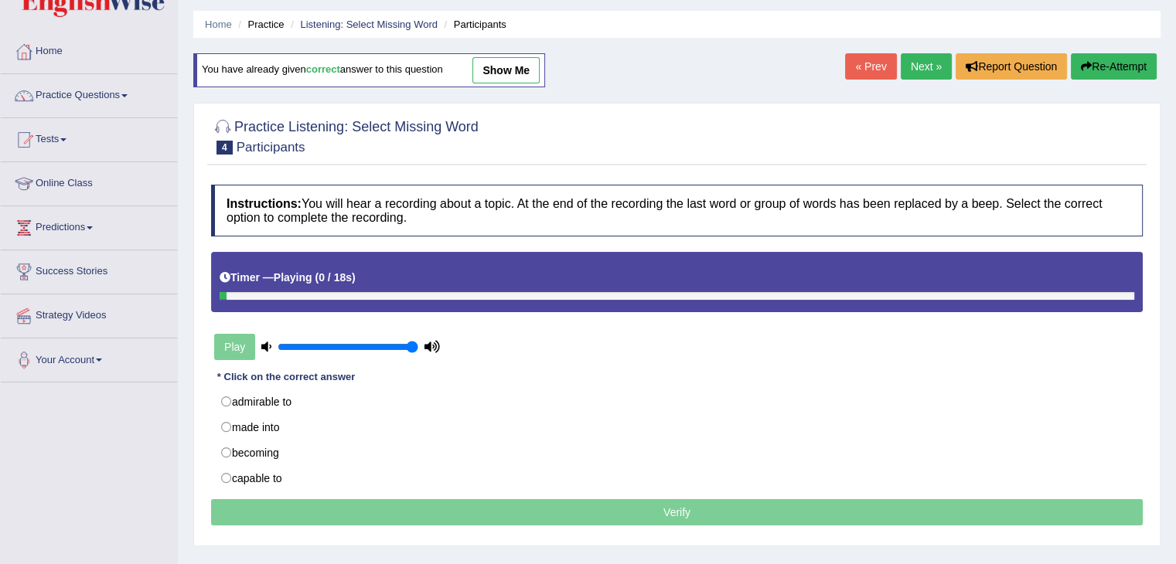
scroll to position [77, 0]
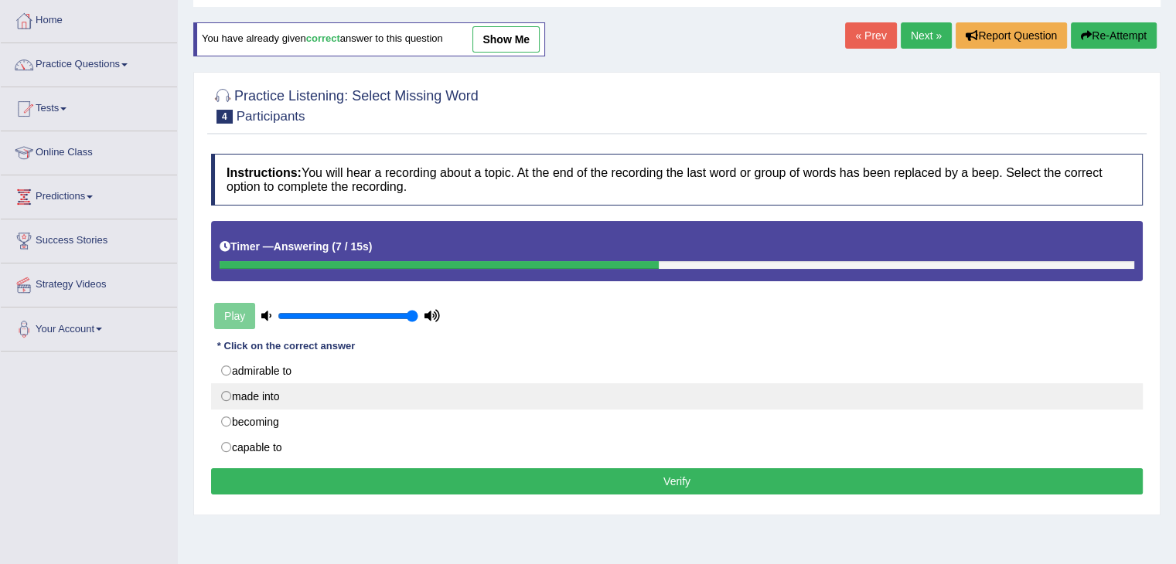
click at [315, 393] on label "made into" at bounding box center [676, 396] width 931 height 26
radio input "true"
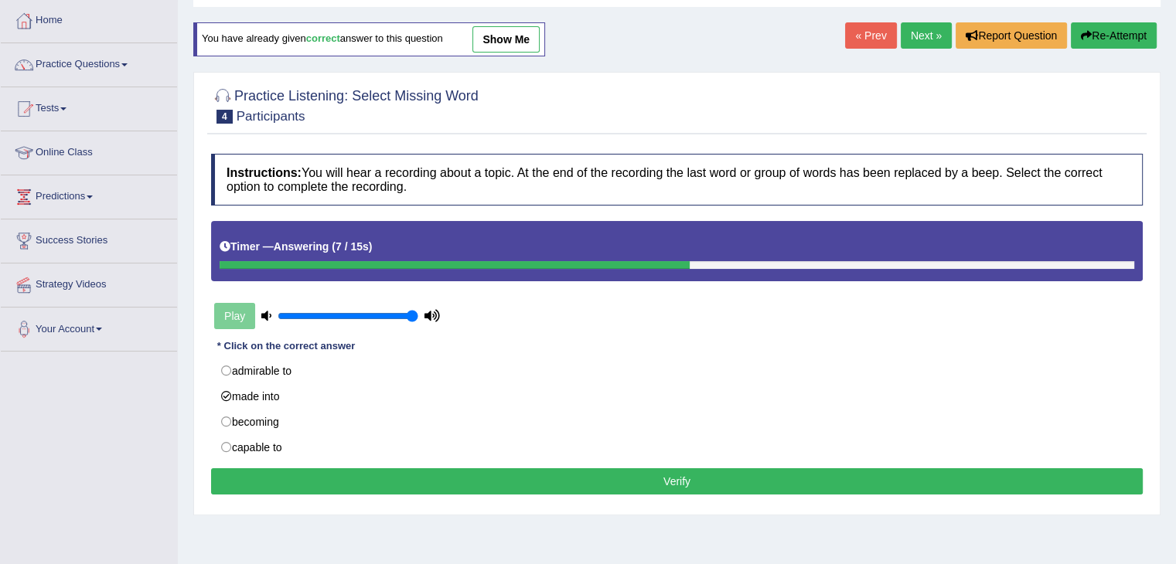
click at [363, 471] on button "Verify" at bounding box center [676, 481] width 931 height 26
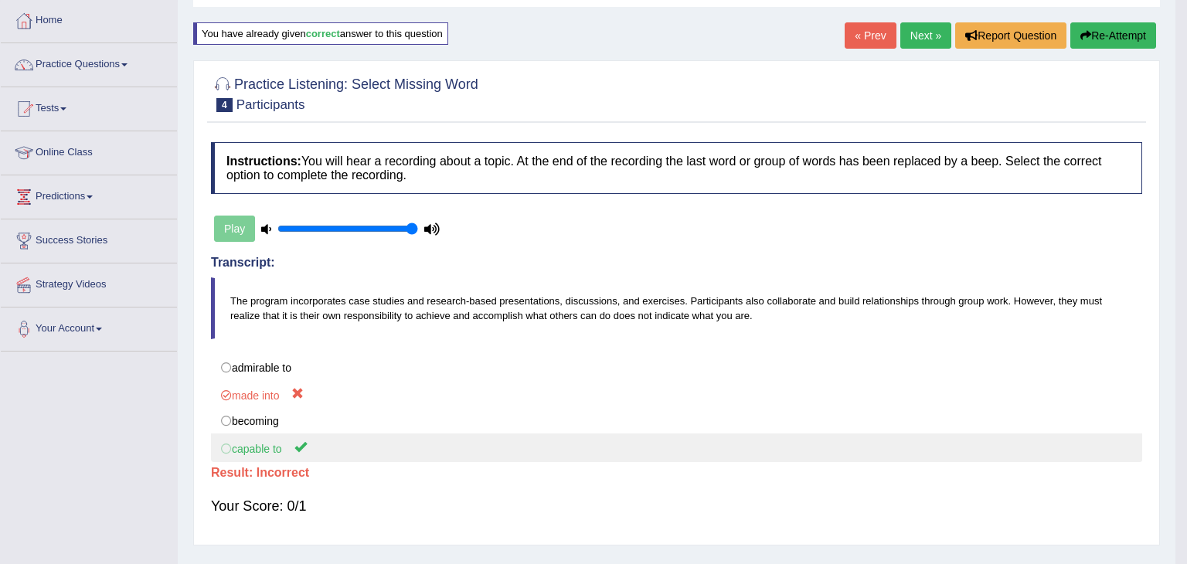
click at [277, 454] on label "capable to" at bounding box center [676, 448] width 931 height 29
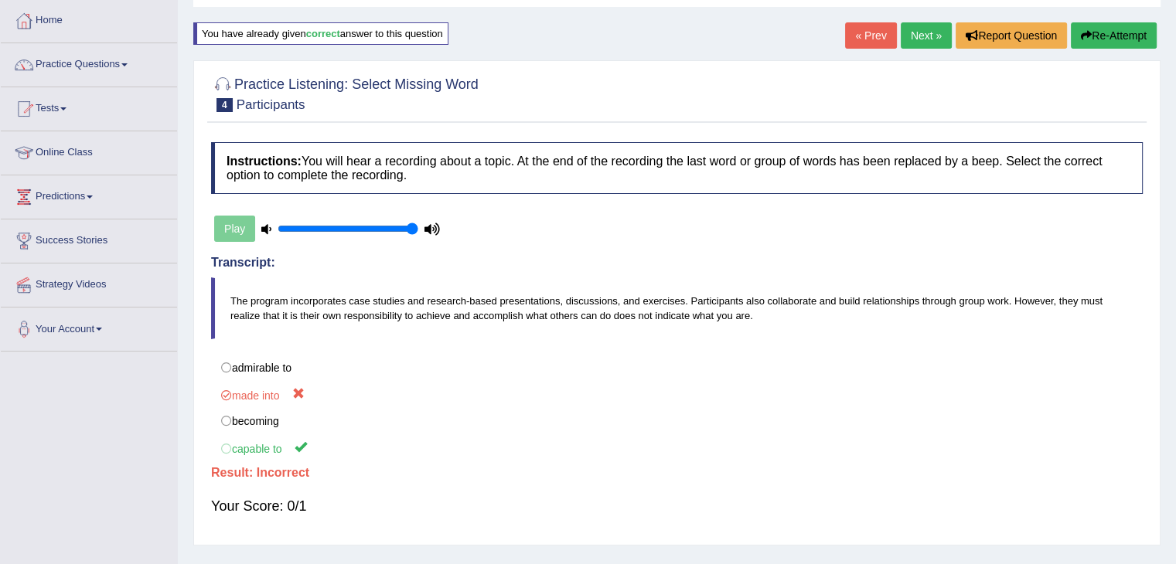
click at [926, 45] on link "Next »" at bounding box center [925, 35] width 51 height 26
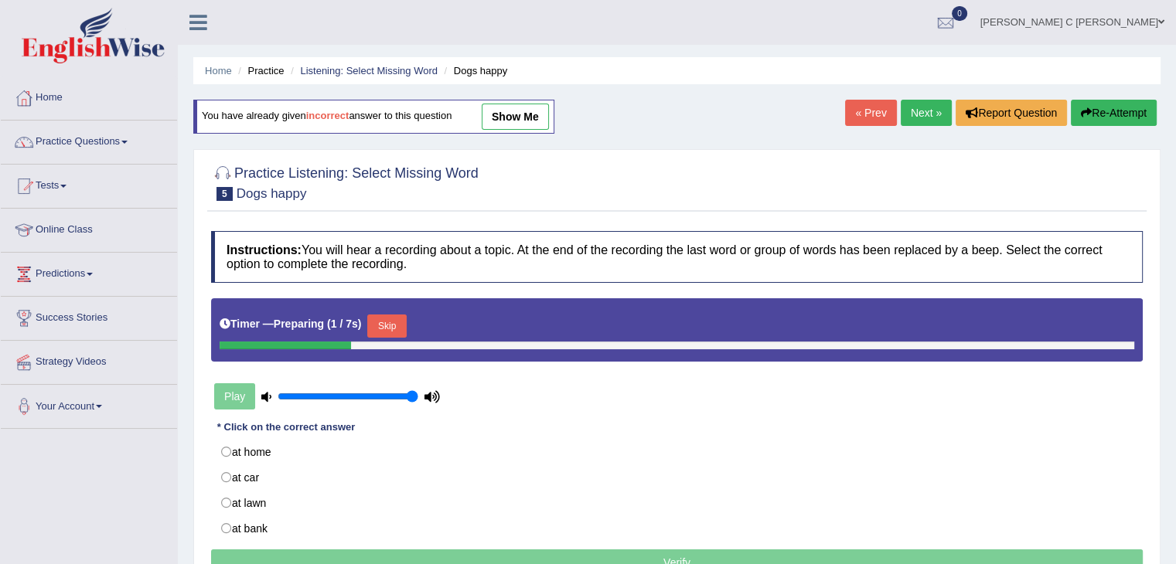
click at [391, 315] on button "Skip" at bounding box center [386, 326] width 39 height 23
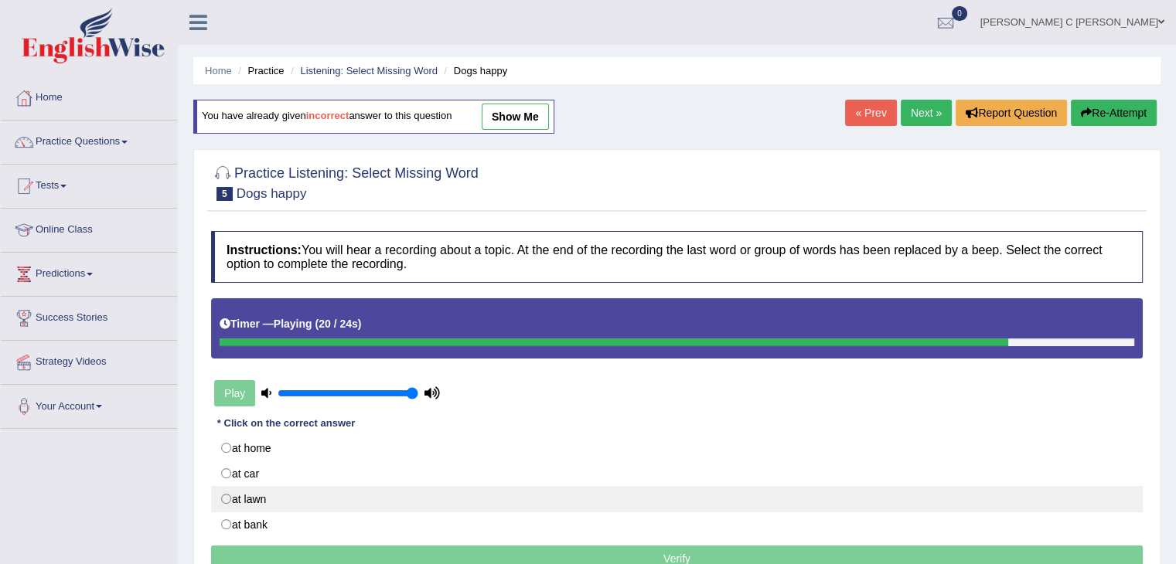
click at [278, 492] on label "at lawn" at bounding box center [676, 499] width 931 height 26
radio input "true"
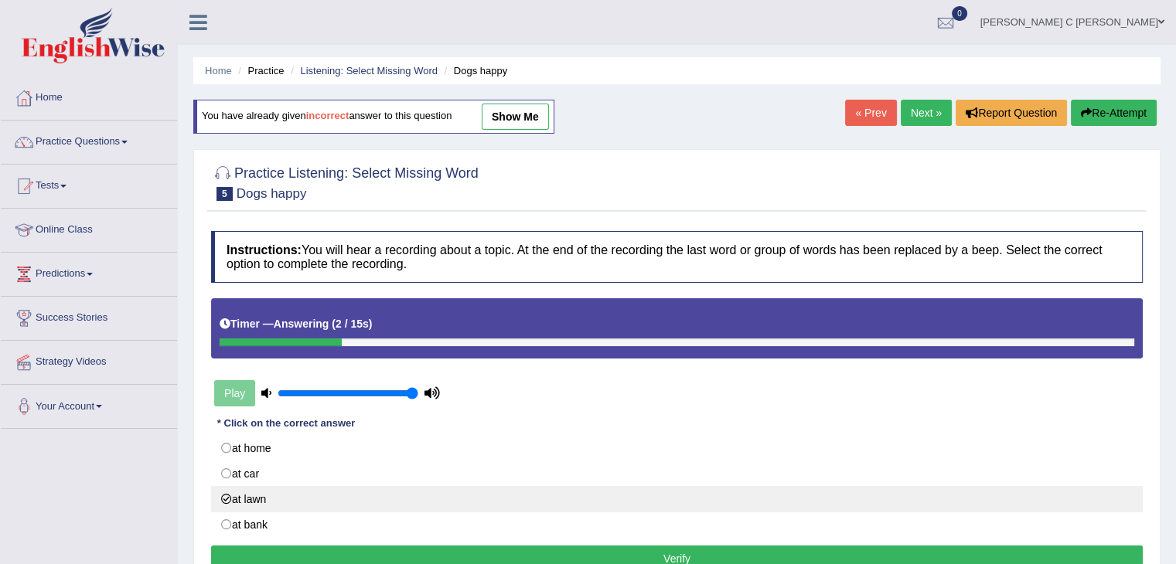
click at [278, 492] on label "at lawn" at bounding box center [676, 499] width 931 height 26
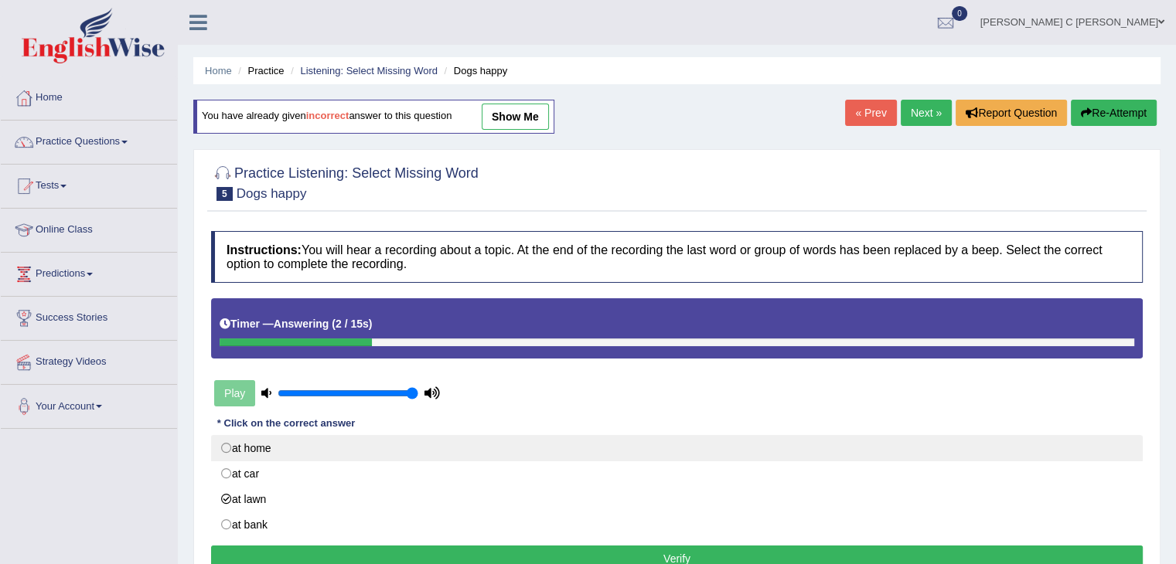
click at [281, 454] on label "at home" at bounding box center [676, 448] width 931 height 26
radio input "true"
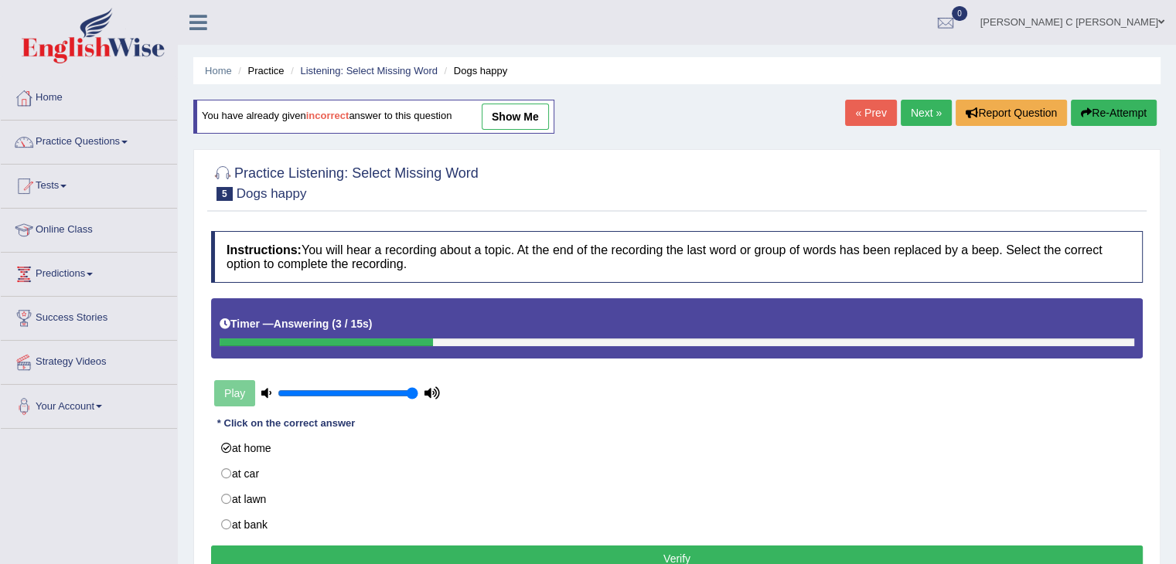
click at [344, 547] on button "Verify" at bounding box center [676, 559] width 931 height 26
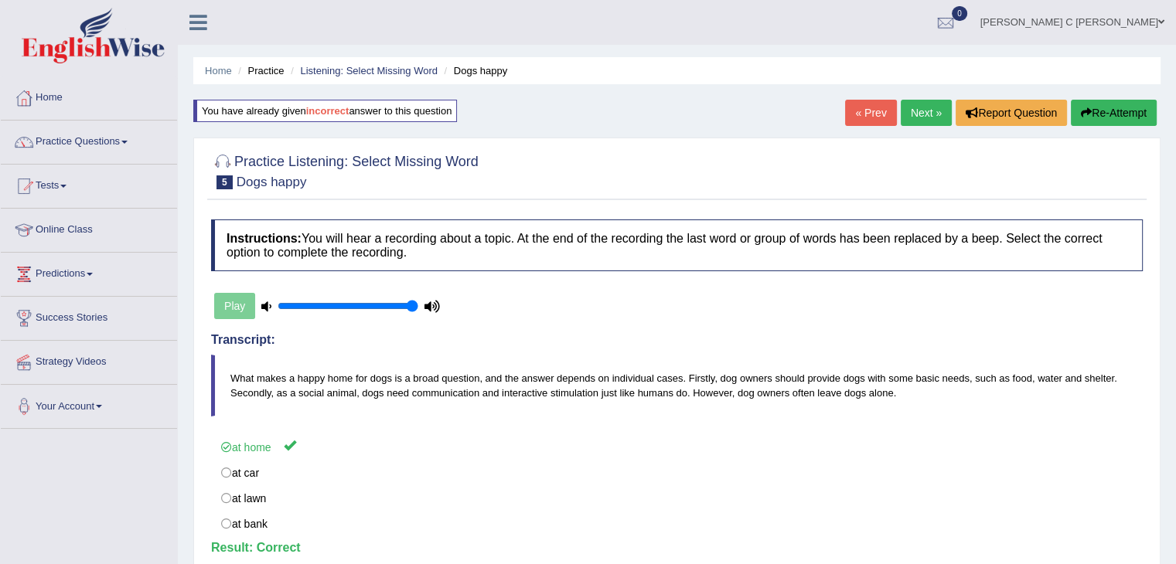
click at [925, 120] on link "Next »" at bounding box center [925, 113] width 51 height 26
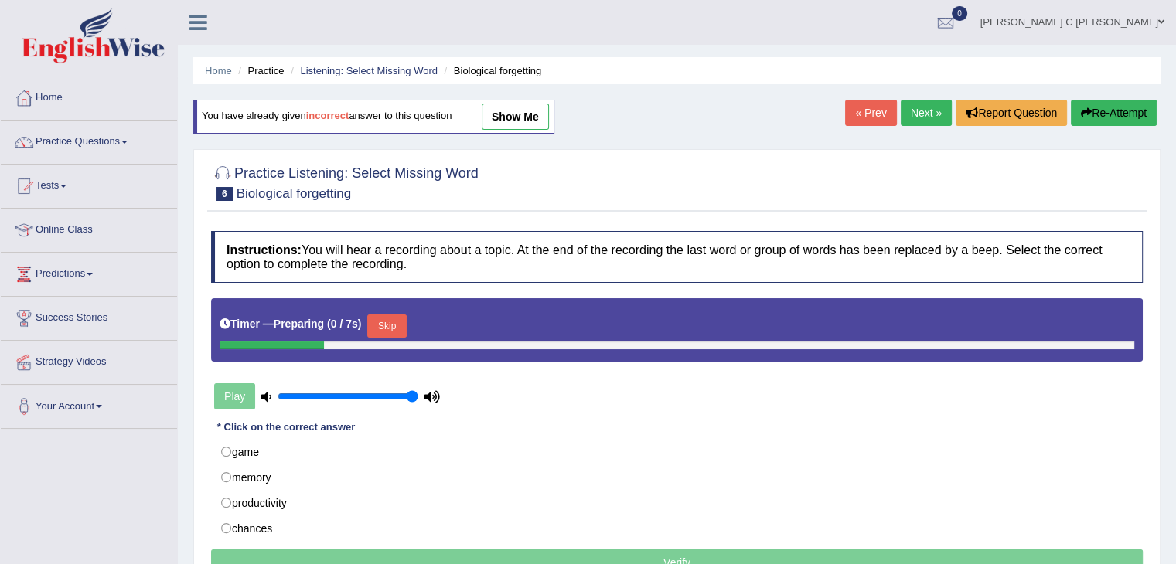
click at [379, 311] on div "Timer — Preparing ( 0 / 7s ) Skip" at bounding box center [677, 326] width 914 height 31
click at [390, 328] on button "Skip" at bounding box center [386, 326] width 39 height 23
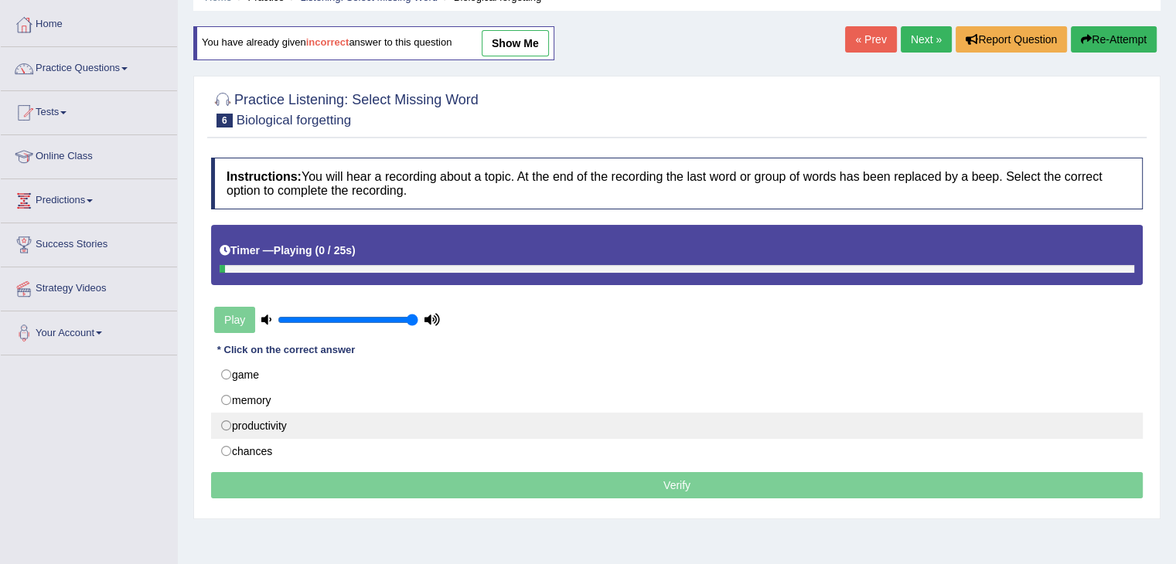
scroll to position [77, 0]
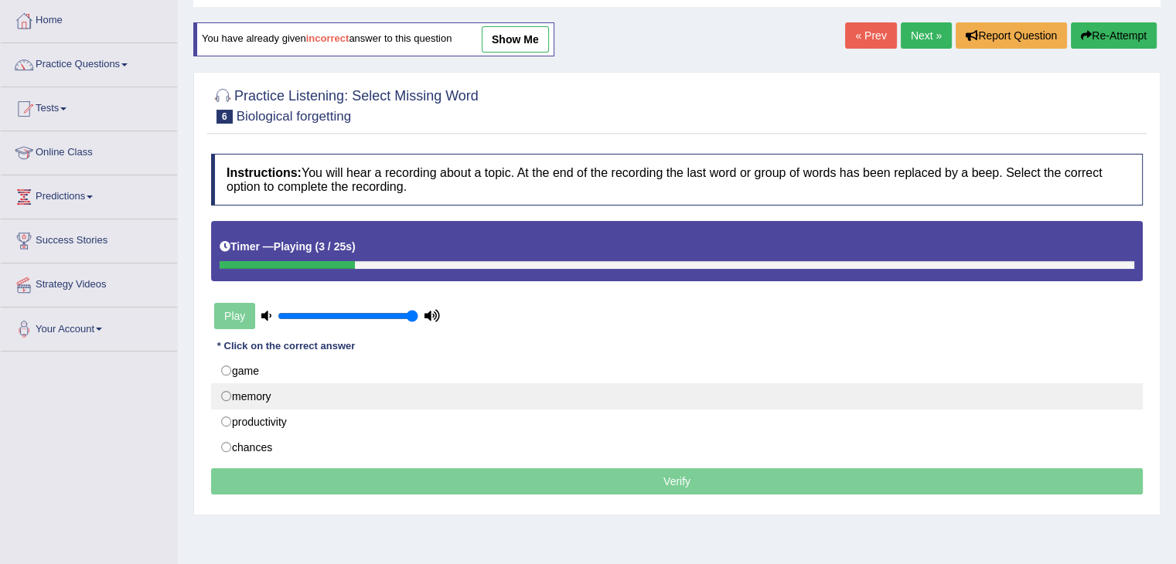
click at [278, 385] on label "memory" at bounding box center [676, 396] width 931 height 26
radio input "true"
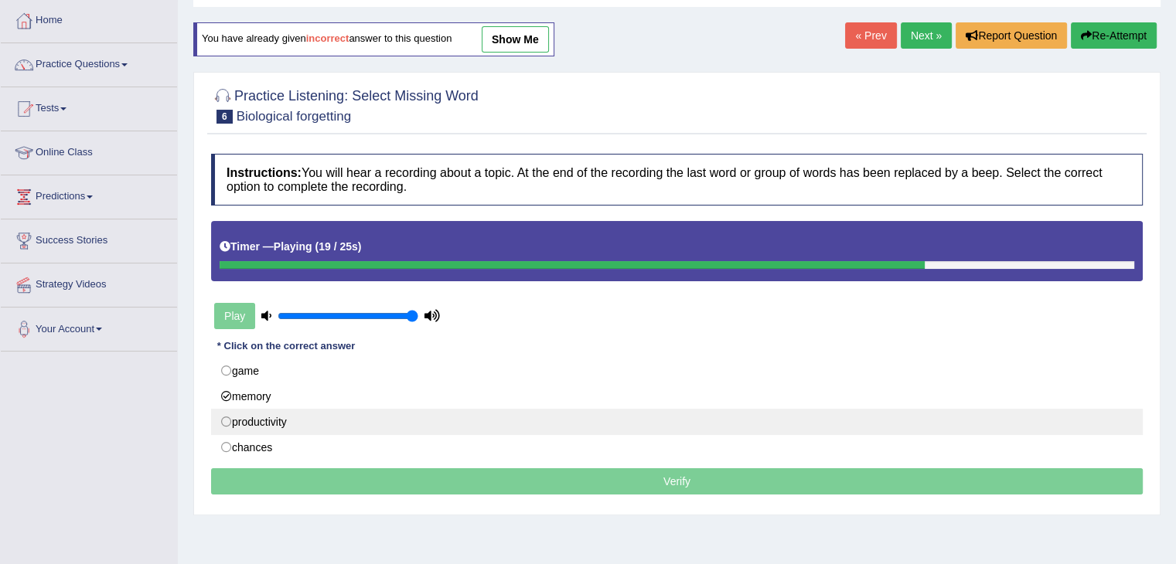
click at [267, 416] on label "productivity" at bounding box center [676, 422] width 931 height 26
radio input "true"
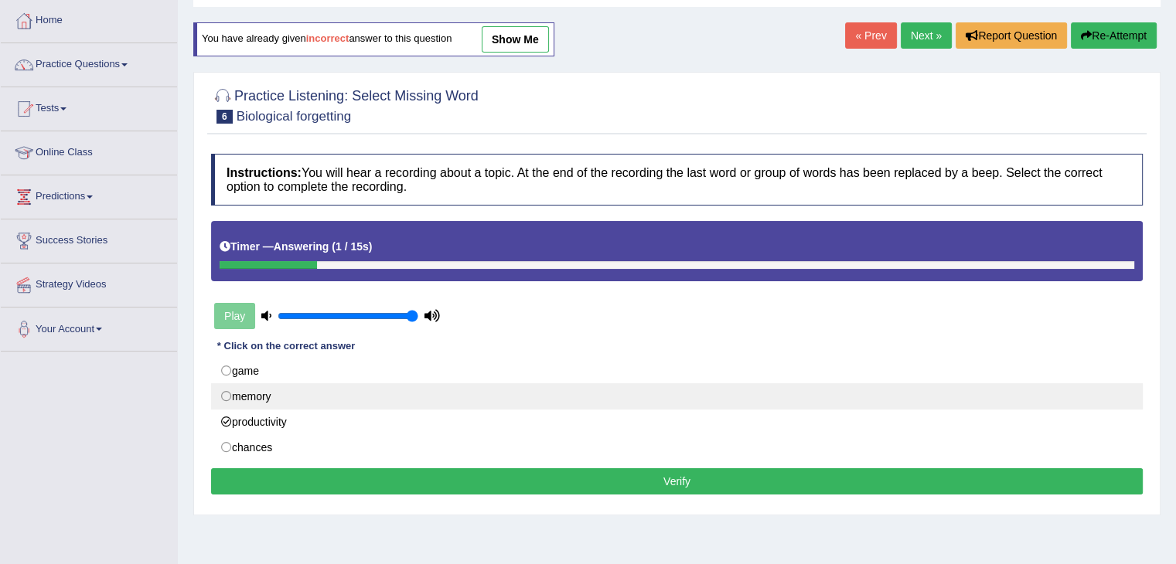
click at [263, 396] on label "memory" at bounding box center [676, 396] width 931 height 26
radio input "true"
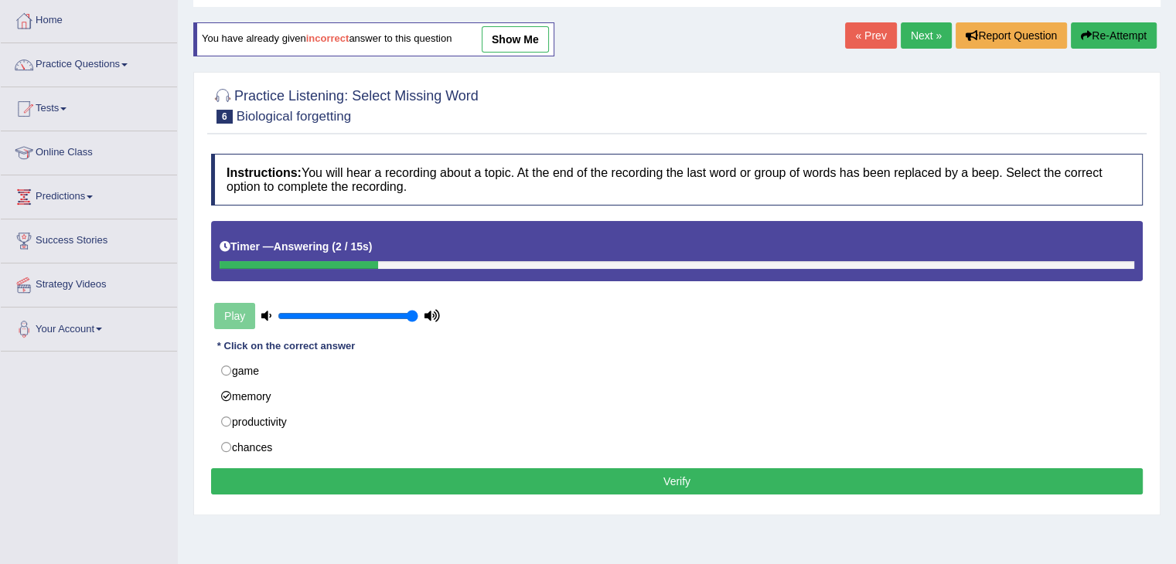
click at [346, 486] on button "Verify" at bounding box center [676, 481] width 931 height 26
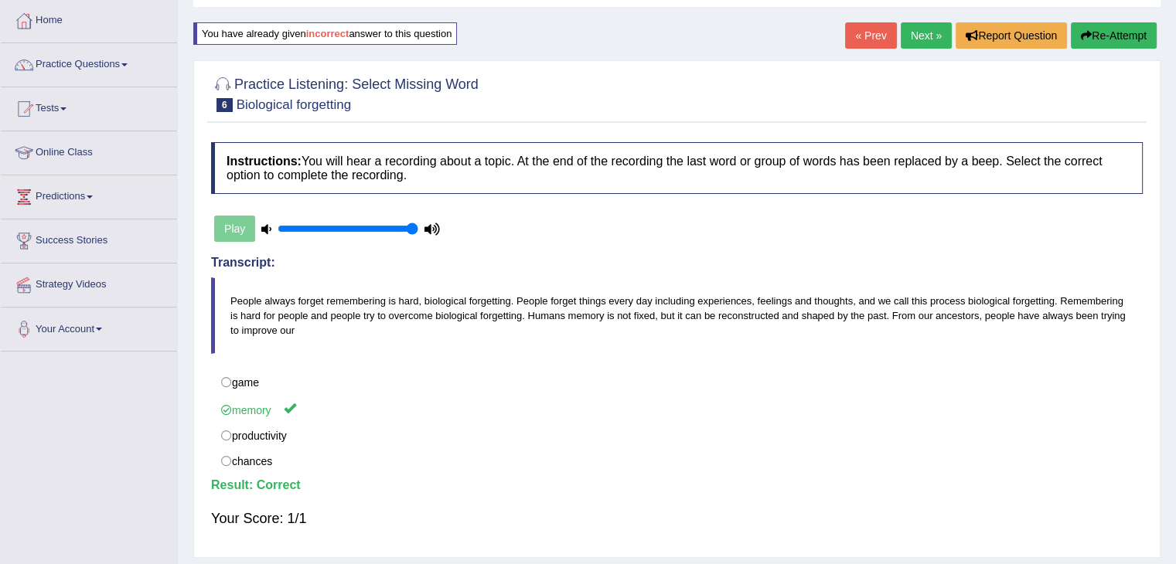
click at [915, 29] on link "Next »" at bounding box center [925, 35] width 51 height 26
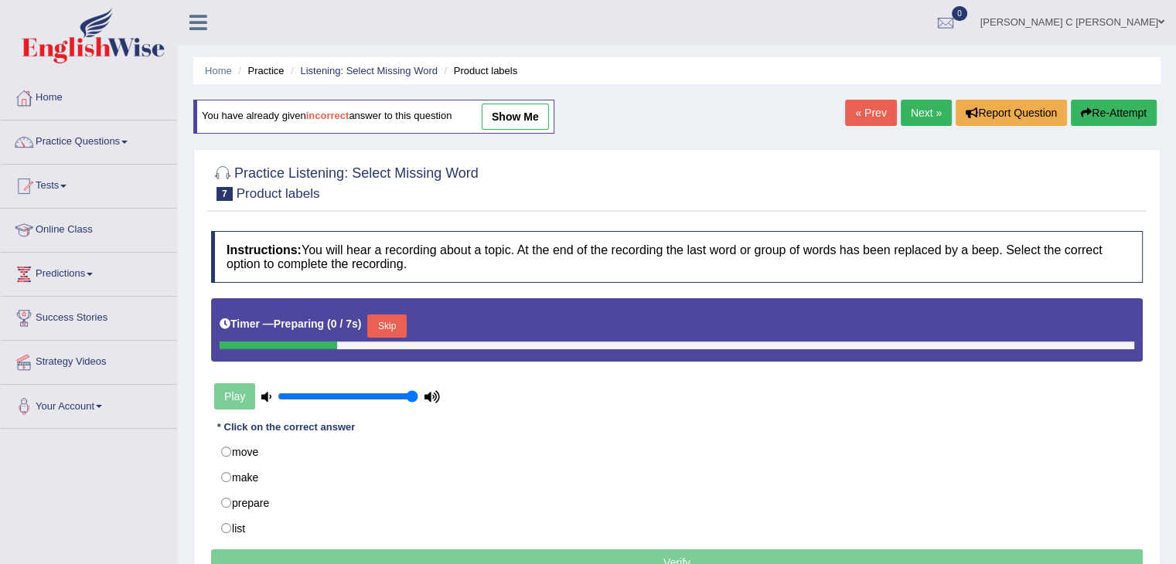
click at [395, 331] on button "Skip" at bounding box center [386, 326] width 39 height 23
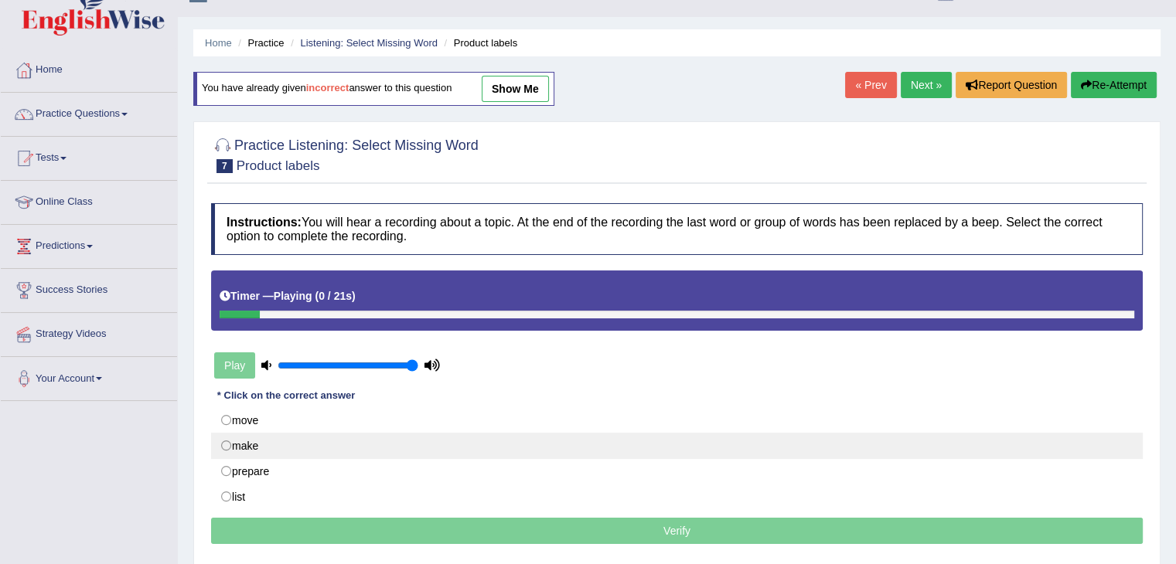
scroll to position [77, 0]
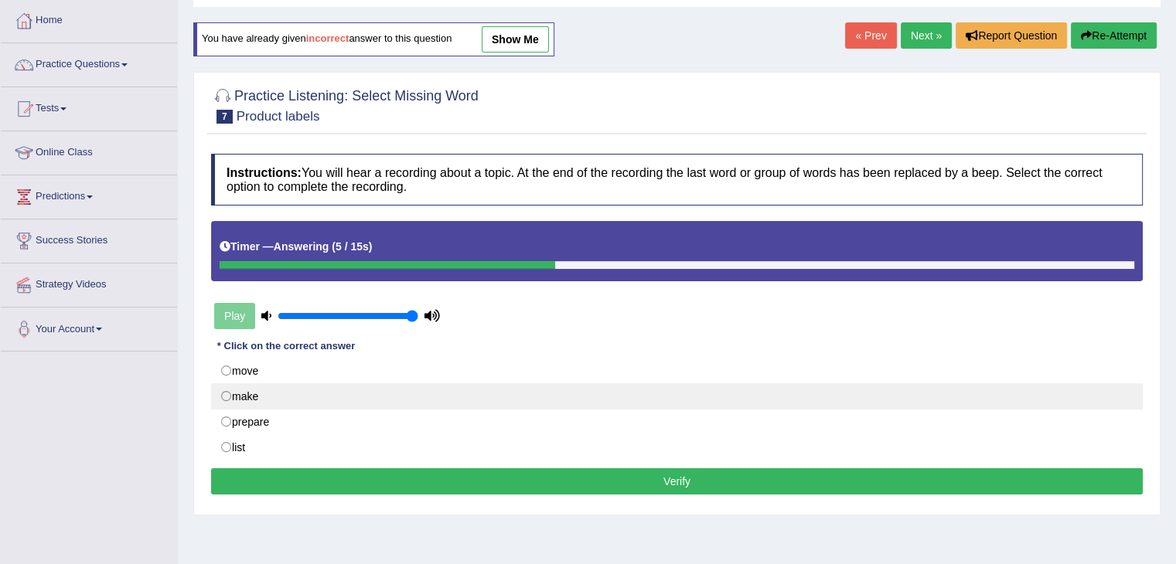
click at [281, 394] on label "make" at bounding box center [676, 396] width 931 height 26
radio input "true"
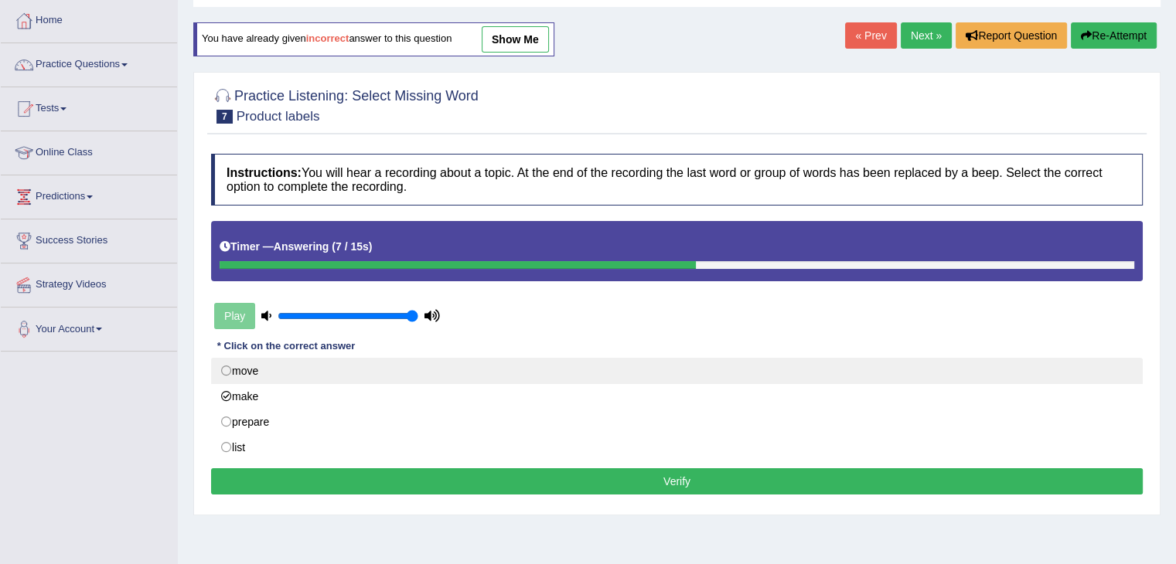
click at [284, 374] on label "move" at bounding box center [676, 371] width 931 height 26
radio input "true"
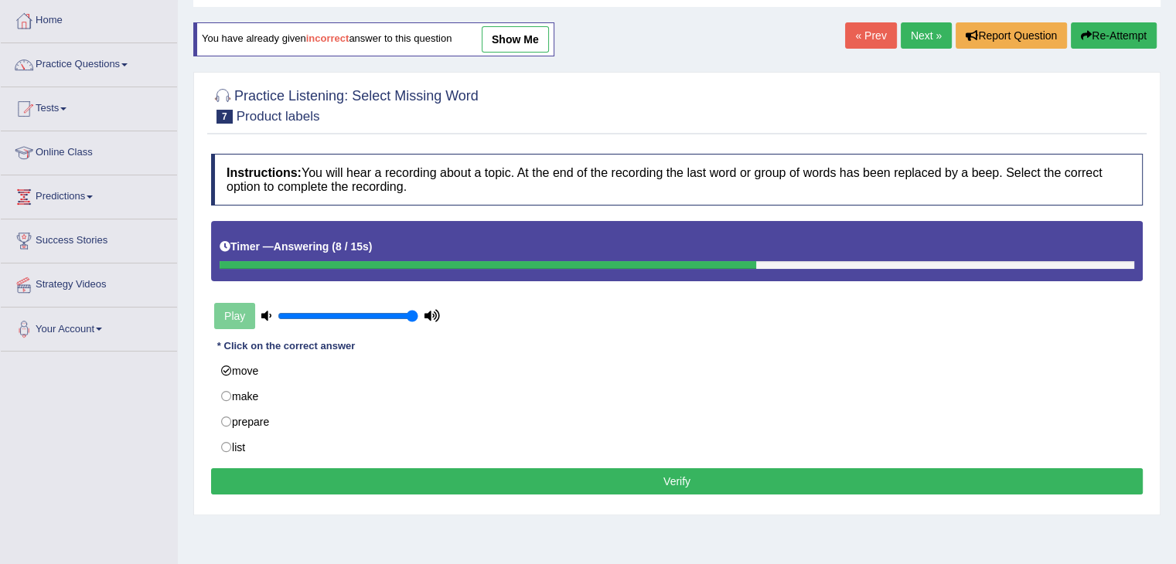
click at [306, 480] on button "Verify" at bounding box center [676, 481] width 931 height 26
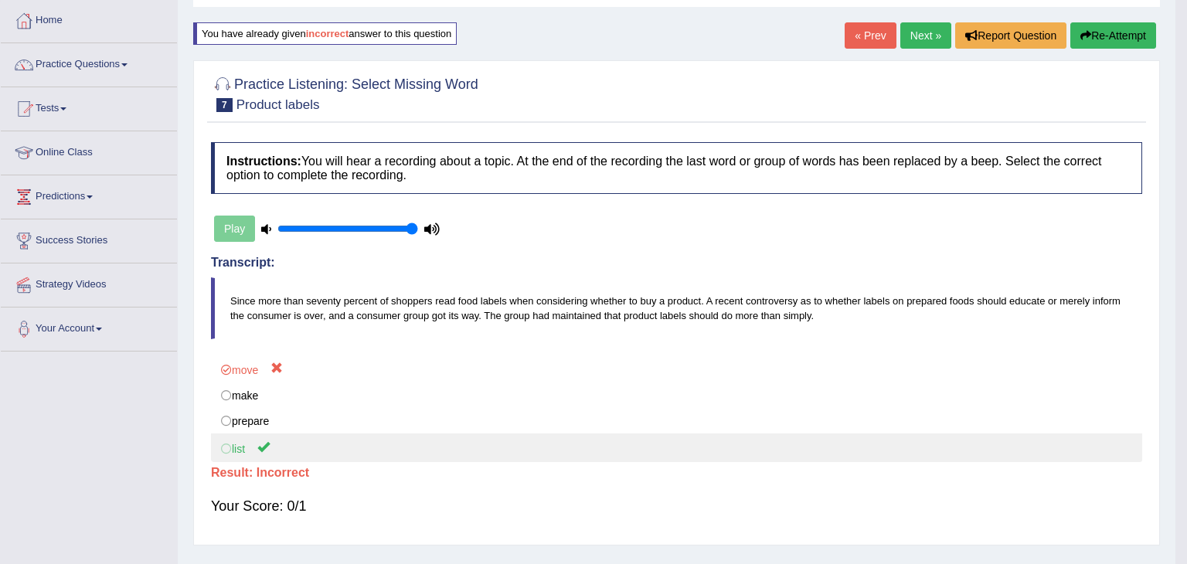
click at [213, 448] on body "Toggle navigation Home Practice Questions Speaking Practice Read Aloud Repeat S…" at bounding box center [593, 205] width 1187 height 564
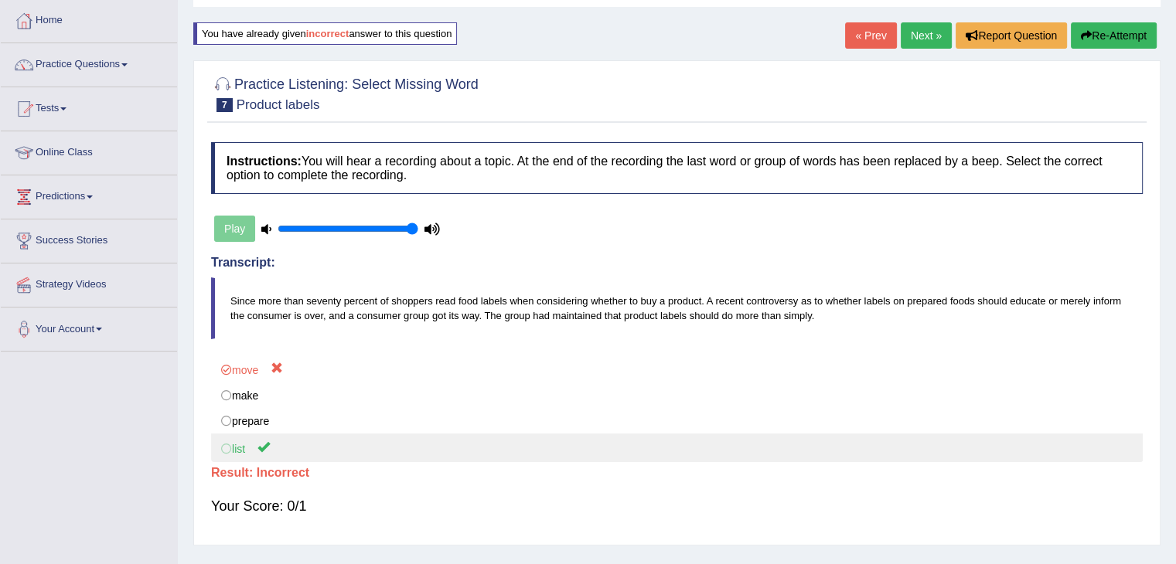
click at [232, 452] on label "list" at bounding box center [676, 448] width 931 height 29
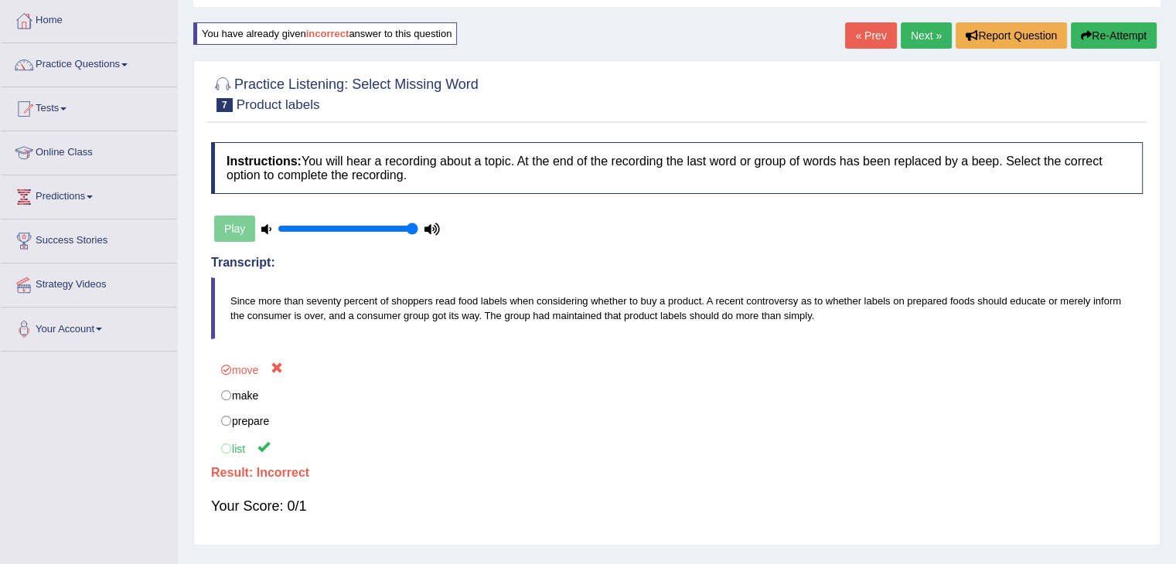
click at [919, 29] on link "Next »" at bounding box center [925, 35] width 51 height 26
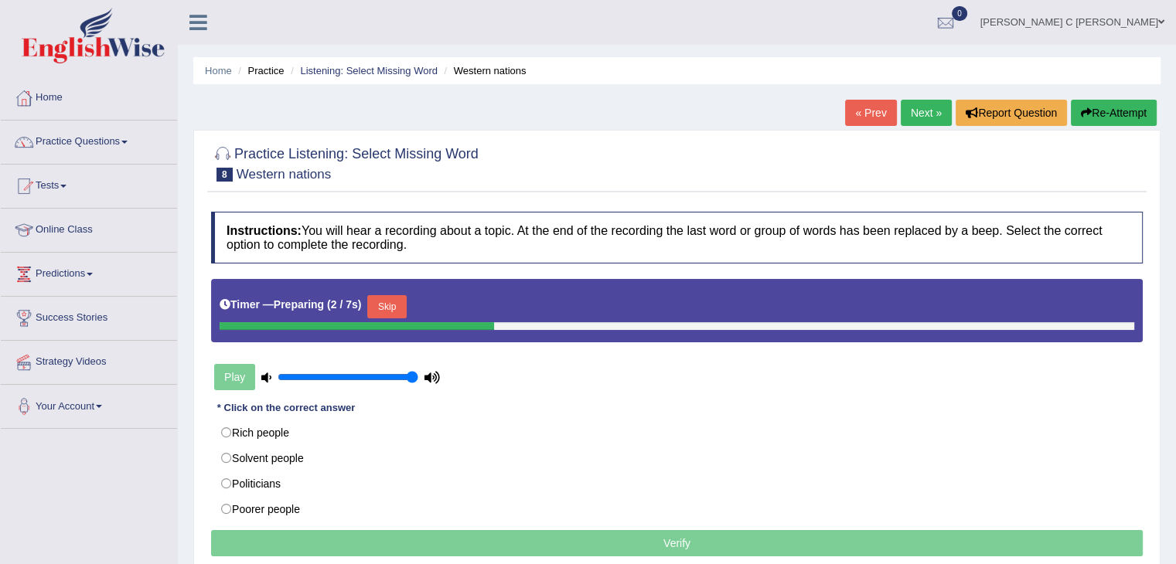
drag, startPoint x: 390, startPoint y: 298, endPoint x: 352, endPoint y: 354, distance: 66.9
click at [390, 298] on button "Skip" at bounding box center [386, 306] width 39 height 23
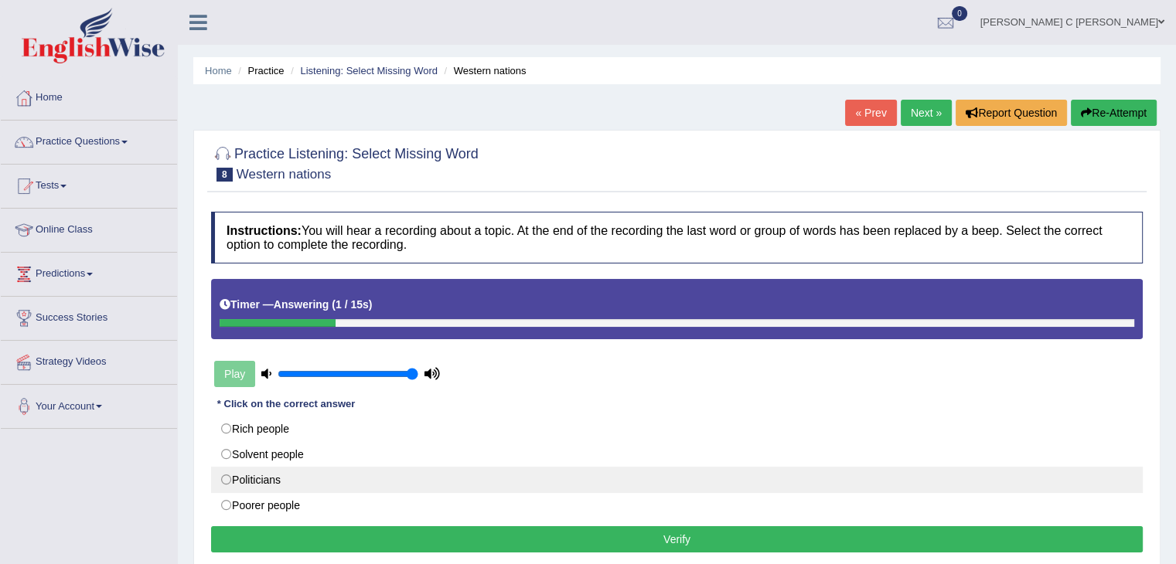
click at [664, 473] on label "Politicians" at bounding box center [676, 480] width 931 height 26
radio input "true"
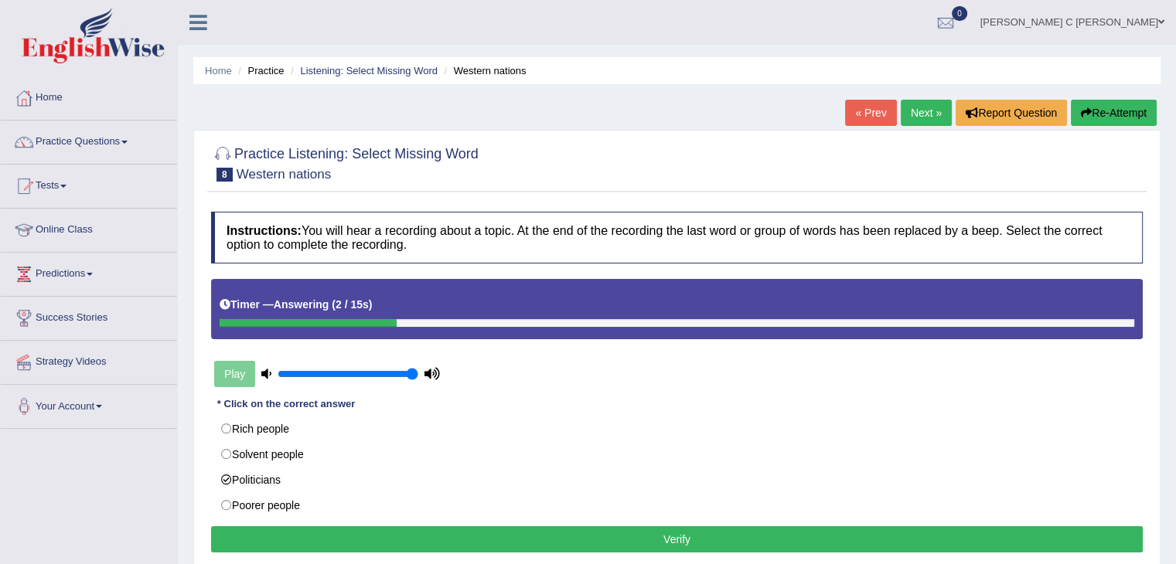
click at [647, 536] on button "Verify" at bounding box center [676, 539] width 931 height 26
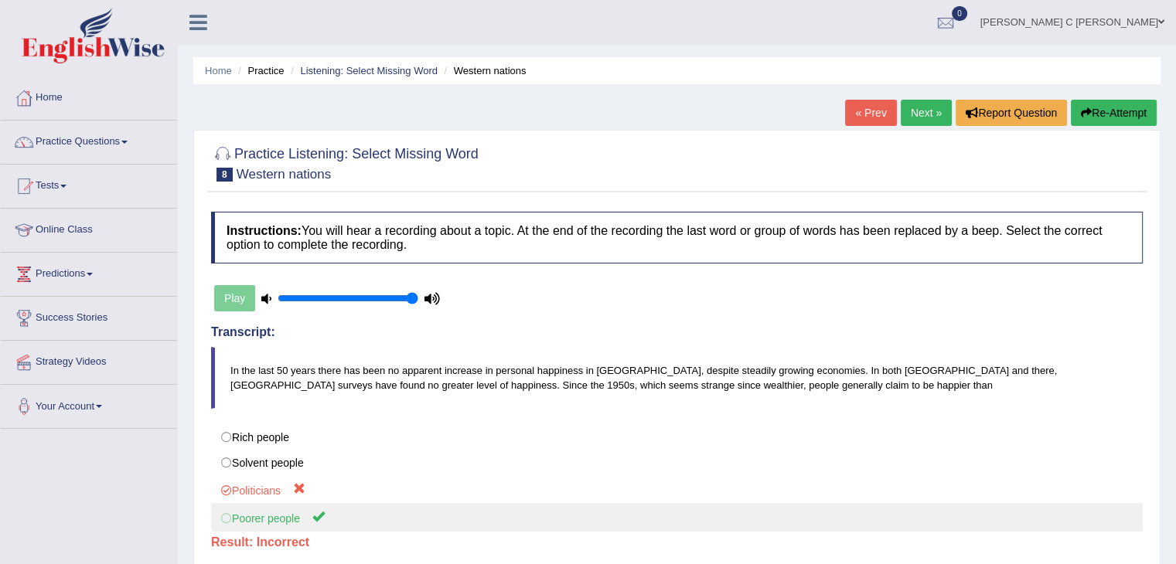
click at [284, 520] on label "Poorer people" at bounding box center [676, 517] width 931 height 29
click at [284, 517] on label "Poorer people" at bounding box center [676, 517] width 931 height 29
click at [281, 512] on label "Poorer people" at bounding box center [676, 517] width 931 height 29
click at [281, 511] on label "Poorer people" at bounding box center [676, 517] width 931 height 29
click at [278, 511] on label "Poorer people" at bounding box center [676, 517] width 931 height 29
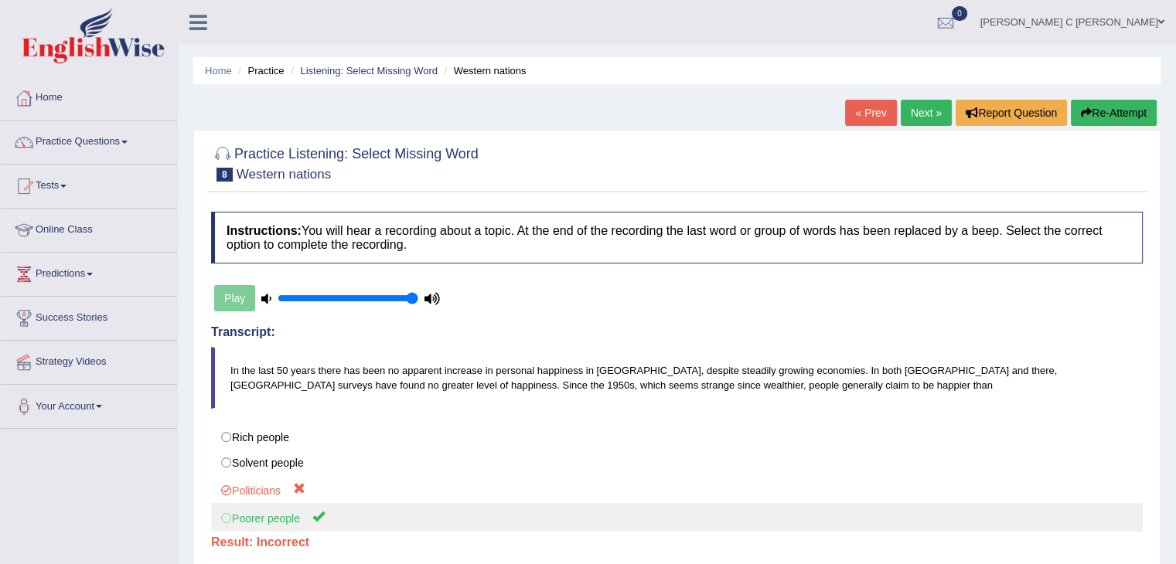
click at [278, 511] on label "Poorer people" at bounding box center [676, 517] width 931 height 29
click at [280, 511] on label "Poorer people" at bounding box center [676, 517] width 931 height 29
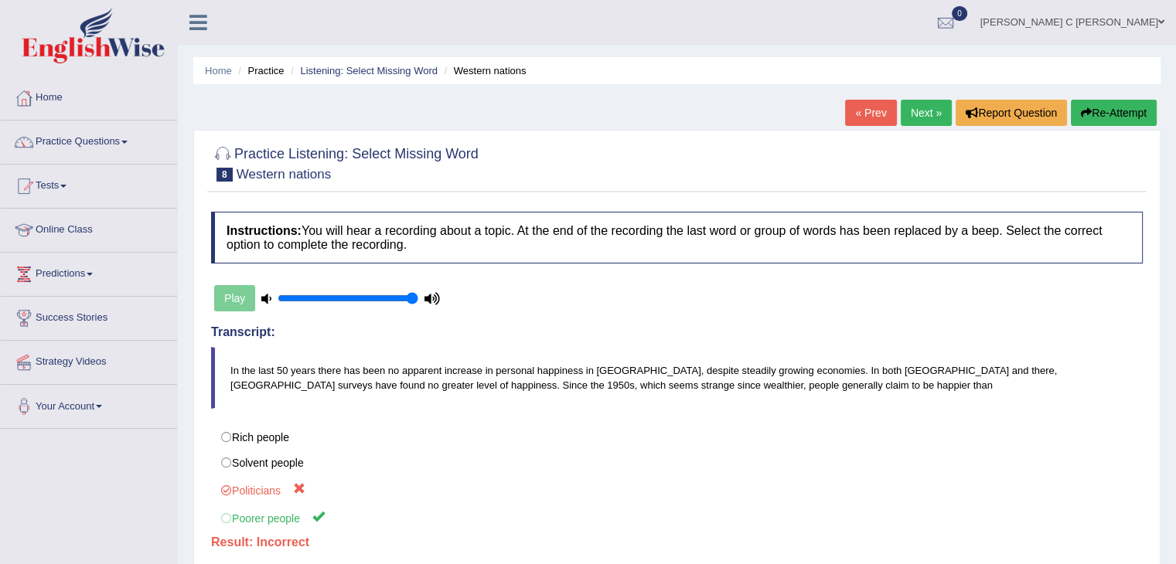
click at [904, 103] on link "Next »" at bounding box center [925, 113] width 51 height 26
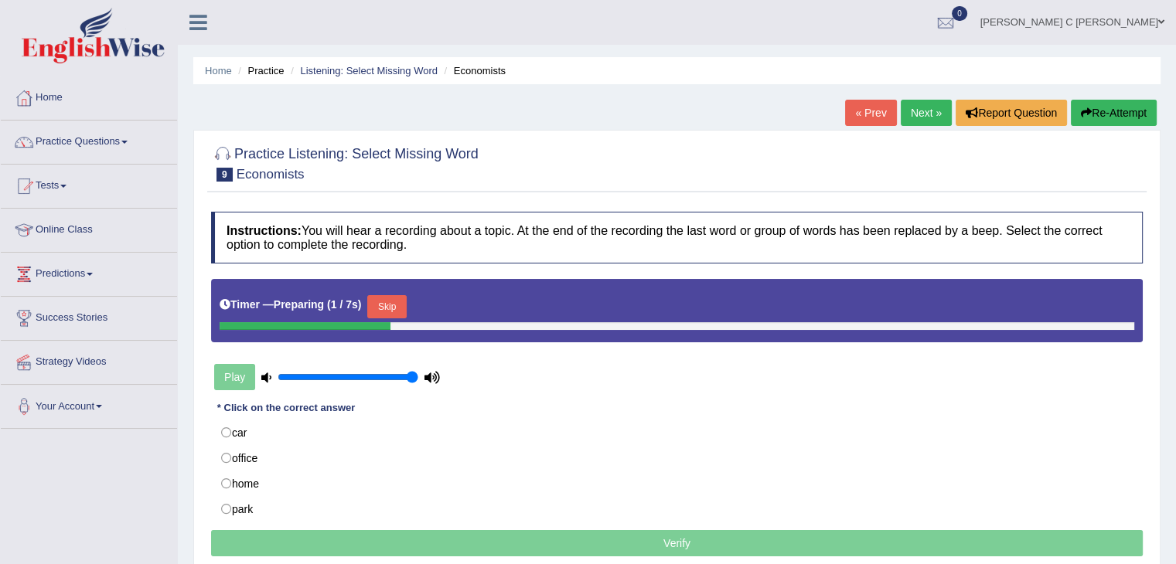
click at [387, 305] on button "Skip" at bounding box center [386, 306] width 39 height 23
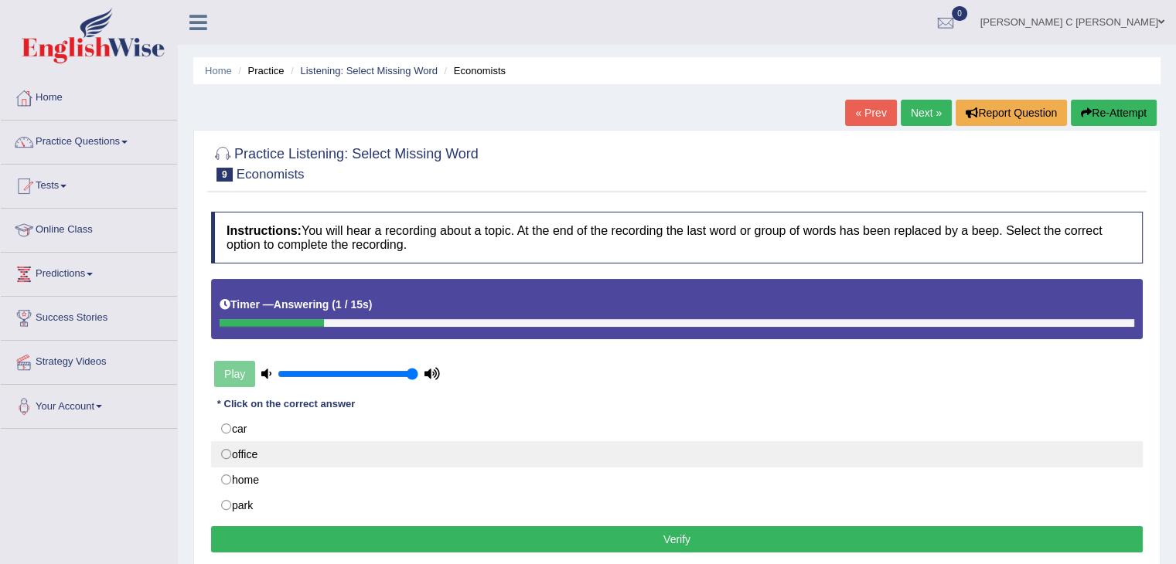
click at [277, 460] on label "office" at bounding box center [676, 454] width 931 height 26
radio input "true"
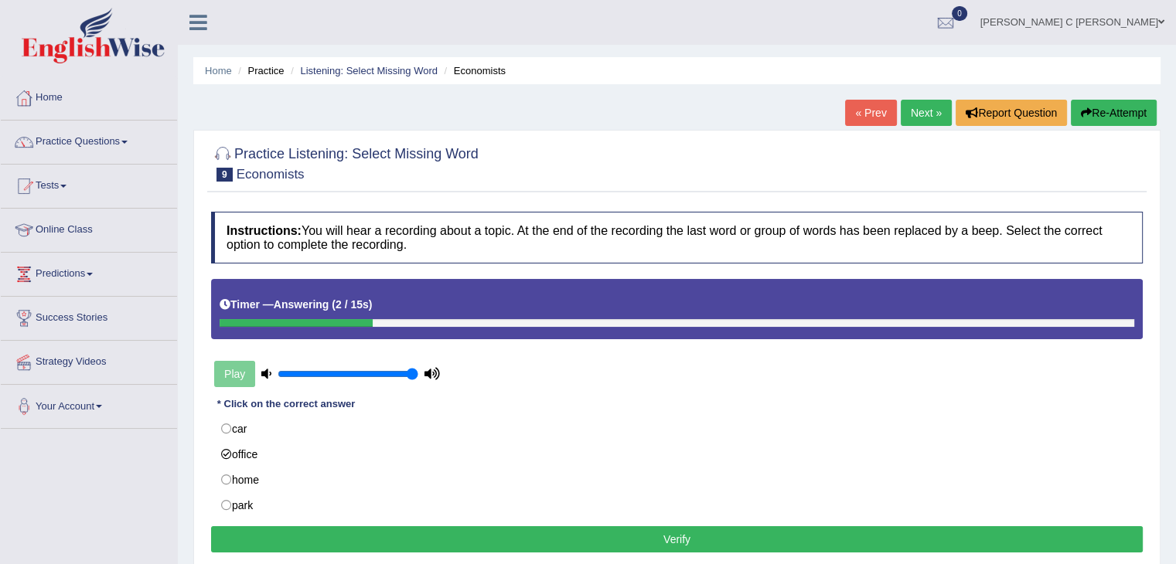
click at [315, 536] on button "Verify" at bounding box center [676, 539] width 931 height 26
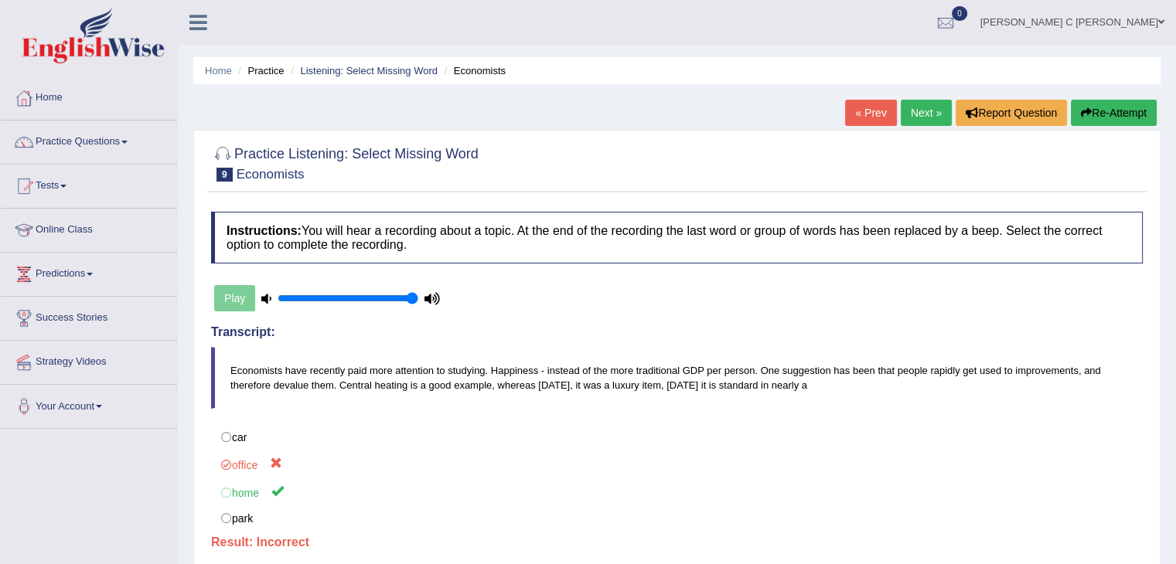
click at [919, 121] on link "Next »" at bounding box center [925, 113] width 51 height 26
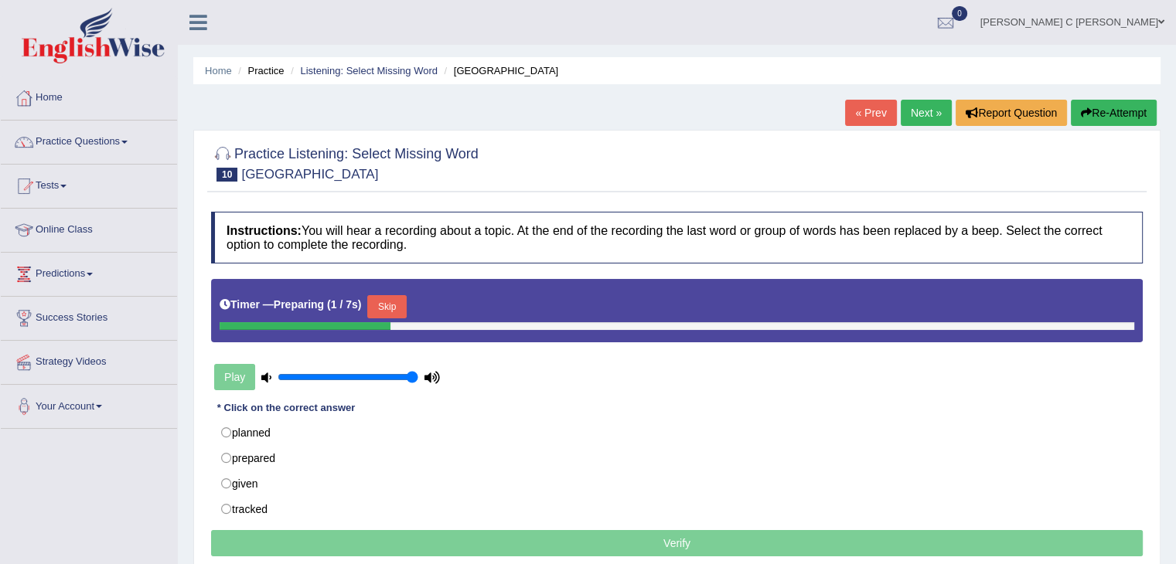
drag, startPoint x: 403, startPoint y: 307, endPoint x: 395, endPoint y: 338, distance: 31.9
click at [403, 306] on button "Skip" at bounding box center [386, 306] width 39 height 23
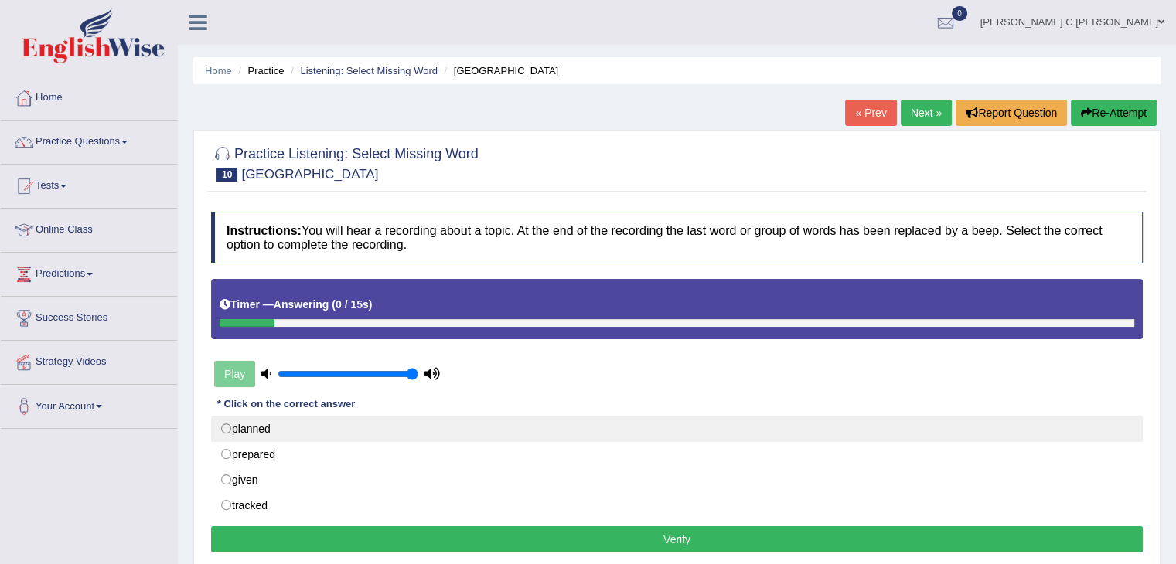
click at [335, 432] on label "planned" at bounding box center [676, 429] width 931 height 26
radio input "true"
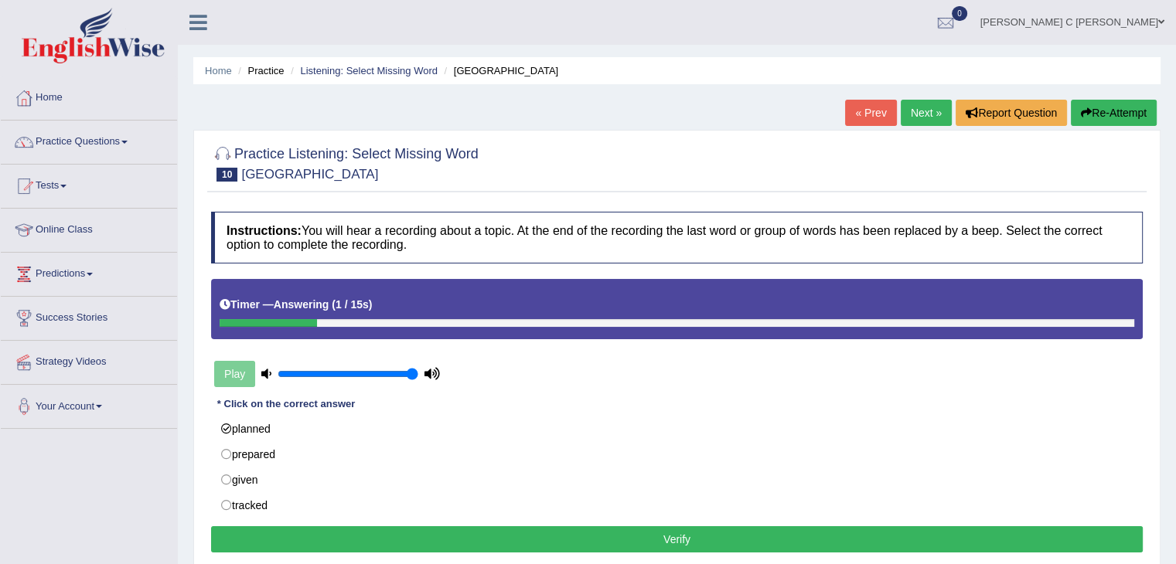
click at [413, 532] on button "Verify" at bounding box center [676, 539] width 931 height 26
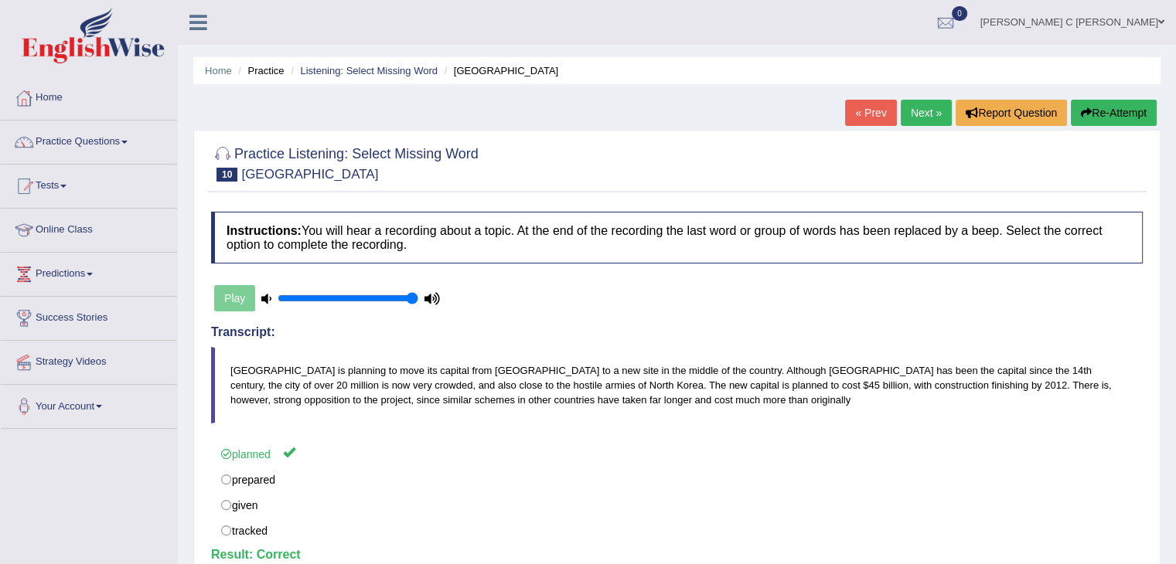
click at [923, 118] on link "Next »" at bounding box center [925, 113] width 51 height 26
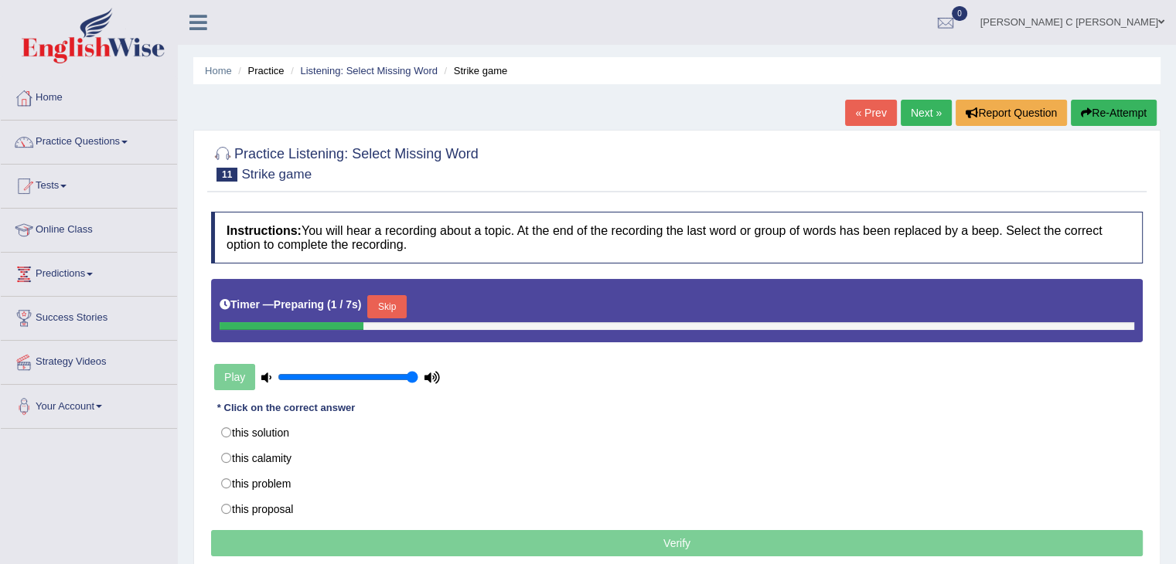
click at [399, 305] on button "Skip" at bounding box center [386, 306] width 39 height 23
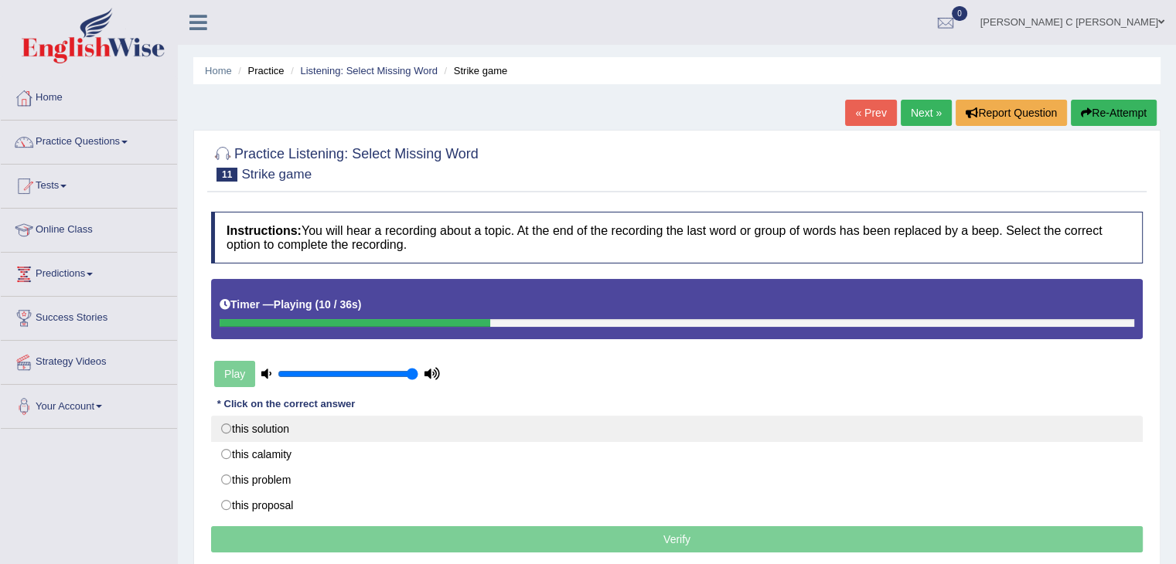
click at [307, 432] on label "this solution" at bounding box center [676, 429] width 931 height 26
radio input "true"
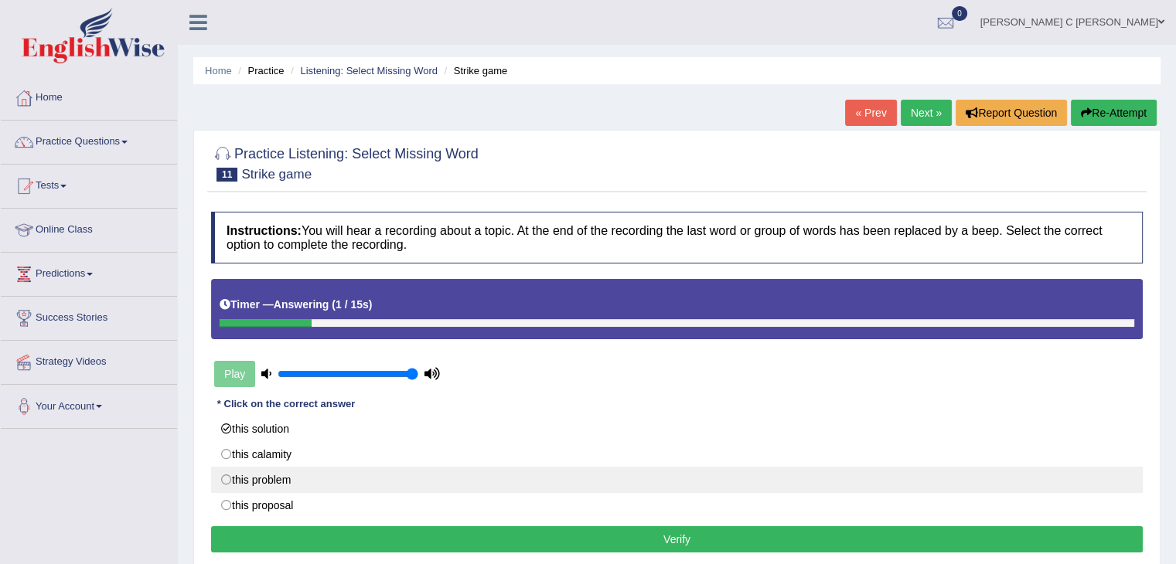
click at [340, 485] on label "this problem" at bounding box center [676, 480] width 931 height 26
radio input "true"
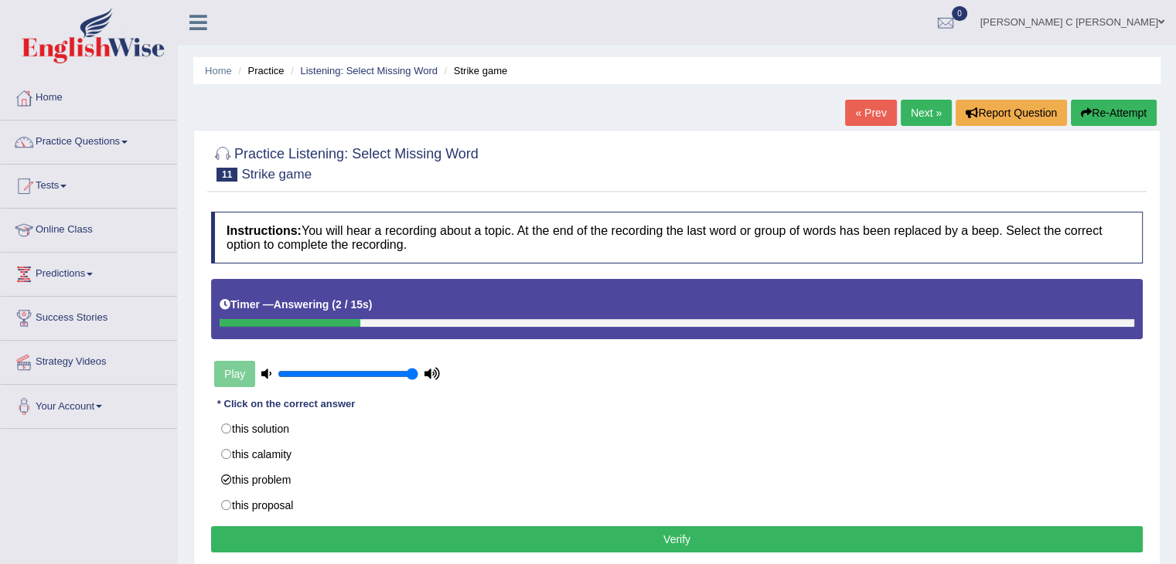
click at [363, 536] on button "Verify" at bounding box center [676, 539] width 931 height 26
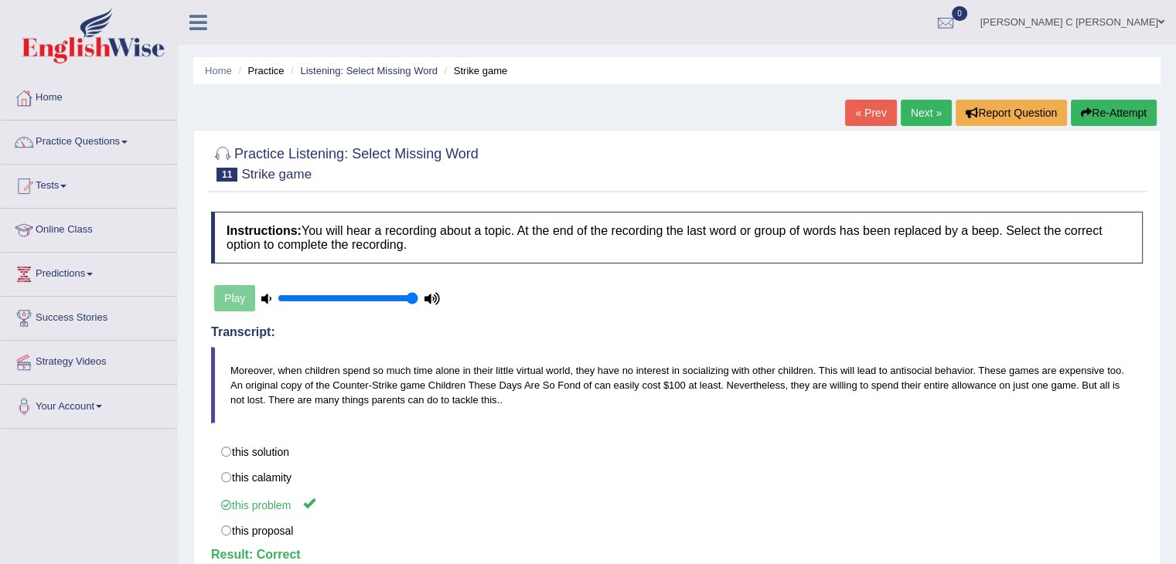
click at [909, 111] on link "Next »" at bounding box center [925, 113] width 51 height 26
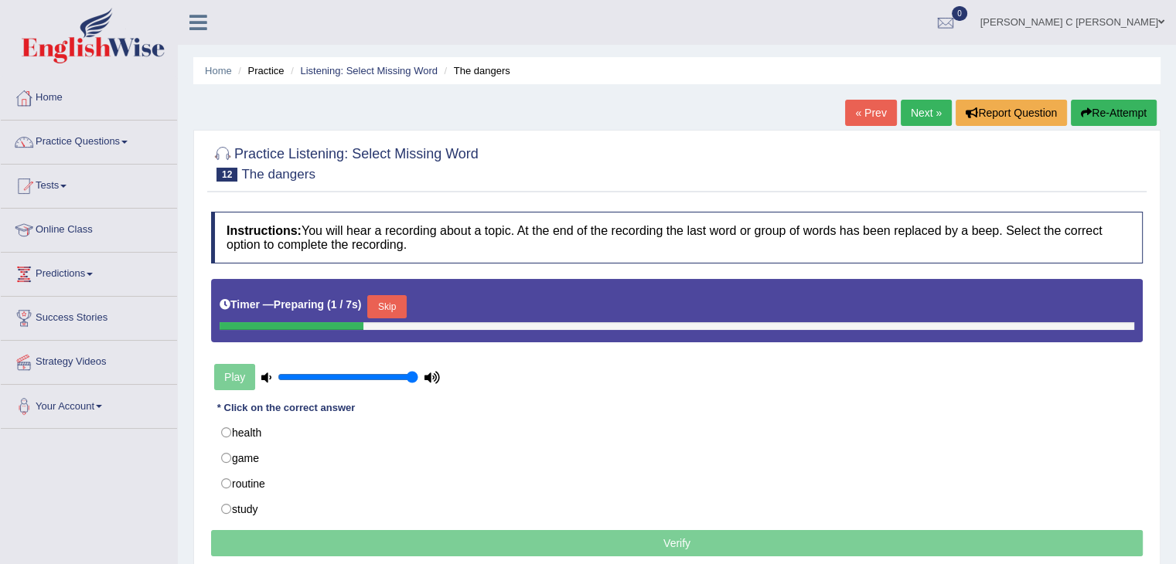
drag, startPoint x: 405, startPoint y: 304, endPoint x: 413, endPoint y: 317, distance: 15.2
click at [405, 304] on button "Skip" at bounding box center [386, 306] width 39 height 23
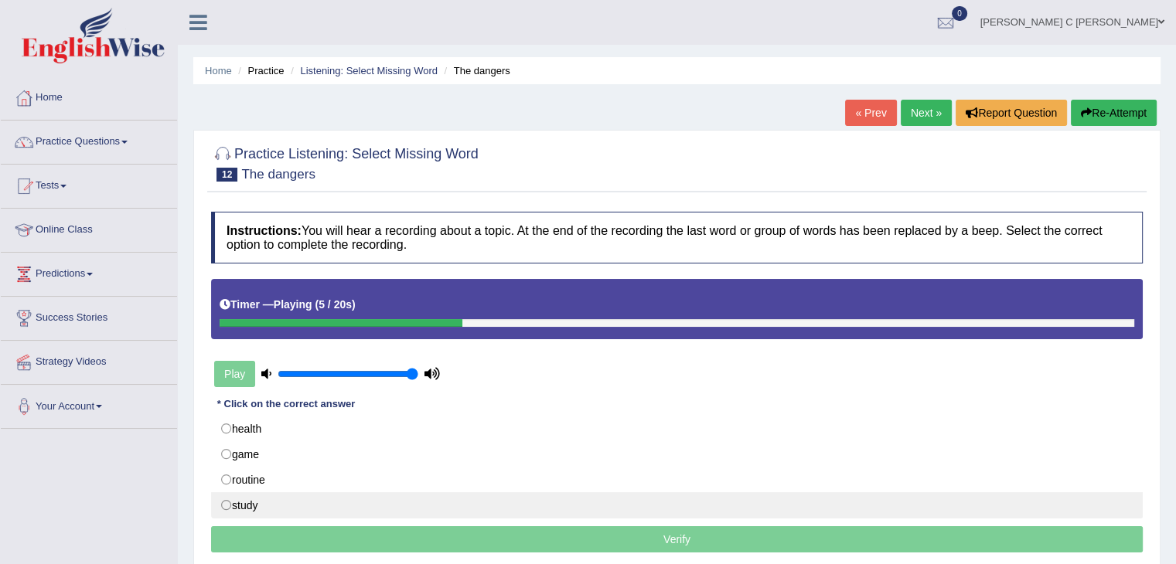
click at [308, 504] on label "study" at bounding box center [676, 505] width 931 height 26
radio input "true"
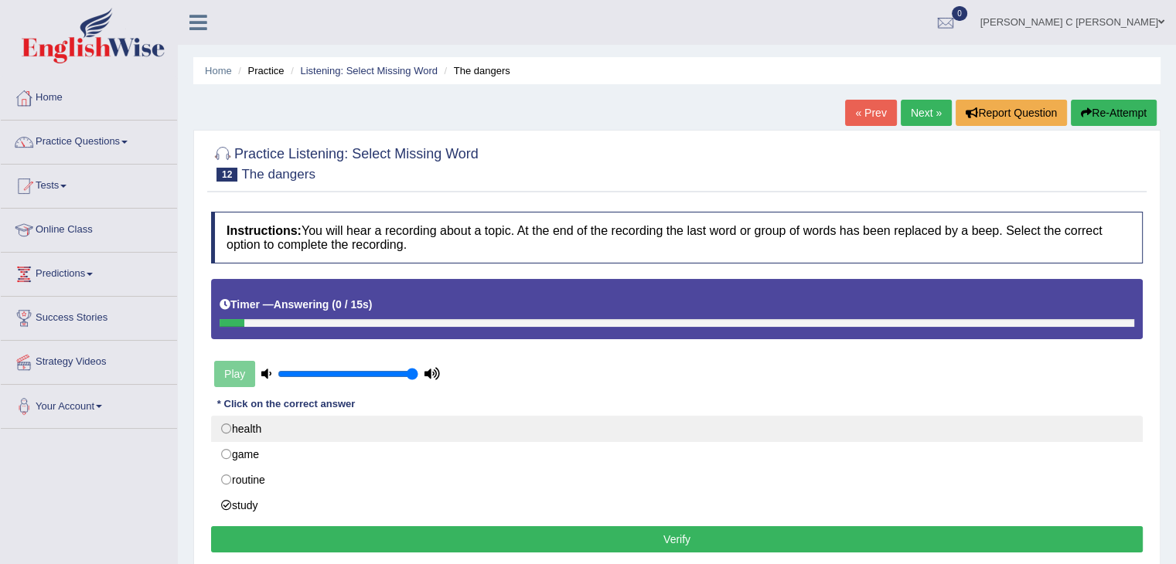
click at [263, 430] on label "health" at bounding box center [676, 429] width 931 height 26
radio input "true"
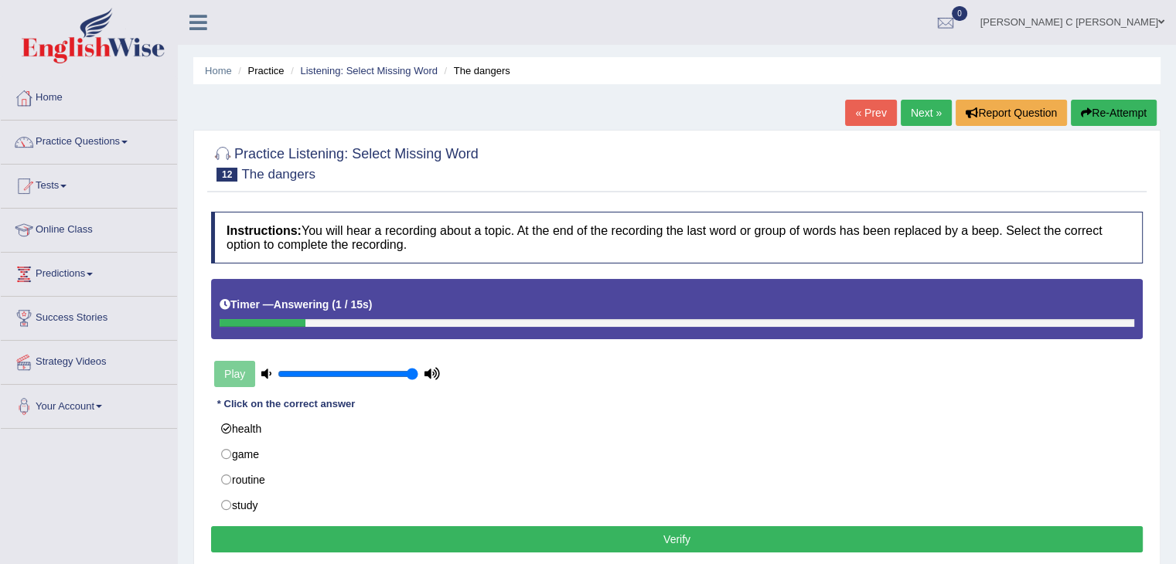
click at [386, 545] on button "Verify" at bounding box center [676, 539] width 931 height 26
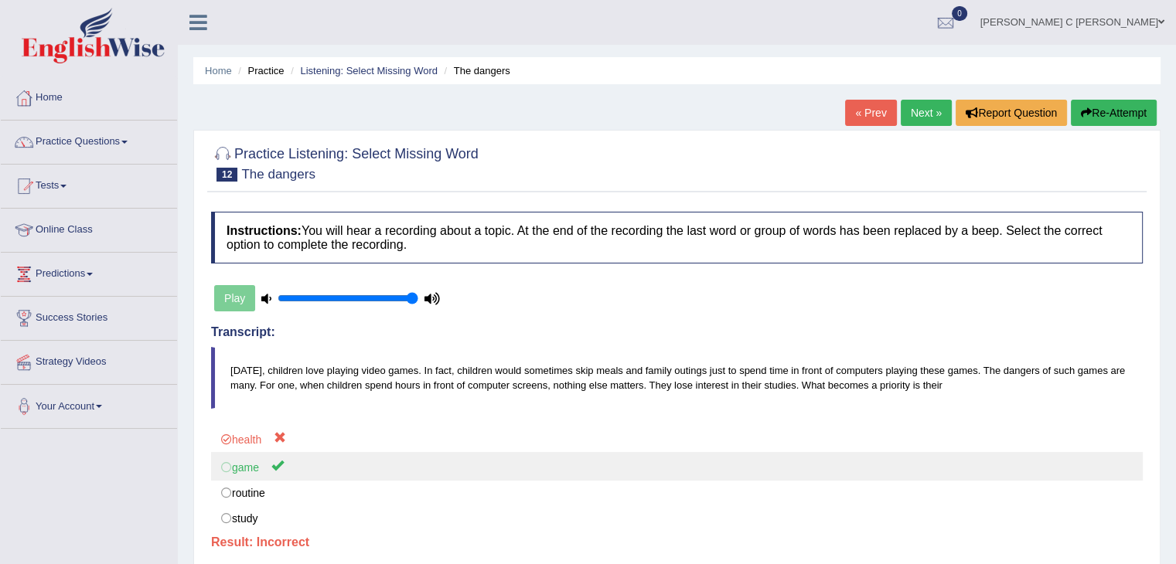
click at [226, 458] on label "game" at bounding box center [676, 466] width 931 height 29
click at [229, 465] on label "game" at bounding box center [676, 466] width 931 height 29
click at [230, 464] on label "game" at bounding box center [676, 466] width 931 height 29
drag, startPoint x: 229, startPoint y: 461, endPoint x: 221, endPoint y: 452, distance: 11.5
click at [226, 461] on label "game" at bounding box center [676, 466] width 931 height 29
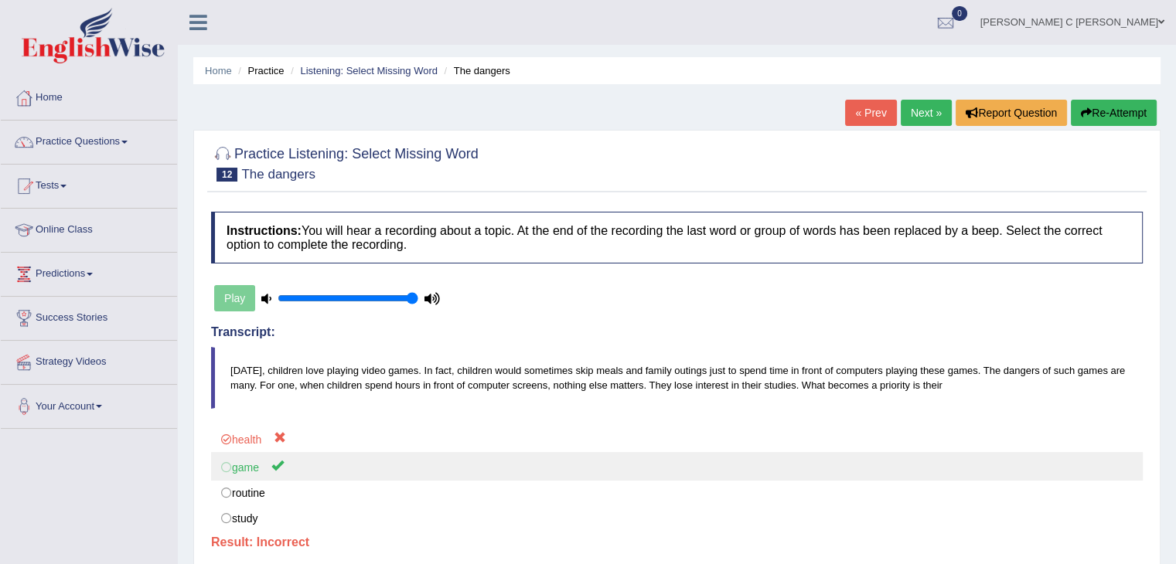
click at [223, 455] on label "game" at bounding box center [676, 466] width 931 height 29
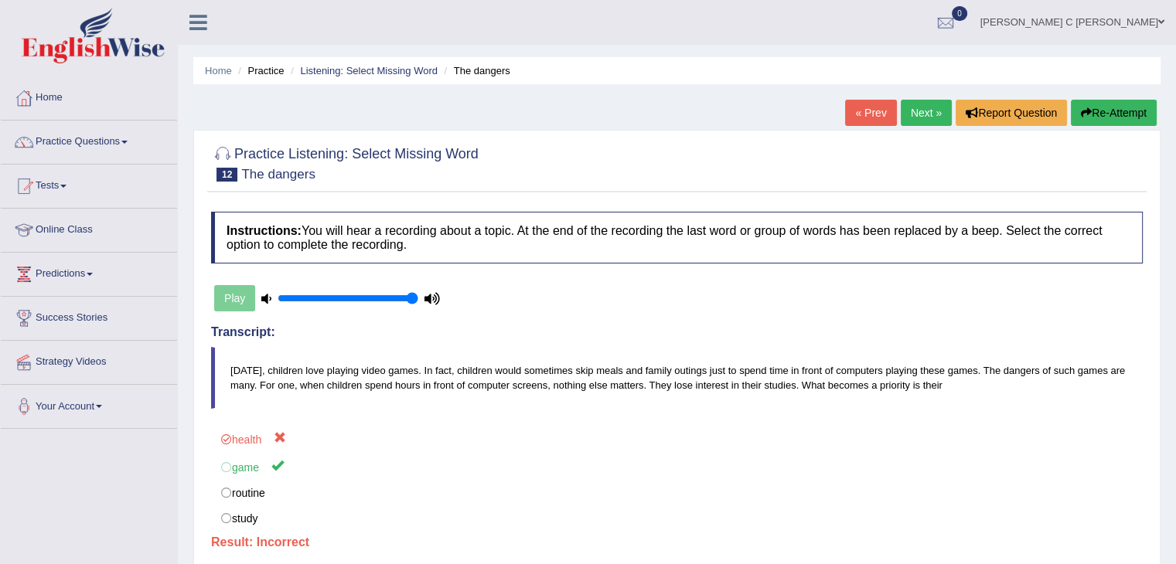
click at [921, 118] on link "Next »" at bounding box center [925, 113] width 51 height 26
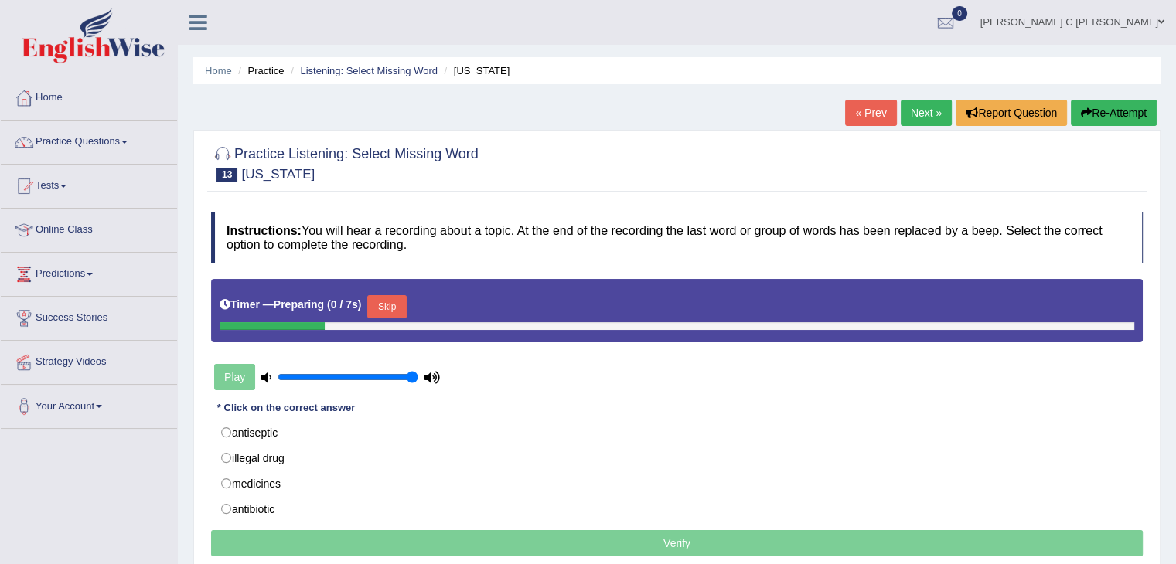
click at [396, 293] on div "Timer — Preparing ( 0 / 7s ) Skip" at bounding box center [677, 306] width 914 height 31
click at [393, 306] on button "Skip" at bounding box center [386, 306] width 39 height 23
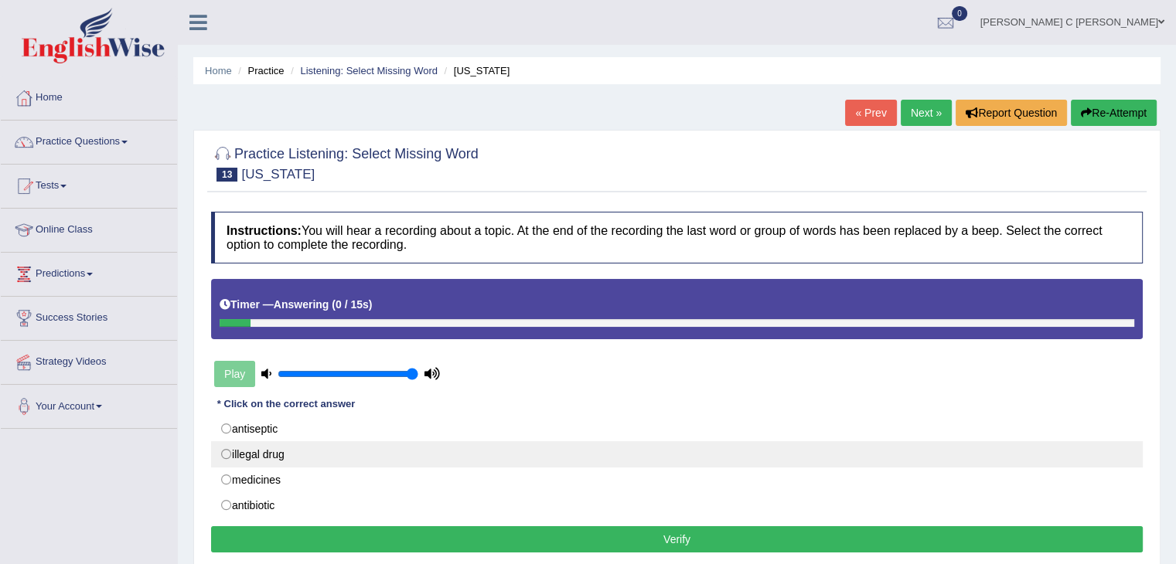
click at [301, 444] on label "illegal drug" at bounding box center [676, 454] width 931 height 26
radio input "true"
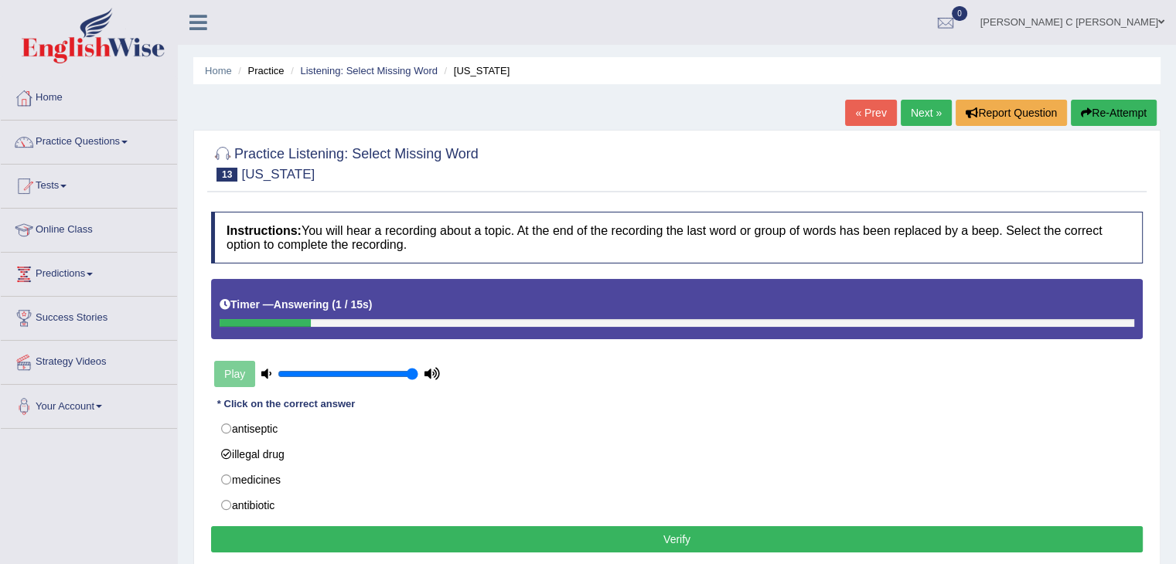
click at [374, 530] on button "Verify" at bounding box center [676, 539] width 931 height 26
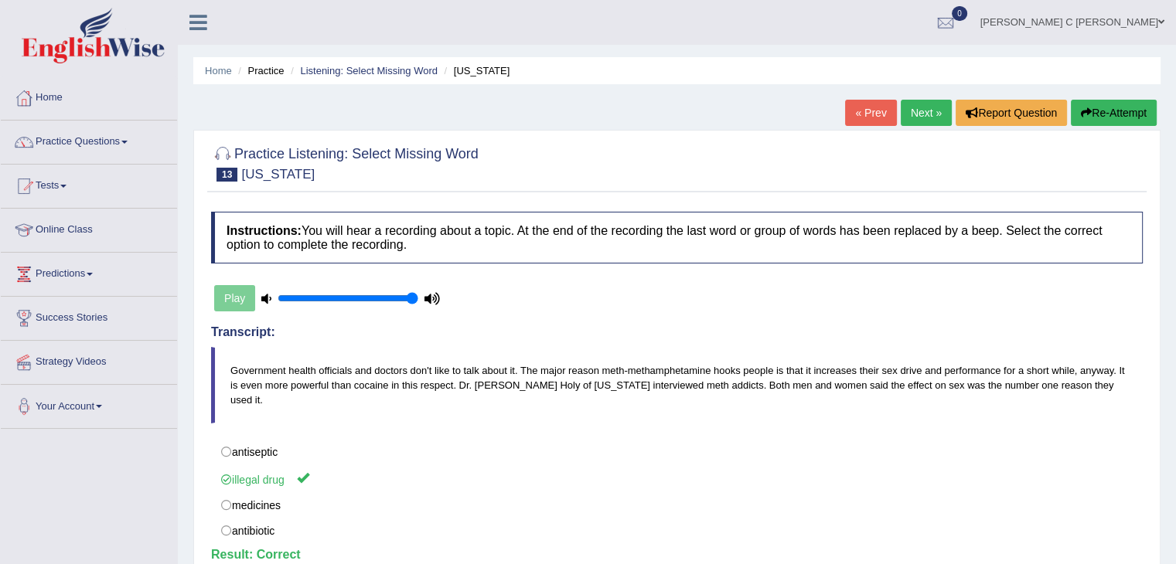
click at [934, 111] on link "Next »" at bounding box center [925, 113] width 51 height 26
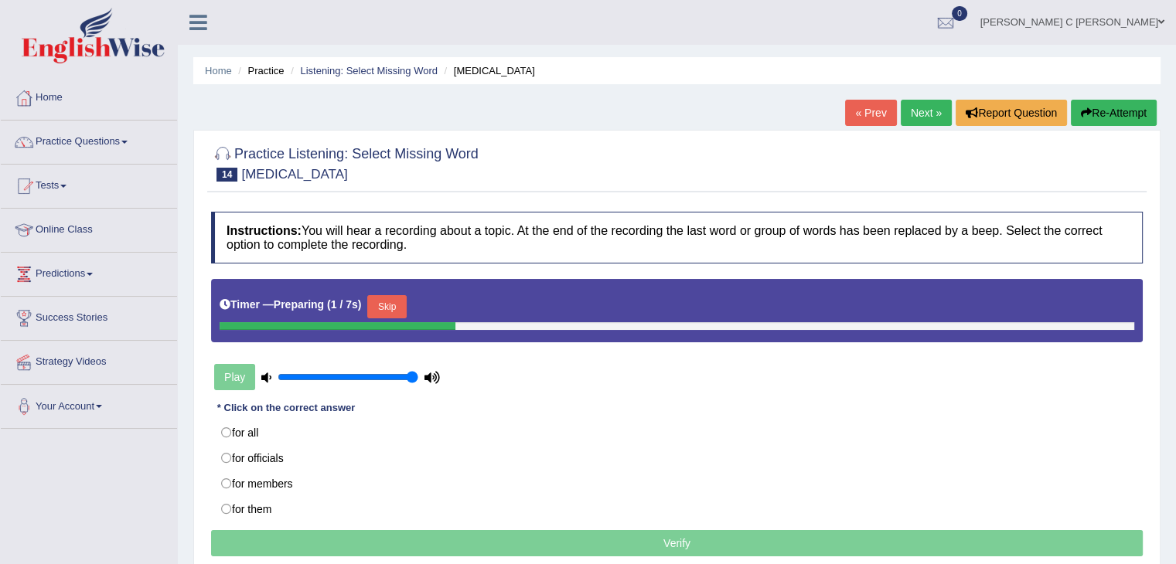
click at [395, 301] on button "Skip" at bounding box center [386, 306] width 39 height 23
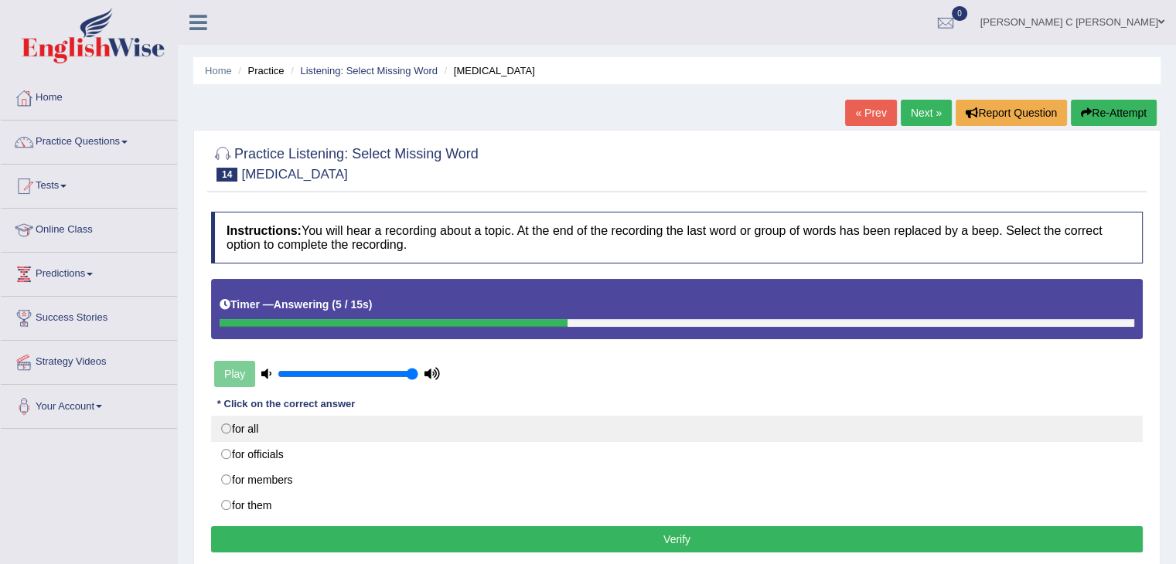
click at [288, 429] on label "for all" at bounding box center [676, 429] width 931 height 26
radio input "true"
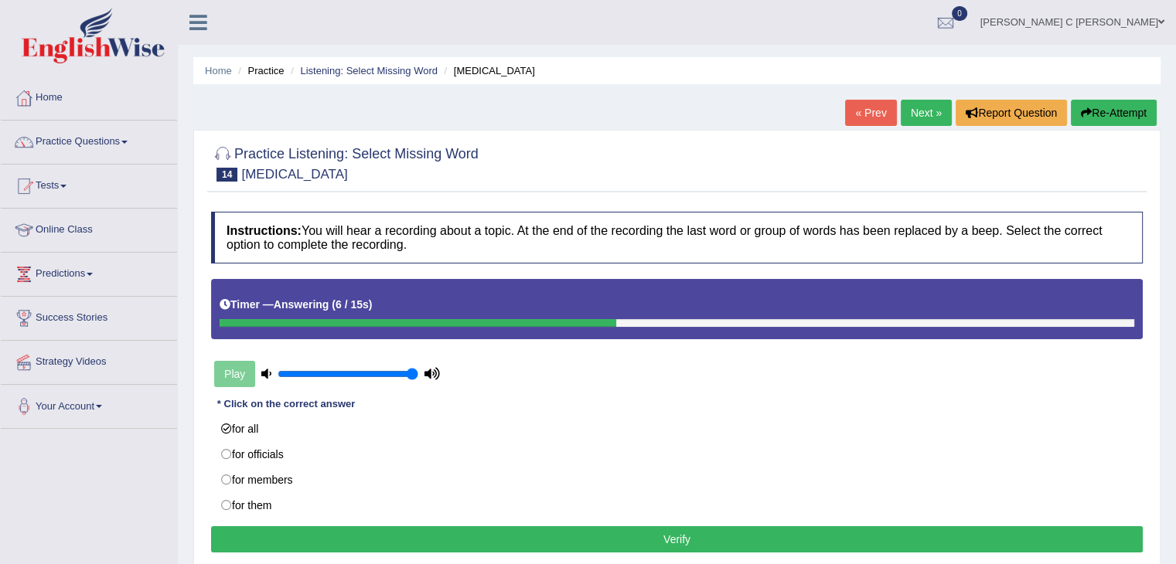
click at [442, 537] on button "Verify" at bounding box center [676, 539] width 931 height 26
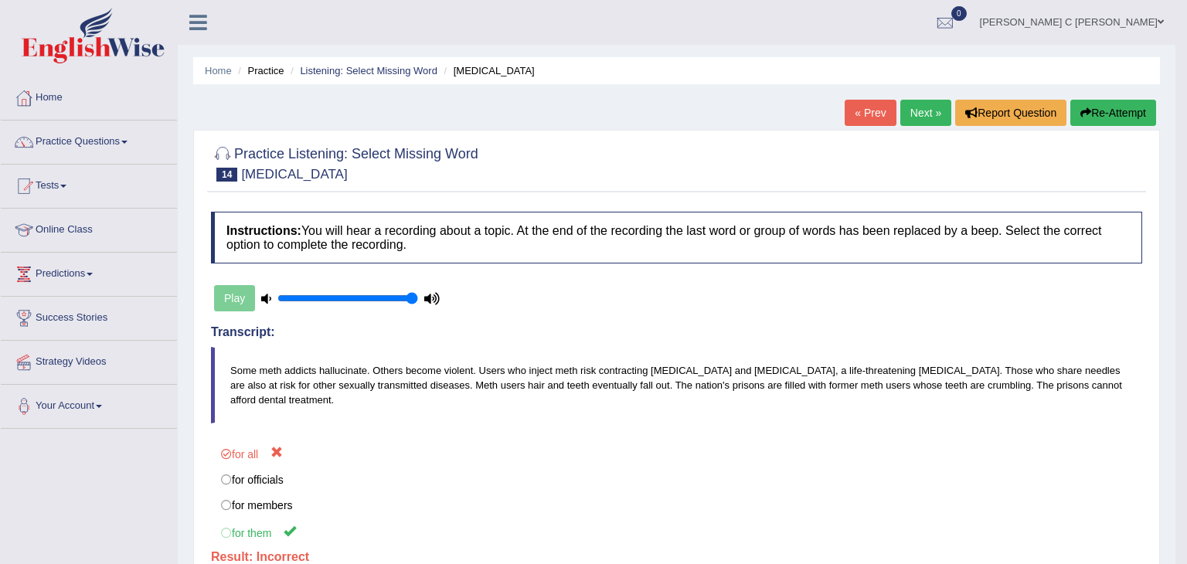
click at [274, 533] on body "Toggle navigation Home Practice Questions Speaking Practice Read Aloud Repeat S…" at bounding box center [593, 282] width 1187 height 564
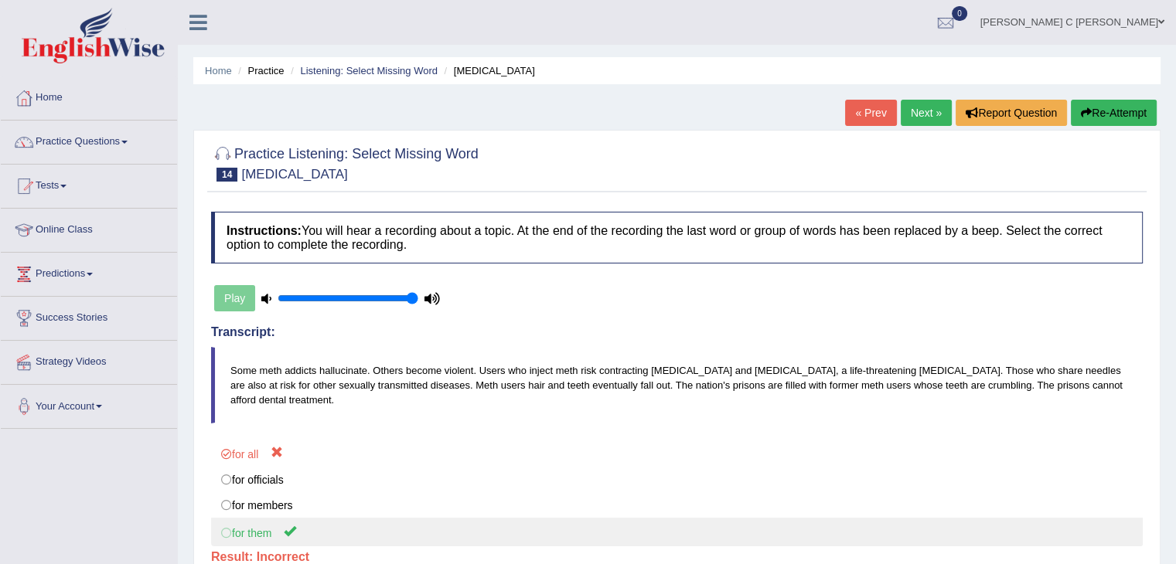
click at [272, 529] on label "for them" at bounding box center [676, 532] width 931 height 29
click at [271, 527] on label "for them" at bounding box center [676, 532] width 931 height 29
click at [266, 523] on label "for them" at bounding box center [676, 532] width 931 height 29
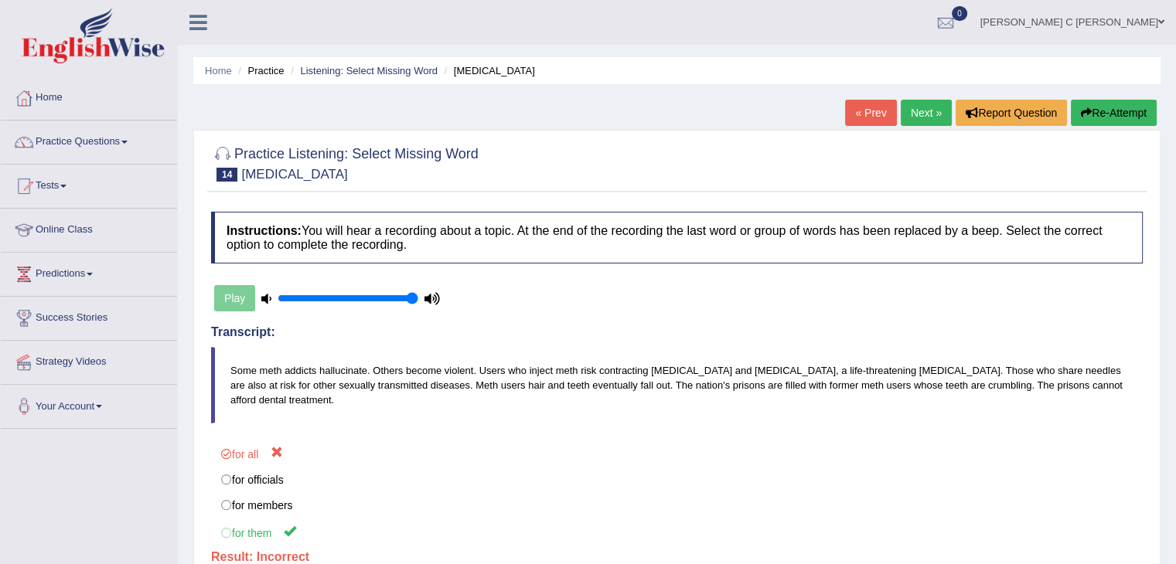
click at [914, 113] on link "Next »" at bounding box center [925, 113] width 51 height 26
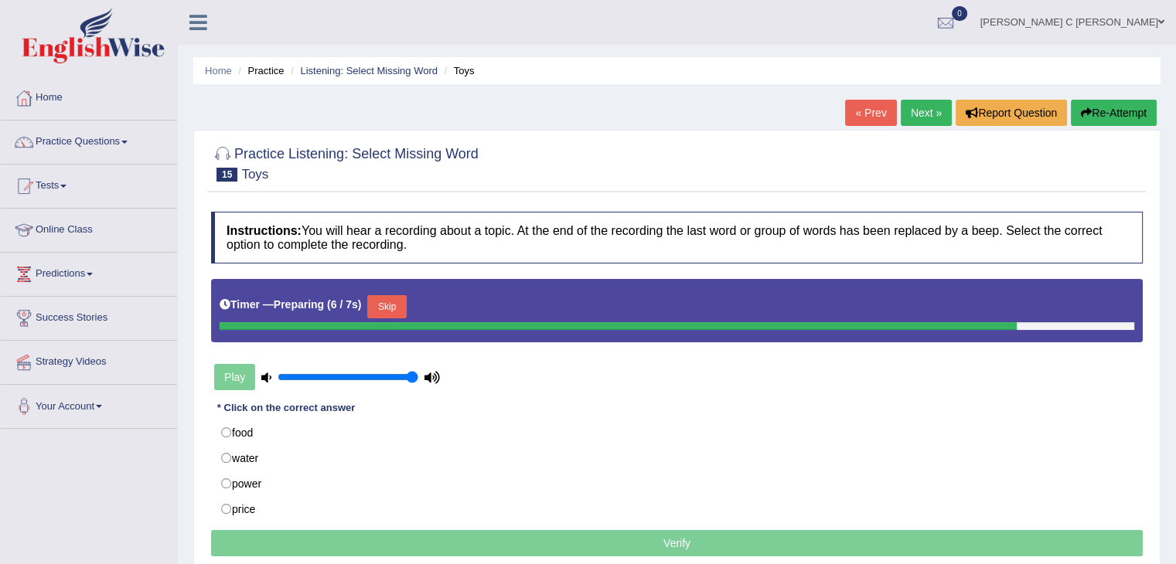
click at [374, 285] on div "Timer — Preparing ( 6 / 7s ) Skip" at bounding box center [676, 310] width 931 height 63
click at [383, 298] on button "Skip" at bounding box center [386, 306] width 39 height 23
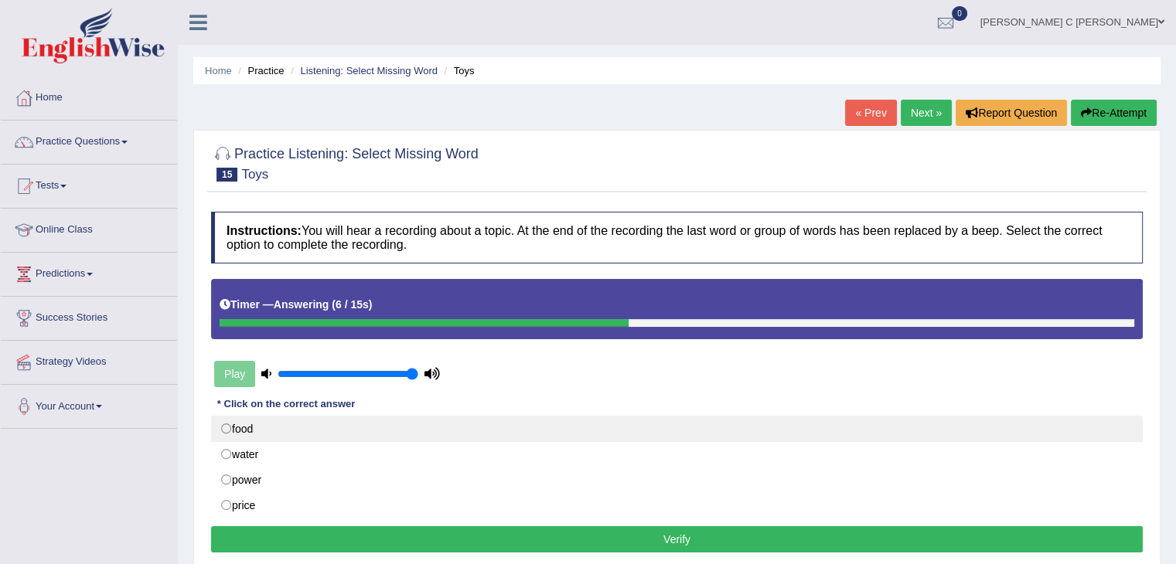
click at [297, 436] on label "food" at bounding box center [676, 429] width 931 height 26
radio input "true"
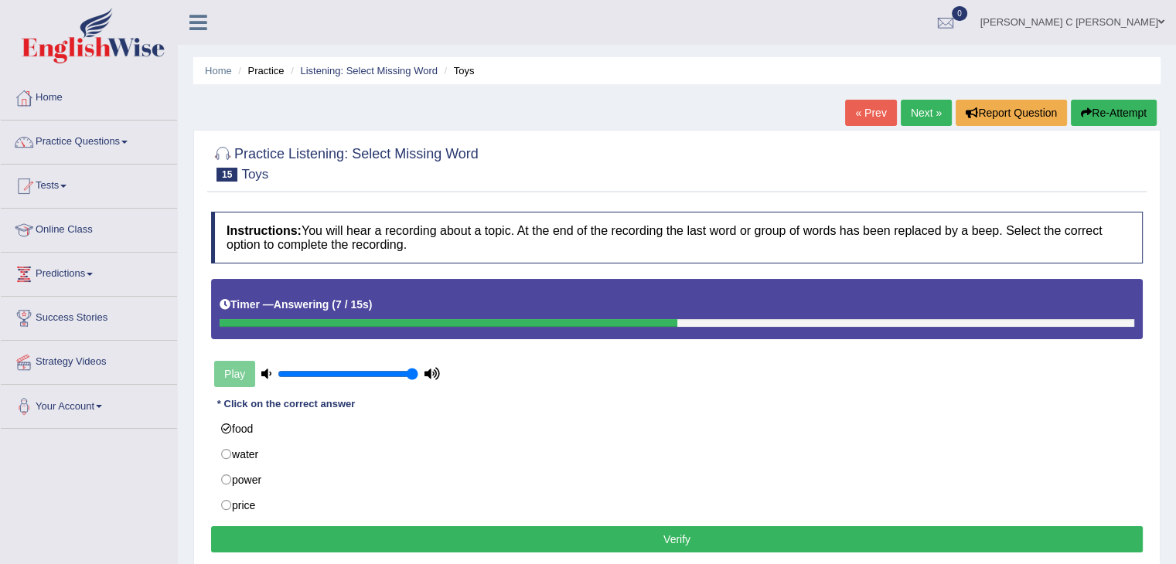
click at [356, 538] on button "Verify" at bounding box center [676, 539] width 931 height 26
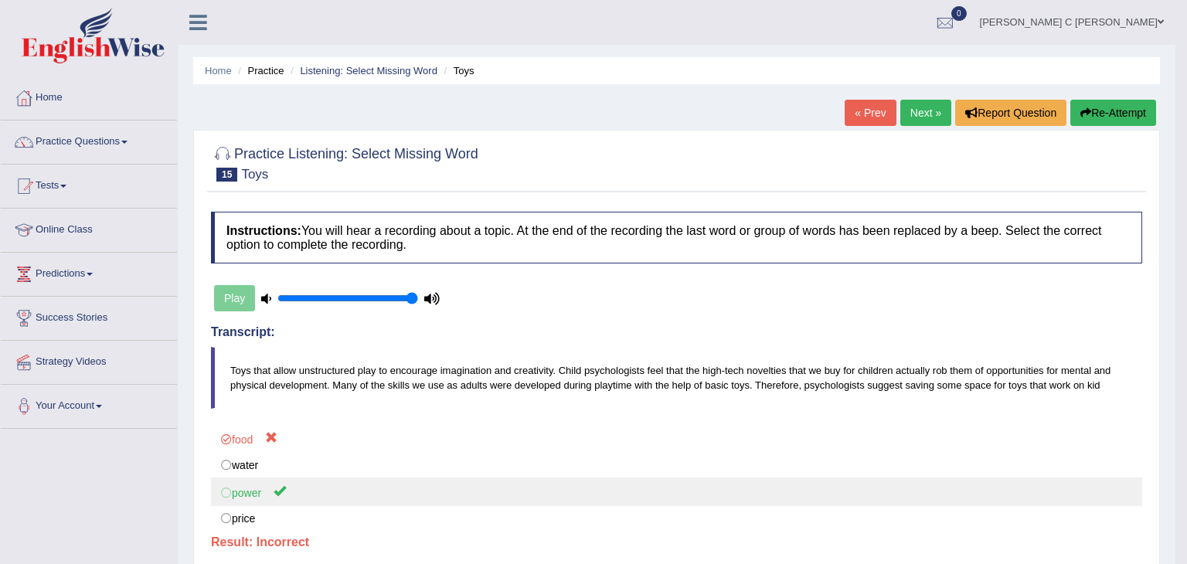
click at [247, 505] on div "food water power price" at bounding box center [676, 477] width 931 height 107
click at [247, 502] on label "power" at bounding box center [671, 492] width 920 height 29
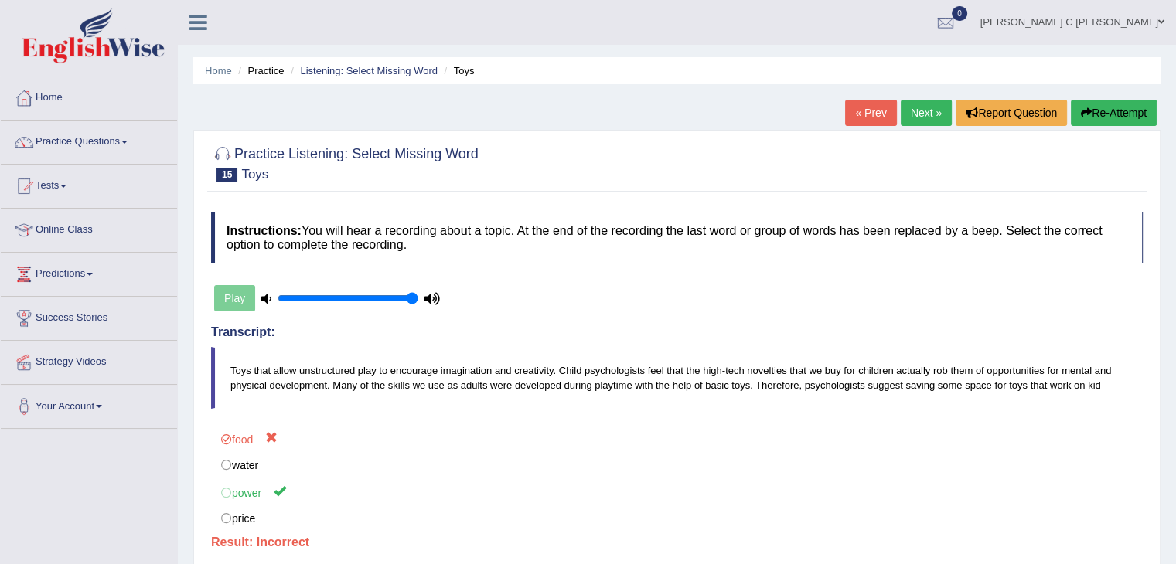
click at [931, 115] on link "Next »" at bounding box center [925, 113] width 51 height 26
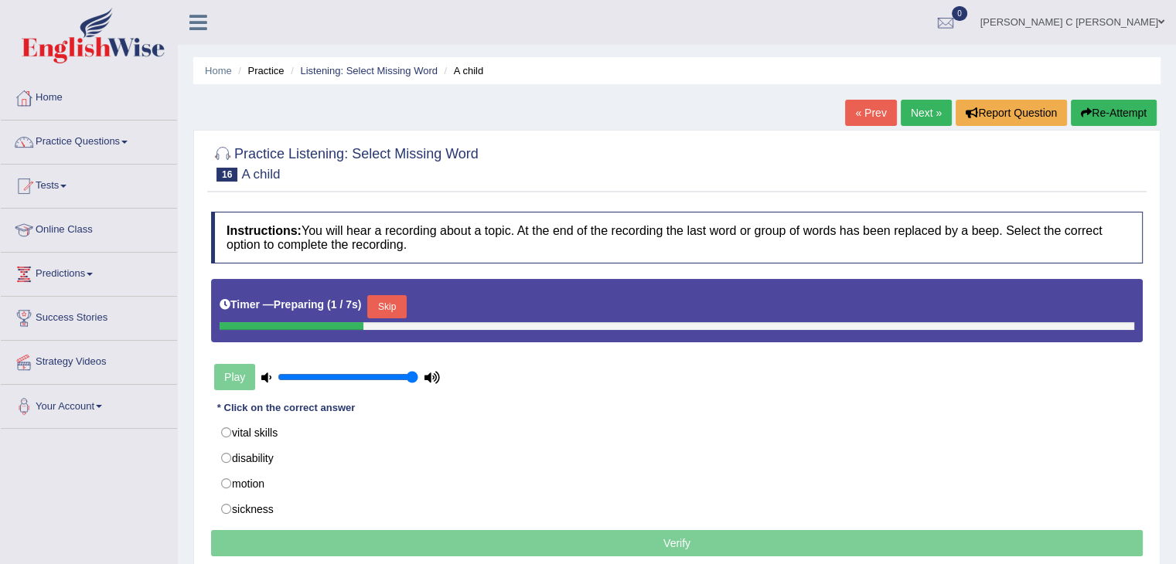
click at [400, 305] on button "Skip" at bounding box center [386, 306] width 39 height 23
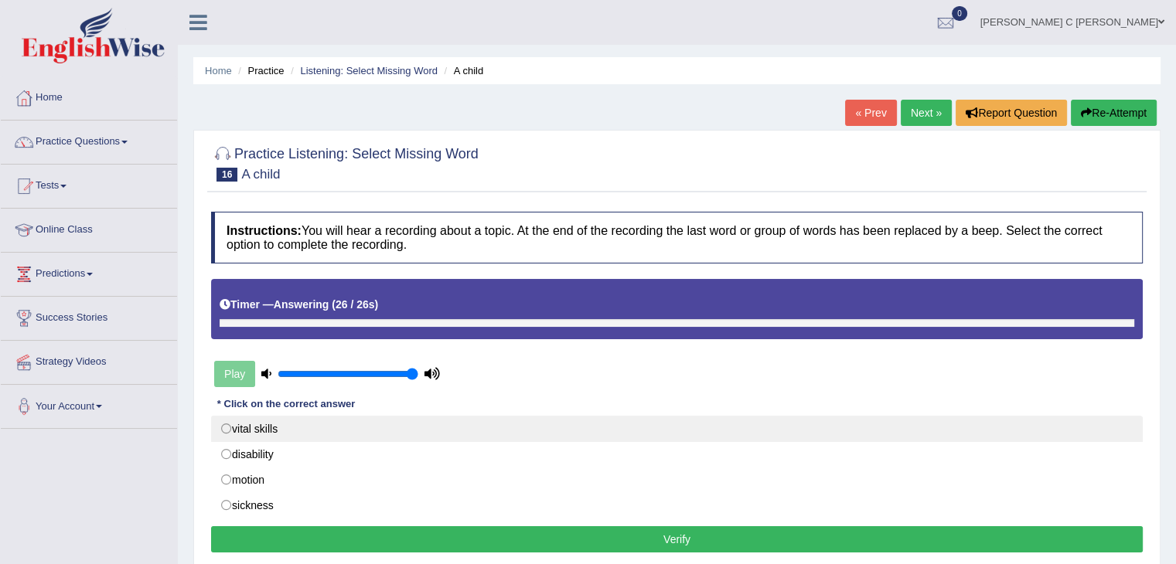
click at [282, 424] on label "vital skills" at bounding box center [676, 429] width 931 height 26
radio input "true"
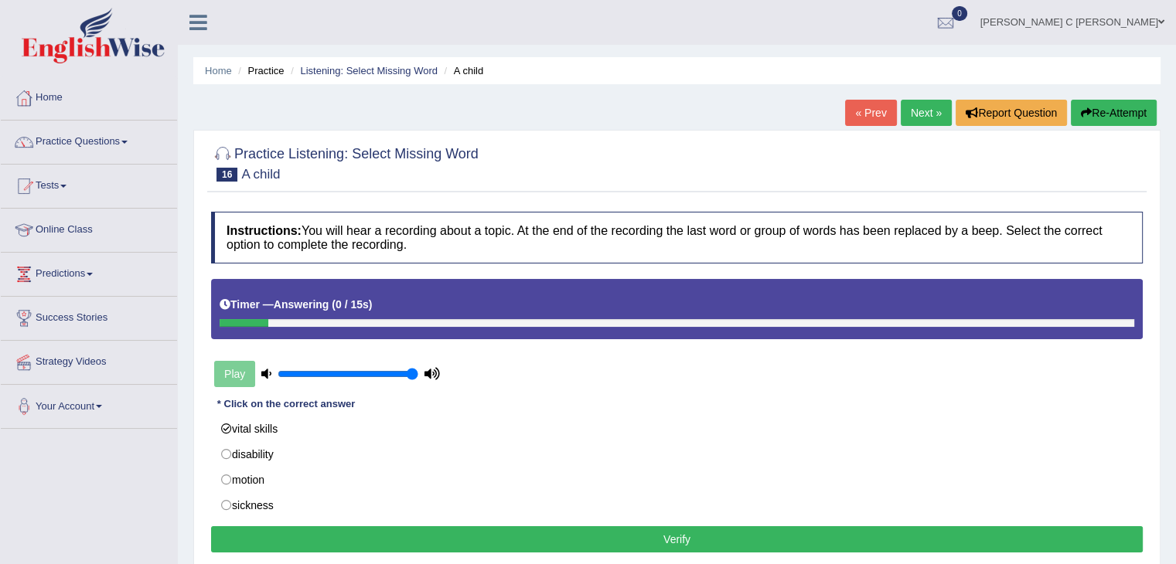
drag, startPoint x: 452, startPoint y: 536, endPoint x: 452, endPoint y: 526, distance: 10.0
click at [452, 537] on button "Verify" at bounding box center [676, 539] width 931 height 26
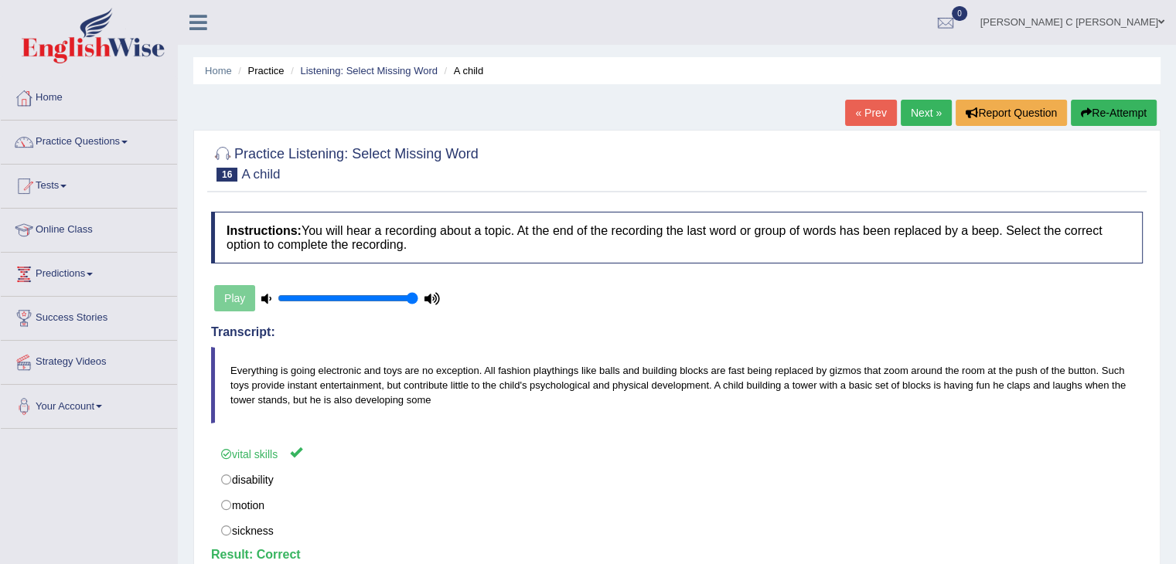
click at [917, 121] on link "Next »" at bounding box center [925, 113] width 51 height 26
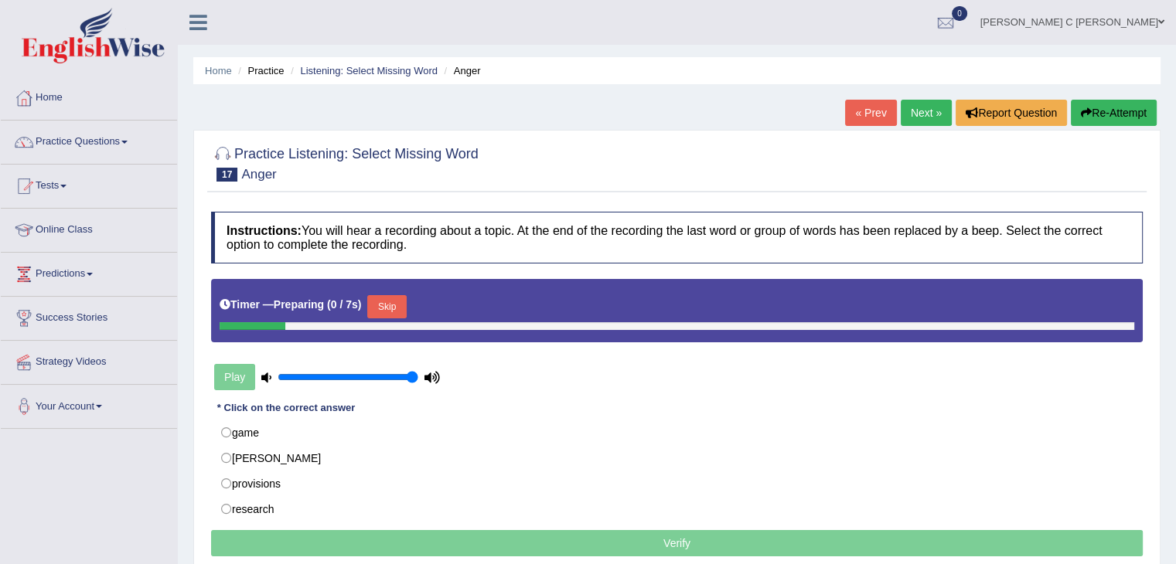
click at [392, 301] on button "Skip" at bounding box center [386, 306] width 39 height 23
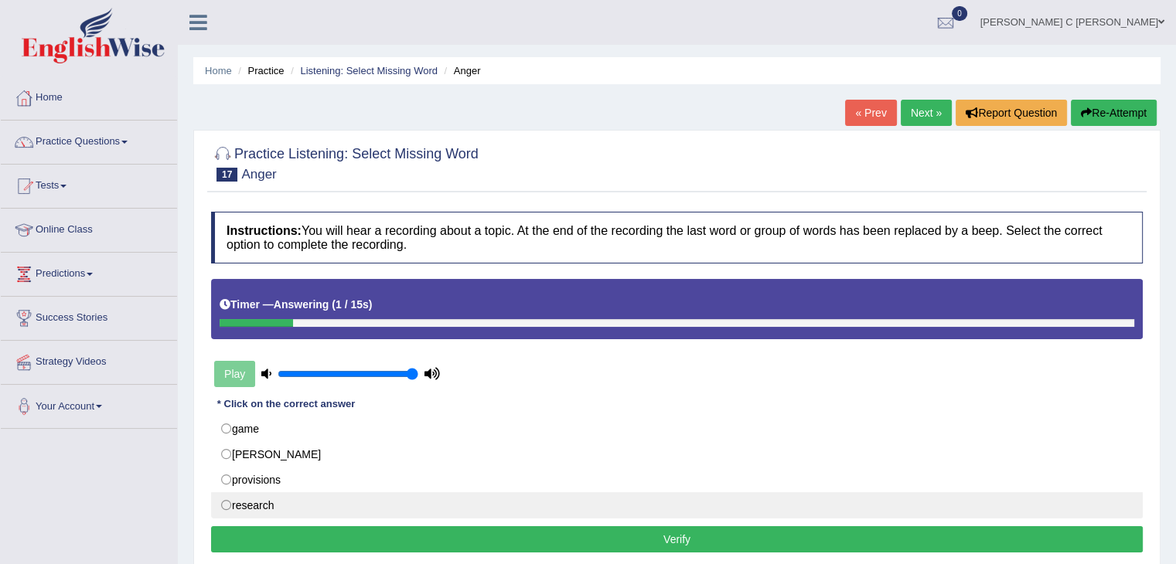
click at [313, 507] on label "research" at bounding box center [676, 505] width 931 height 26
radio input "true"
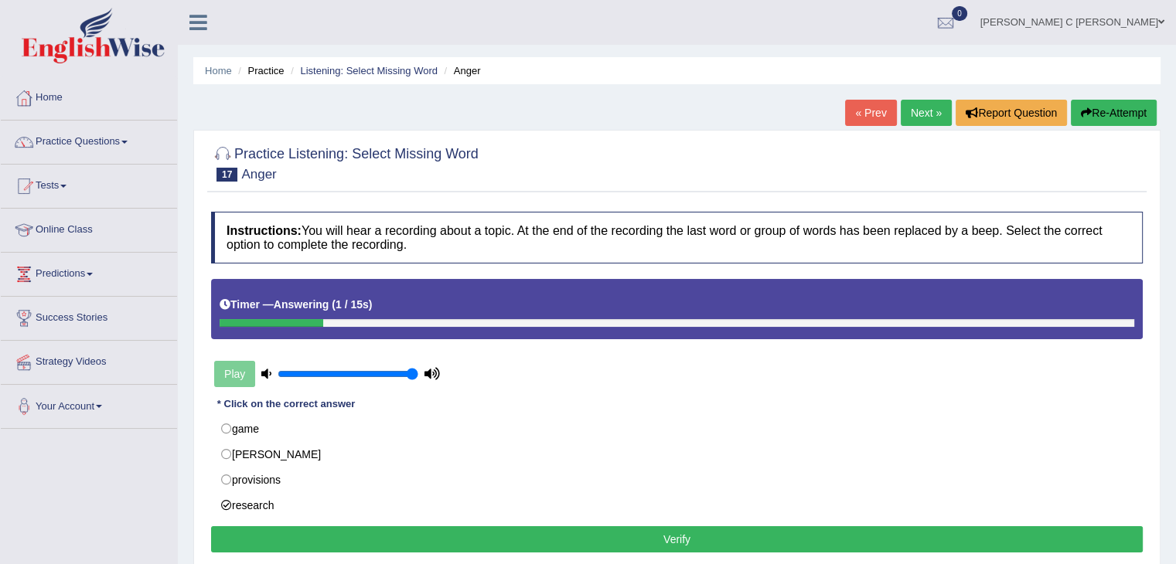
click at [391, 533] on button "Verify" at bounding box center [676, 539] width 931 height 26
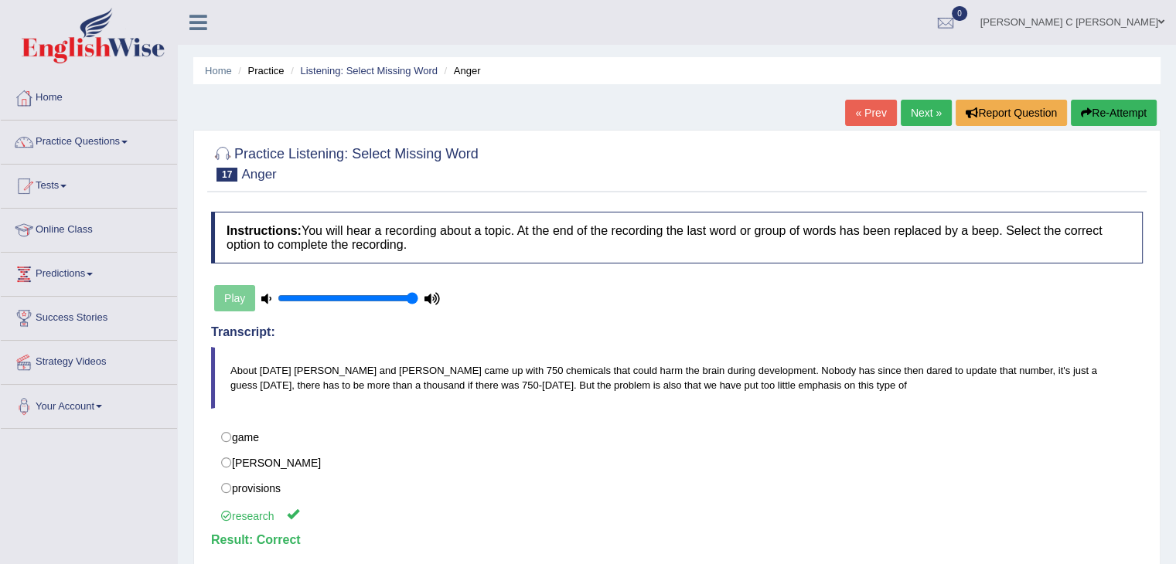
click at [927, 112] on link "Next »" at bounding box center [925, 113] width 51 height 26
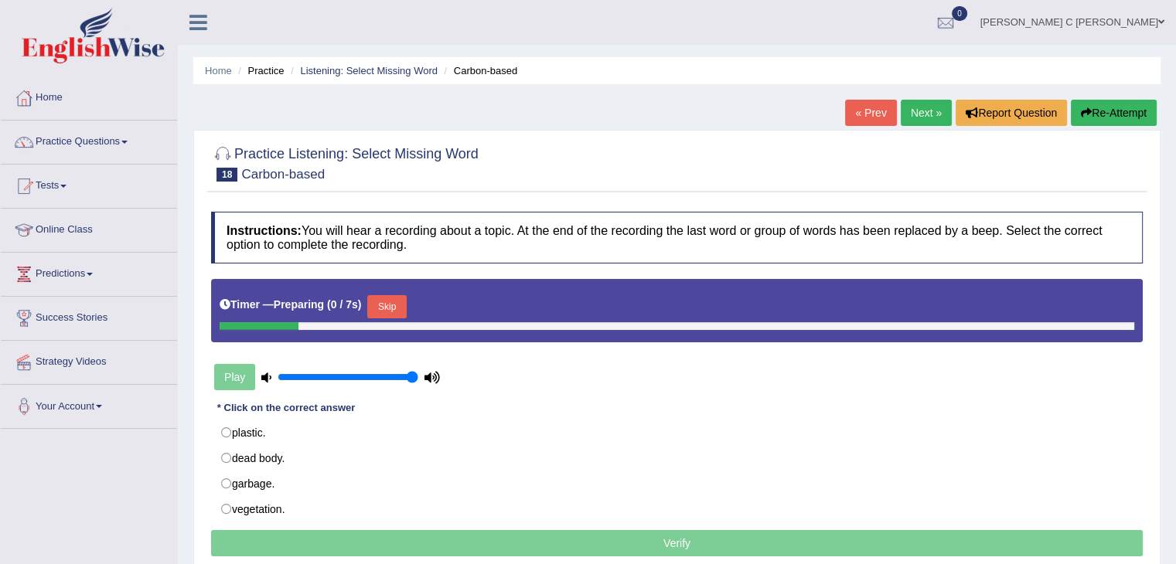
drag, startPoint x: 390, startPoint y: 297, endPoint x: 401, endPoint y: 310, distance: 17.0
click at [392, 298] on button "Skip" at bounding box center [386, 306] width 39 height 23
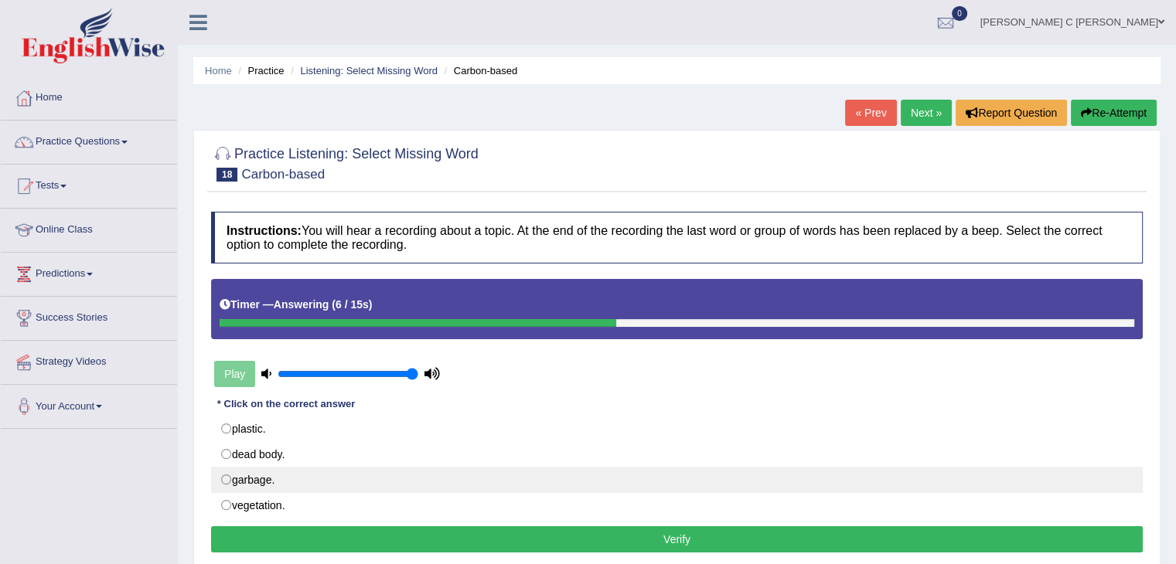
click at [320, 468] on label "garbage." at bounding box center [676, 480] width 931 height 26
radio input "true"
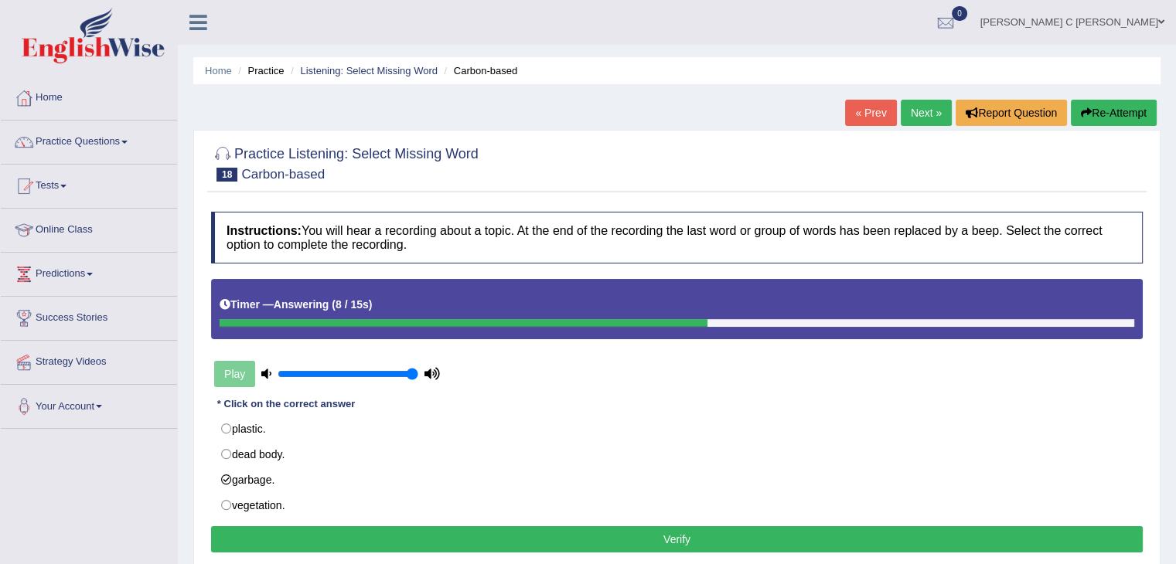
click at [322, 534] on button "Verify" at bounding box center [676, 539] width 931 height 26
